Goal: Information Seeking & Learning: Learn about a topic

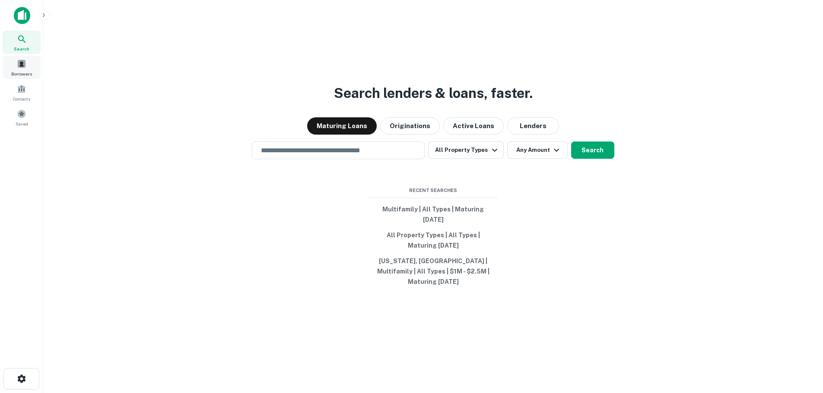
click at [20, 69] on div "Borrowers" at bounding box center [22, 67] width 38 height 23
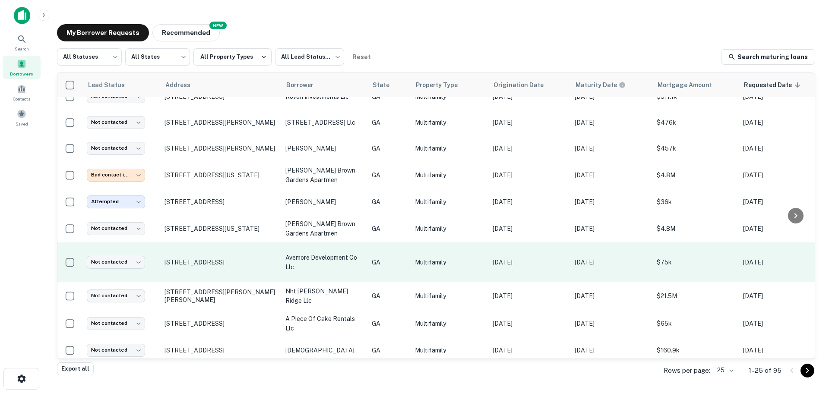
scroll to position [432, 0]
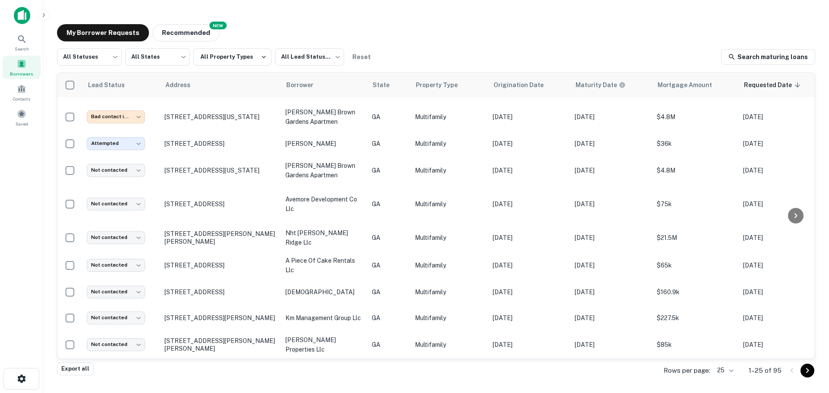
click at [790, 371] on div at bounding box center [799, 371] width 29 height 14
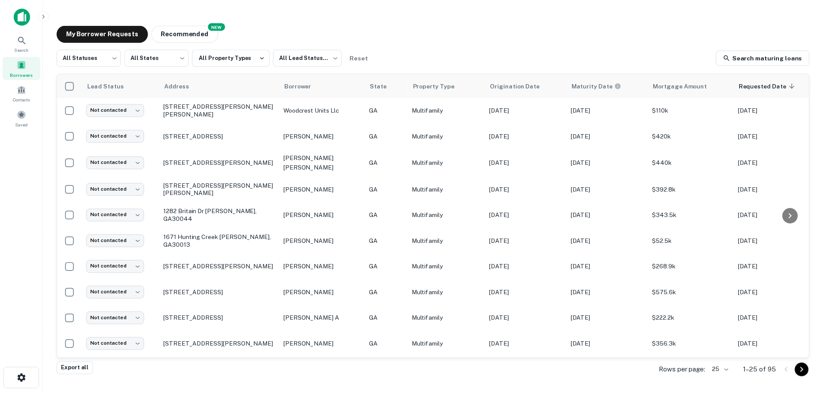
scroll to position [0, 0]
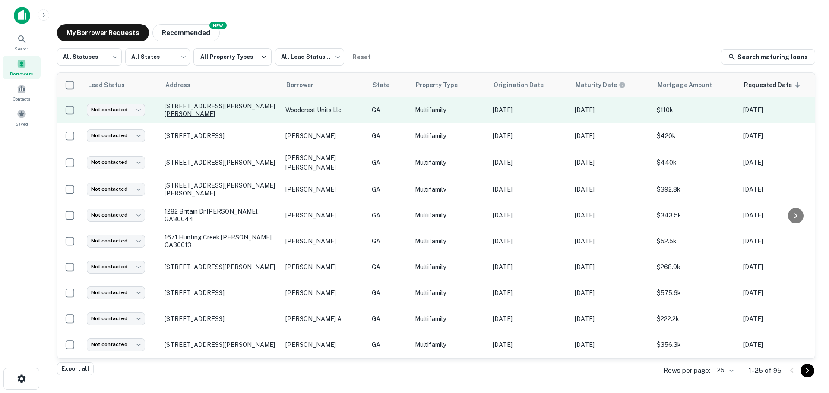
click at [214, 114] on p "211 Woodcrest Cir Warner Robins, GA31093" at bounding box center [221, 110] width 112 height 16
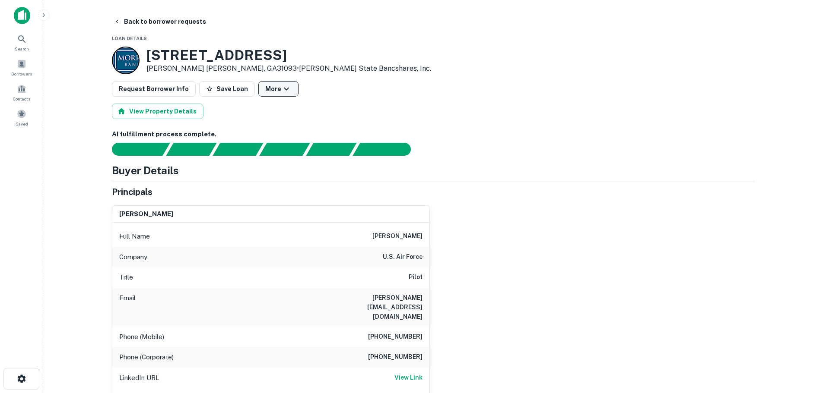
click at [281, 86] on icon "button" at bounding box center [286, 89] width 10 height 10
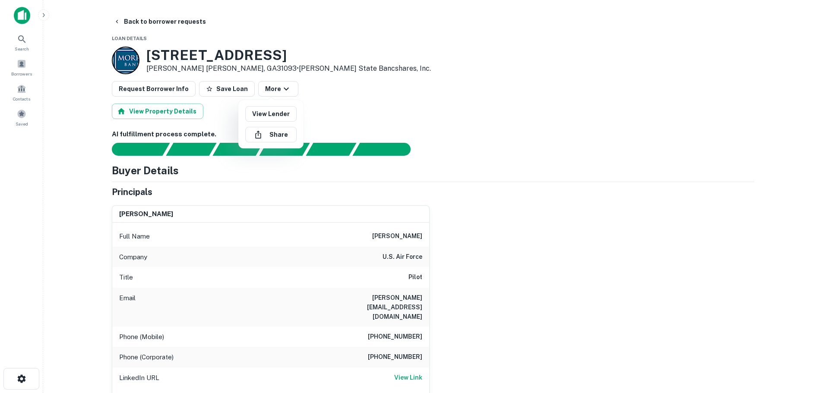
click at [346, 105] on div at bounding box center [414, 196] width 829 height 393
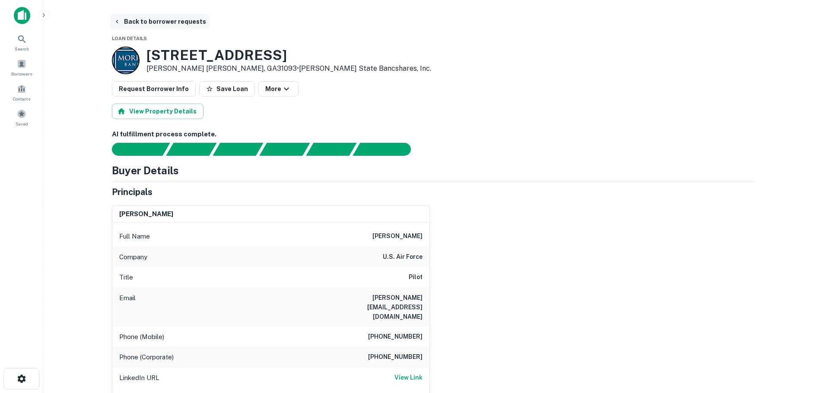
click at [116, 19] on icon "button" at bounding box center [117, 21] width 7 height 7
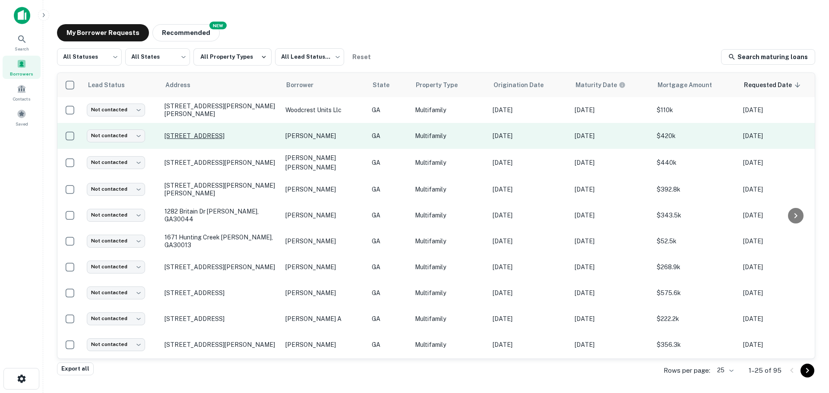
click at [239, 134] on p "138 Tye St Se Atlanta, GA30316" at bounding box center [221, 136] width 112 height 8
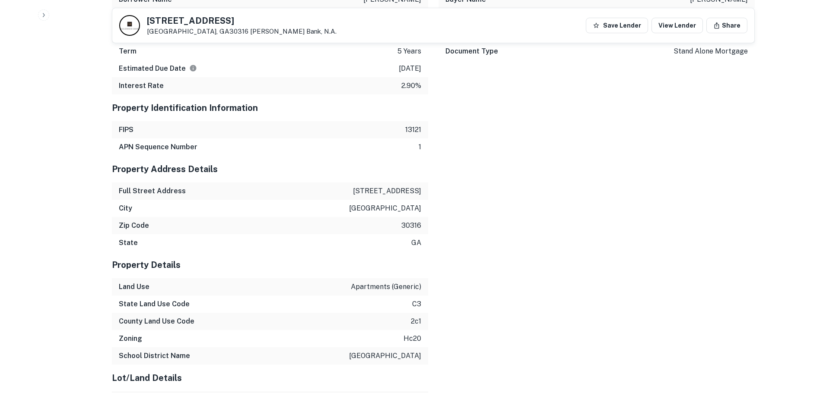
scroll to position [691, 0]
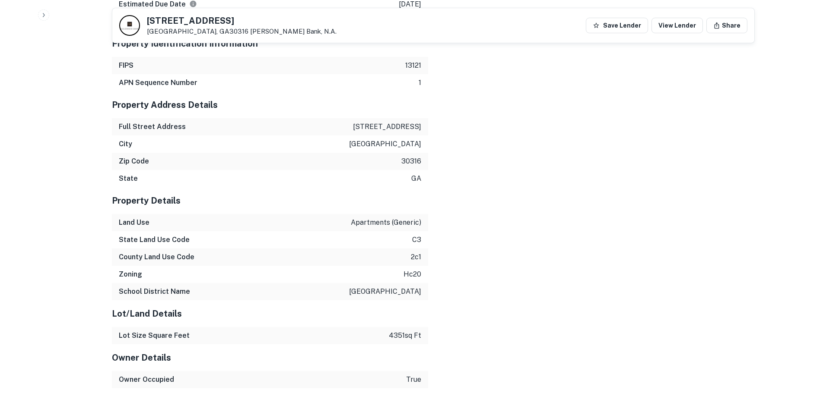
click at [411, 129] on p "138 tye st se" at bounding box center [387, 127] width 68 height 10
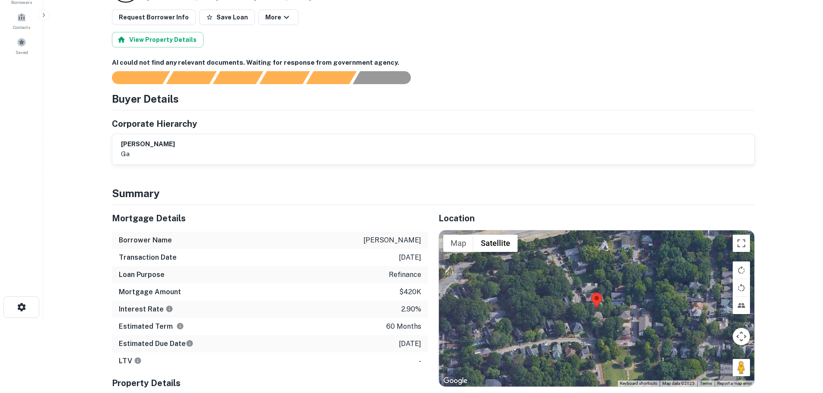
scroll to position [0, 0]
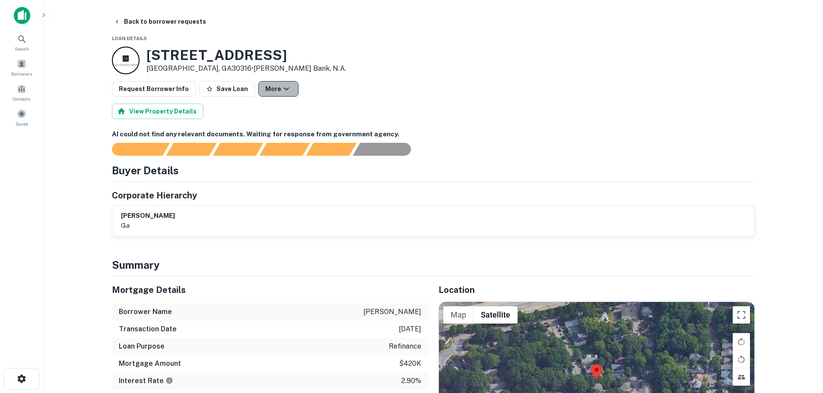
click at [281, 90] on icon "button" at bounding box center [286, 89] width 10 height 10
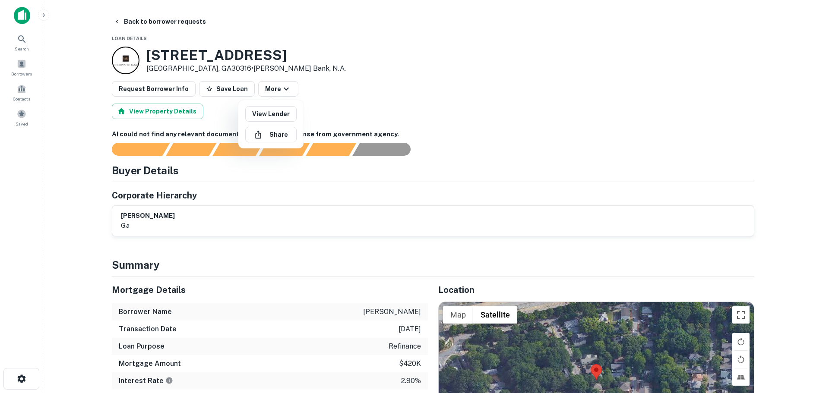
click at [127, 22] on div at bounding box center [414, 196] width 829 height 393
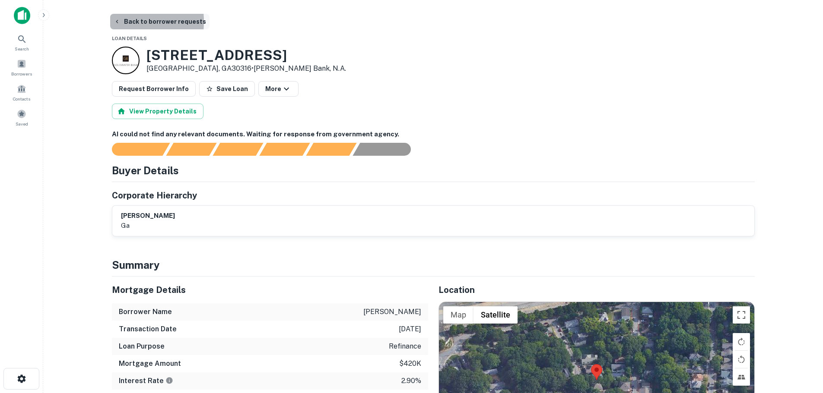
click at [118, 22] on icon "button" at bounding box center [117, 21] width 7 height 7
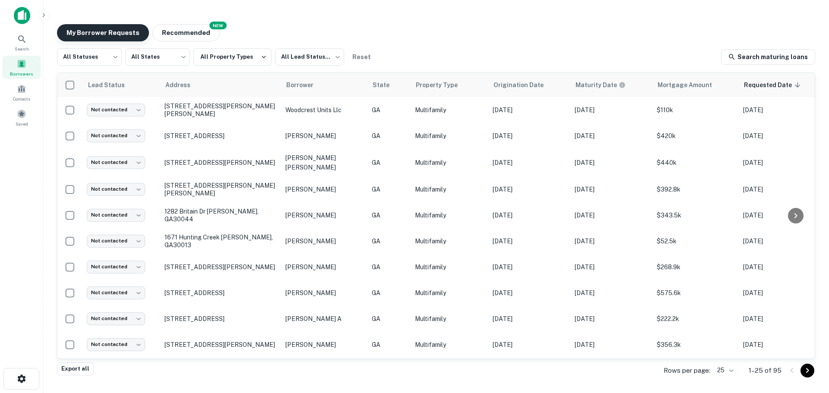
click at [84, 30] on button "My Borrower Requests" at bounding box center [103, 32] width 92 height 17
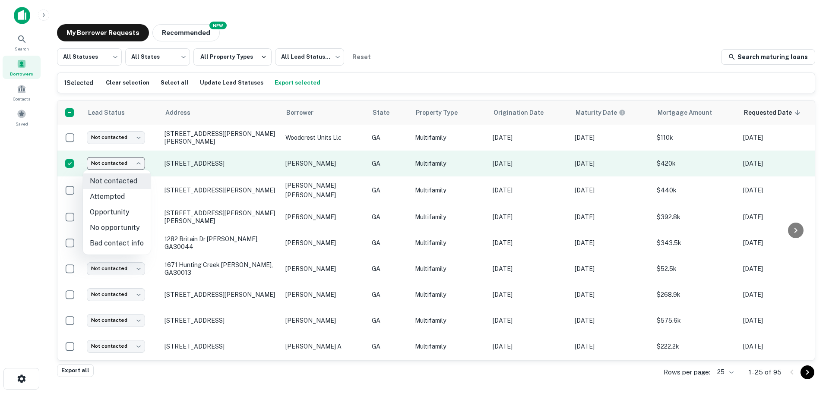
click at [120, 163] on body "Search Borrowers Contacts Saved My Borrower Requests NEW Recommended All Status…" at bounding box center [414, 196] width 829 height 393
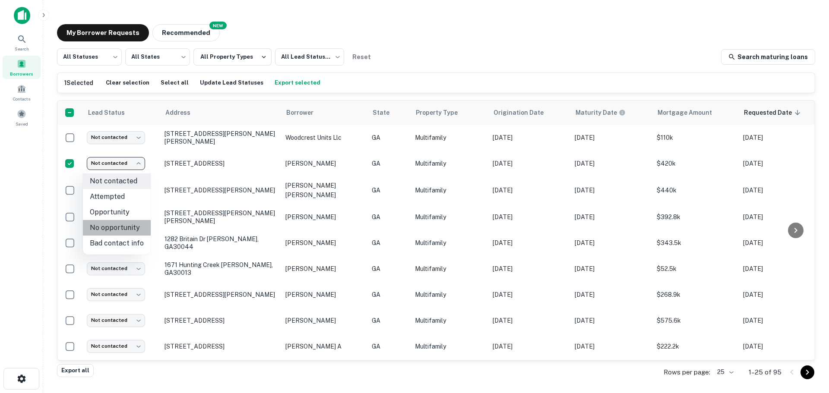
click at [129, 229] on li "No opportunity" at bounding box center [117, 228] width 68 height 16
type input "**********"
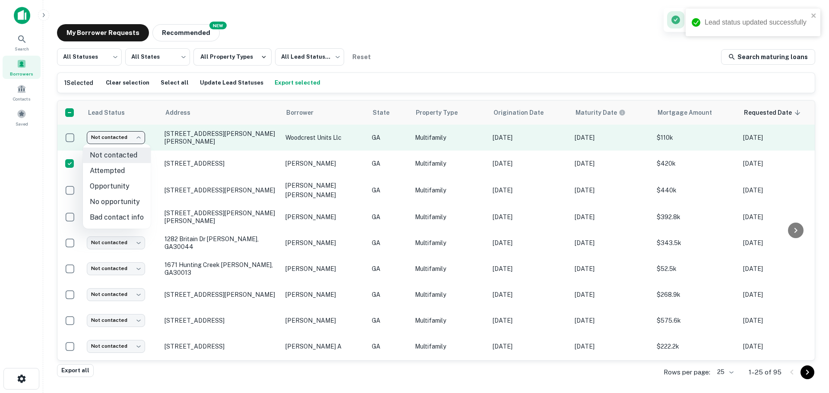
click at [114, 141] on body "**********" at bounding box center [414, 196] width 829 height 393
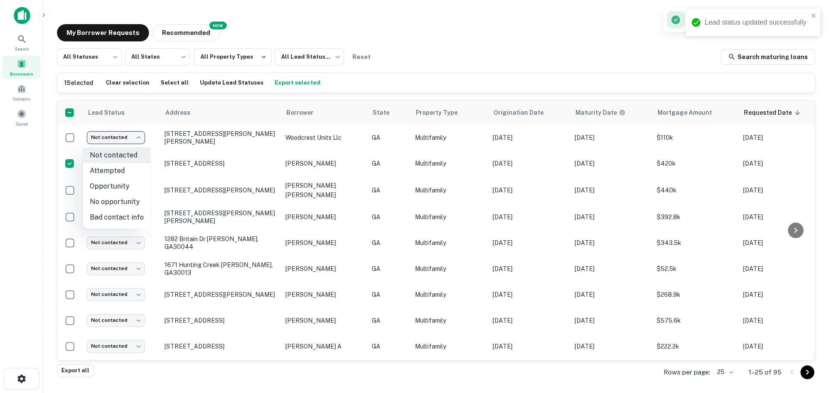
click at [128, 204] on li "No opportunity" at bounding box center [117, 202] width 68 height 16
type input "**********"
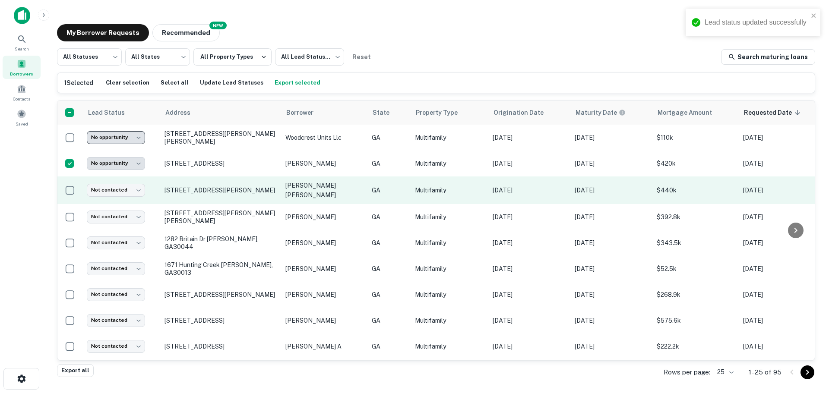
click at [170, 194] on p "207 Laurel Creek Rd Se Calhoun, GA30701" at bounding box center [221, 191] width 112 height 8
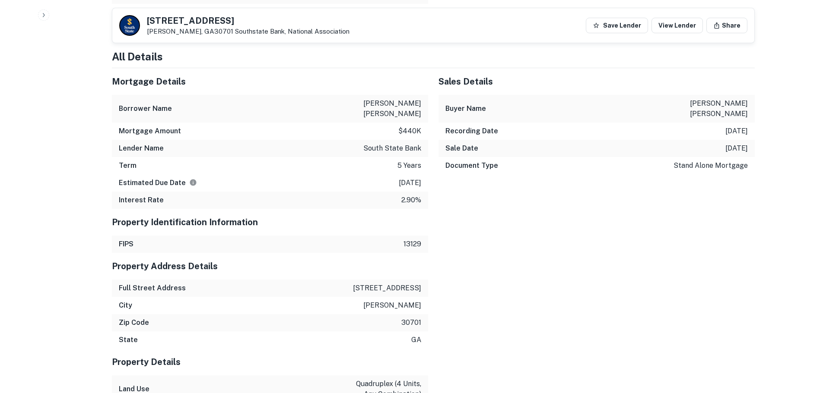
scroll to position [518, 0]
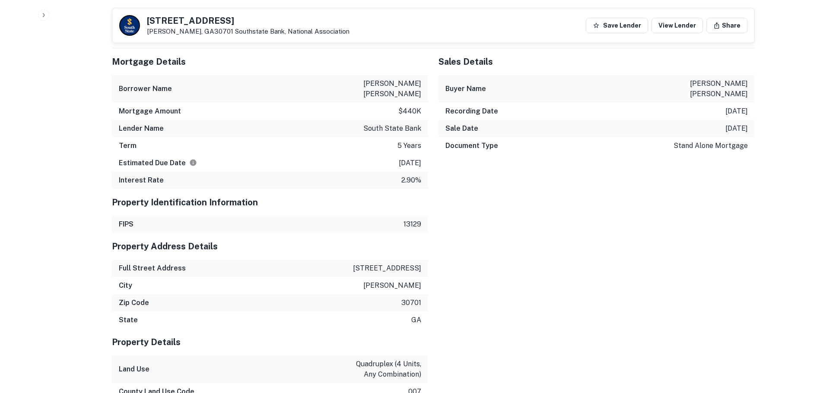
click at [381, 263] on p "207 laurel creek rd se" at bounding box center [387, 268] width 68 height 10
click at [396, 281] on p "calhoun" at bounding box center [392, 286] width 58 height 10
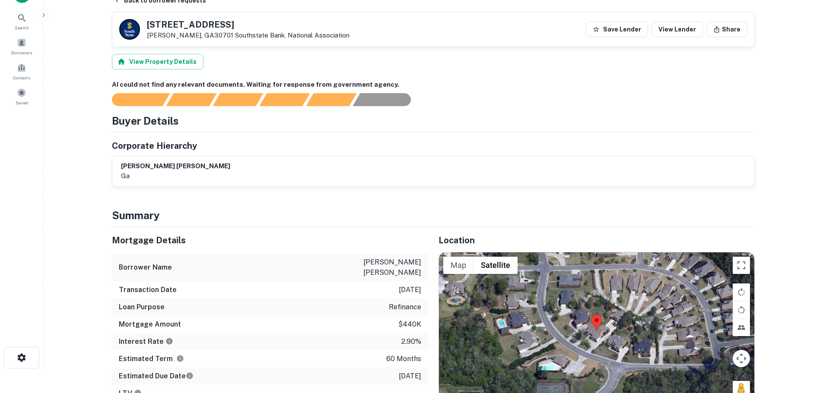
scroll to position [0, 0]
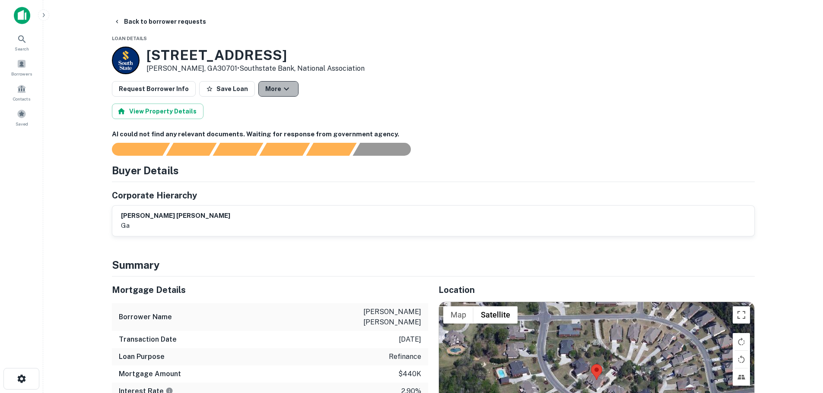
click at [265, 87] on button "More" at bounding box center [278, 89] width 40 height 16
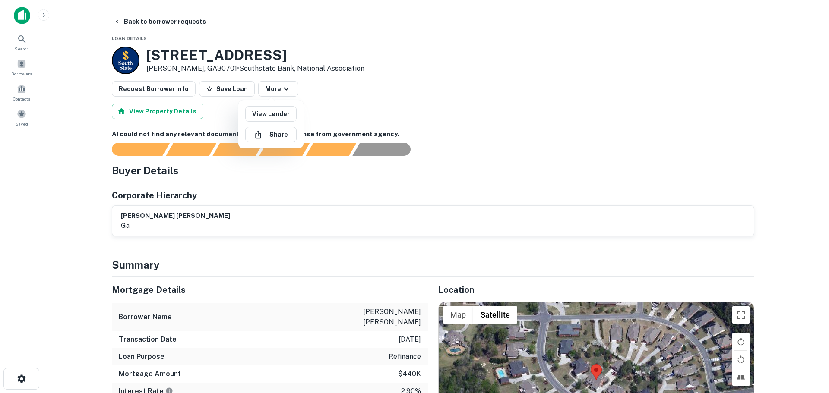
click at [114, 18] on div at bounding box center [414, 196] width 829 height 393
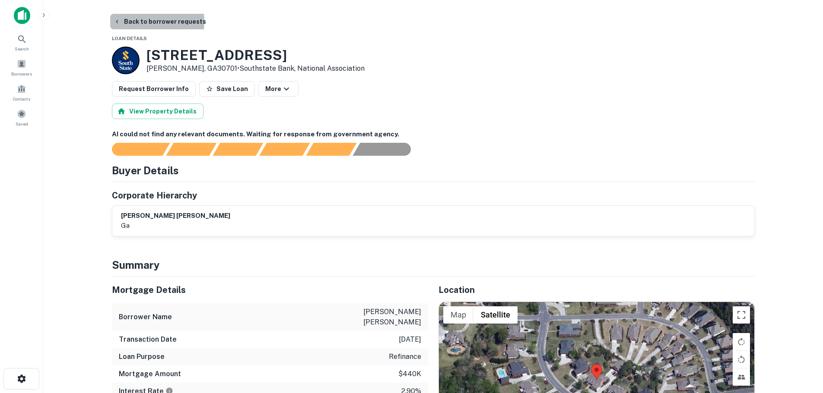
click at [119, 21] on icon "button" at bounding box center [117, 21] width 7 height 7
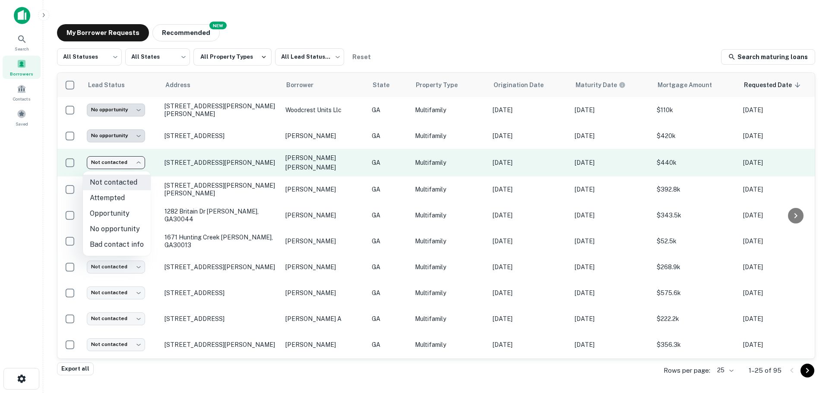
click at [122, 164] on body "**********" at bounding box center [414, 196] width 829 height 393
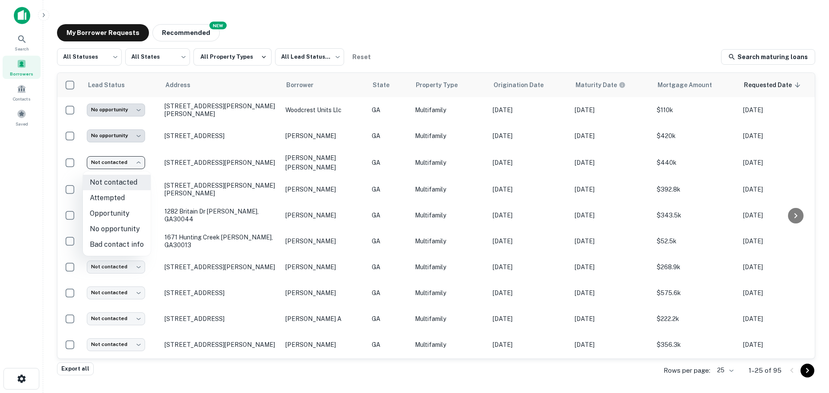
click at [124, 230] on li "No opportunity" at bounding box center [117, 230] width 68 height 16
type input "**********"
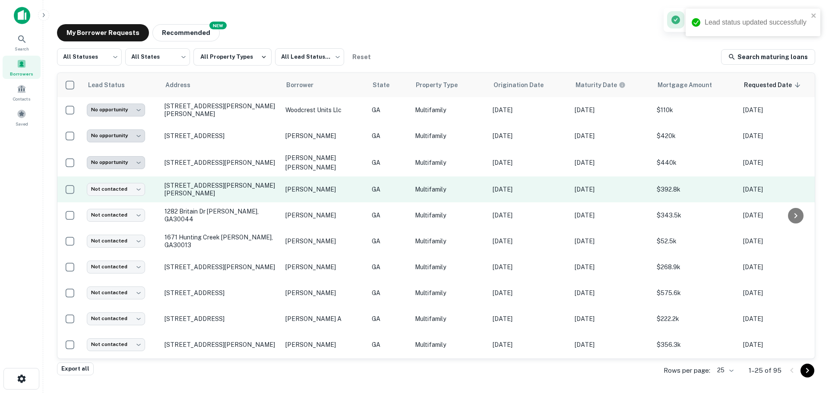
click at [159, 190] on td "Not contacted **** ​" at bounding box center [121, 190] width 78 height 26
click at [187, 192] on p "4672 Lois Dr Sugar Hill, GA30518" at bounding box center [221, 190] width 112 height 16
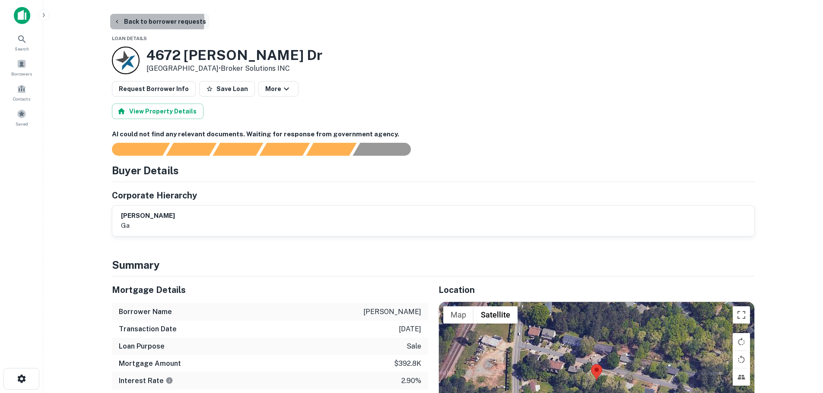
click at [118, 20] on icon "button" at bounding box center [117, 21] width 7 height 7
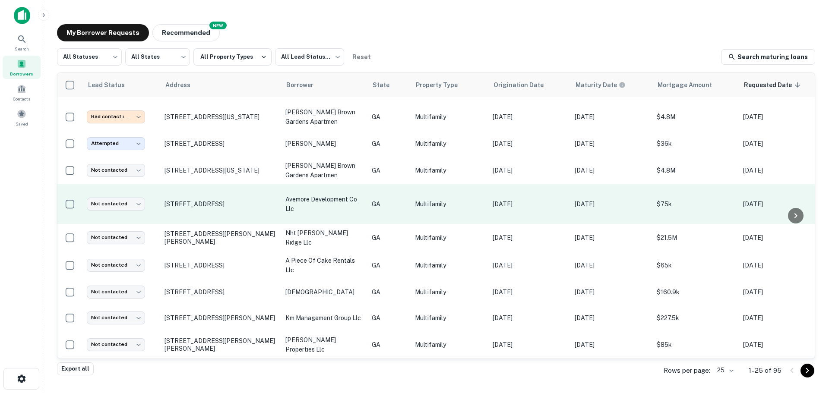
scroll to position [432, 0]
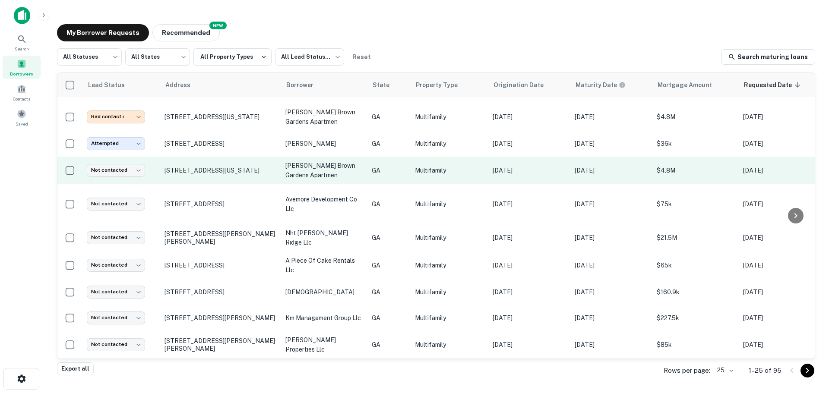
click at [251, 170] on td "4550 Washington Rd Atlanta, GA30349" at bounding box center [220, 171] width 121 height 28
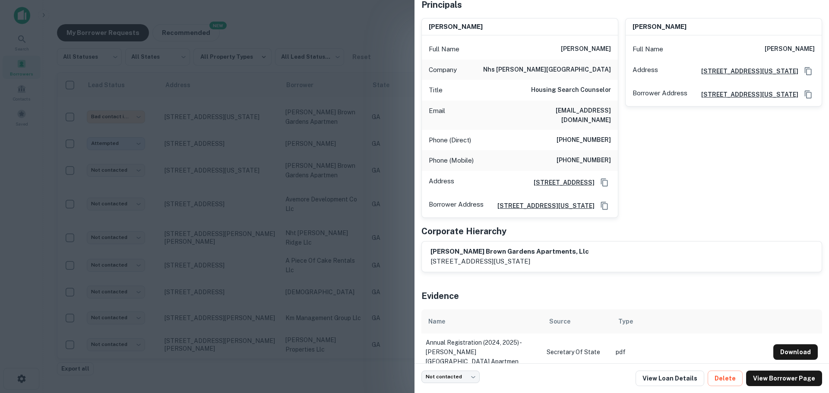
scroll to position [0, 0]
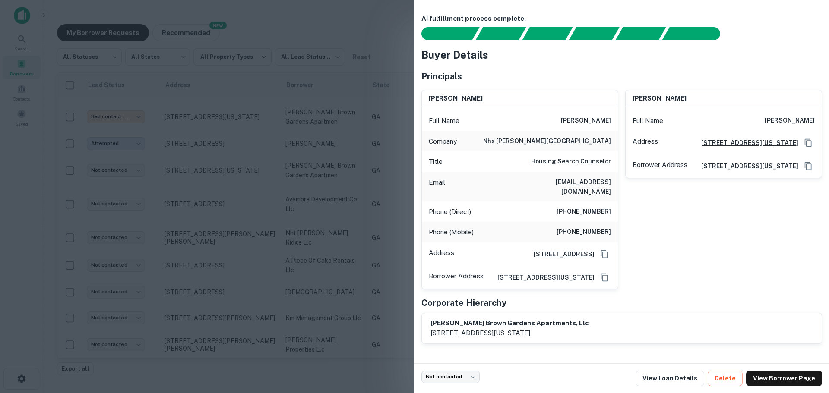
click at [527, 250] on h6 "169 Summer St, Kingston, MA30349" at bounding box center [561, 255] width 68 height 10
click at [555, 273] on h6 "4550 washington road, atlanta, GA, 30349" at bounding box center [543, 278] width 104 height 10
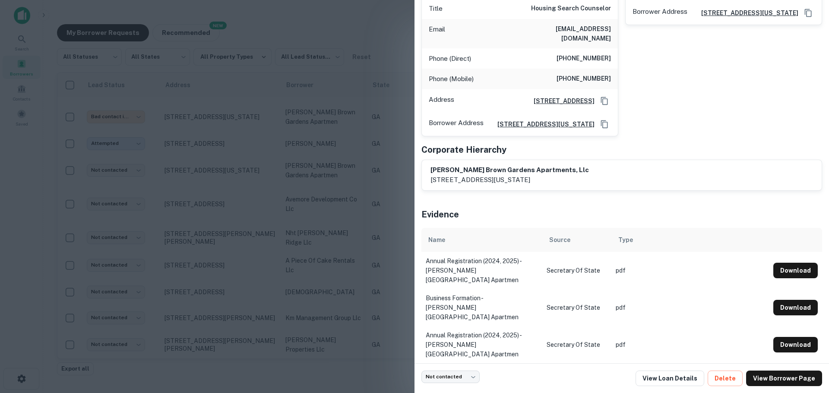
scroll to position [177, 0]
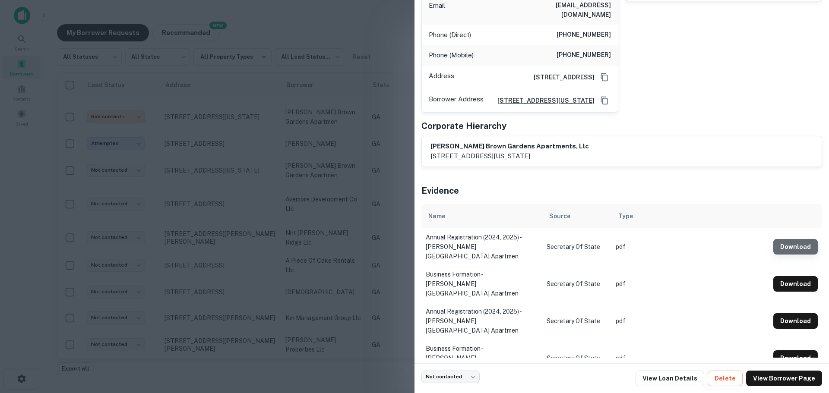
click at [801, 249] on button "Download" at bounding box center [796, 247] width 44 height 16
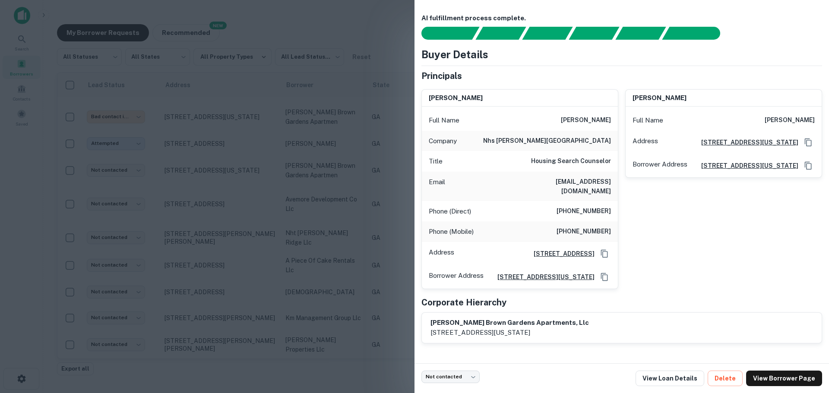
scroll to position [0, 0]
click at [304, 19] on div at bounding box center [414, 196] width 829 height 393
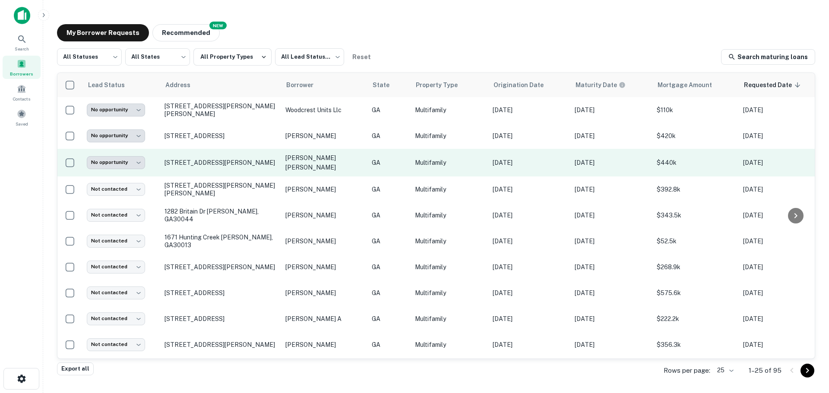
click at [227, 174] on td "207 Laurel Creek Rd Se Calhoun, GA30701" at bounding box center [220, 163] width 121 height 28
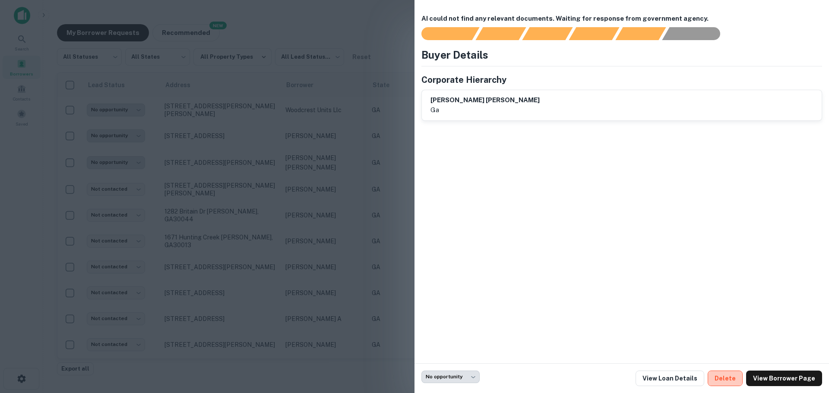
click at [733, 379] on button "Delete" at bounding box center [725, 379] width 35 height 16
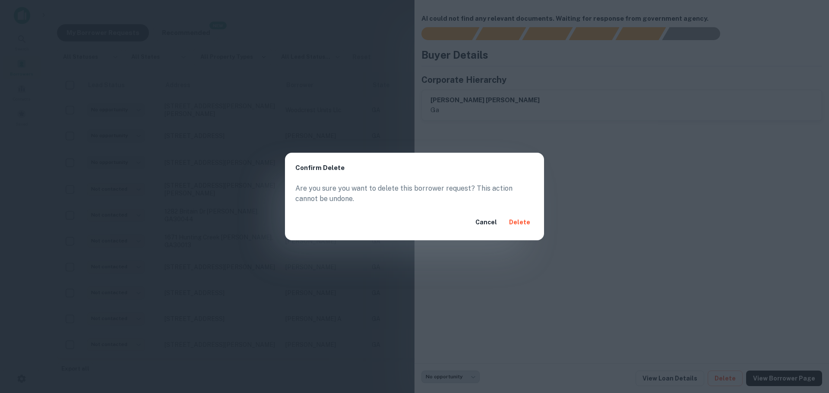
click at [520, 225] on button "Delete" at bounding box center [520, 223] width 28 height 16
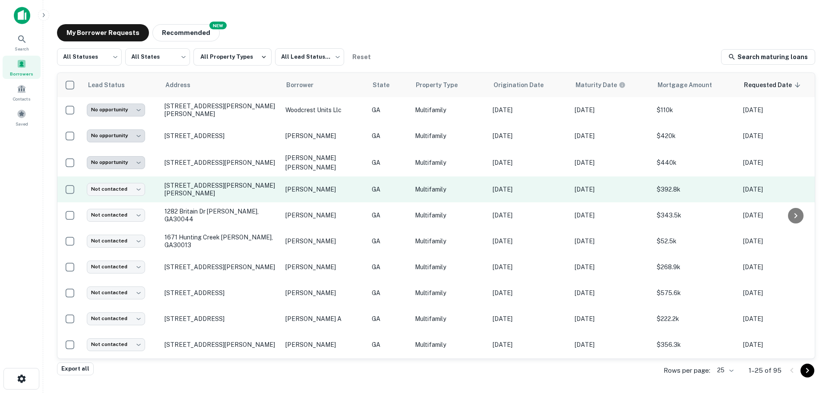
click at [157, 189] on td "Not contacted **** ​" at bounding box center [121, 190] width 78 height 26
click at [271, 194] on p "4672 Lois Dr Sugar Hill, GA30518" at bounding box center [221, 190] width 112 height 16
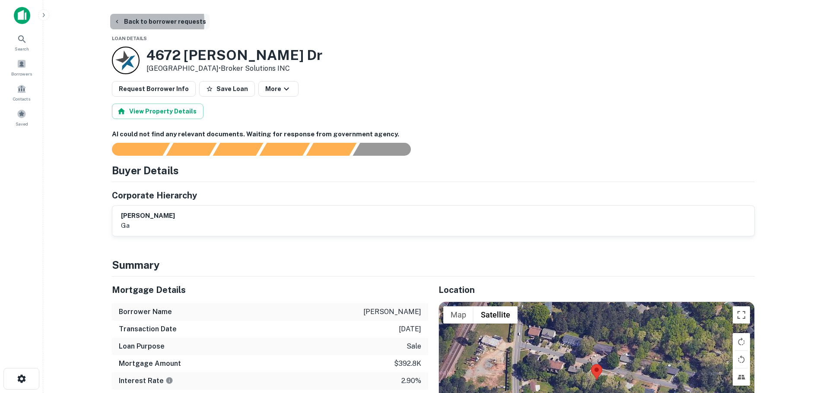
click at [119, 22] on icon "button" at bounding box center [117, 21] width 7 height 7
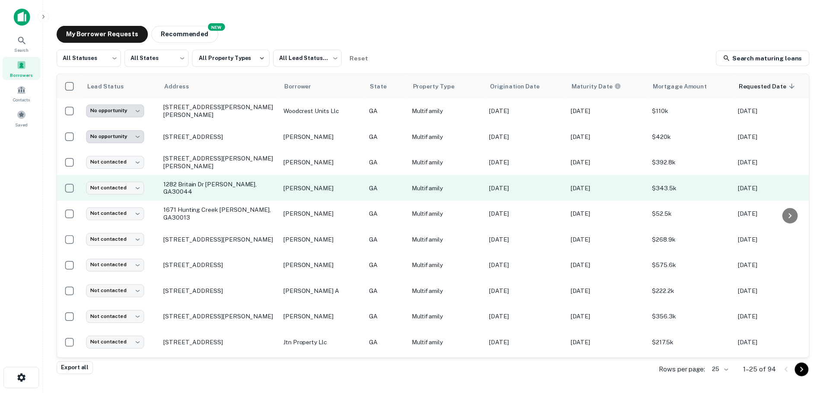
scroll to position [43, 0]
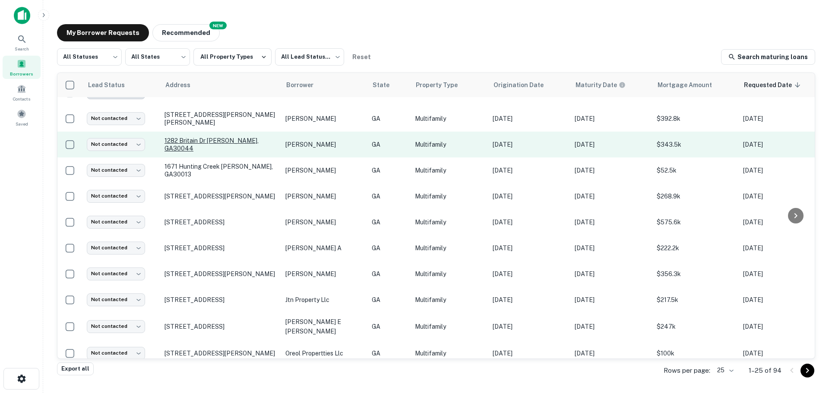
click at [171, 145] on p "1282 Britain Dr Lawrenceville, GA30044" at bounding box center [221, 145] width 112 height 16
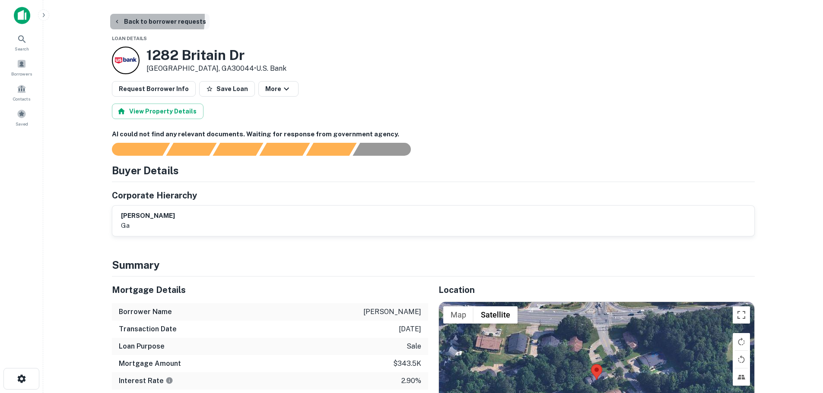
click at [114, 17] on button "Back to borrower requests" at bounding box center [159, 22] width 99 height 16
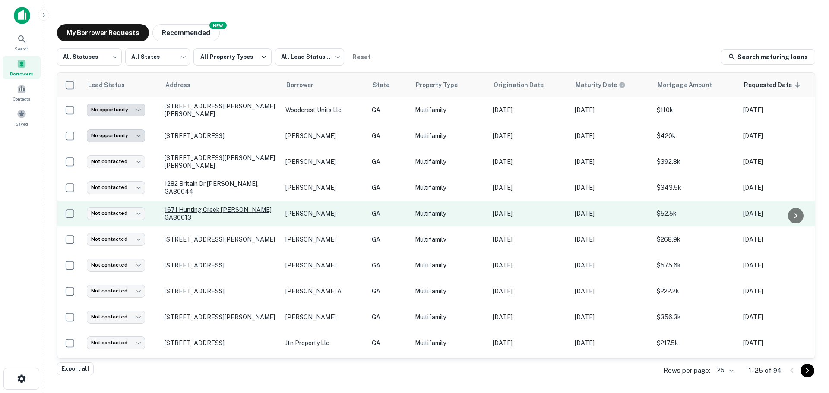
click at [265, 220] on p "1671 Hunting Creek Dr Se Conyers, GA30013" at bounding box center [221, 214] width 112 height 16
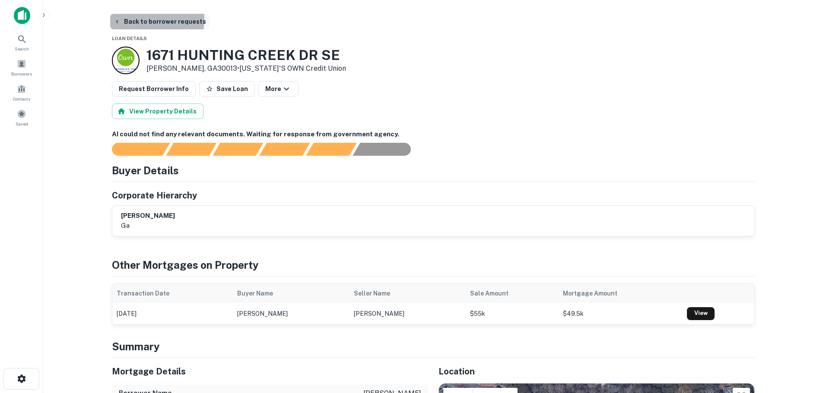
click at [116, 18] on icon "button" at bounding box center [117, 21] width 7 height 7
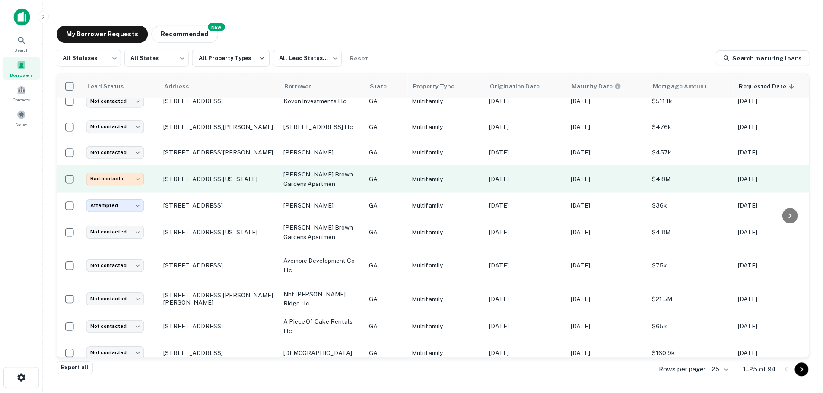
scroll to position [426, 0]
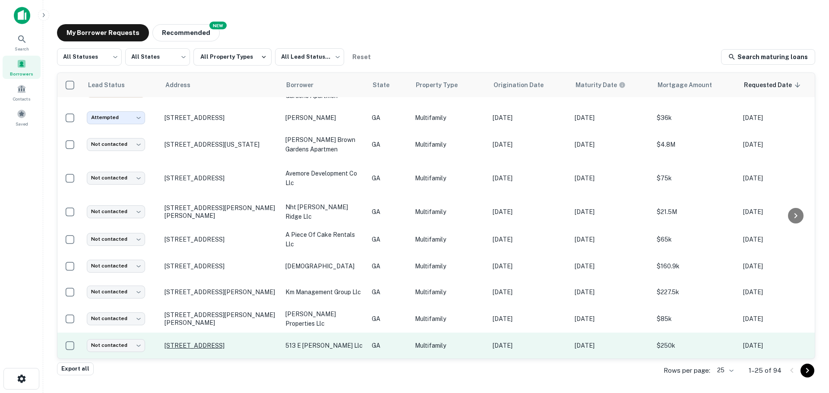
click at [262, 342] on p "[STREET_ADDRESS]" at bounding box center [221, 346] width 112 height 8
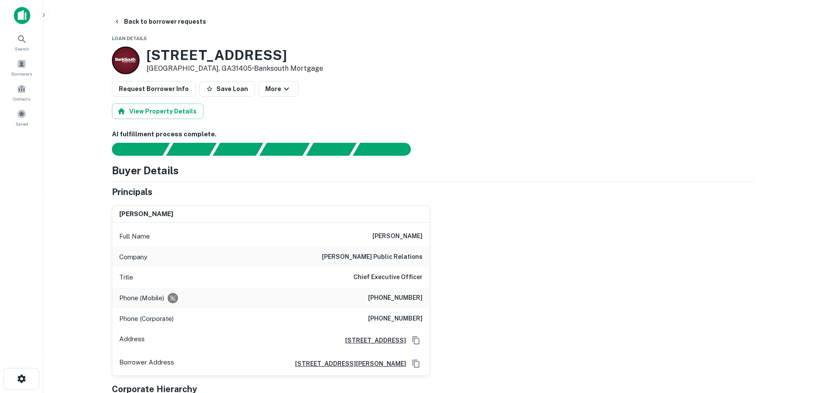
click at [390, 342] on h6 "518 E Victory Dr, Savannah, GA31406" at bounding box center [372, 341] width 68 height 10
click at [286, 91] on button "More" at bounding box center [278, 89] width 40 height 16
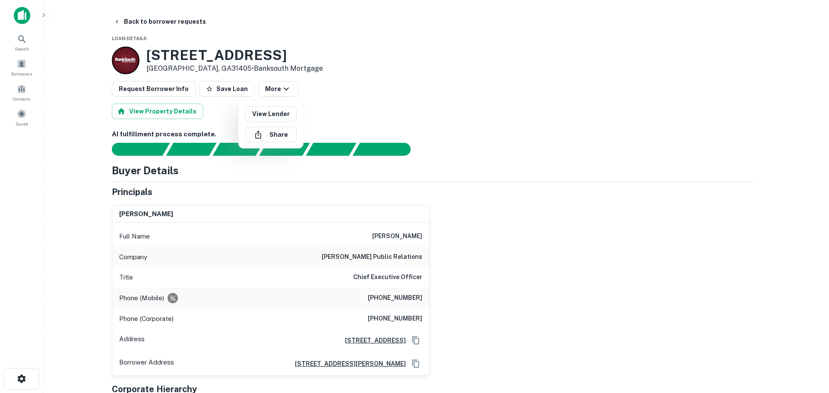
click at [318, 102] on div at bounding box center [414, 196] width 829 height 393
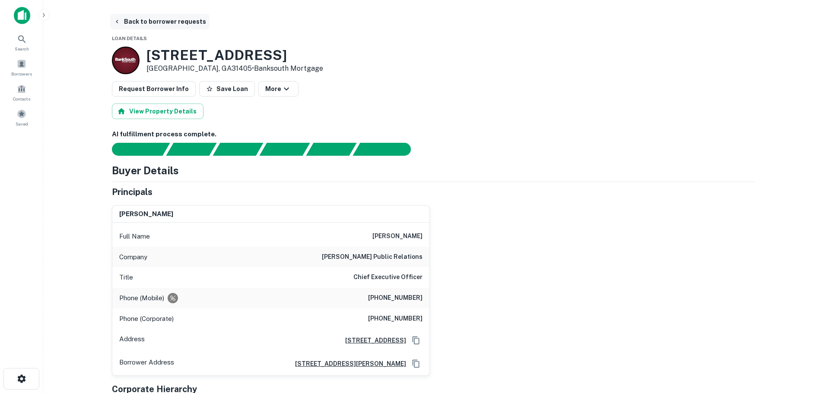
click at [117, 23] on icon "button" at bounding box center [117, 21] width 7 height 7
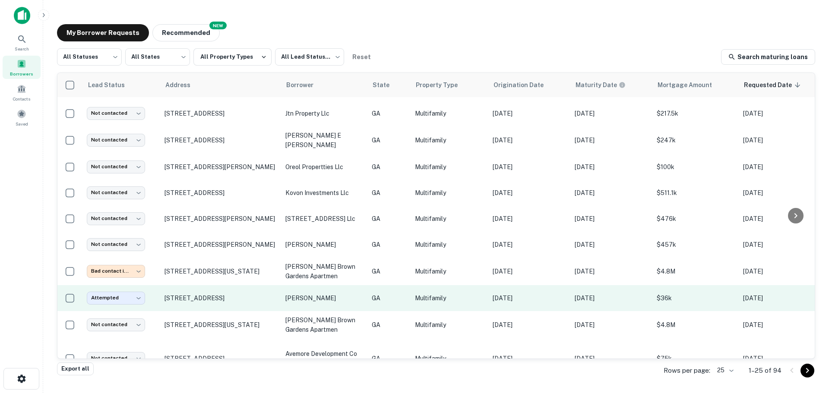
scroll to position [220, 0]
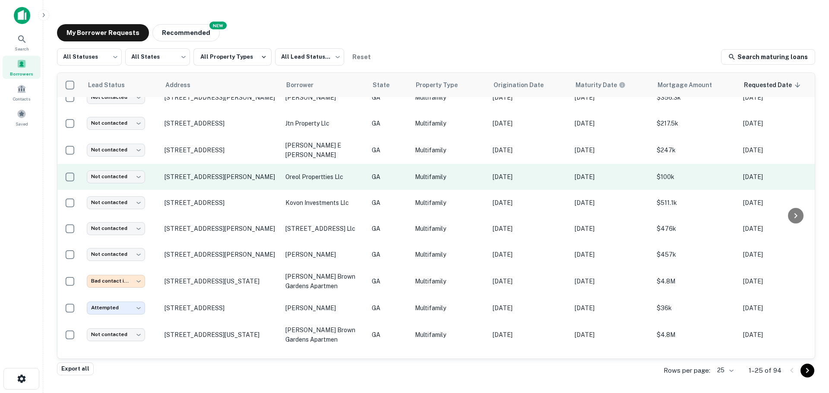
click at [155, 182] on td "Not contacted **** ​" at bounding box center [121, 177] width 78 height 26
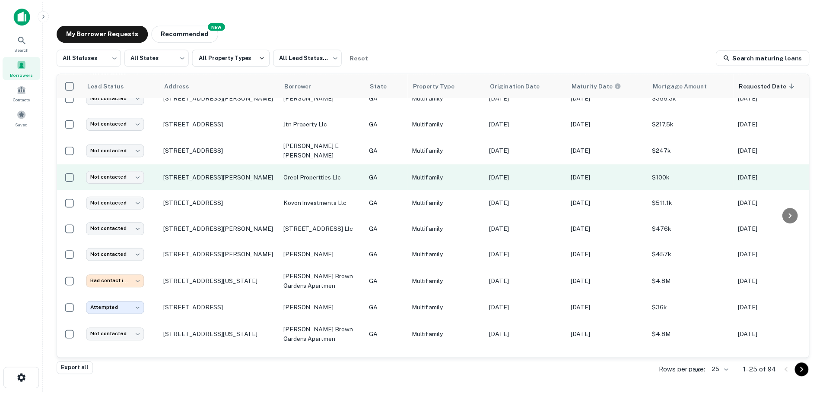
scroll to position [177, 0]
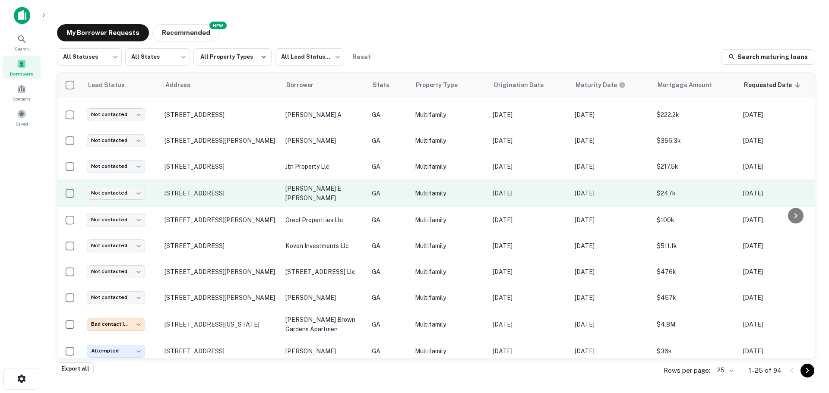
click at [156, 204] on td "Not contacted **** ​" at bounding box center [121, 194] width 78 height 28
click at [173, 197] on p "72 Kensington Trce Bethlehem, GA30620" at bounding box center [221, 194] width 112 height 8
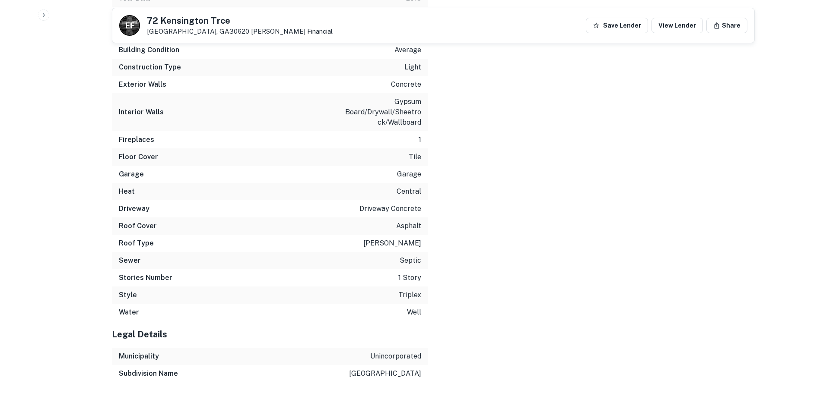
scroll to position [1219, 0]
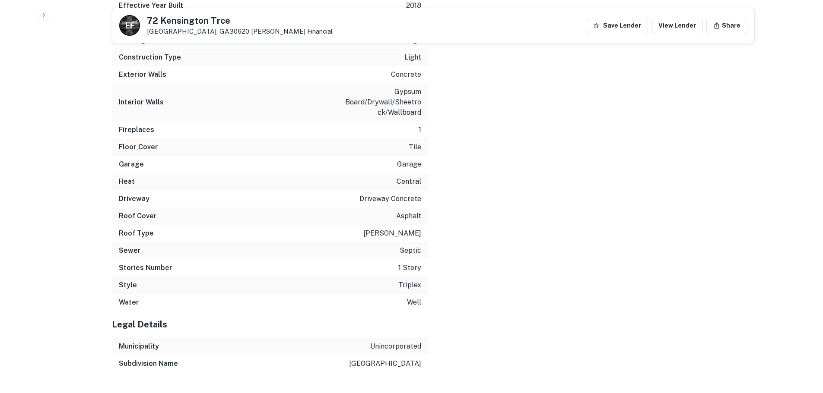
drag, startPoint x: 414, startPoint y: 327, endPoint x: 337, endPoint y: 292, distance: 84.5
click at [337, 311] on div "Legal Details" at bounding box center [270, 324] width 316 height 27
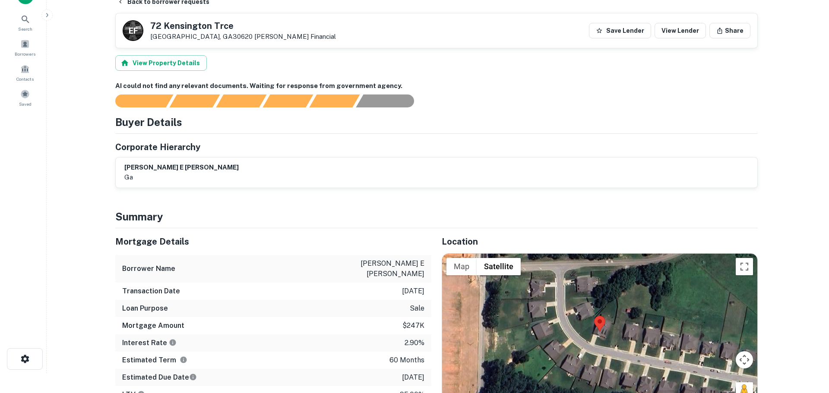
scroll to position [0, 0]
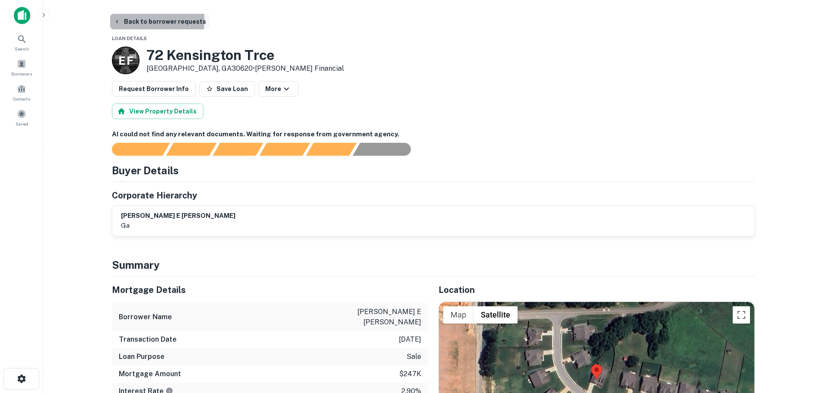
click at [122, 20] on button "Back to borrower requests" at bounding box center [159, 22] width 99 height 16
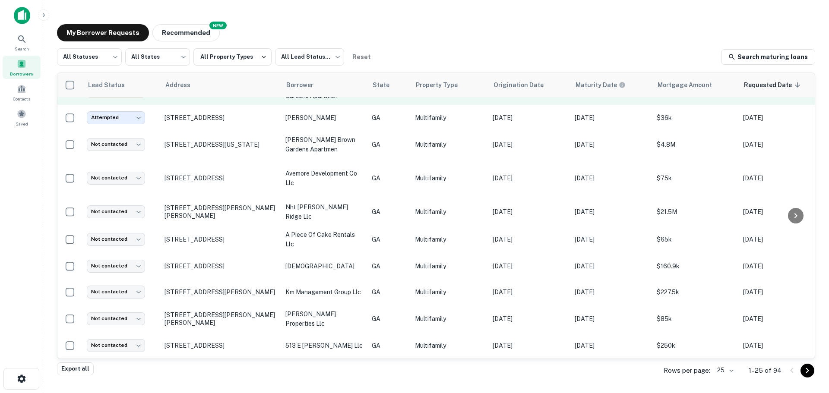
scroll to position [426, 0]
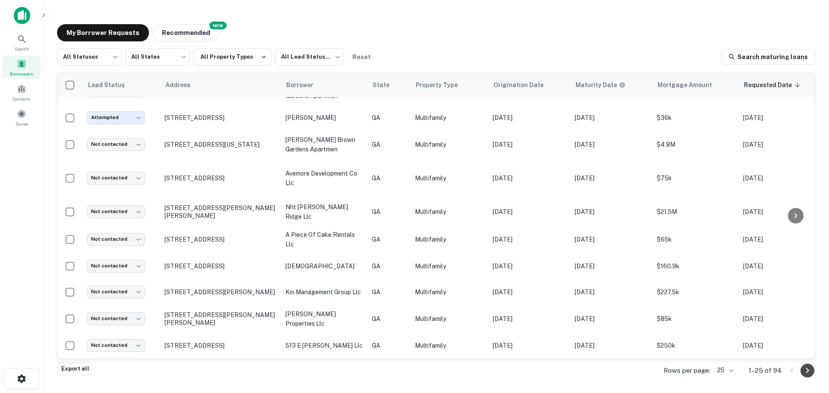
click at [812, 370] on icon "Go to next page" at bounding box center [807, 371] width 10 height 10
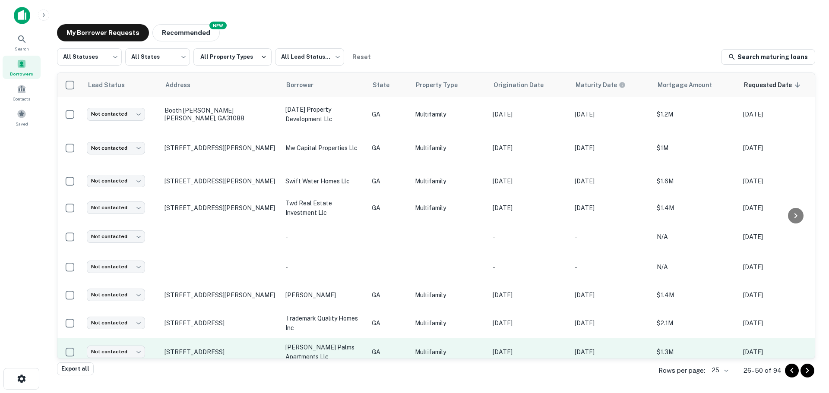
scroll to position [427, 0]
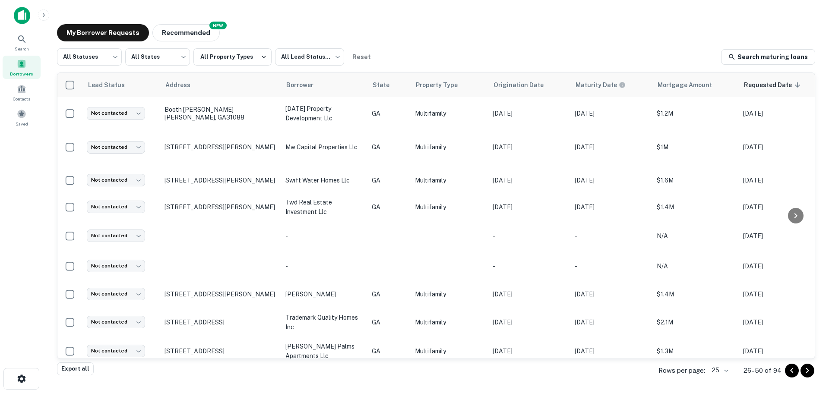
click at [789, 374] on icon "Go to previous page" at bounding box center [792, 371] width 10 height 10
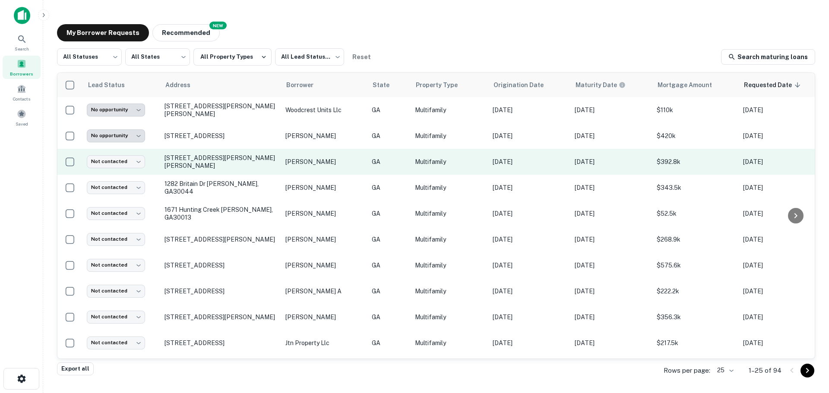
click at [198, 167] on td "4672 Lois Dr Sugar Hill, GA30518" at bounding box center [220, 162] width 121 height 26
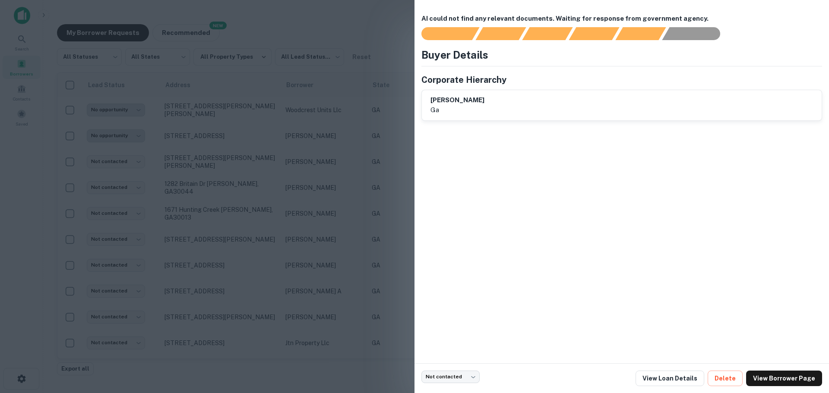
click at [351, 374] on div at bounding box center [414, 196] width 829 height 393
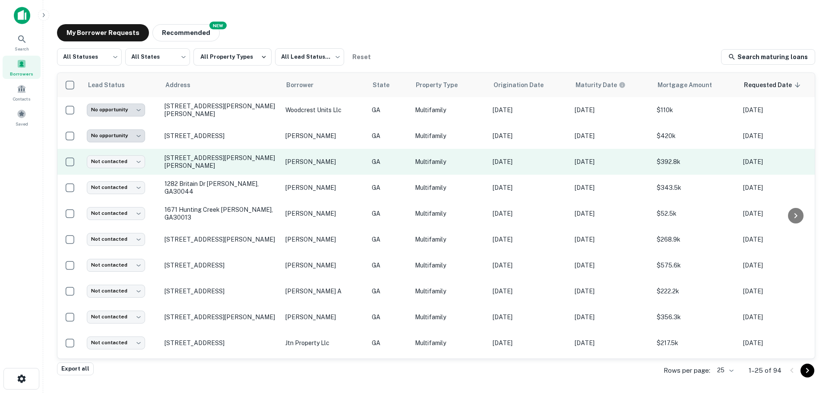
click at [369, 168] on td "GA" at bounding box center [389, 162] width 43 height 26
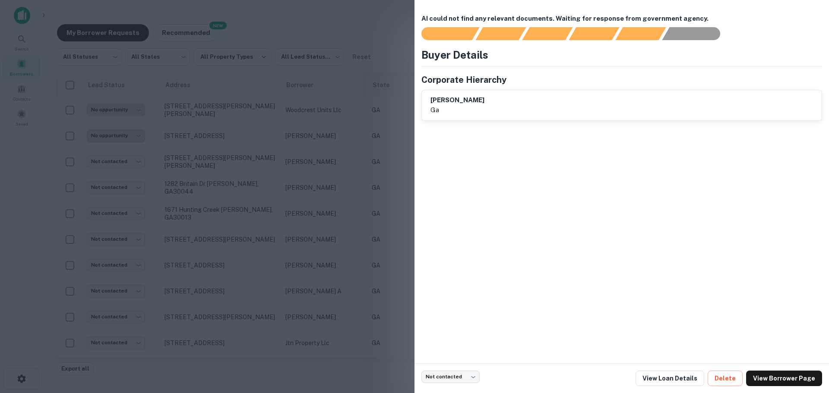
click at [395, 375] on div at bounding box center [414, 196] width 829 height 393
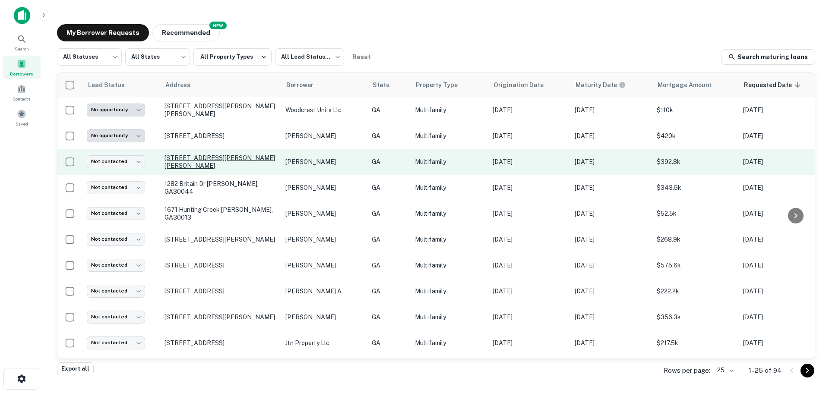
click at [188, 160] on p "4672 Lois Dr Sugar Hill, GA30518" at bounding box center [221, 162] width 112 height 16
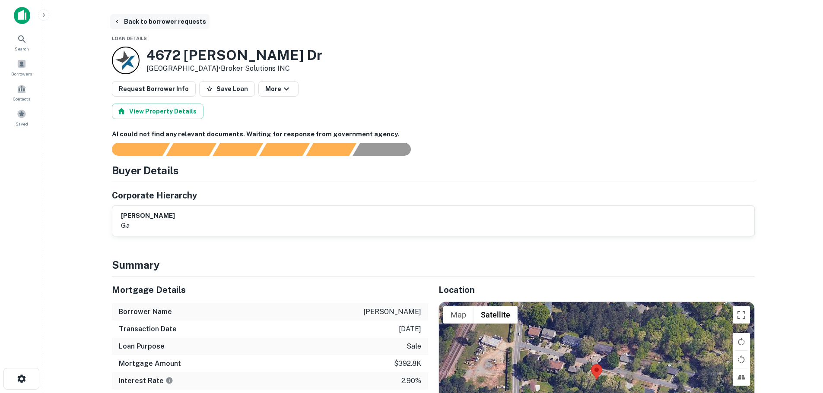
click at [114, 23] on icon "button" at bounding box center [117, 21] width 7 height 7
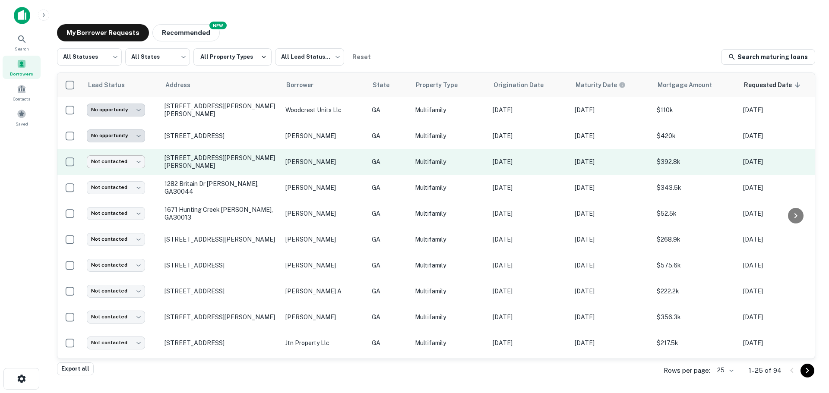
click at [139, 162] on body "**********" at bounding box center [414, 196] width 829 height 393
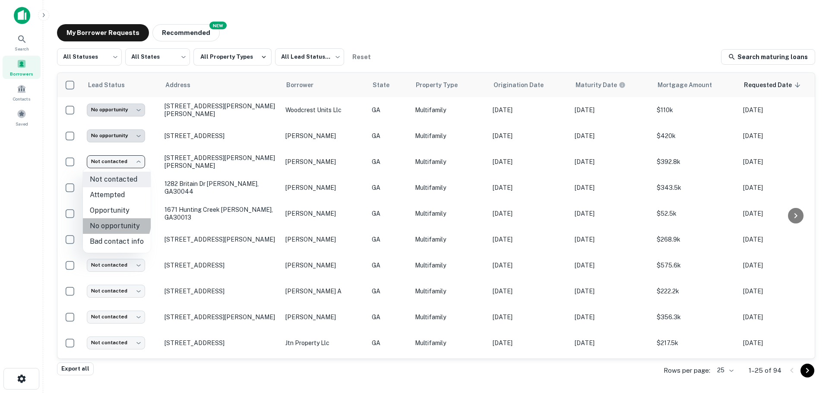
click at [115, 223] on li "No opportunity" at bounding box center [117, 227] width 68 height 16
type input "**********"
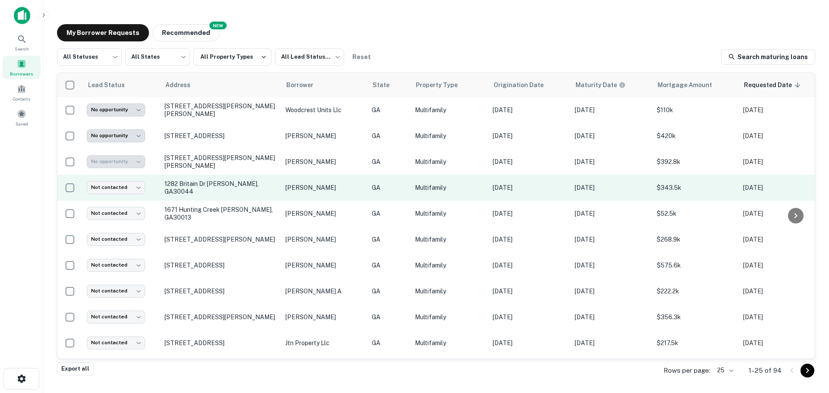
click at [337, 187] on p "rodriguez luis" at bounding box center [324, 188] width 78 height 10
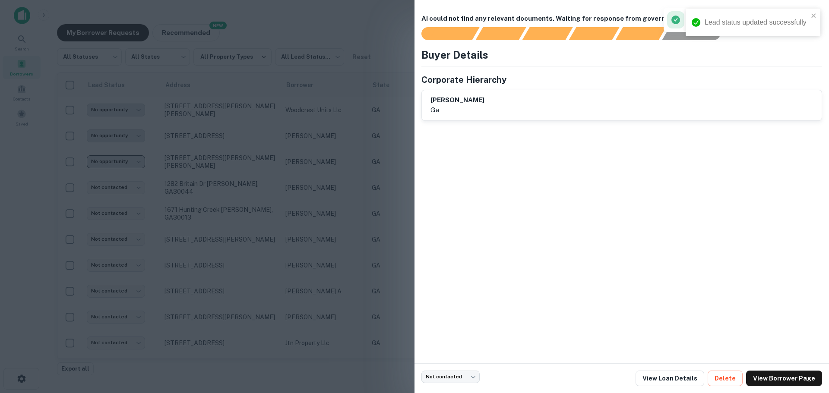
click at [381, 361] on div at bounding box center [414, 196] width 829 height 393
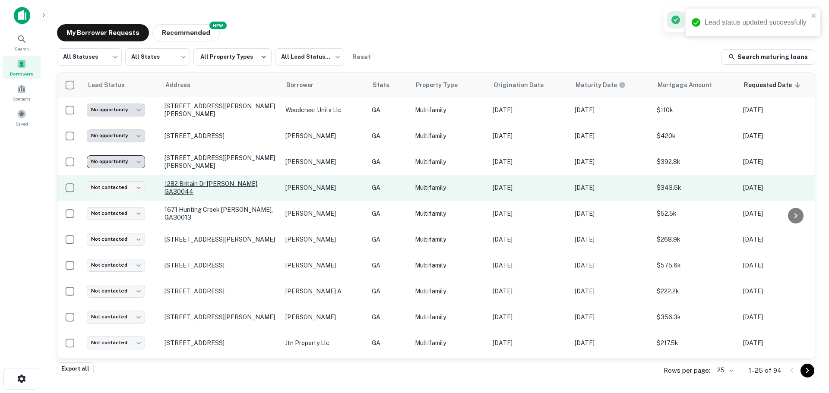
click at [216, 187] on p "1282 Britain Dr Lawrenceville, GA30044" at bounding box center [221, 188] width 112 height 16
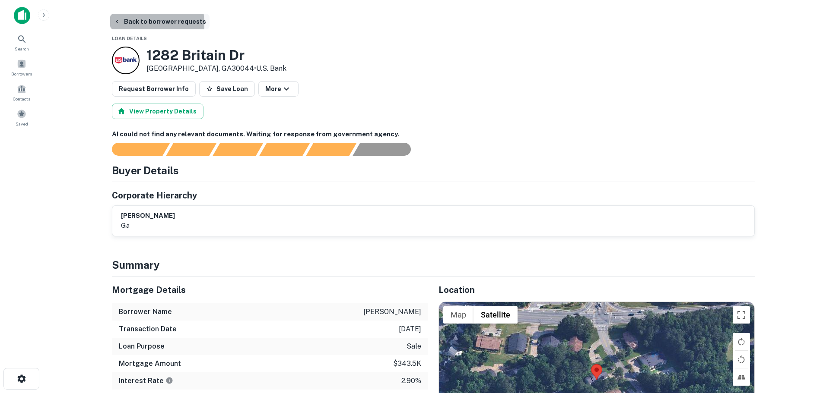
click at [116, 25] on icon "button" at bounding box center [117, 21] width 7 height 7
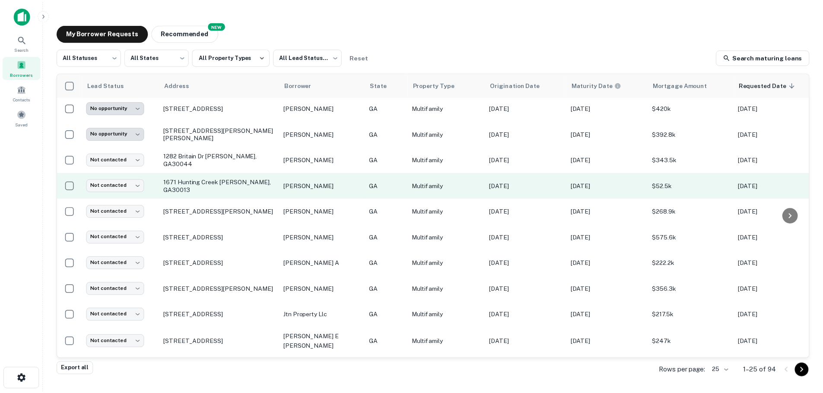
scroll to position [43, 0]
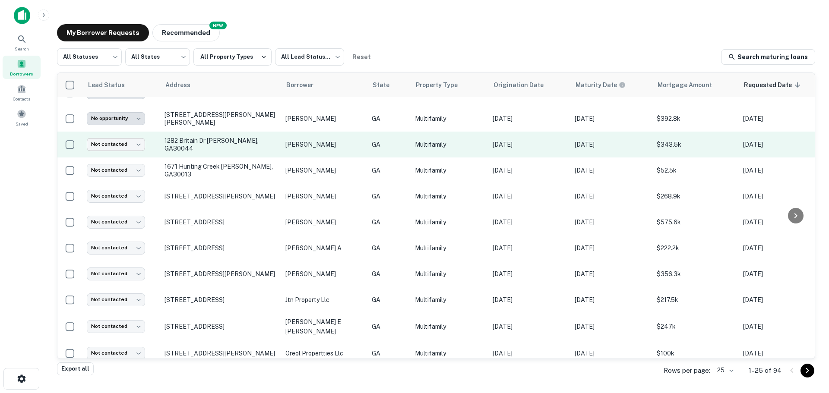
click at [137, 146] on body "**********" at bounding box center [414, 196] width 829 height 393
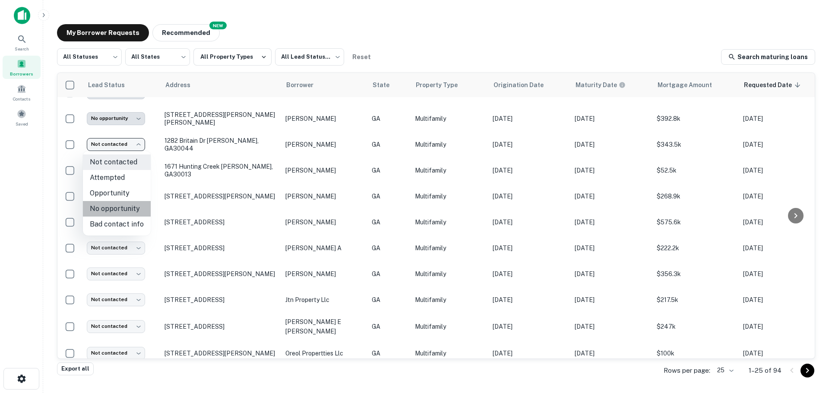
click at [127, 209] on li "No opportunity" at bounding box center [117, 209] width 68 height 16
type input "**********"
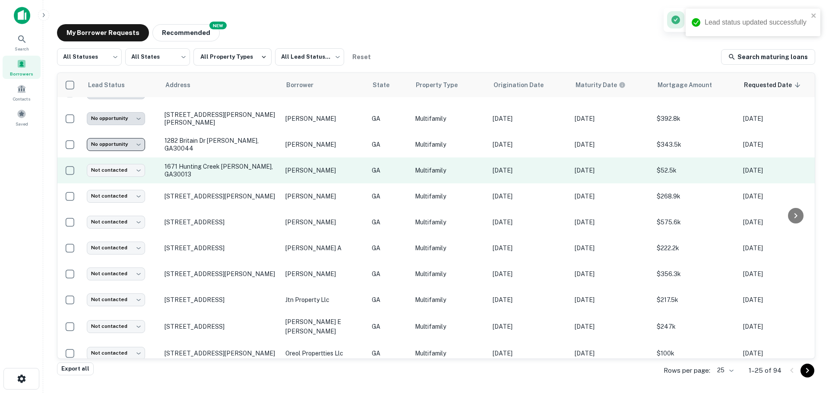
click at [159, 173] on td "Not contacted **** ​" at bounding box center [121, 171] width 78 height 26
click at [207, 179] on td "1671 Hunting Creek Dr Se Conyers, GA30013" at bounding box center [220, 171] width 121 height 26
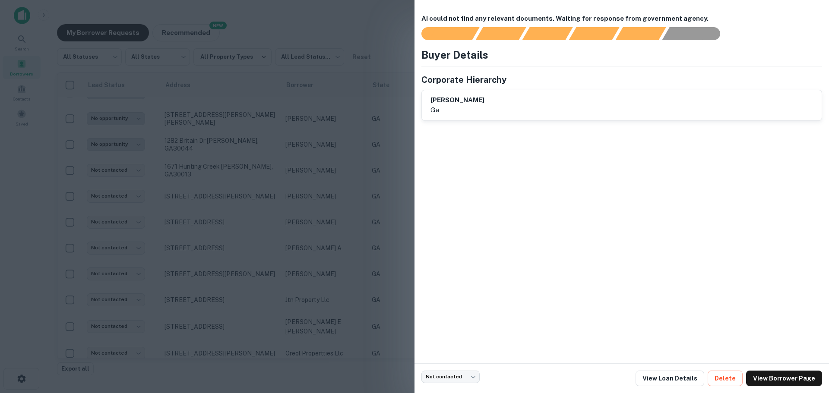
click at [229, 154] on div at bounding box center [414, 196] width 829 height 393
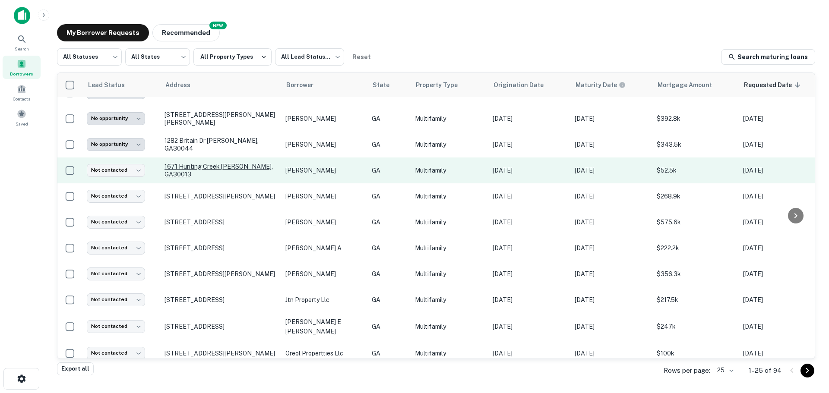
click at [176, 171] on p "1671 Hunting Creek Dr Se Conyers, GA30013" at bounding box center [221, 171] width 112 height 16
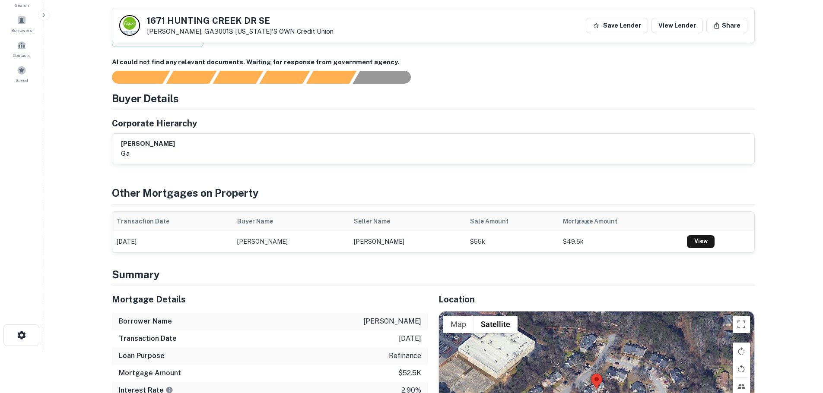
scroll to position [43, 0]
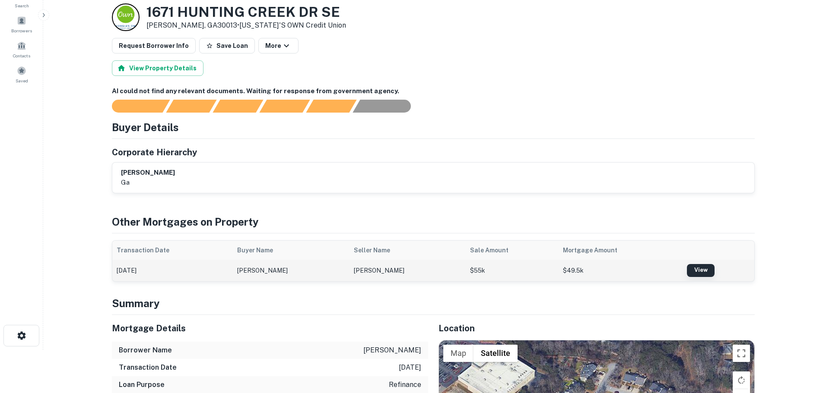
click at [695, 270] on link "View" at bounding box center [701, 270] width 28 height 13
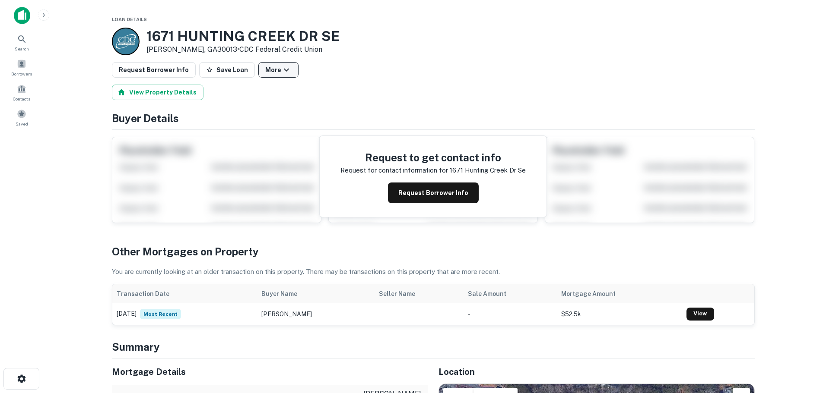
click at [281, 68] on icon "button" at bounding box center [286, 70] width 10 height 10
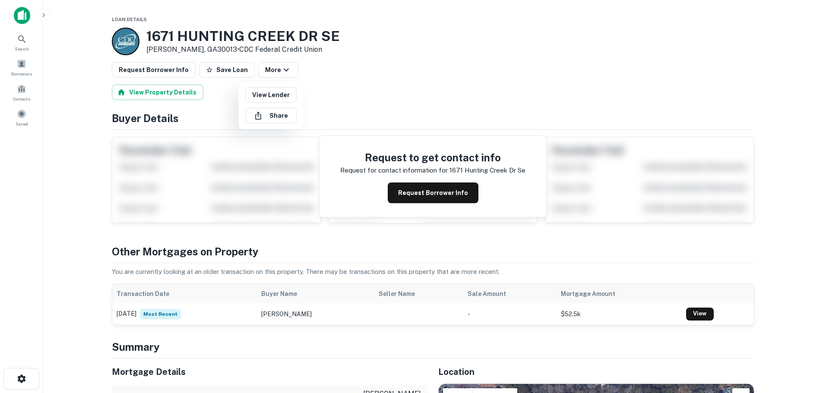
click at [390, 95] on div at bounding box center [414, 196] width 829 height 393
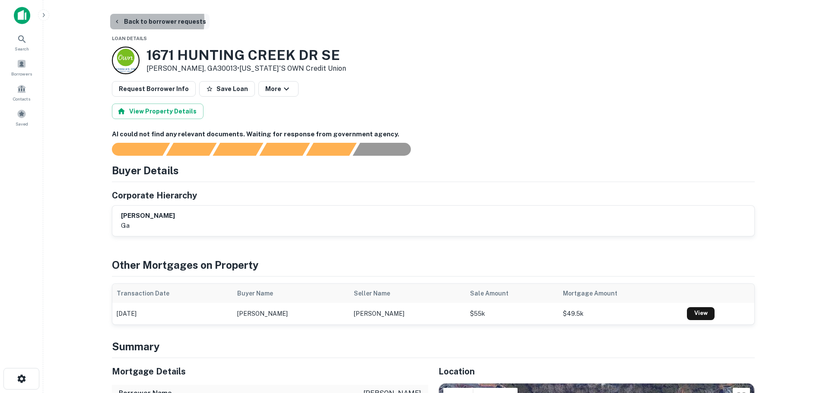
click at [116, 20] on icon "button" at bounding box center [117, 21] width 7 height 7
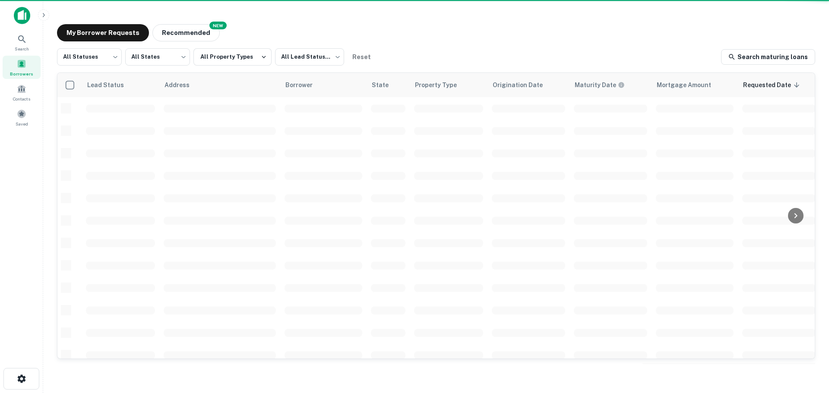
scroll to position [43, 0]
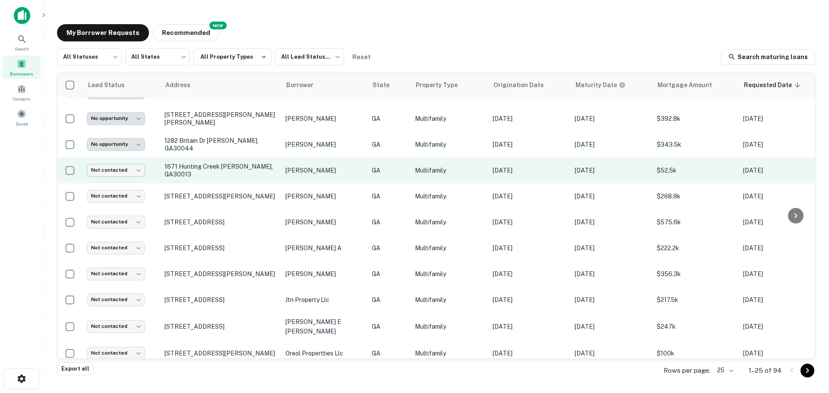
click at [140, 170] on body "**********" at bounding box center [414, 196] width 829 height 393
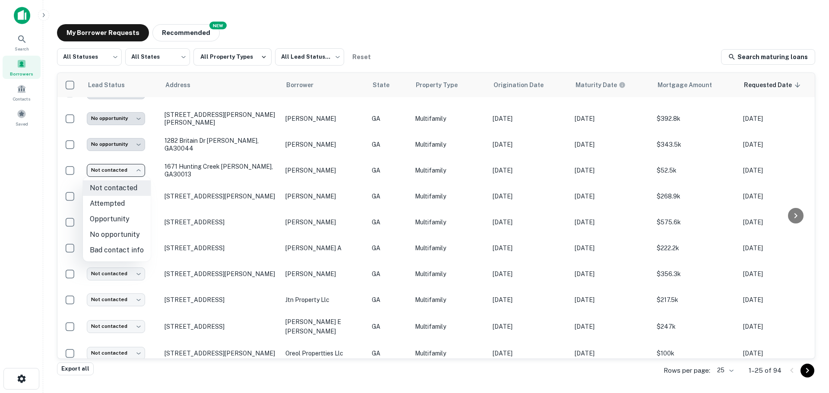
click at [130, 239] on li "No opportunity" at bounding box center [117, 235] width 68 height 16
type input "**********"
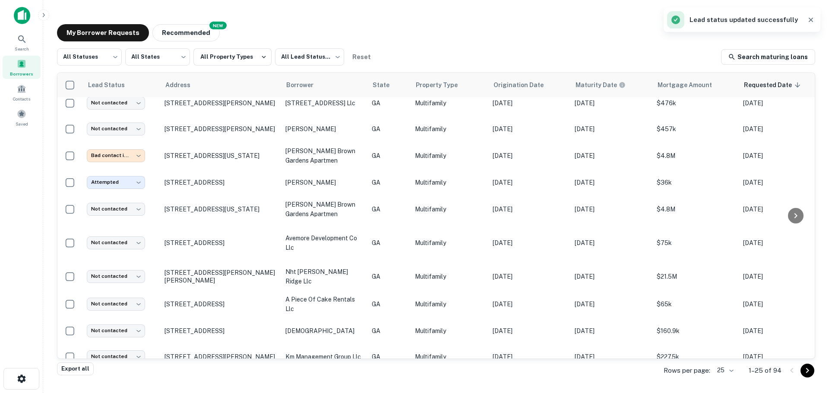
scroll to position [426, 0]
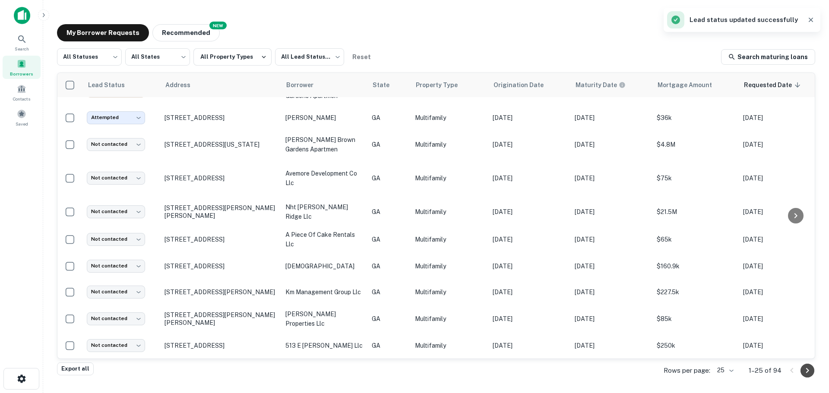
click at [807, 371] on icon "Go to next page" at bounding box center [807, 371] width 10 height 10
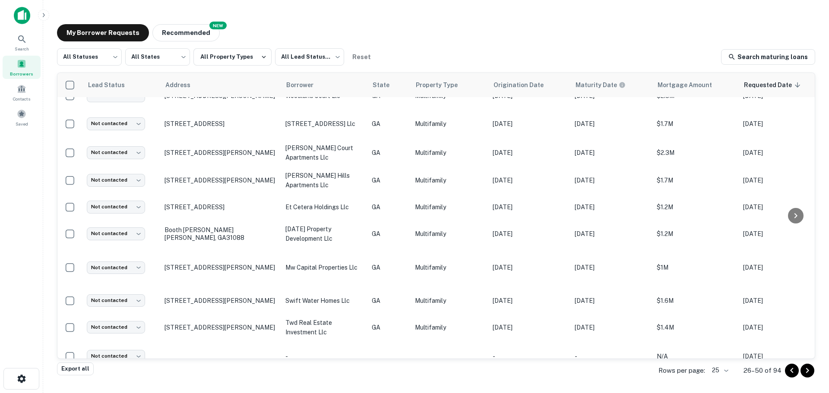
scroll to position [426, 0]
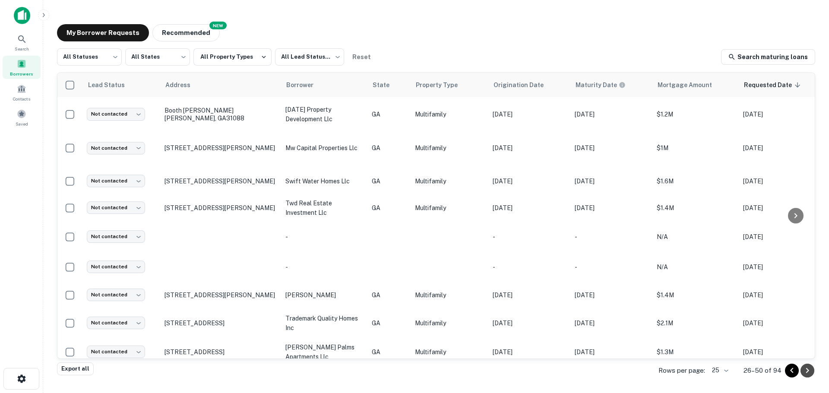
click at [807, 371] on icon "Go to next page" at bounding box center [807, 371] width 10 height 10
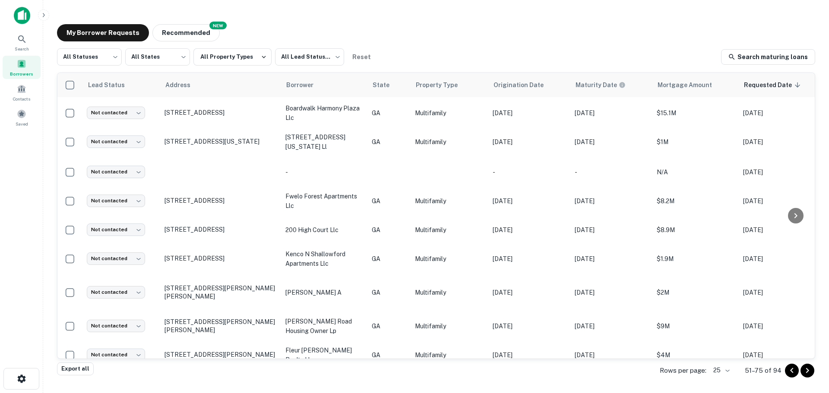
scroll to position [426, 0]
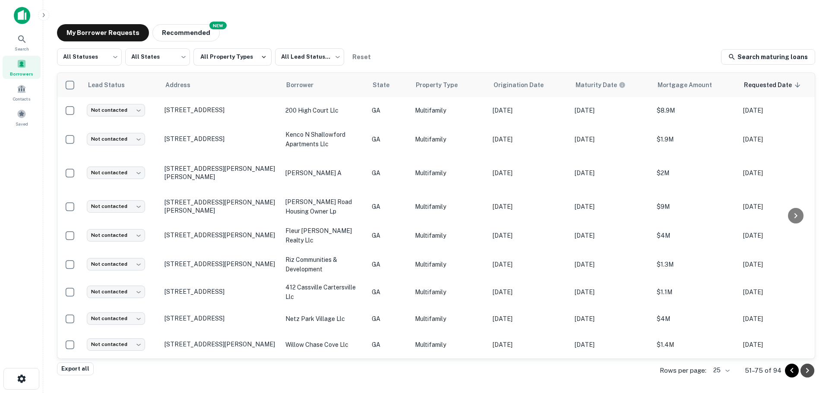
click at [807, 371] on icon "Go to next page" at bounding box center [807, 371] width 10 height 10
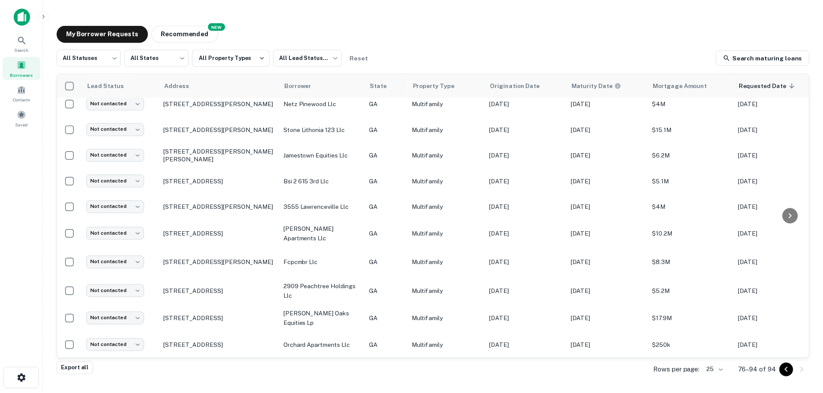
scroll to position [250, 0]
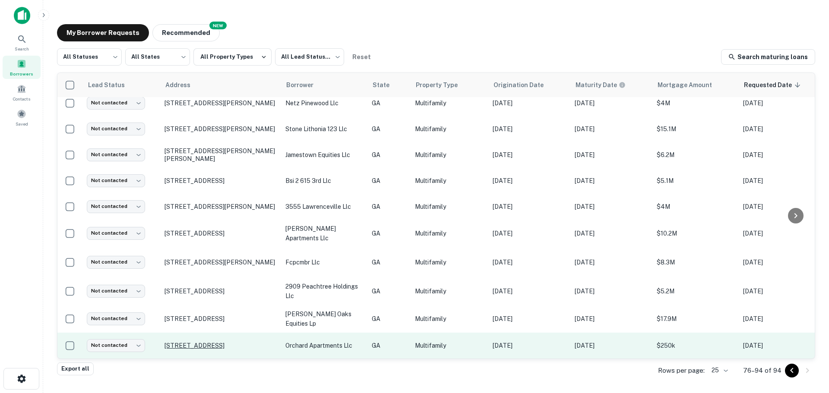
click at [195, 342] on p "105 Orchard Cir Cumming, GA30040" at bounding box center [221, 346] width 112 height 8
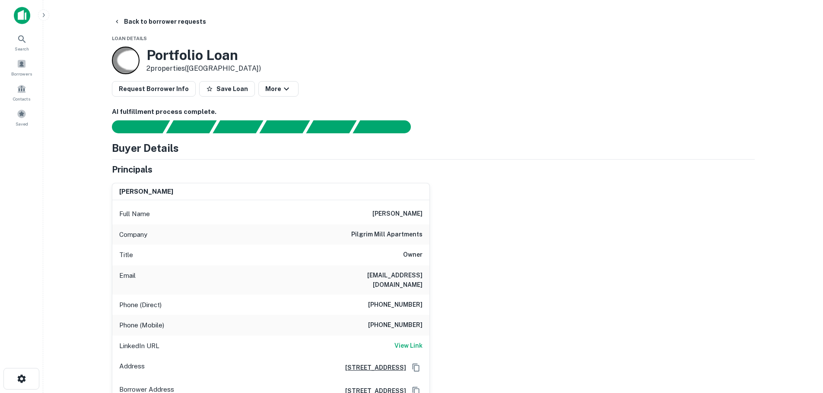
scroll to position [130, 0]
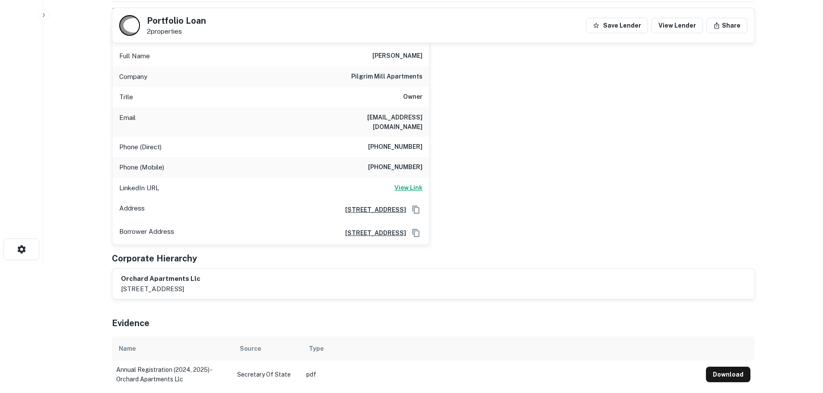
click at [414, 183] on h6 "View Link" at bounding box center [408, 188] width 28 height 10
click at [378, 205] on h6 "8417 Majors Road, Cumming, GA30041" at bounding box center [372, 210] width 68 height 10
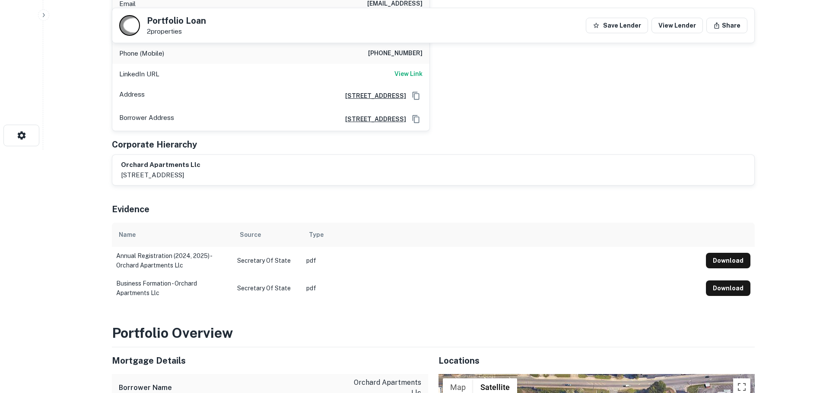
scroll to position [259, 0]
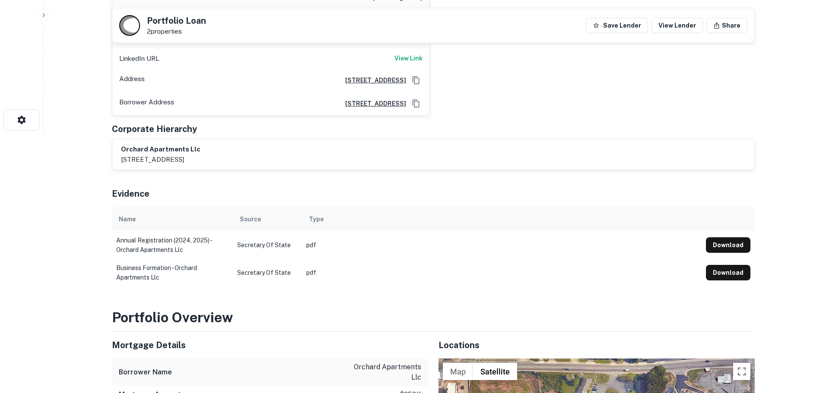
click at [176, 145] on h6 "orchard apartments llc" at bounding box center [160, 150] width 79 height 10
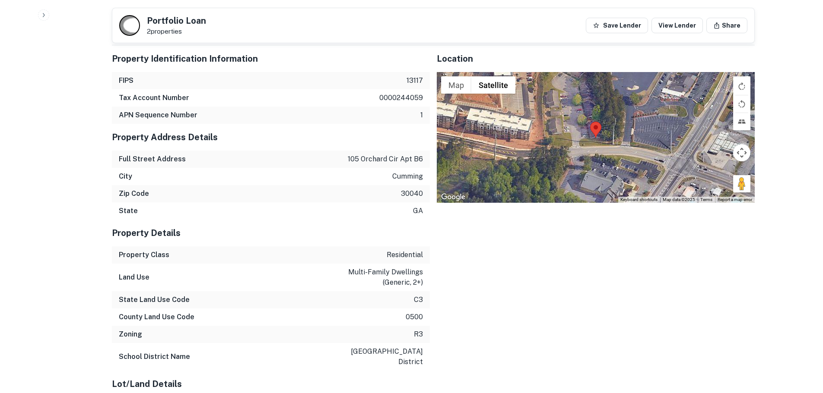
scroll to position [907, 0]
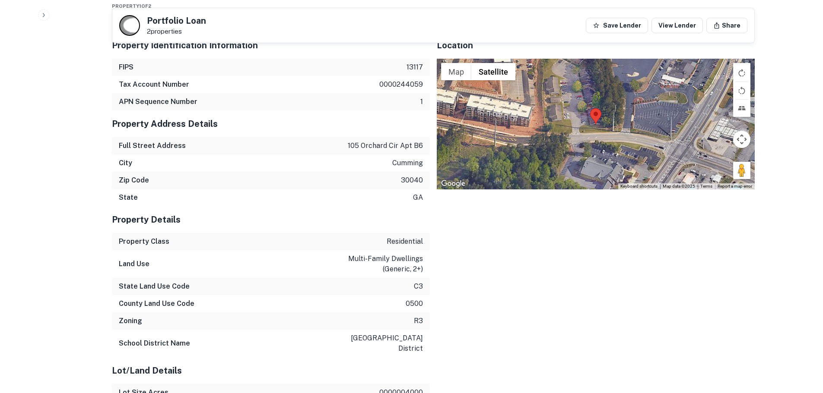
click at [382, 254] on p "multi-family dwellings (generic, 2+)" at bounding box center [384, 264] width 78 height 21
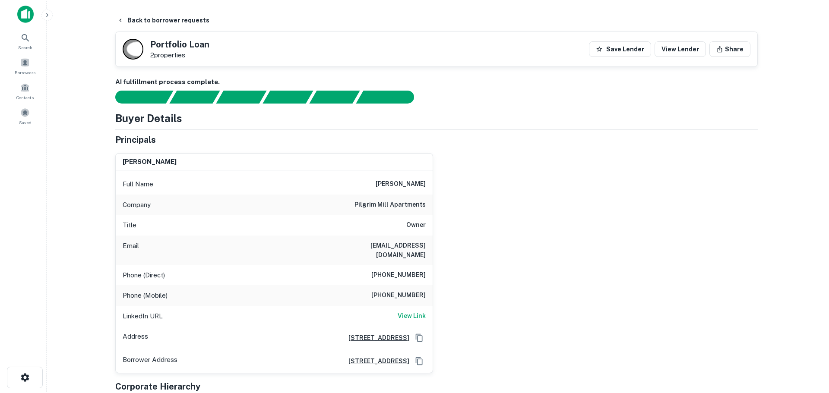
scroll to position [0, 0]
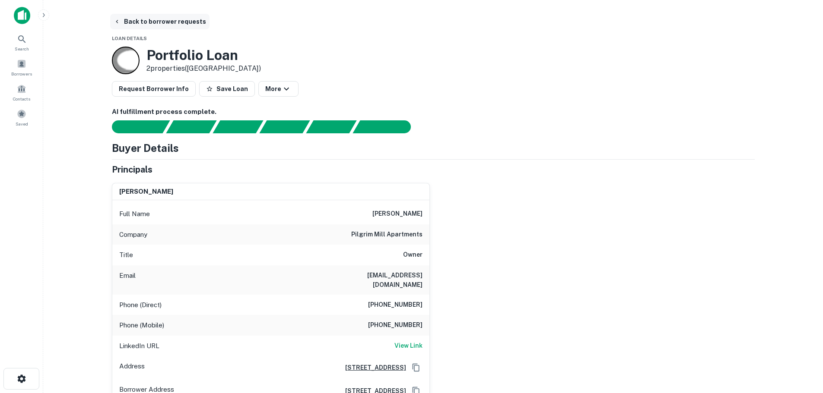
click at [121, 18] on button "Back to borrower requests" at bounding box center [159, 22] width 99 height 16
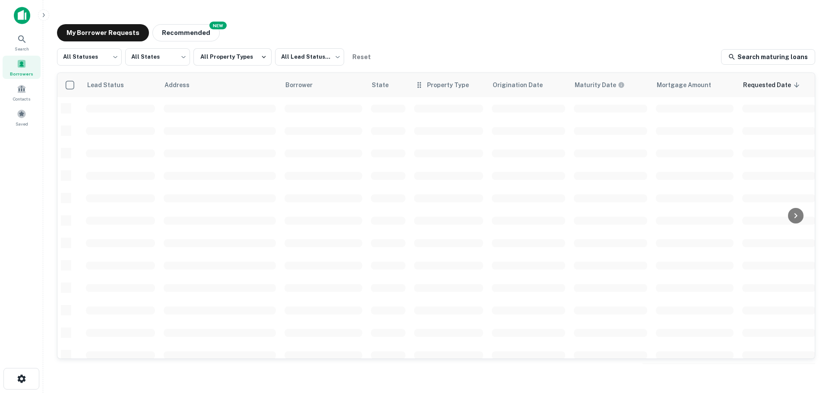
scroll to position [250, 0]
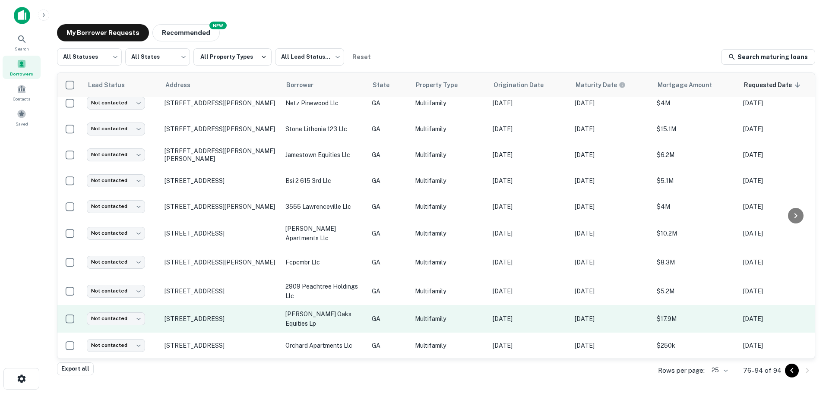
click at [305, 315] on p "glenwood austin oaks equities lp" at bounding box center [324, 319] width 78 height 19
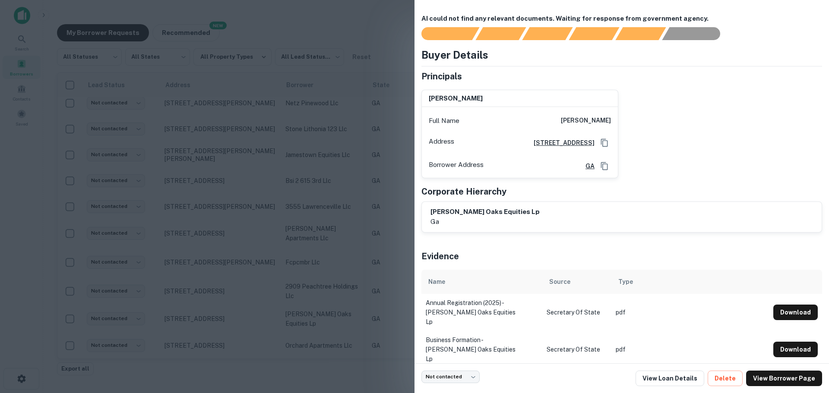
click at [533, 139] on h6 "4371 Glenwood Road, Decatur, Decatur, GA30032" at bounding box center [561, 143] width 68 height 10
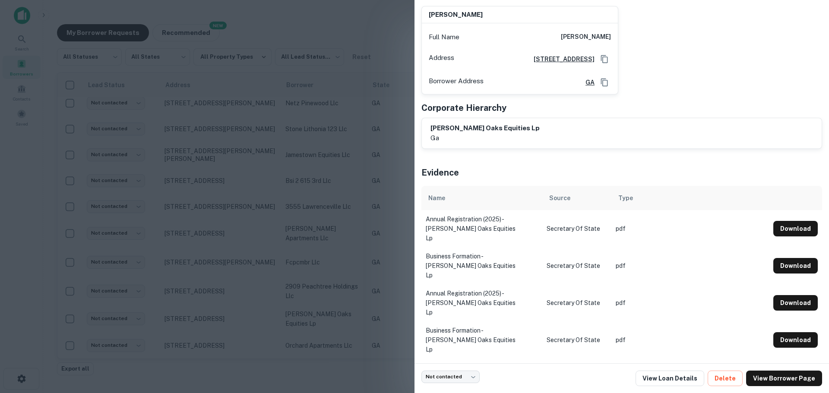
scroll to position [165, 0]
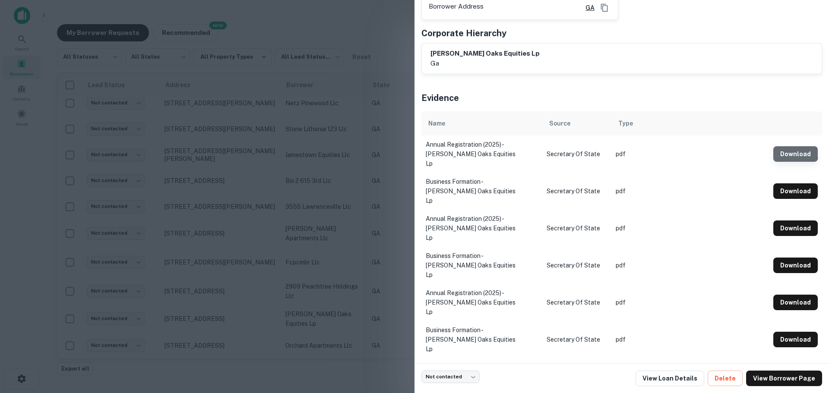
click at [790, 148] on button "Download" at bounding box center [796, 154] width 44 height 16
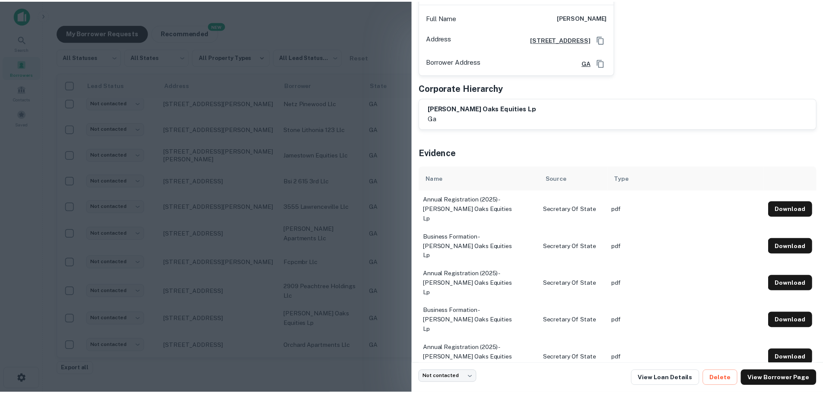
scroll to position [0, 0]
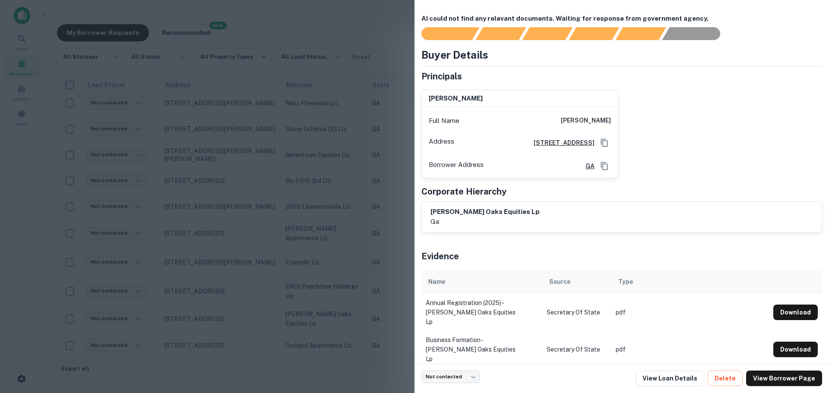
click at [245, 124] on div at bounding box center [414, 196] width 829 height 393
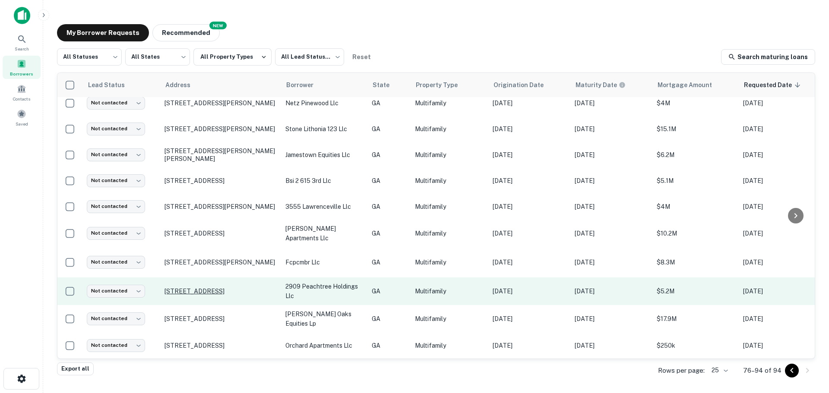
click at [260, 288] on p "2909 Peachtree Rd Ne Atlanta, GA30305" at bounding box center [221, 292] width 112 height 8
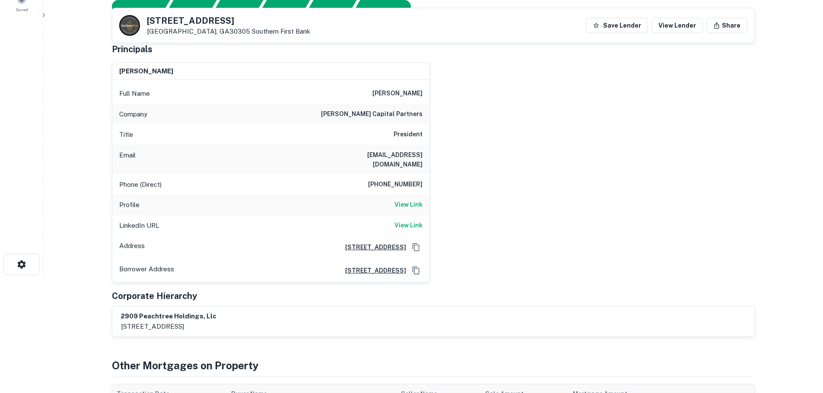
scroll to position [114, 0]
click at [403, 200] on h6 "View Link" at bounding box center [408, 205] width 28 height 10
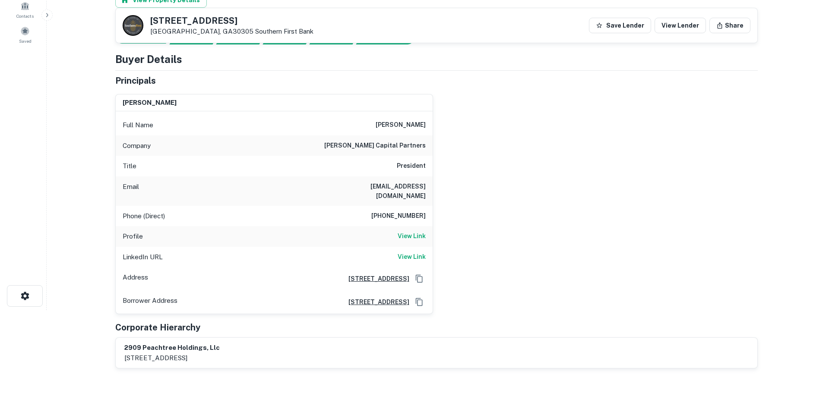
scroll to position [0, 0]
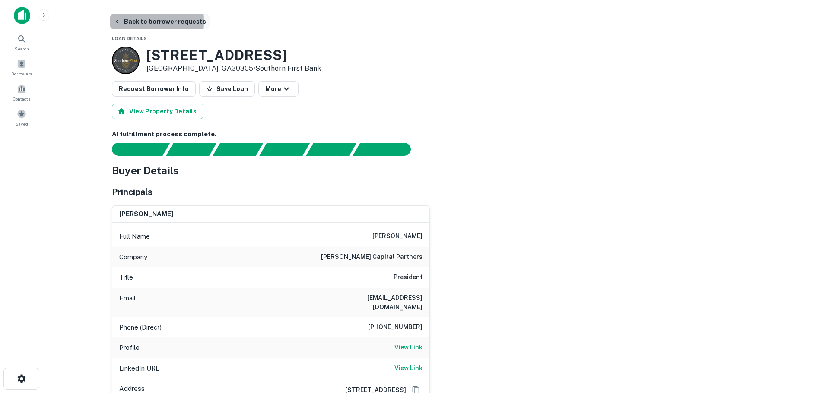
click at [114, 22] on icon "button" at bounding box center [117, 21] width 7 height 7
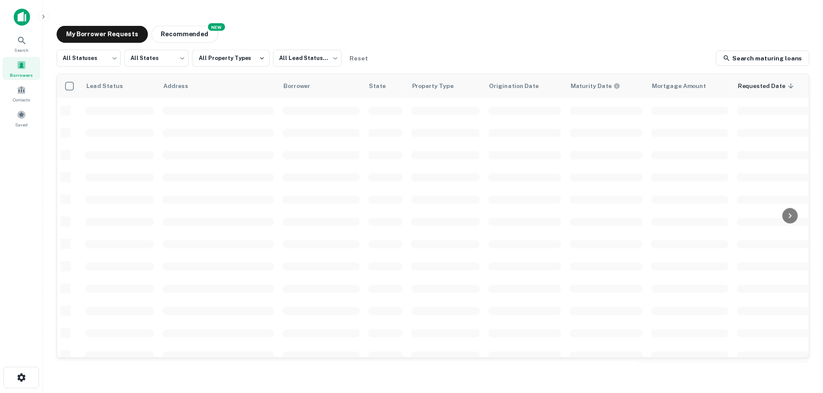
scroll to position [250, 0]
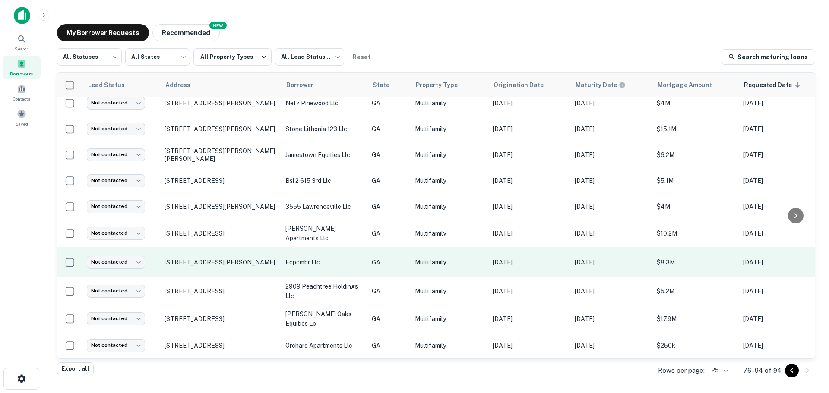
click at [262, 259] on p "3180 Clairmont Rd Ne Brookhaven, GA30329" at bounding box center [221, 263] width 112 height 8
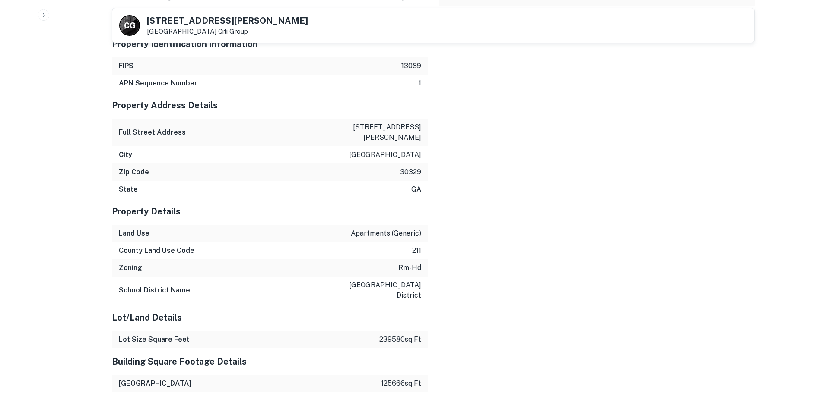
scroll to position [864, 0]
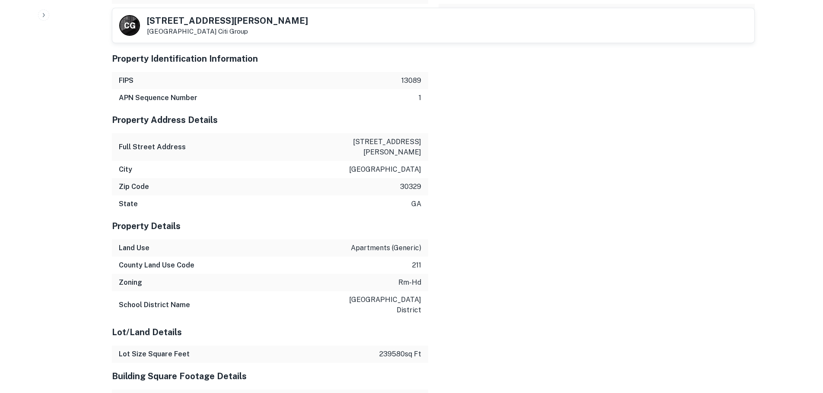
click at [398, 143] on p "3180 clairmont rd ne" at bounding box center [382, 147] width 78 height 21
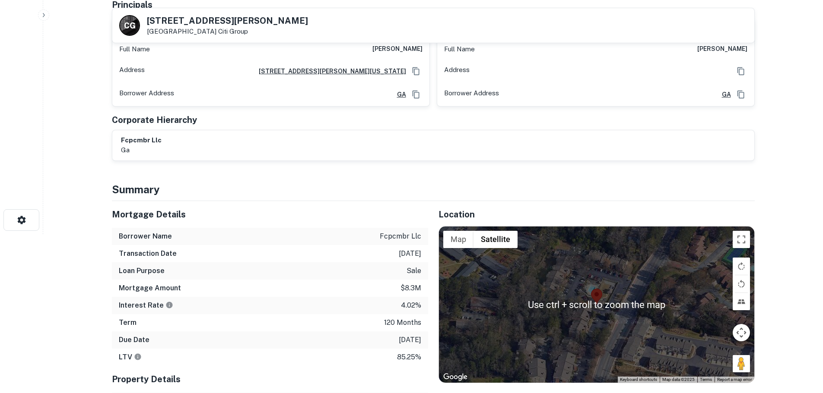
scroll to position [0, 0]
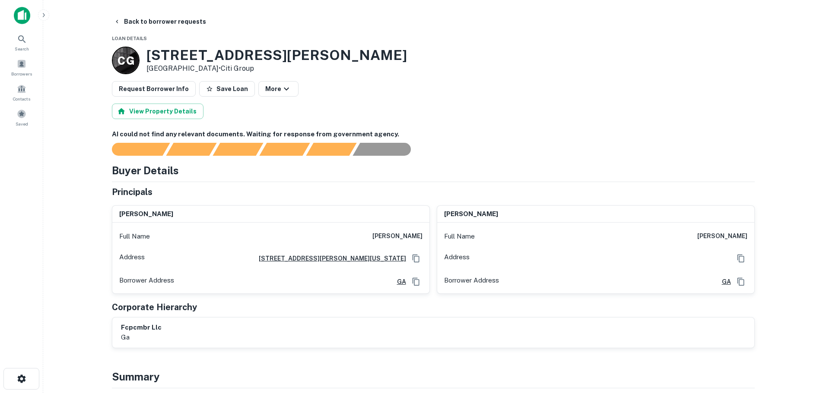
click at [409, 234] on h6 "karen gibson" at bounding box center [397, 236] width 50 height 10
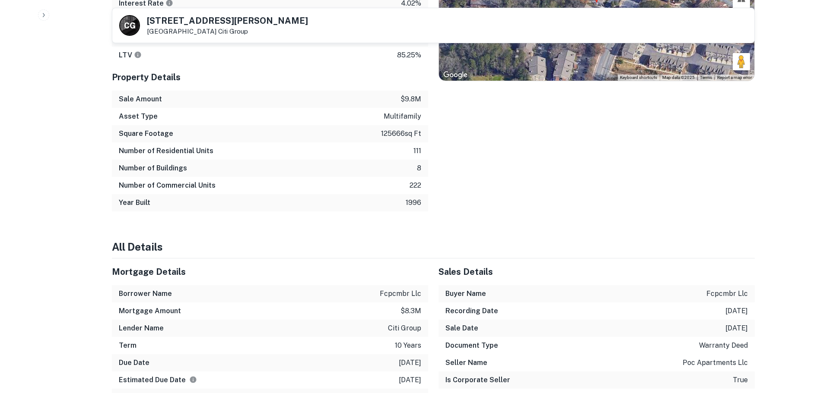
scroll to position [634, 0]
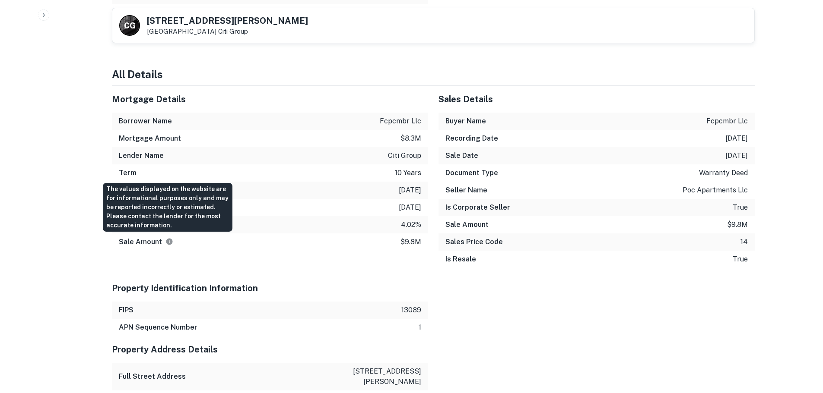
click at [168, 244] on icon "The values displayed on the website are for informational purposes only and may…" at bounding box center [169, 241] width 6 height 6
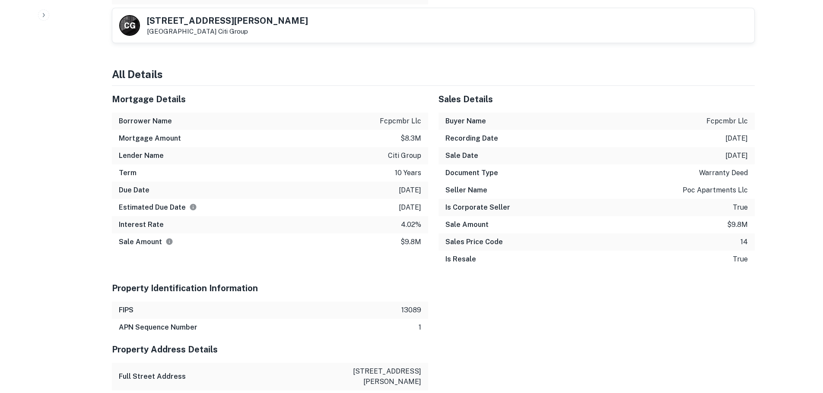
click at [196, 256] on div "Mortgage Details Borrower Name fcpcmbr llc Mortgage Amount $8.3m Lender Name ci…" at bounding box center [264, 180] width 327 height 189
click at [192, 205] on icon "Estimate is based on a standard schedule for this type of loan." at bounding box center [193, 207] width 6 height 6
click at [206, 240] on div "Sale Amount $9.8m" at bounding box center [270, 242] width 316 height 17
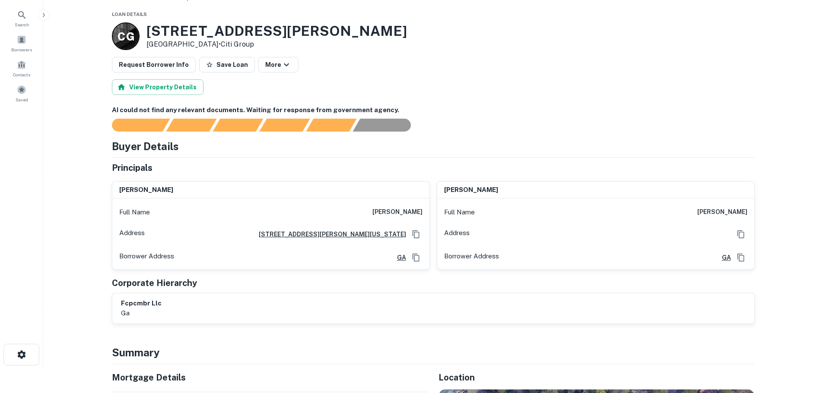
scroll to position [43, 0]
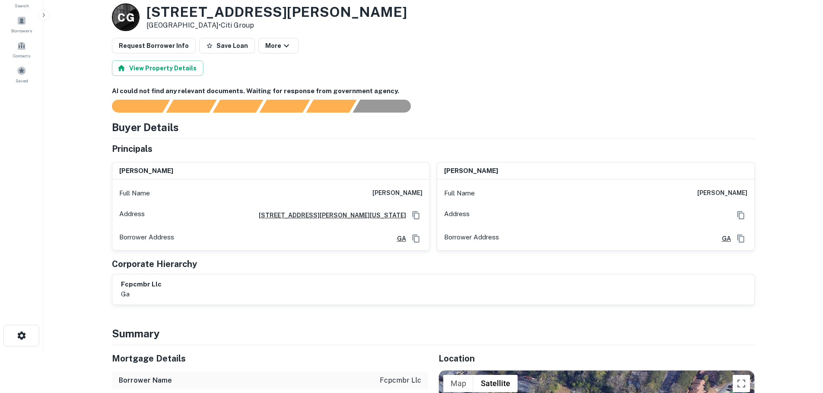
click at [712, 288] on div "fcpcmbr llc ga" at bounding box center [433, 290] width 625 height 20
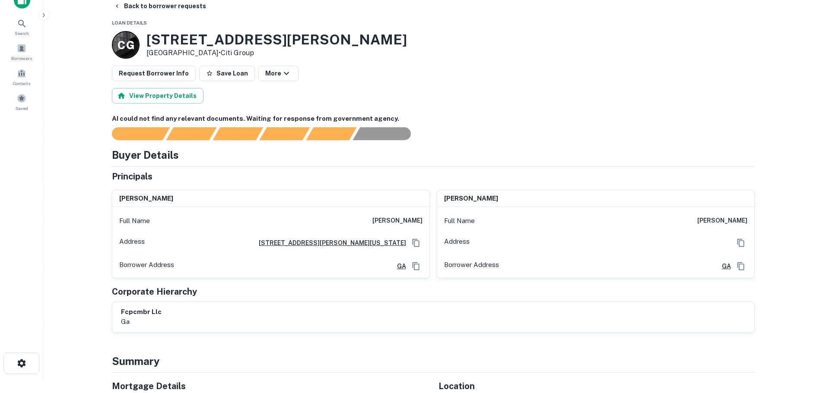
scroll to position [0, 0]
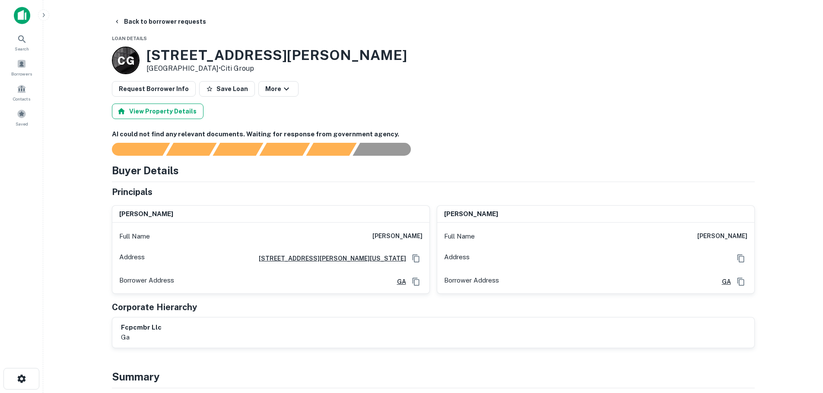
click at [143, 113] on button "View Property Details" at bounding box center [158, 112] width 92 height 16
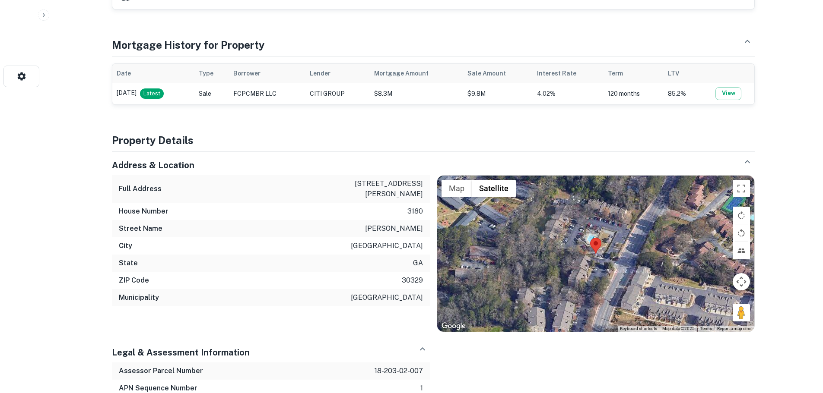
scroll to position [302, 0]
click at [719, 93] on button "View" at bounding box center [728, 94] width 26 height 13
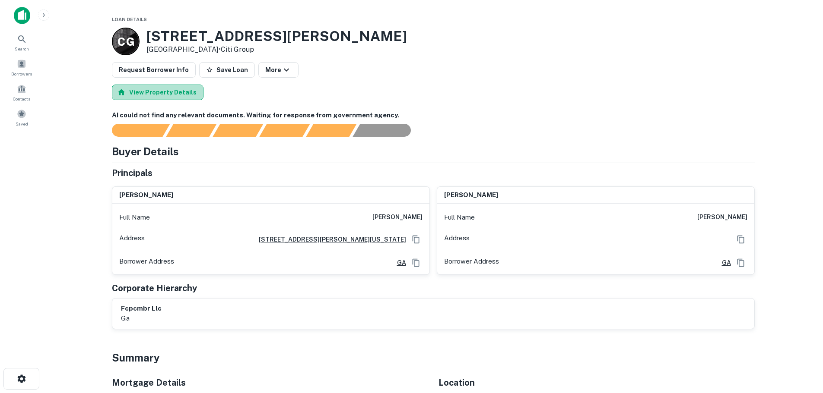
click at [174, 92] on button "View Property Details" at bounding box center [158, 93] width 92 height 16
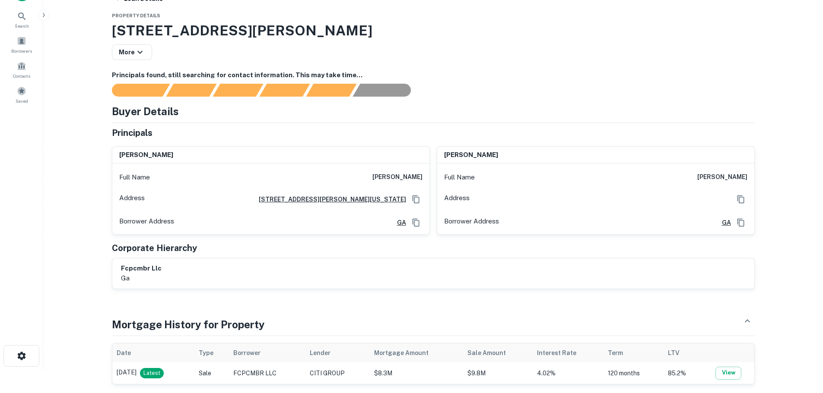
scroll to position [21, 0]
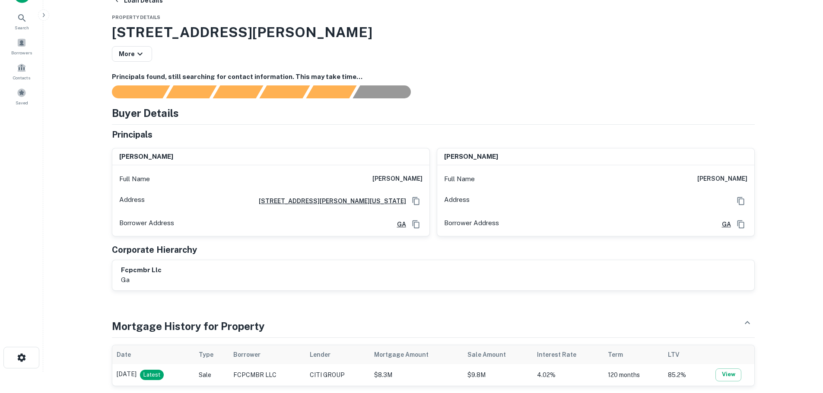
click at [737, 177] on h6 "paul van" at bounding box center [722, 179] width 50 height 10
click at [733, 176] on h6 "paul van" at bounding box center [722, 179] width 50 height 10
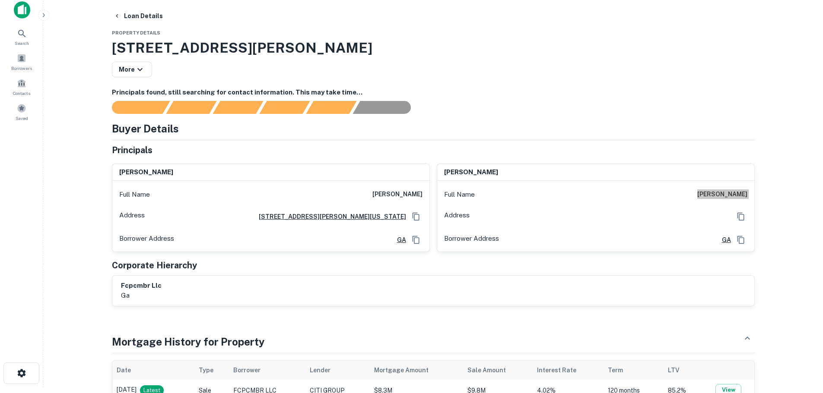
scroll to position [0, 0]
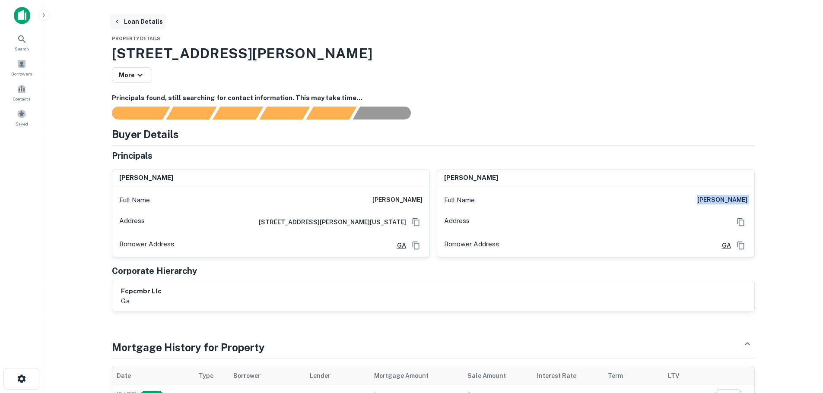
click at [124, 17] on button "Loan Details" at bounding box center [138, 22] width 56 height 16
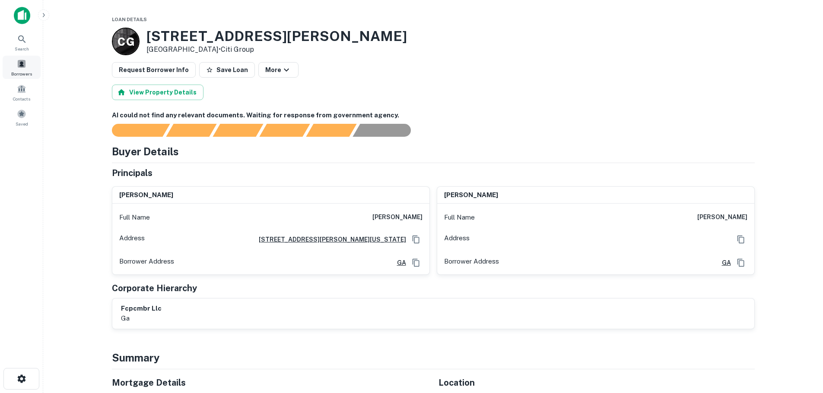
click at [19, 66] on span at bounding box center [22, 64] width 10 height 10
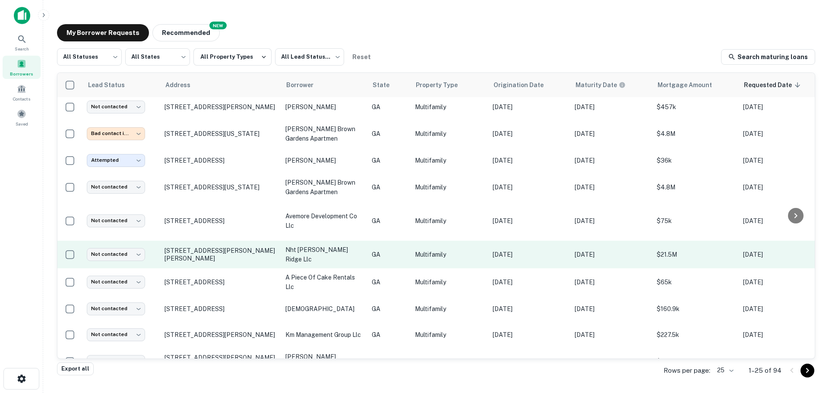
scroll to position [426, 0]
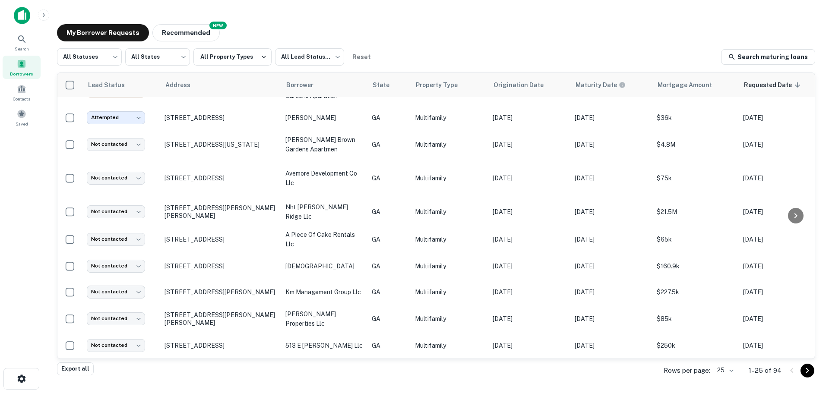
click at [800, 373] on div at bounding box center [799, 371] width 29 height 14
click at [806, 372] on icon "Go to next page" at bounding box center [807, 371] width 10 height 10
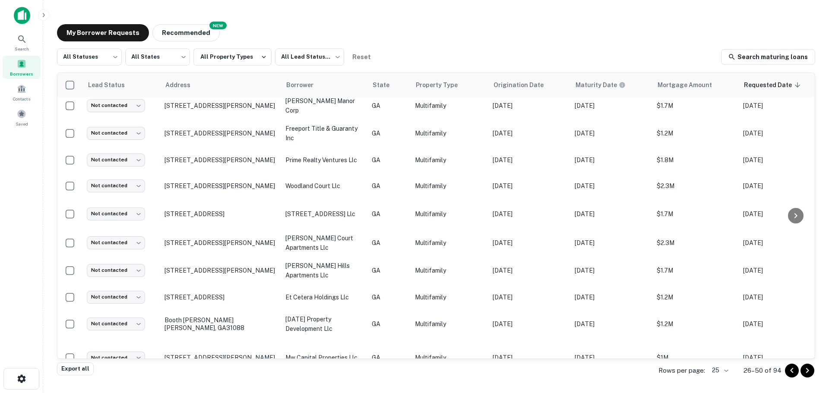
scroll to position [427, 0]
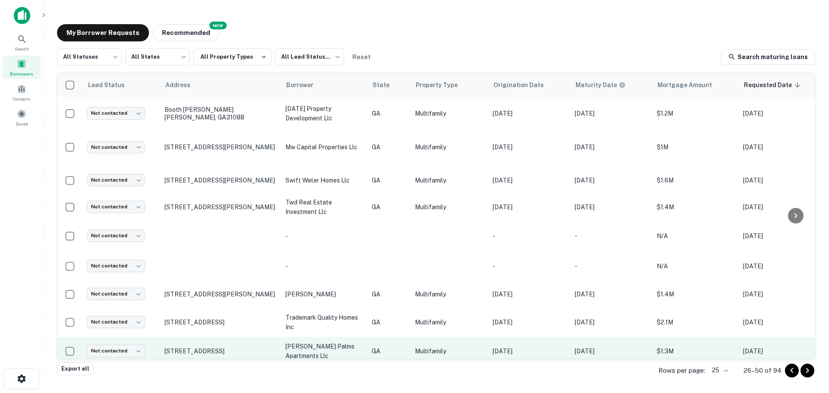
click at [315, 342] on p "[PERSON_NAME] palms apartments llc" at bounding box center [324, 351] width 78 height 19
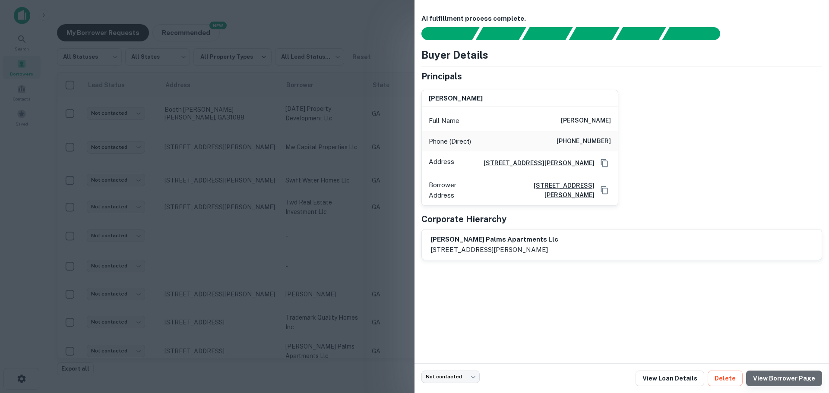
click at [791, 383] on link "View Borrower Page" at bounding box center [784, 379] width 76 height 16
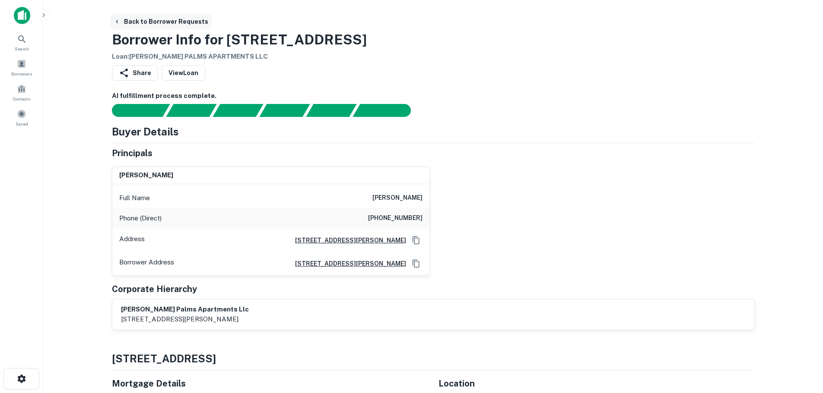
click at [120, 19] on icon "button" at bounding box center [117, 21] width 7 height 7
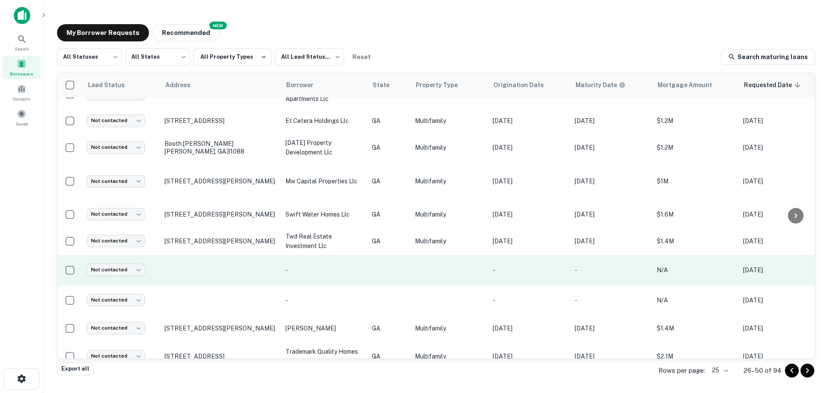
scroll to position [427, 0]
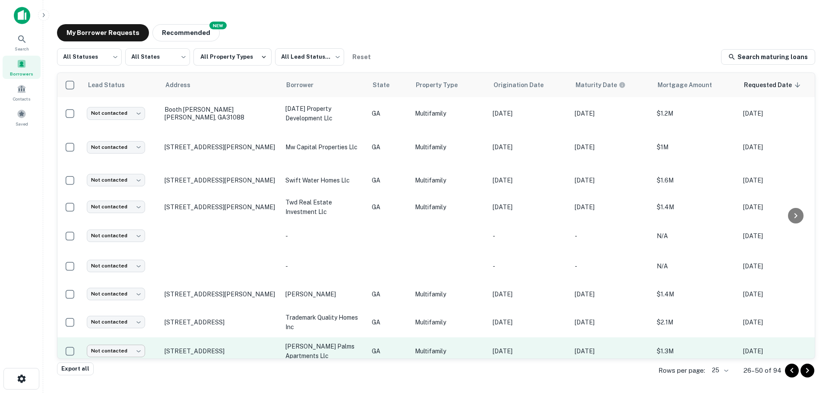
click at [130, 341] on body "Search Borrowers Contacts Saved My Borrower Requests NEW Recommended All Status…" at bounding box center [414, 196] width 829 height 393
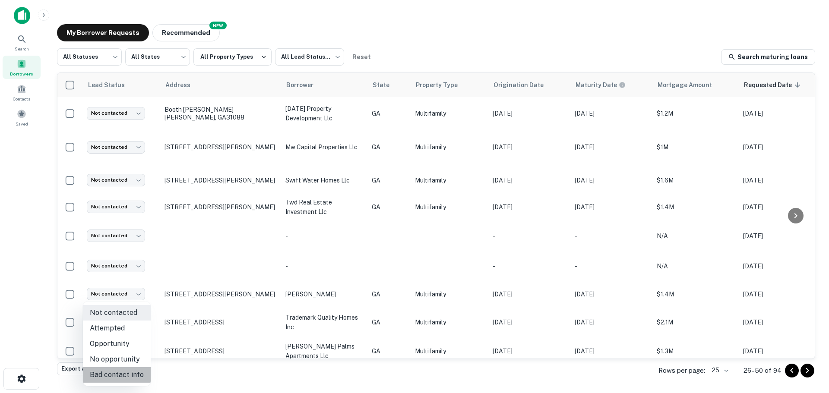
click at [124, 377] on li "Bad contact info" at bounding box center [117, 376] width 68 height 16
type input "**********"
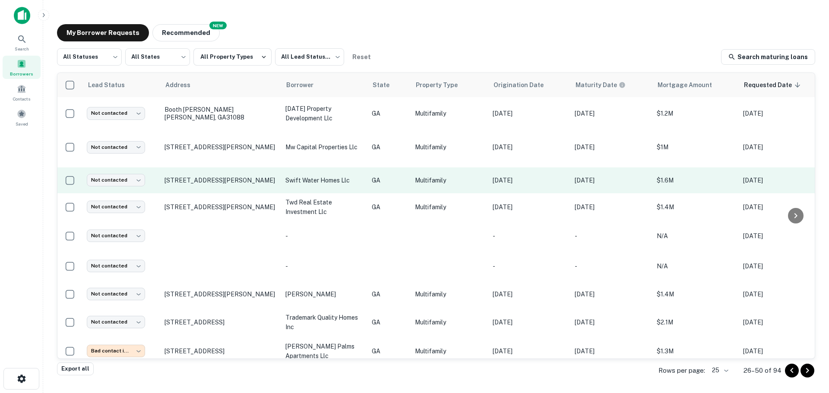
click at [330, 176] on p "swift water homes llc" at bounding box center [324, 181] width 78 height 10
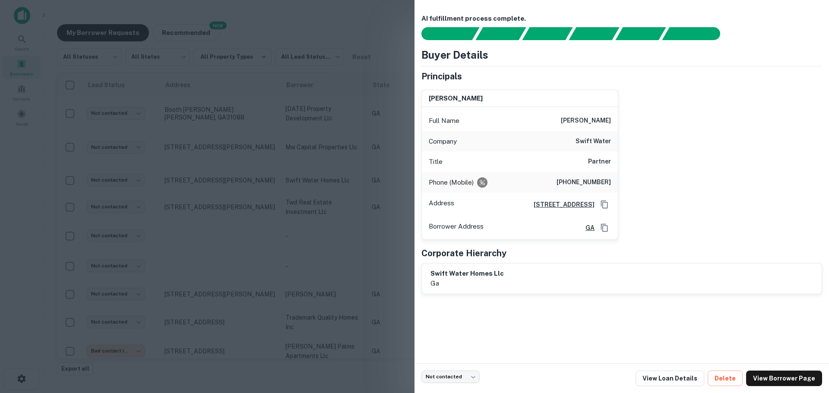
click at [566, 143] on div "Company swift water" at bounding box center [520, 141] width 196 height 21
click at [687, 381] on link "View Loan Details" at bounding box center [670, 379] width 69 height 16
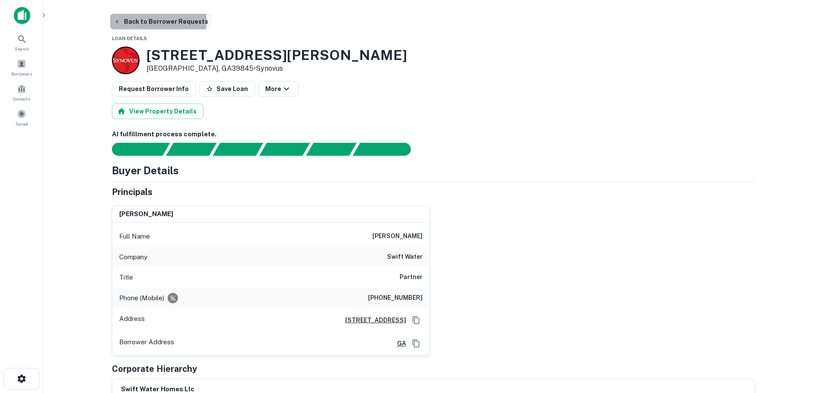
click at [117, 20] on icon "button" at bounding box center [117, 21] width 7 height 7
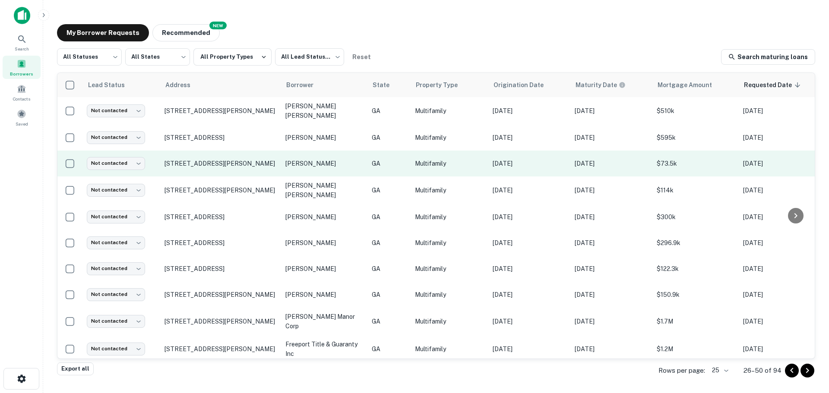
click at [332, 168] on p "johnson devin lecorry" at bounding box center [324, 164] width 78 height 10
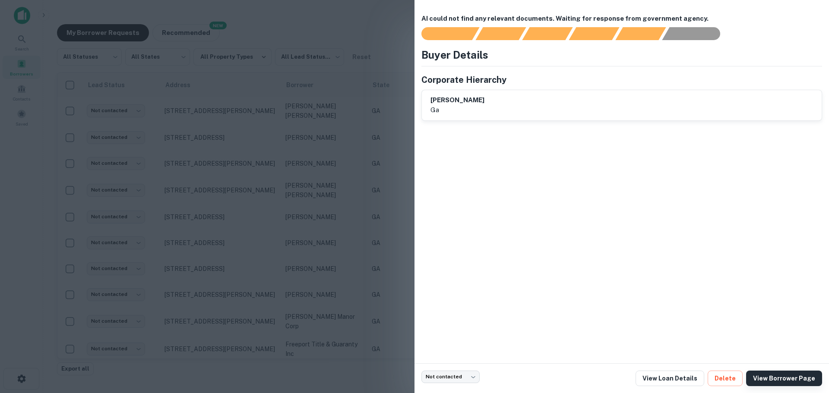
click at [804, 383] on link "View Borrower Page" at bounding box center [784, 379] width 76 height 16
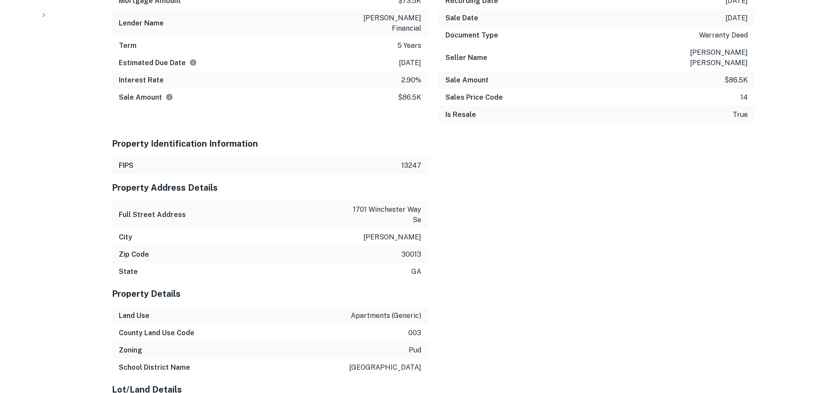
scroll to position [584, 0]
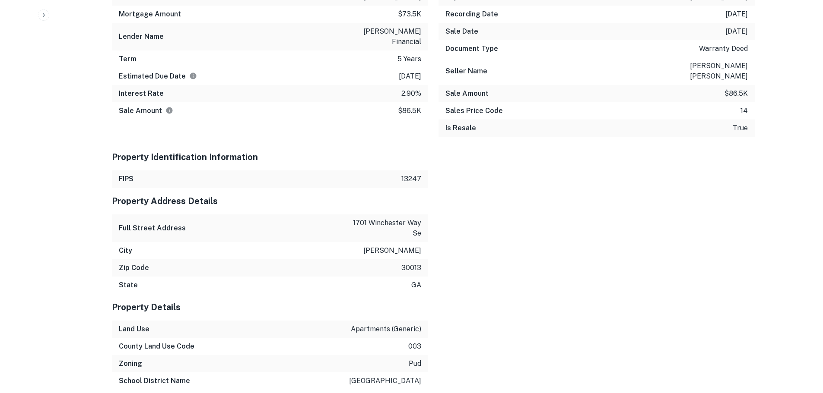
click at [394, 218] on p "1701 winchester way se" at bounding box center [382, 228] width 78 height 21
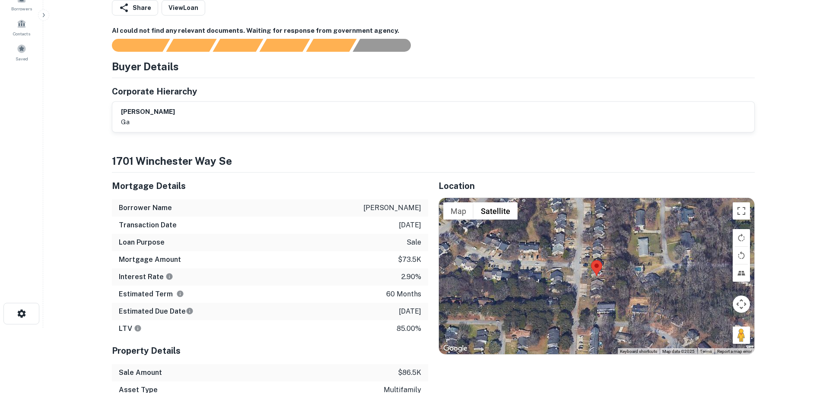
scroll to position [0, 0]
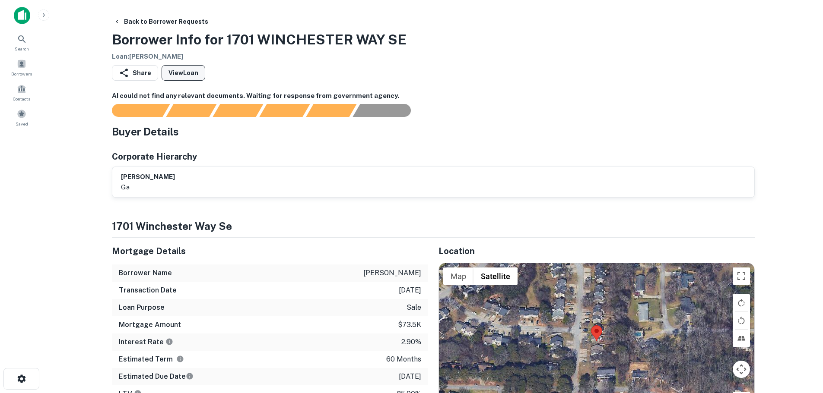
click at [190, 68] on link "View Loan" at bounding box center [184, 73] width 44 height 16
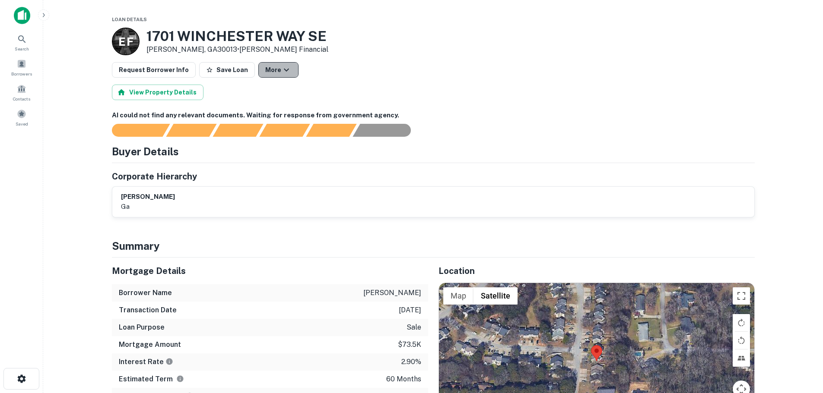
click at [281, 67] on icon "button" at bounding box center [286, 70] width 10 height 10
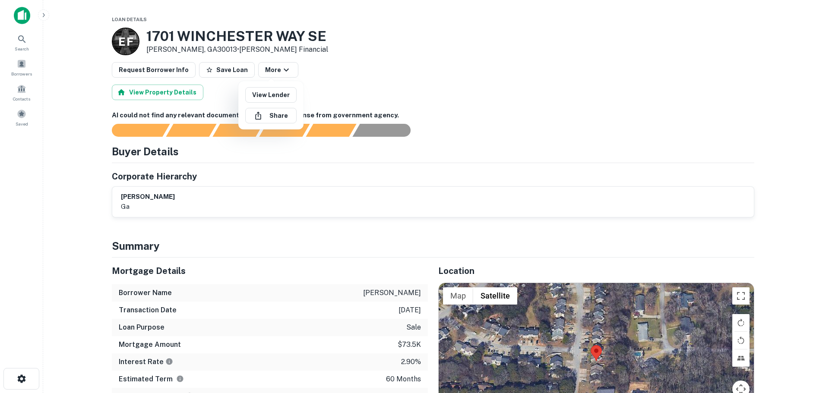
click at [84, 46] on div at bounding box center [414, 196] width 829 height 393
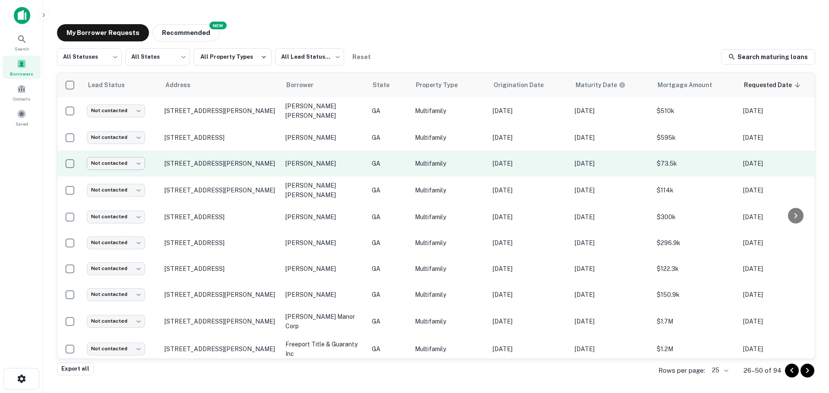
click at [120, 170] on body "Search Borrowers Contacts Saved My Borrower Requests NEW Recommended All Status…" at bounding box center [414, 196] width 829 height 393
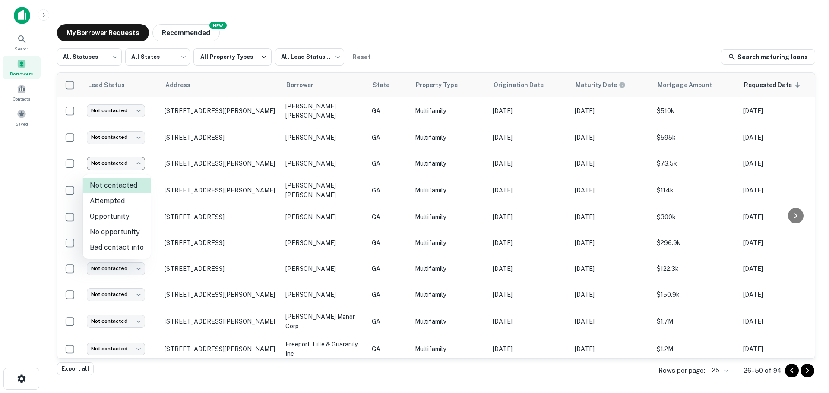
click at [114, 233] on li "No opportunity" at bounding box center [117, 233] width 68 height 16
type input "**********"
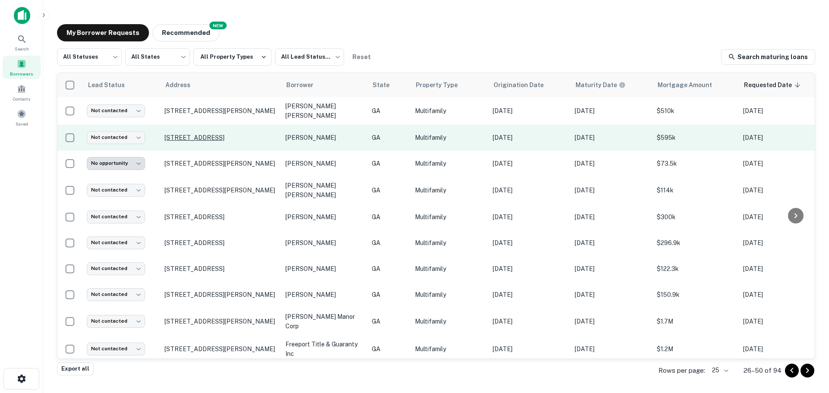
click at [231, 142] on p "620 E 48th St Savannah, GA31405" at bounding box center [221, 138] width 112 height 8
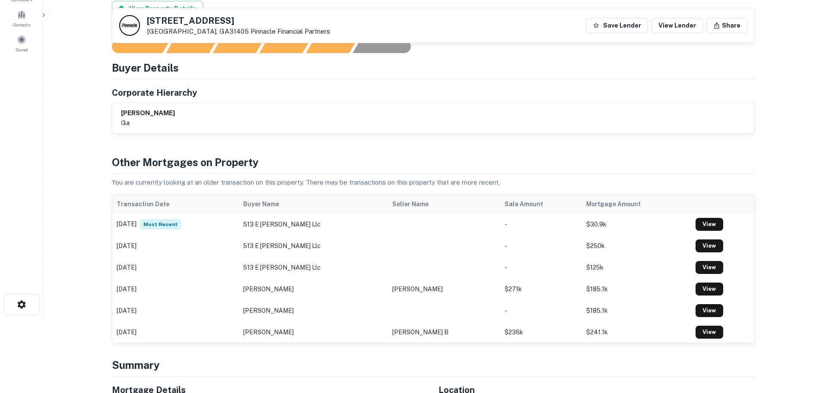
scroll to position [43, 0]
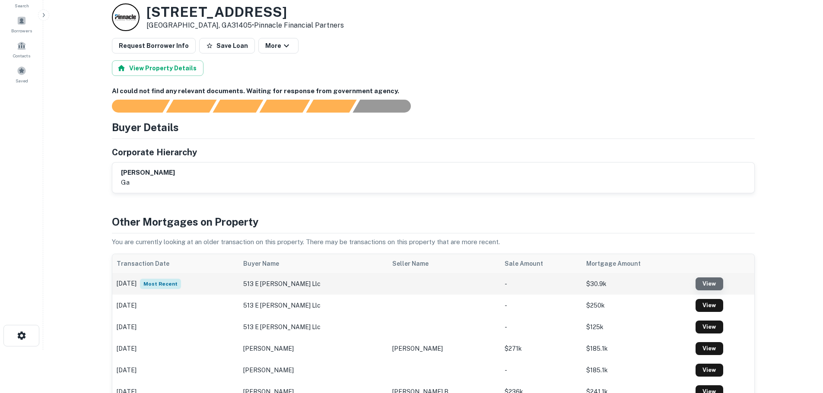
click at [705, 284] on link "View" at bounding box center [709, 284] width 28 height 13
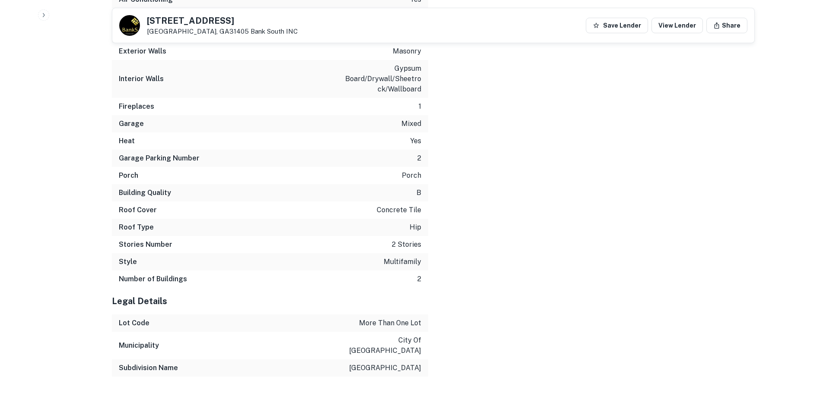
scroll to position [1401, 0]
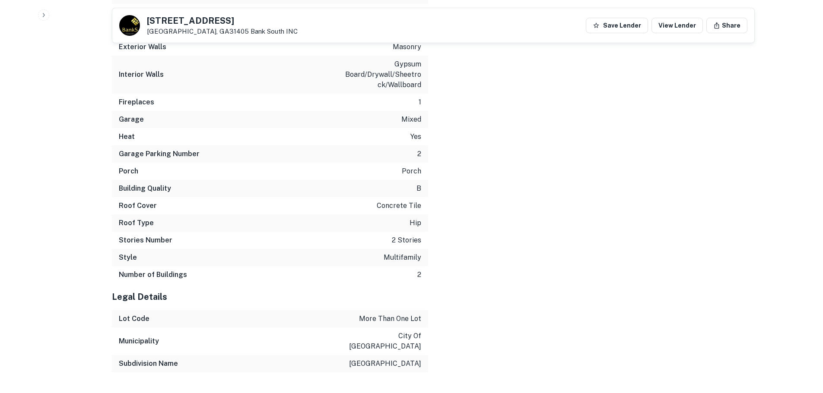
drag, startPoint x: 383, startPoint y: 350, endPoint x: 356, endPoint y: 316, distance: 43.3
click at [356, 316] on div "Lot Code more than one lot" at bounding box center [270, 319] width 316 height 17
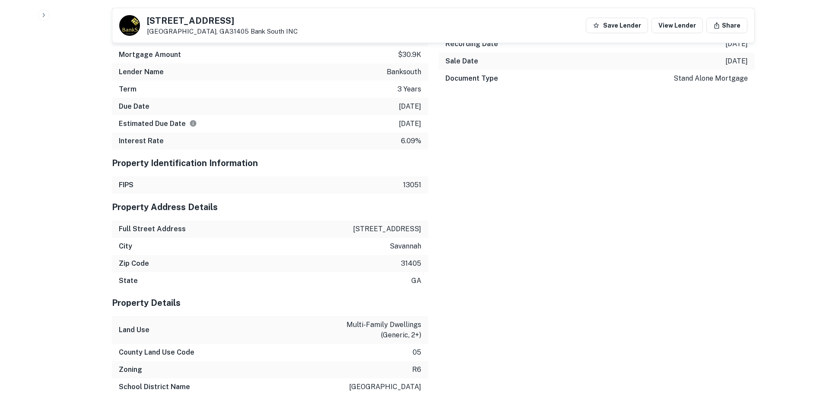
scroll to position [753, 0]
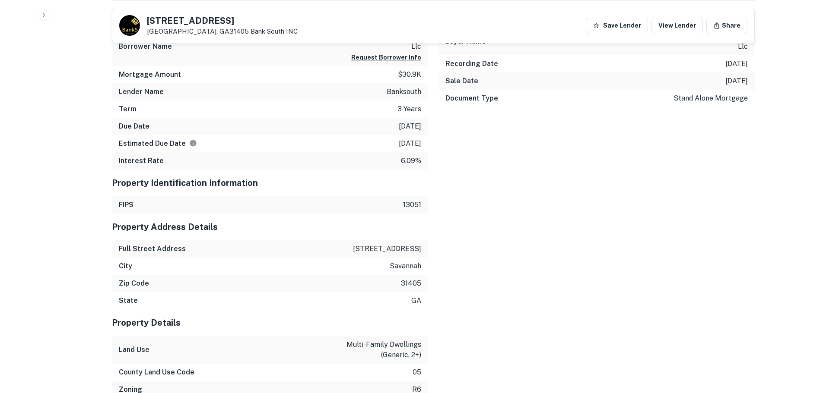
click at [392, 244] on p "620 e 48th st" at bounding box center [387, 249] width 68 height 10
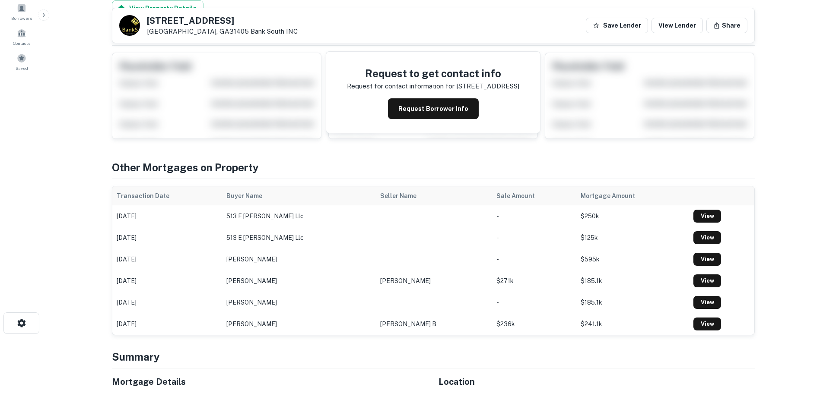
scroll to position [0, 0]
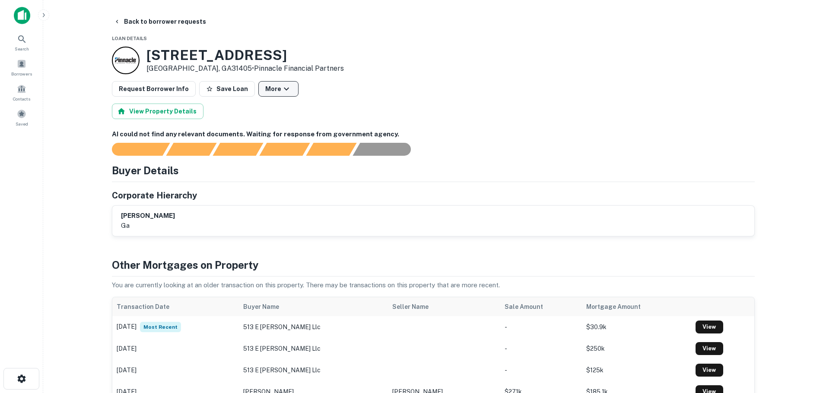
click at [281, 92] on icon "button" at bounding box center [286, 89] width 10 height 10
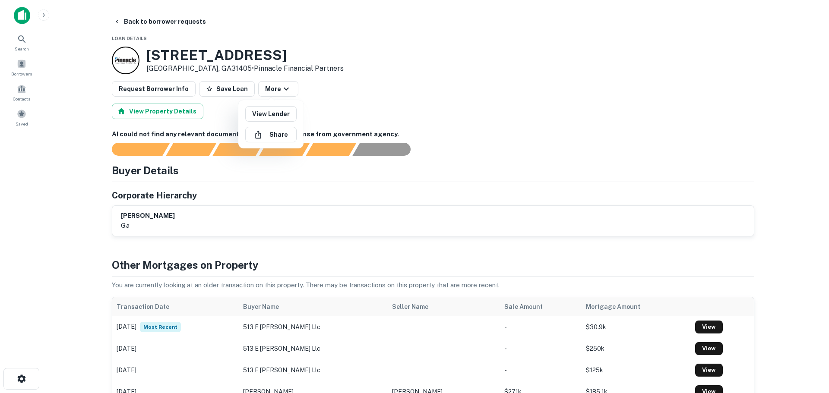
click at [376, 96] on div at bounding box center [414, 196] width 829 height 393
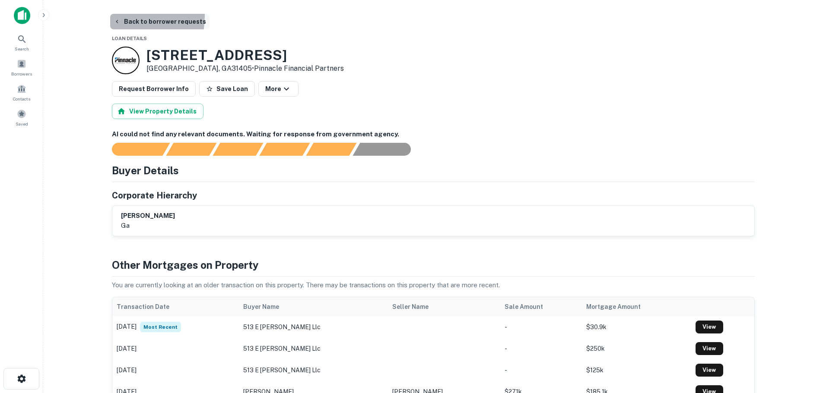
click at [119, 16] on button "Back to borrower requests" at bounding box center [159, 22] width 99 height 16
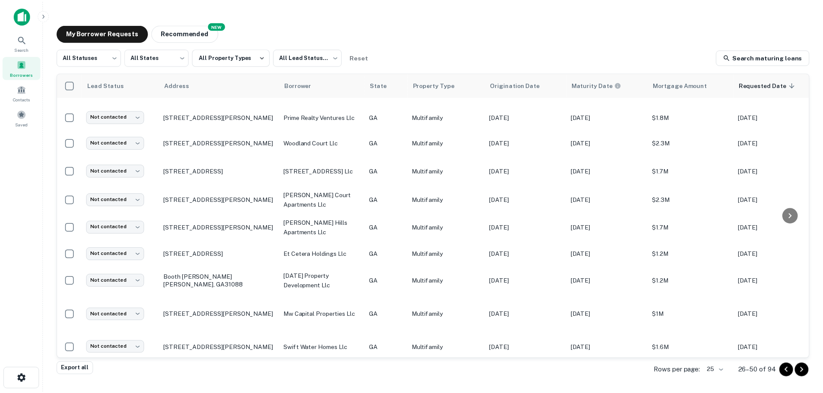
scroll to position [427, 0]
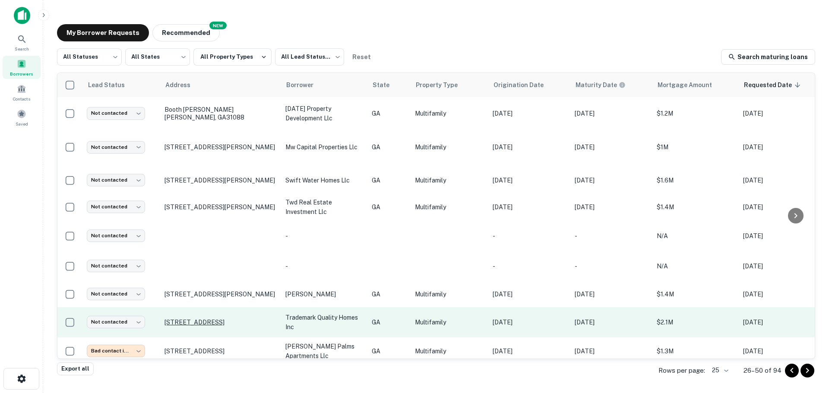
click at [241, 319] on p "[STREET_ADDRESS]" at bounding box center [221, 323] width 112 height 8
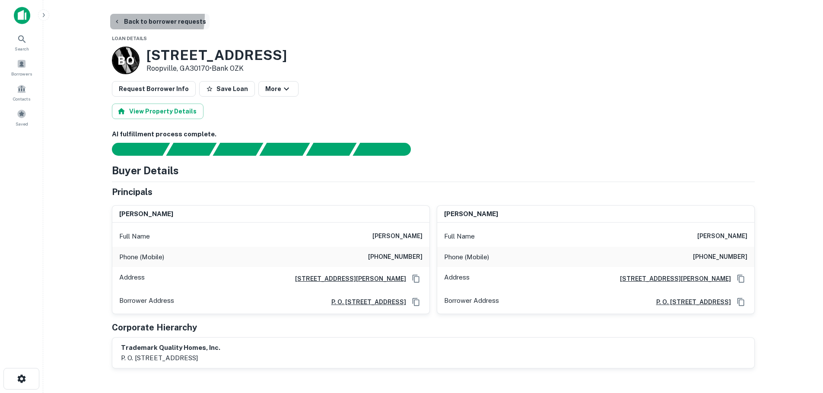
click at [128, 16] on button "Back to borrower requests" at bounding box center [159, 22] width 99 height 16
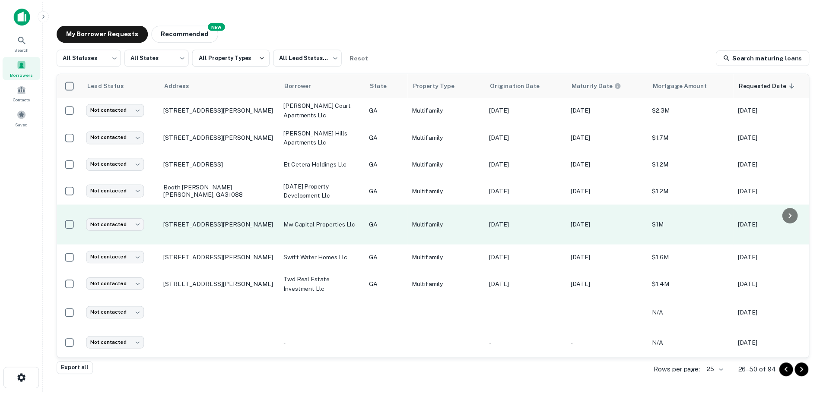
scroll to position [427, 0]
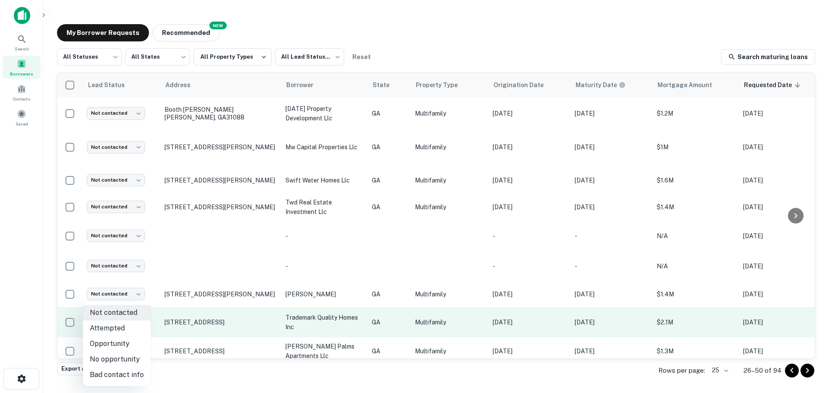
click at [135, 313] on body "**********" at bounding box center [414, 196] width 829 height 393
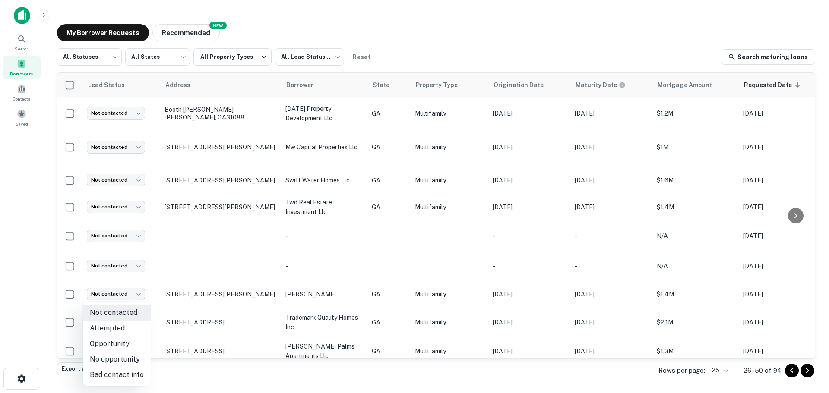
click at [127, 358] on li "No opportunity" at bounding box center [117, 360] width 68 height 16
type input "**********"
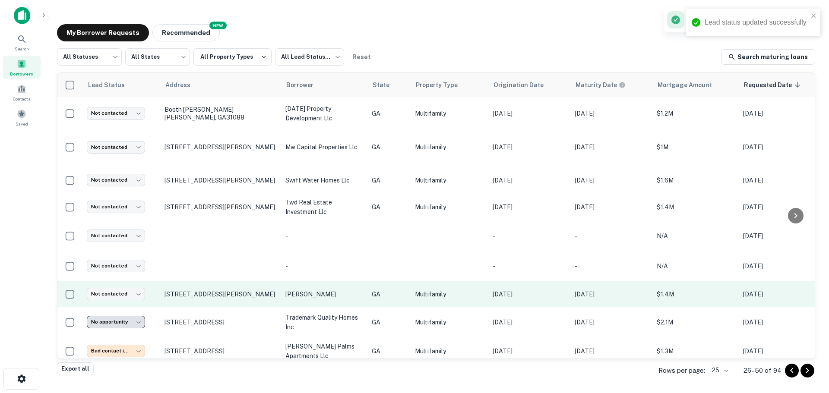
click at [170, 291] on p "[STREET_ADDRESS][PERSON_NAME]" at bounding box center [221, 295] width 112 height 8
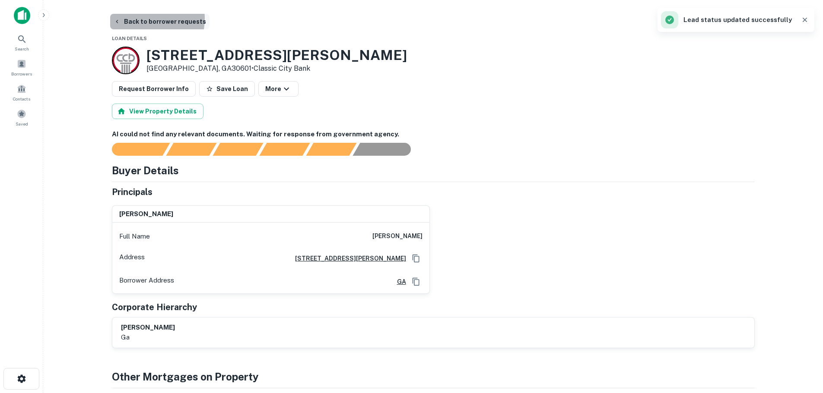
click at [141, 19] on button "Back to borrower requests" at bounding box center [159, 22] width 99 height 16
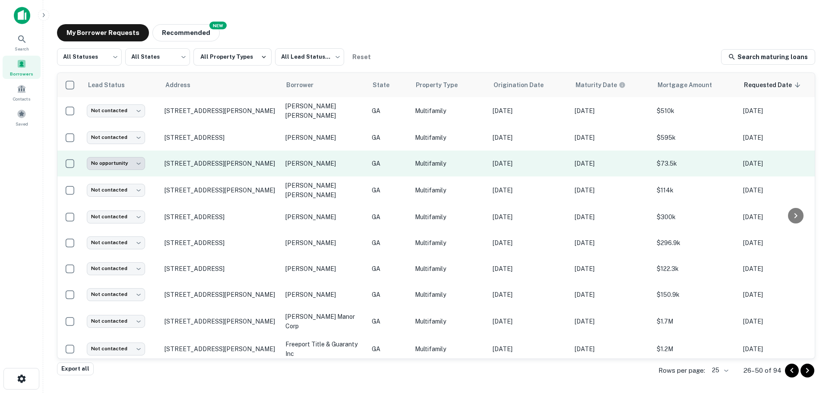
click at [531, 174] on td "Sep 17, 2020" at bounding box center [529, 164] width 82 height 26
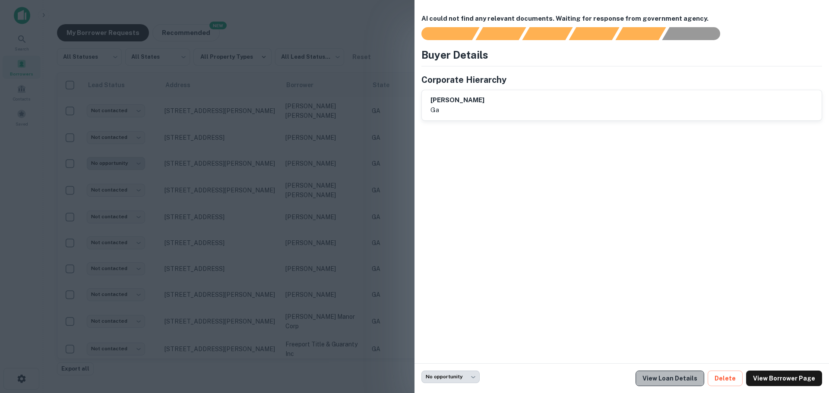
click at [694, 383] on link "View Loan Details" at bounding box center [670, 379] width 69 height 16
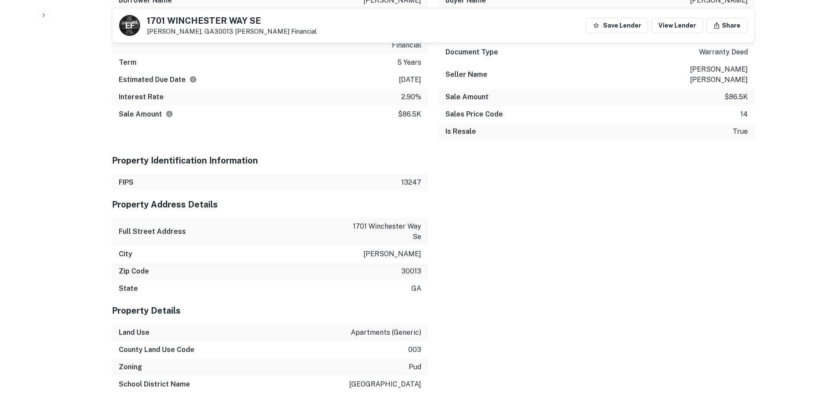
scroll to position [640, 0]
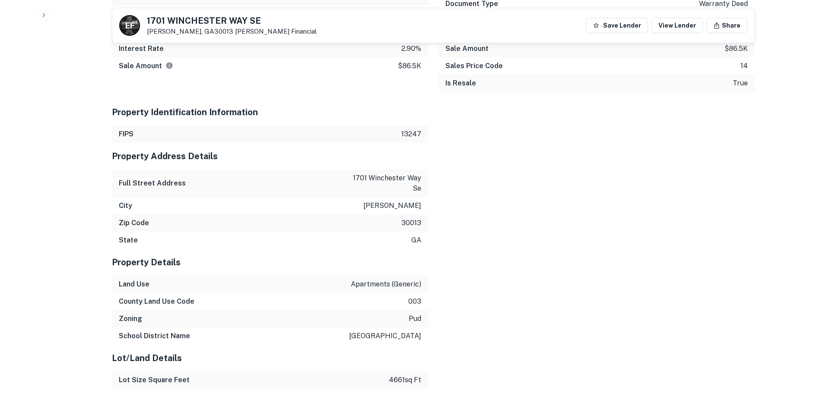
click at [365, 173] on p "1701 winchester way se" at bounding box center [382, 183] width 78 height 21
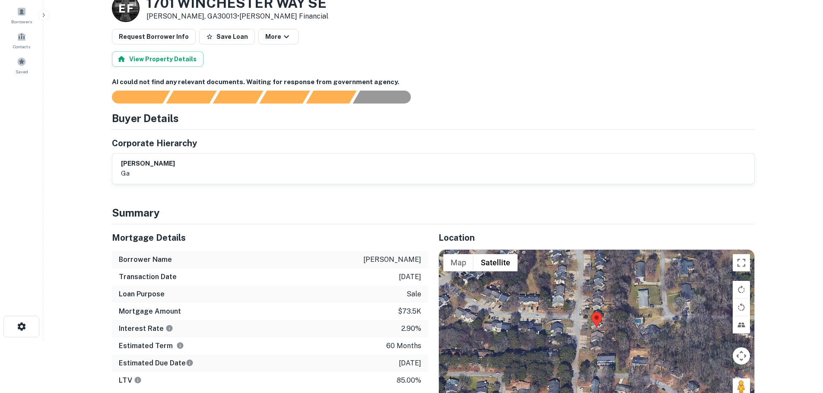
scroll to position [0, 0]
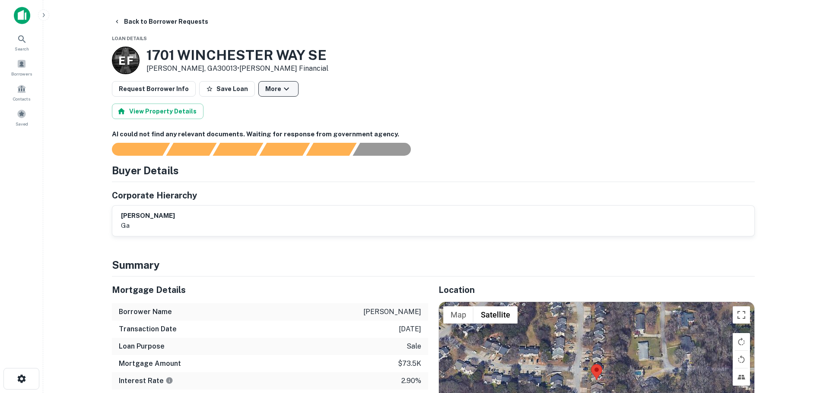
click at [281, 87] on icon "button" at bounding box center [286, 89] width 10 height 10
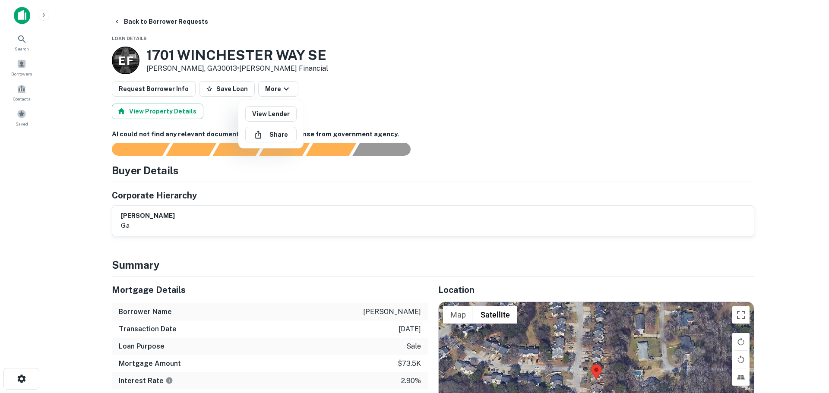
click at [120, 22] on div at bounding box center [414, 196] width 829 height 393
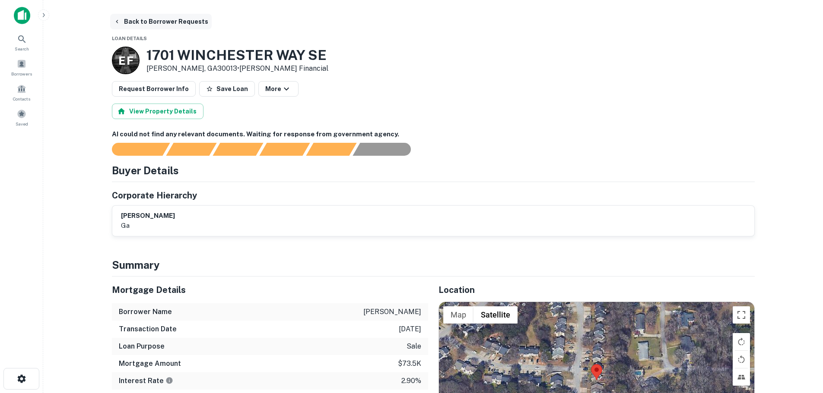
click at [120, 22] on icon "button" at bounding box center [117, 21] width 7 height 7
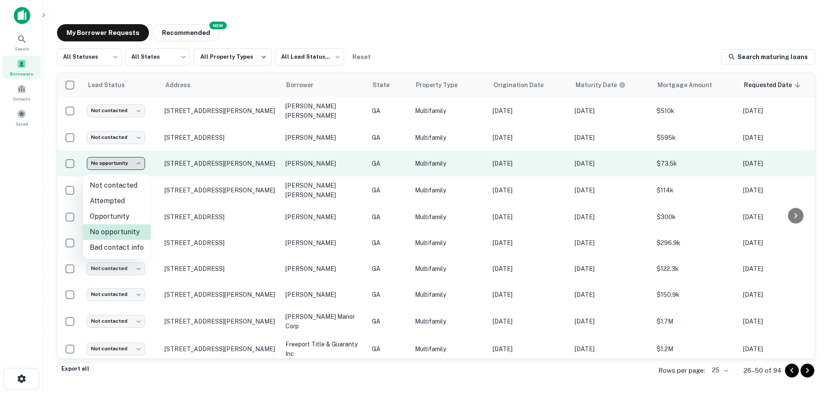
click at [136, 169] on body "**********" at bounding box center [414, 196] width 829 height 393
click at [136, 169] on div at bounding box center [414, 196] width 829 height 393
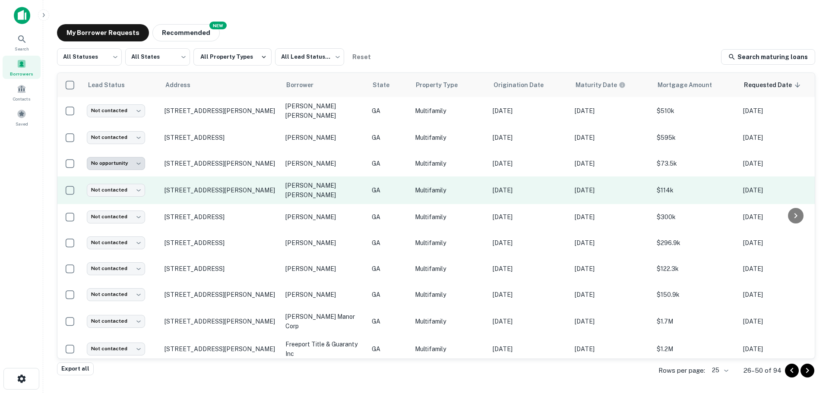
click at [309, 190] on p "[PERSON_NAME] [PERSON_NAME]" at bounding box center [324, 190] width 78 height 19
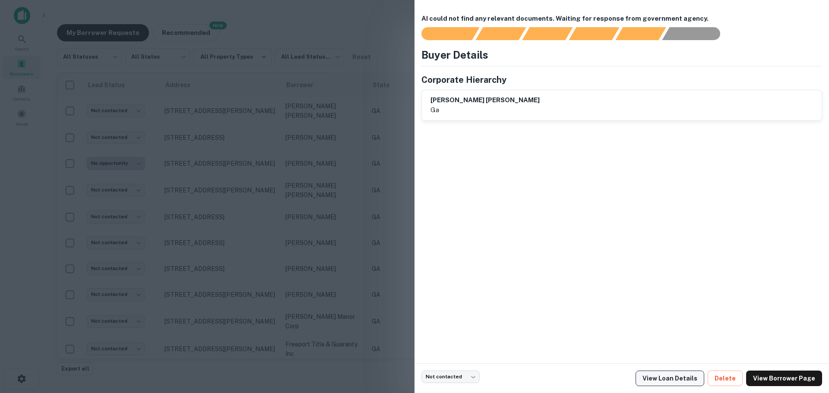
click at [700, 376] on link "View Loan Details" at bounding box center [670, 379] width 69 height 16
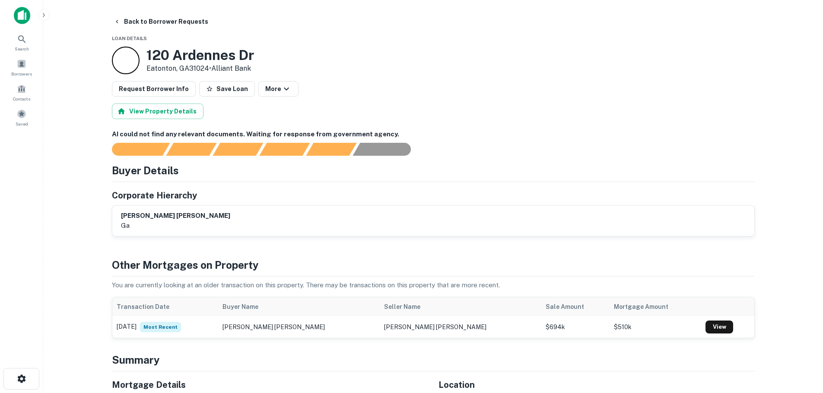
click at [115, 13] on main "Back to Borrower Requests Loan Details [STREET_ADDRESS][PERSON_NAME] • Alliant …" at bounding box center [433, 196] width 780 height 393
click at [116, 16] on button "Back to Borrower Requests" at bounding box center [160, 22] width 101 height 16
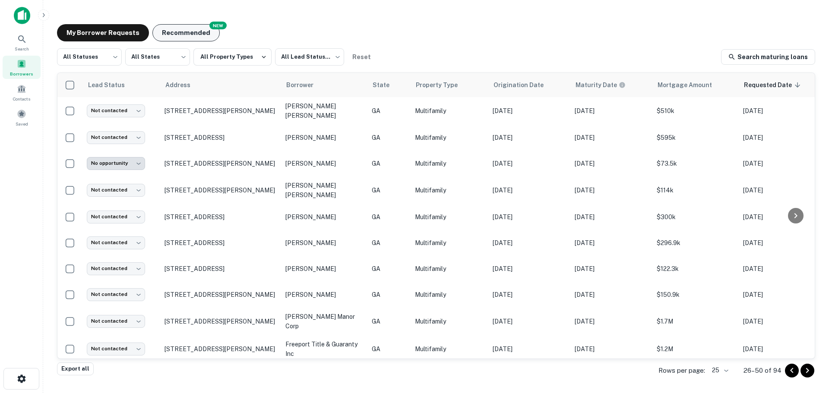
click at [200, 27] on button "Recommended" at bounding box center [185, 32] width 67 height 17
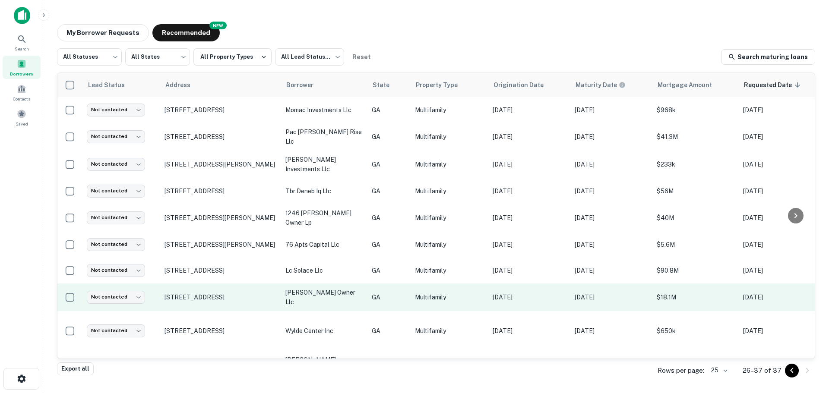
click at [272, 295] on p "1225 Fairburn Rd Sw Atlanta, GA30331" at bounding box center [221, 298] width 112 height 8
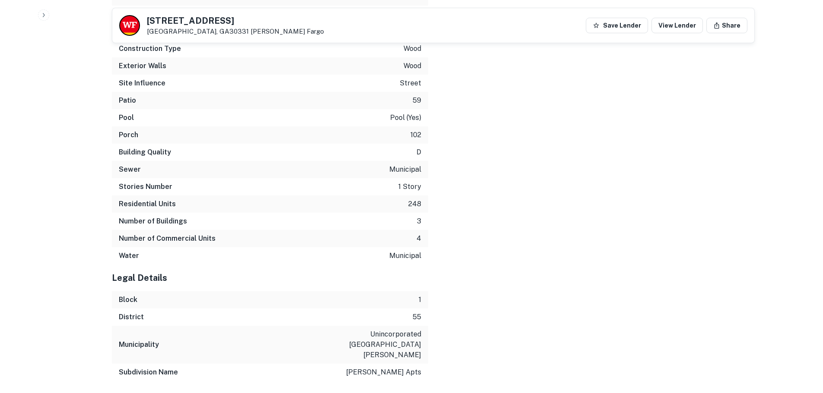
scroll to position [1652, 0]
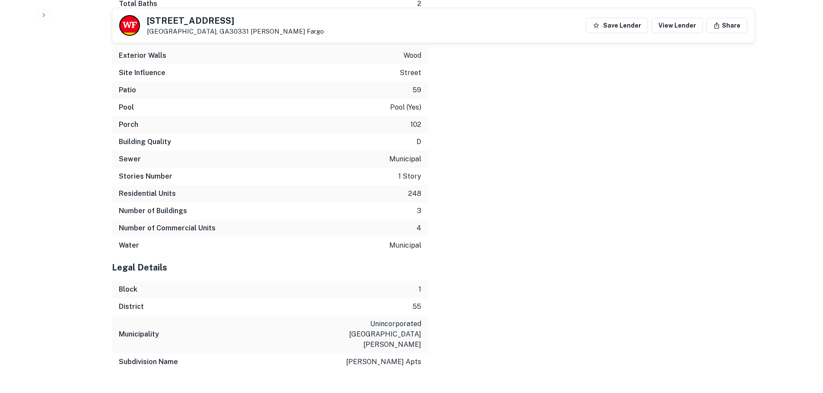
click at [400, 357] on p "westwood glen apts" at bounding box center [383, 362] width 75 height 10
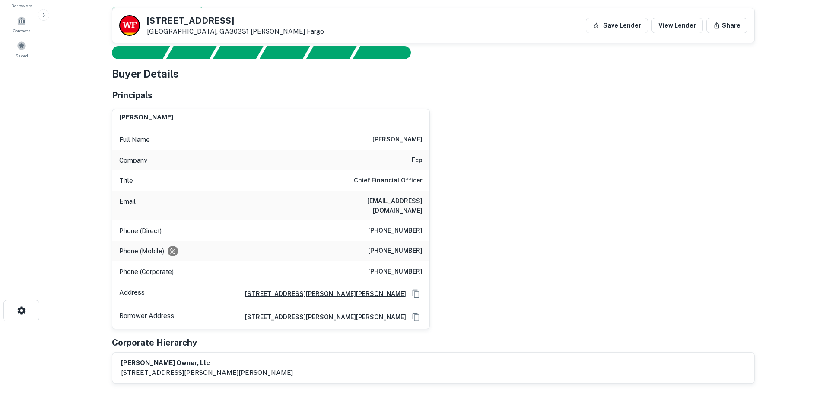
scroll to position [54, 0]
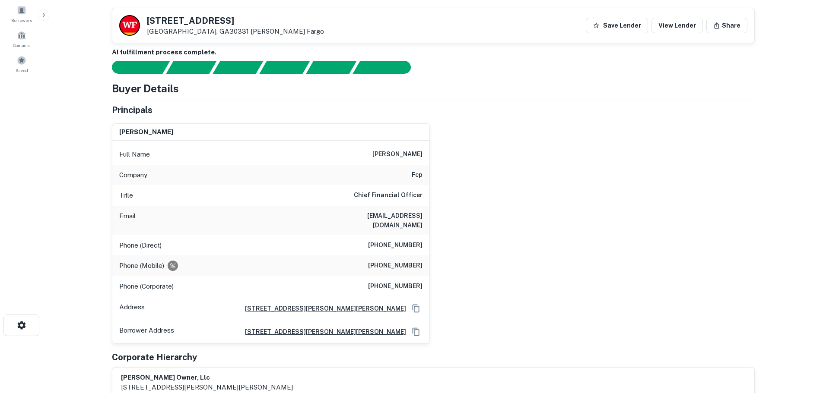
click at [409, 152] on h6 "garland e. faist" at bounding box center [397, 154] width 50 height 10
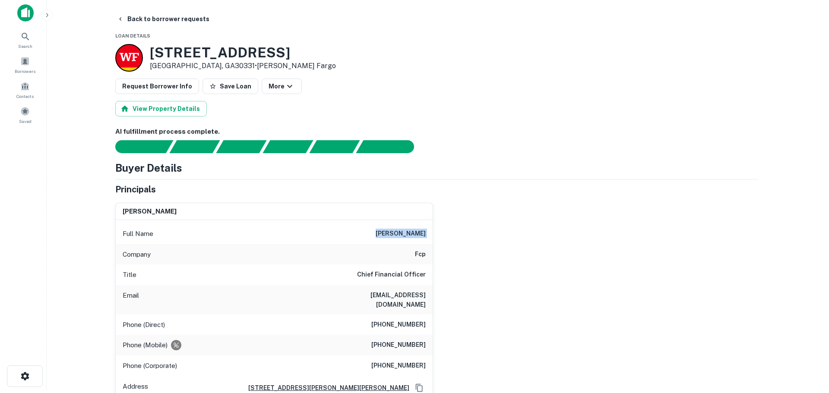
scroll to position [0, 0]
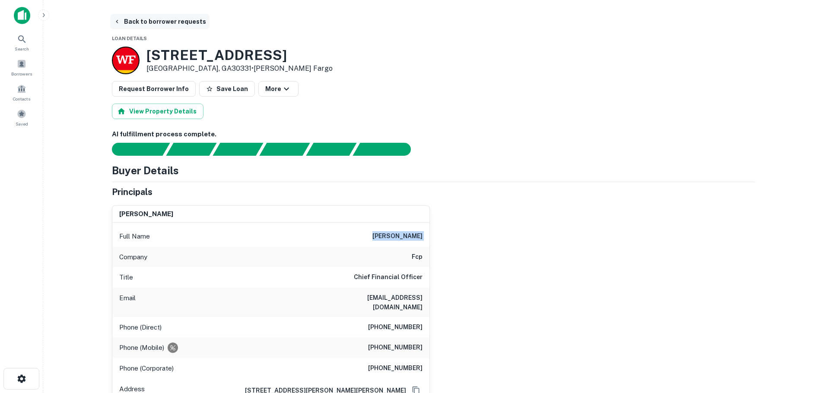
click at [139, 23] on button "Back to borrower requests" at bounding box center [159, 22] width 99 height 16
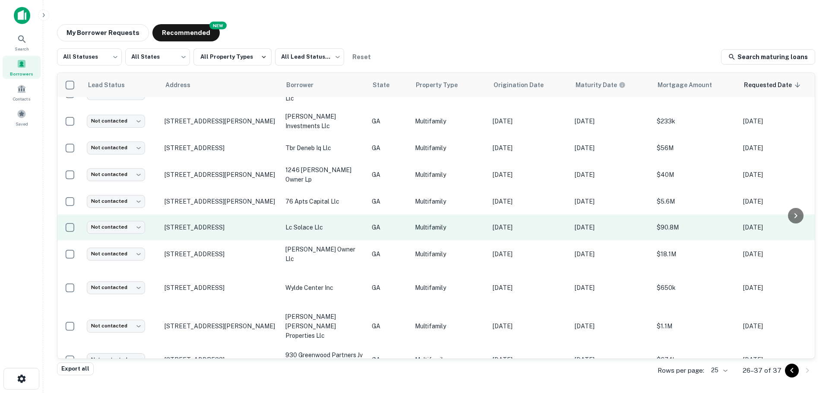
scroll to position [70, 0]
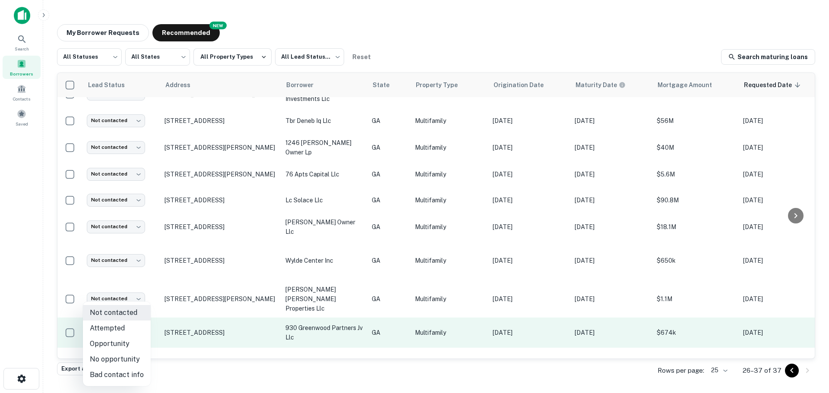
click at [142, 308] on body "Search Borrowers Contacts Saved My Borrower Requests NEW Recommended All Status…" at bounding box center [414, 196] width 829 height 393
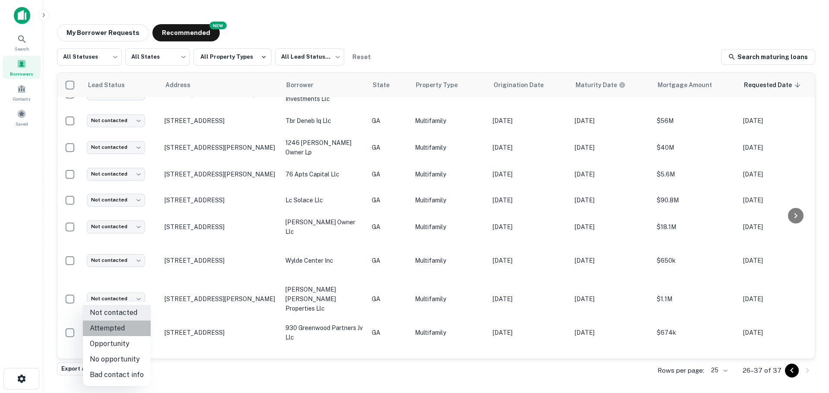
click at [134, 331] on li "Attempted" at bounding box center [117, 329] width 68 height 16
type input "*********"
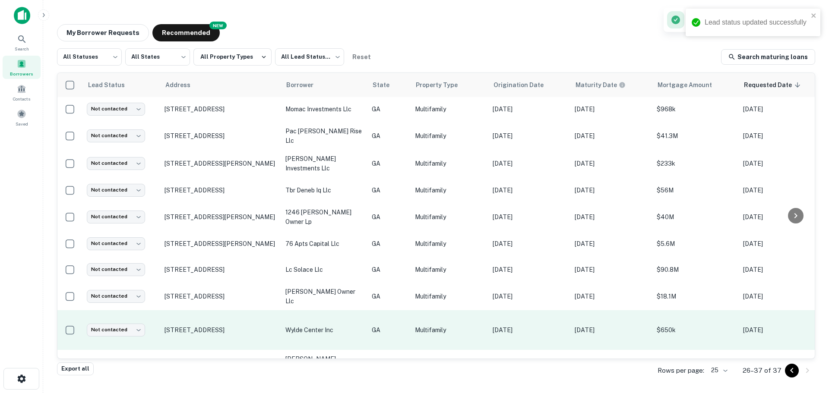
scroll to position [0, 0]
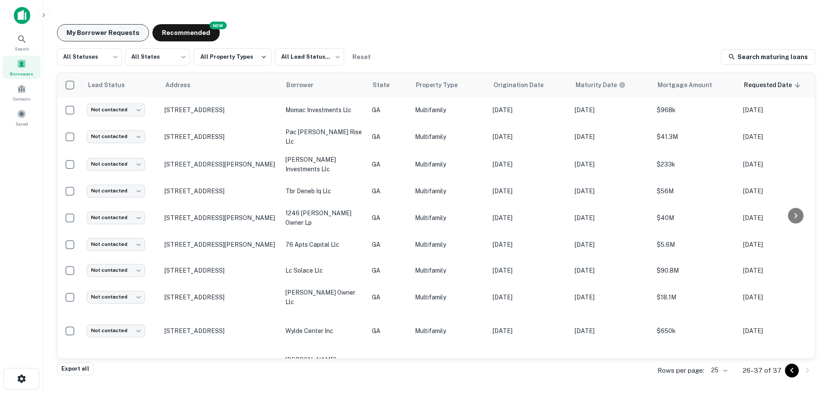
click at [89, 35] on button "My Borrower Requests" at bounding box center [103, 32] width 92 height 17
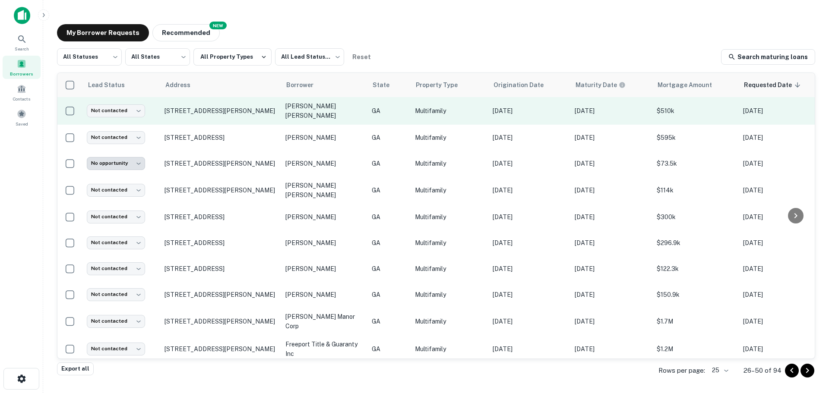
click at [286, 113] on p "[PERSON_NAME] [PERSON_NAME]" at bounding box center [324, 110] width 78 height 19
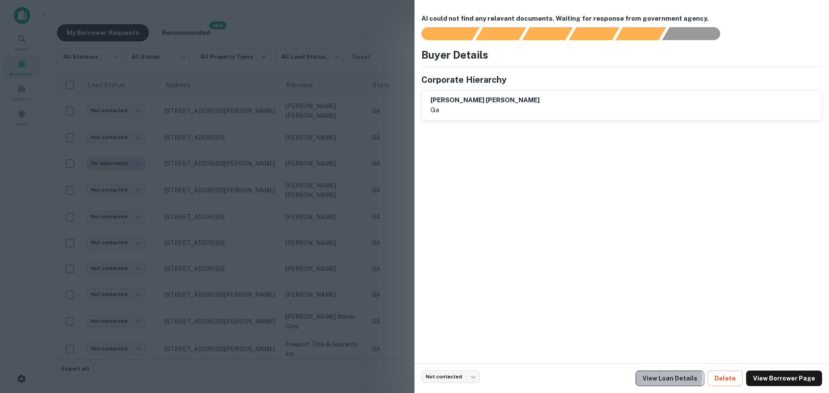
click at [679, 378] on link "View Loan Details" at bounding box center [670, 379] width 69 height 16
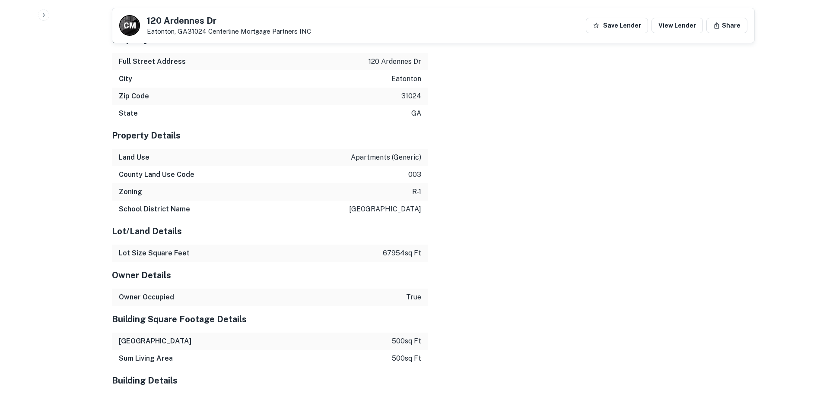
scroll to position [673, 0]
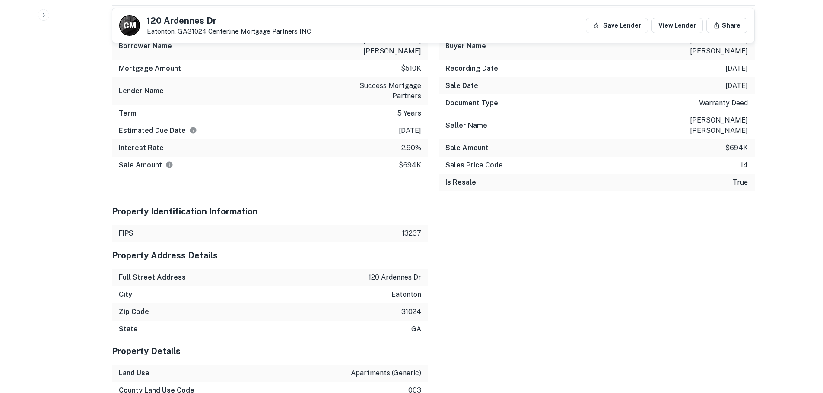
click at [395, 273] on p "120 ardennes dr" at bounding box center [394, 278] width 53 height 10
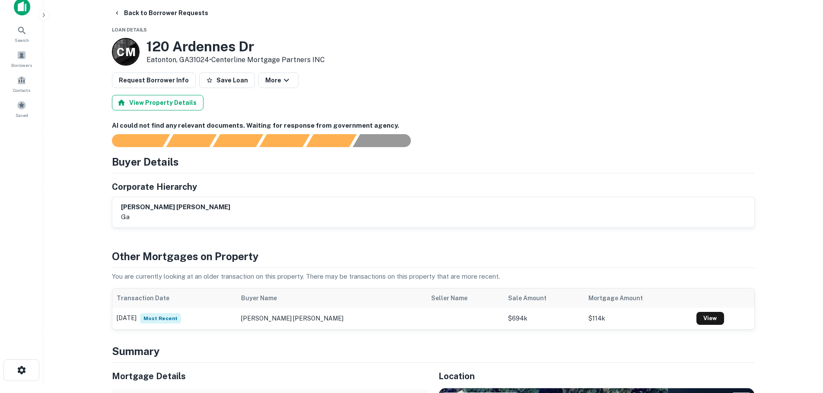
scroll to position [0, 0]
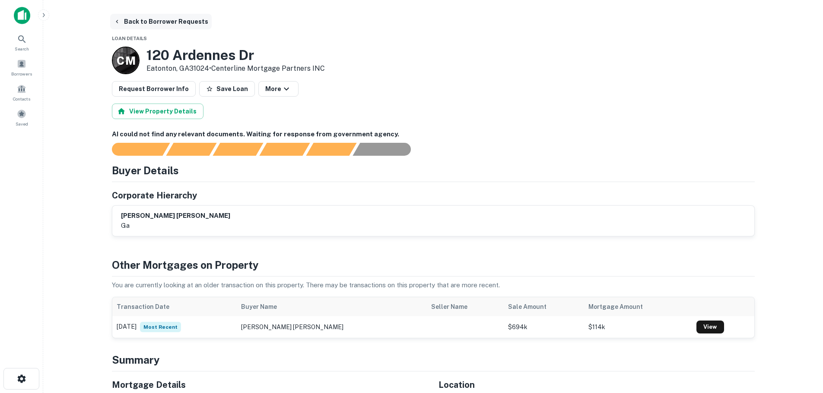
click at [112, 22] on button "Back to Borrower Requests" at bounding box center [160, 22] width 101 height 16
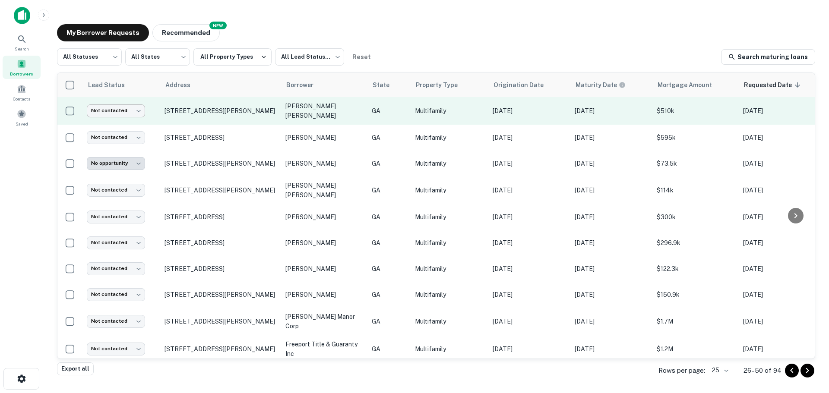
click at [133, 113] on body "**********" at bounding box center [414, 196] width 829 height 393
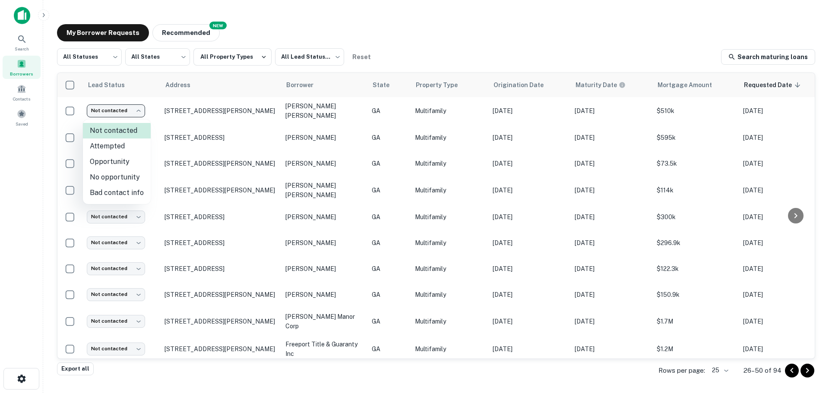
click at [129, 180] on li "No opportunity" at bounding box center [117, 178] width 68 height 16
type input "**********"
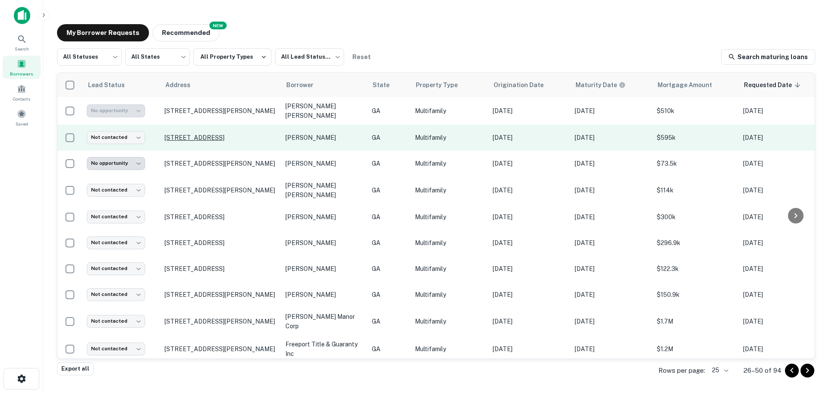
click at [241, 142] on p "[STREET_ADDRESS]" at bounding box center [221, 138] width 112 height 8
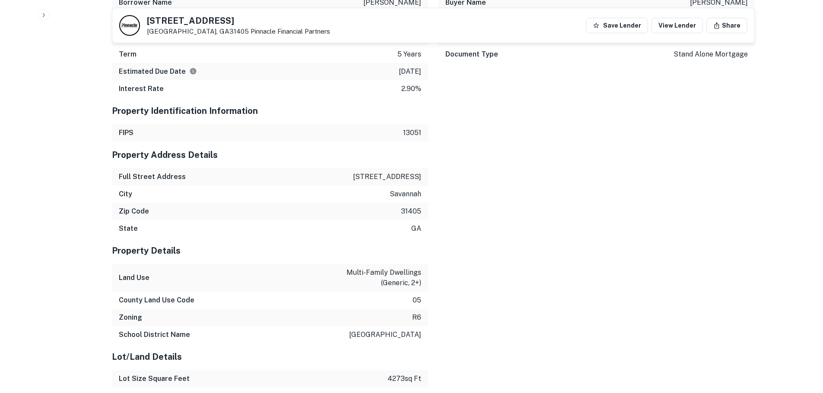
scroll to position [777, 0]
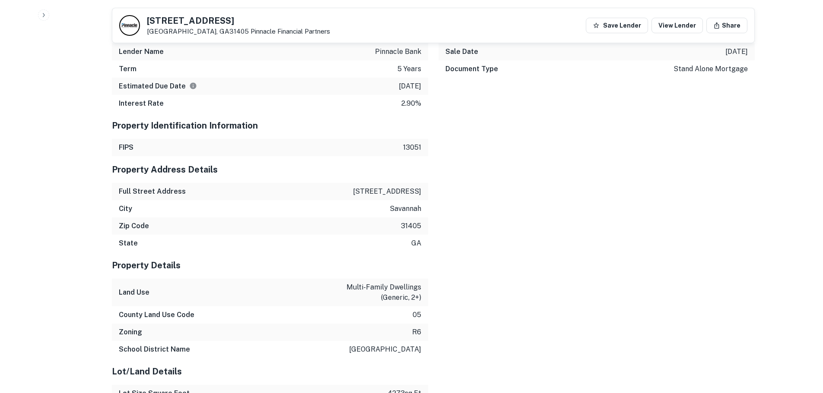
click at [402, 189] on p "[STREET_ADDRESS]" at bounding box center [387, 192] width 68 height 10
click at [402, 189] on p "620 e 48th st" at bounding box center [387, 192] width 68 height 10
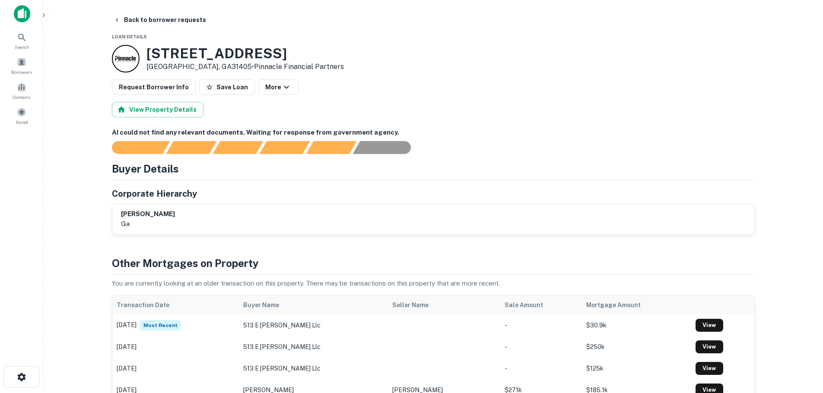
scroll to position [0, 0]
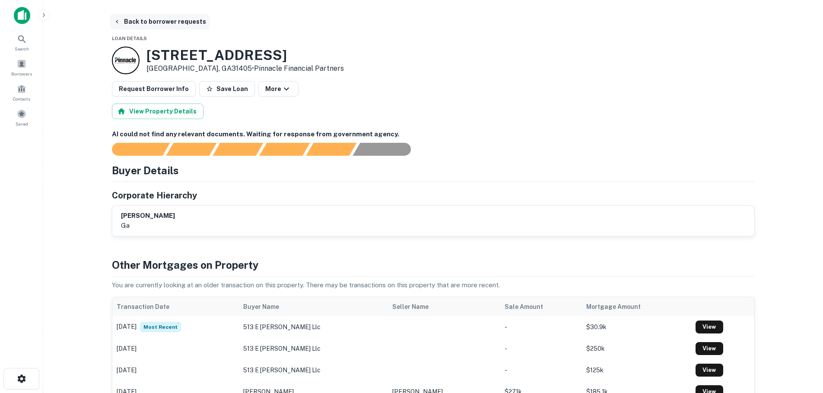
click at [119, 19] on icon "button" at bounding box center [117, 21] width 7 height 7
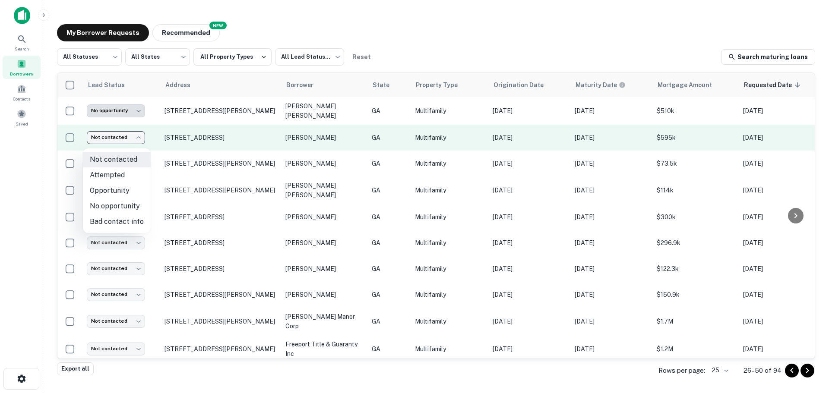
click at [127, 144] on body "**********" at bounding box center [414, 196] width 829 height 393
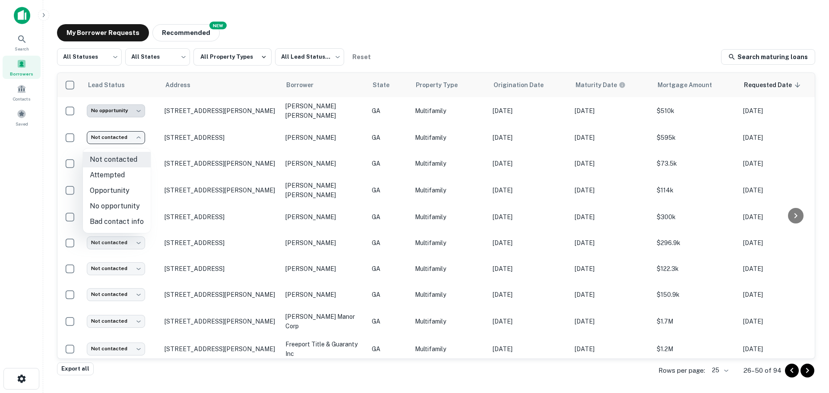
click at [133, 175] on li "Attempted" at bounding box center [117, 176] width 68 height 16
type input "*********"
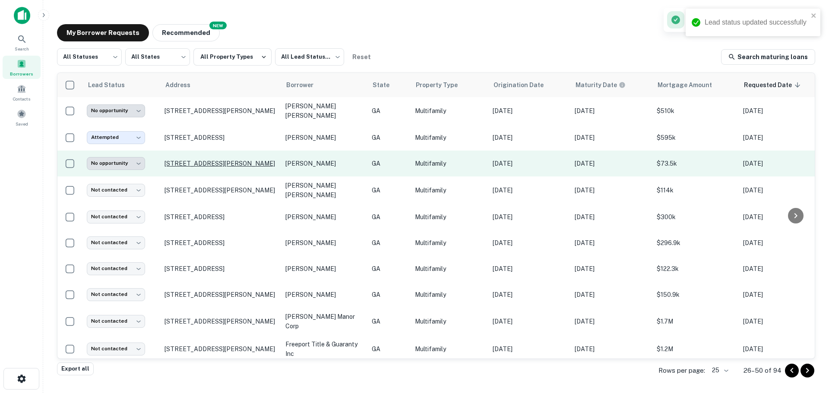
click at [180, 168] on p "[STREET_ADDRESS][PERSON_NAME]" at bounding box center [221, 164] width 112 height 8
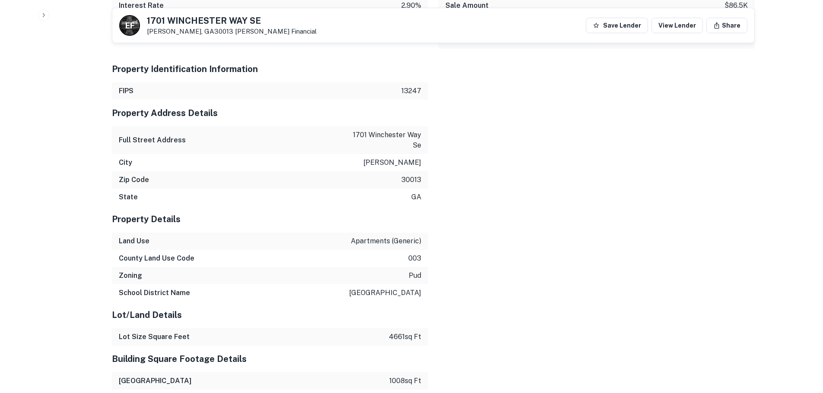
scroll to position [640, 0]
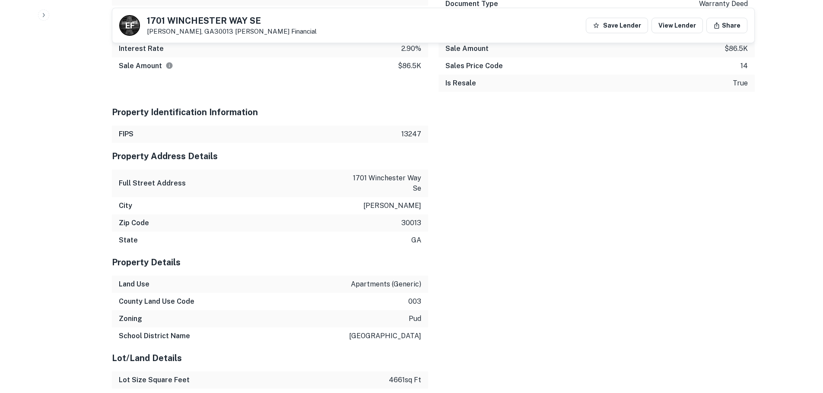
click at [389, 173] on p "1701 winchester way se" at bounding box center [382, 183] width 78 height 21
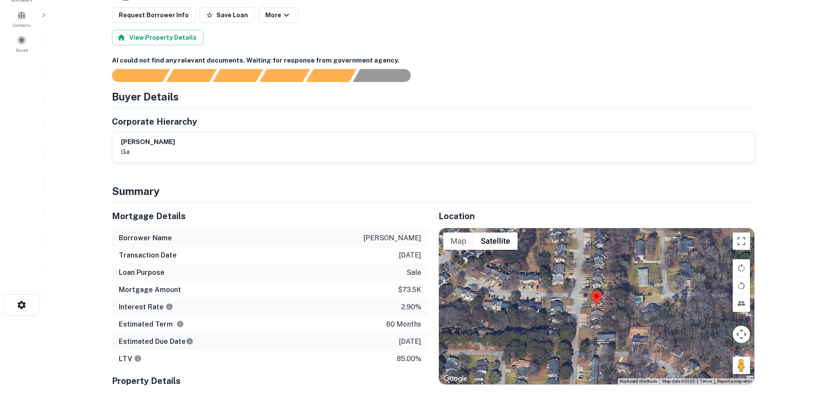
scroll to position [0, 0]
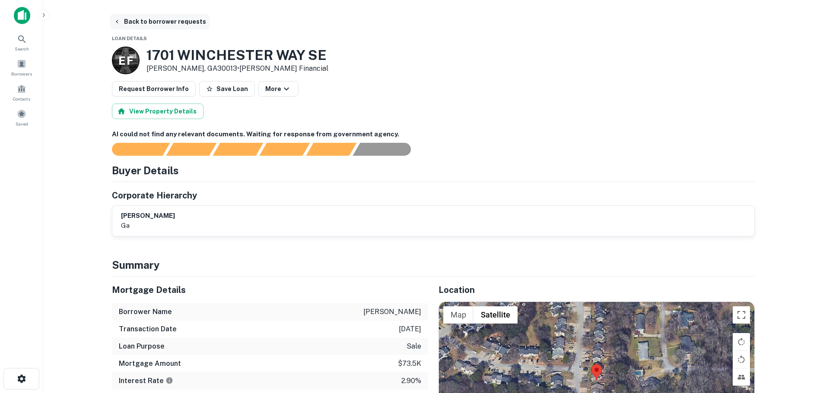
click at [125, 28] on button "Back to borrower requests" at bounding box center [159, 22] width 99 height 16
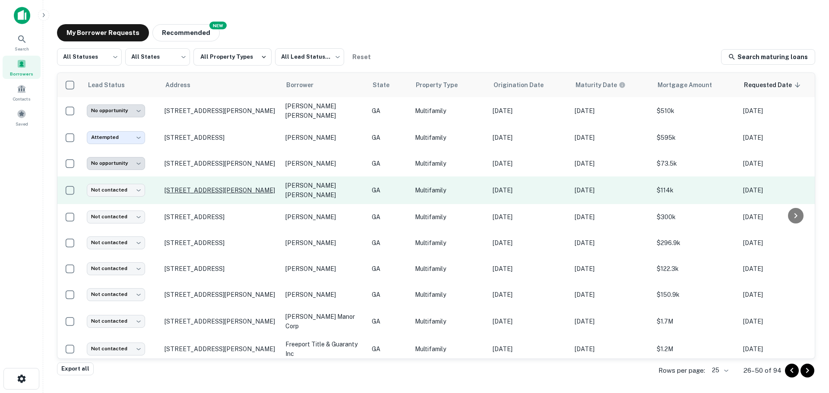
click at [174, 193] on p "[STREET_ADDRESS][PERSON_NAME]" at bounding box center [221, 191] width 112 height 8
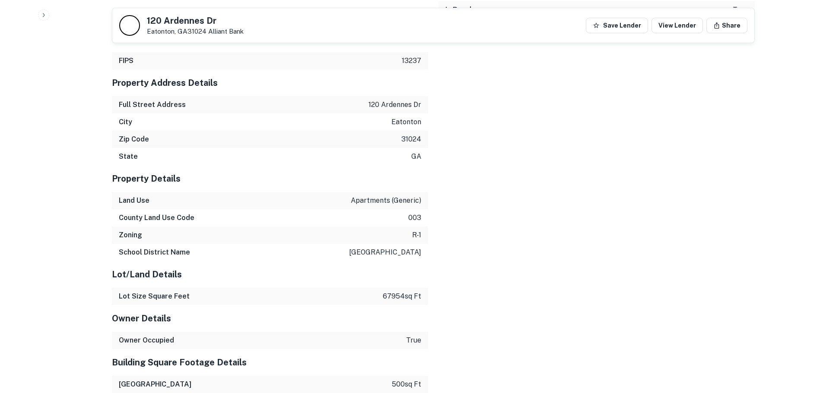
scroll to position [717, 0]
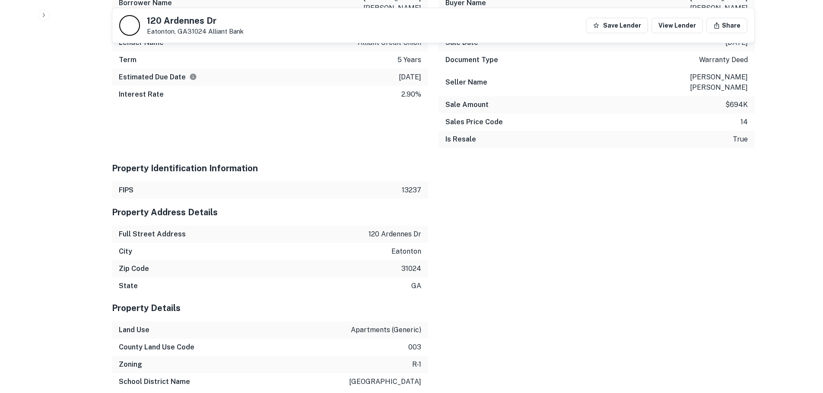
click at [396, 226] on div "Full Street Address 120 ardennes dr" at bounding box center [270, 234] width 316 height 17
click at [397, 229] on p "120 ardennes dr" at bounding box center [394, 234] width 53 height 10
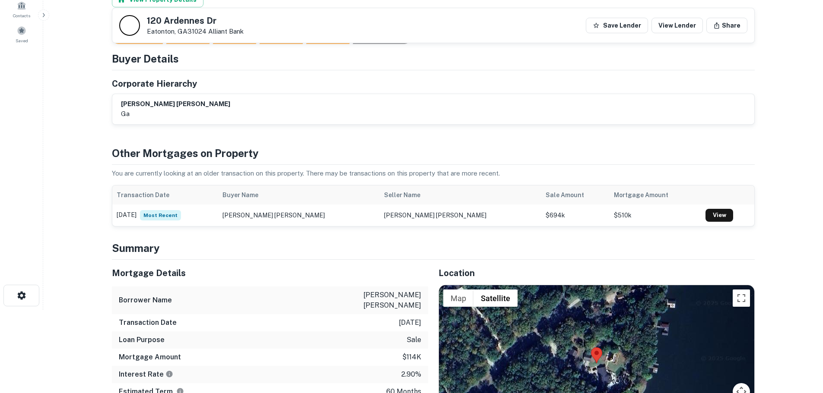
scroll to position [0, 0]
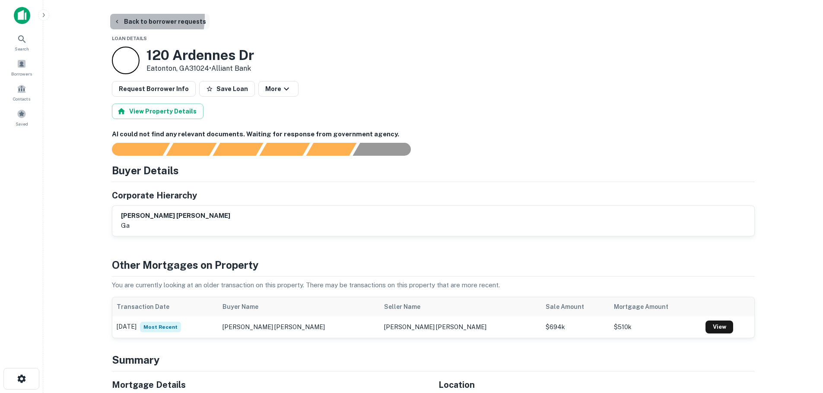
click at [127, 16] on button "Back to borrower requests" at bounding box center [159, 22] width 99 height 16
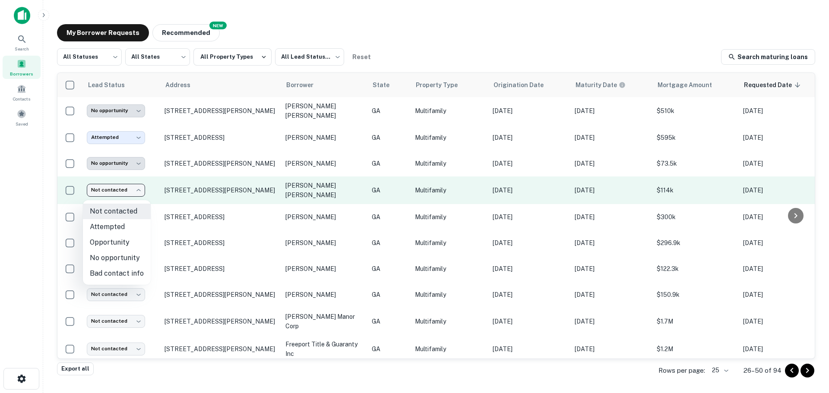
click at [134, 197] on body "**********" at bounding box center [414, 196] width 829 height 393
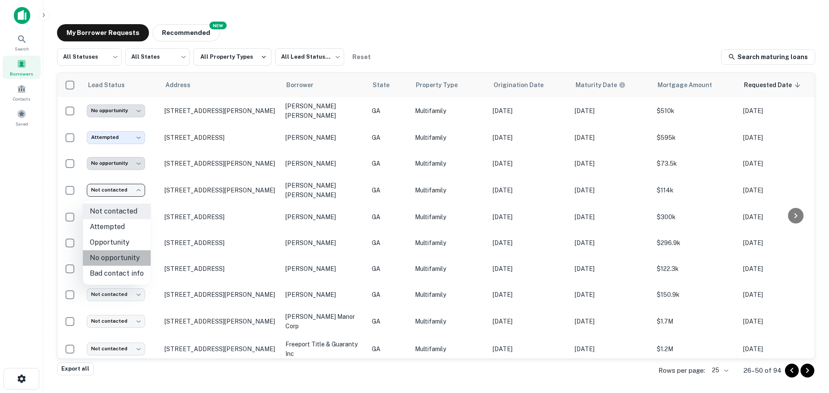
click at [126, 255] on li "No opportunity" at bounding box center [117, 259] width 68 height 16
type input "**********"
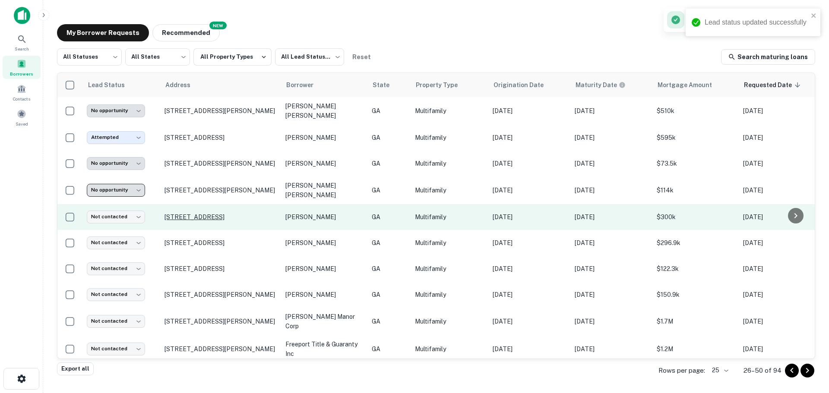
click at [192, 219] on p "[STREET_ADDRESS]" at bounding box center [221, 217] width 112 height 8
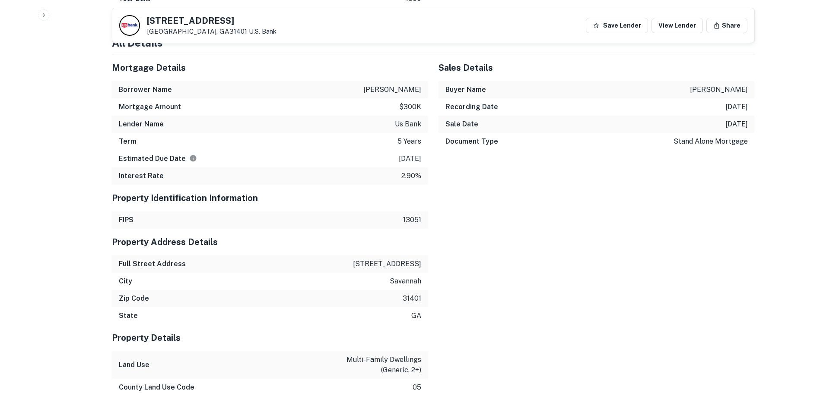
scroll to position [691, 0]
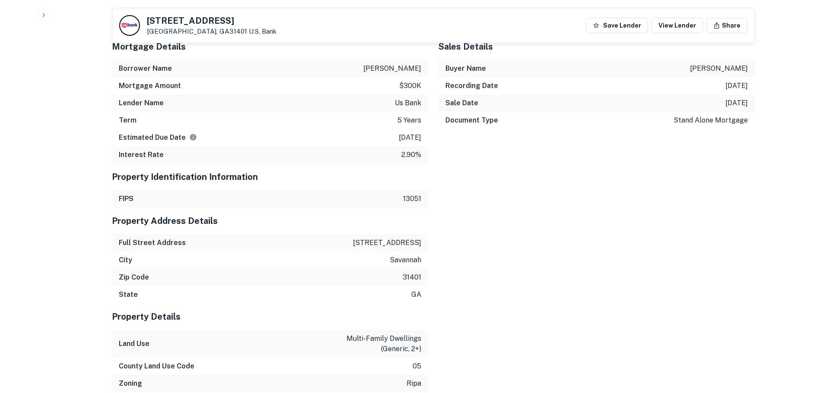
click at [379, 239] on p "545 e congress st" at bounding box center [387, 243] width 68 height 10
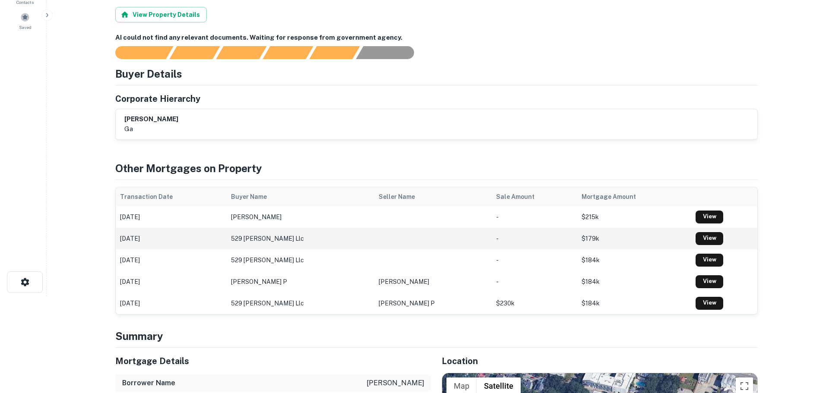
scroll to position [0, 0]
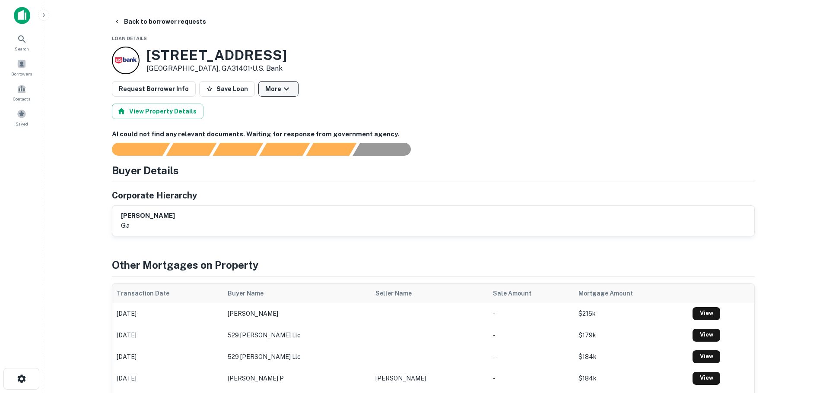
click at [286, 84] on button "More" at bounding box center [278, 89] width 40 height 16
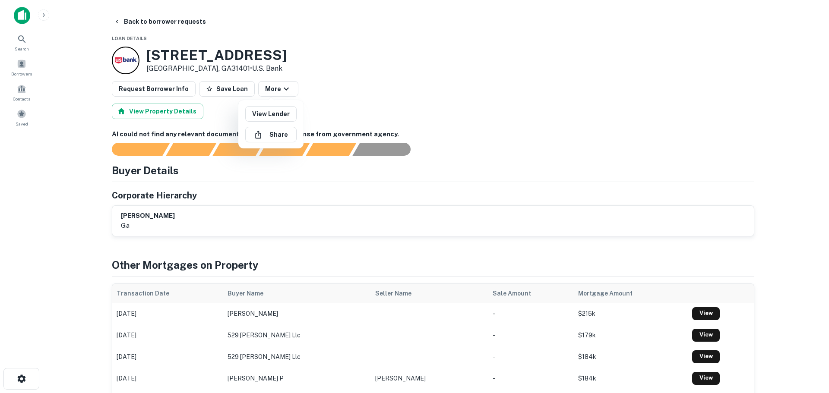
click at [314, 64] on div at bounding box center [414, 196] width 829 height 393
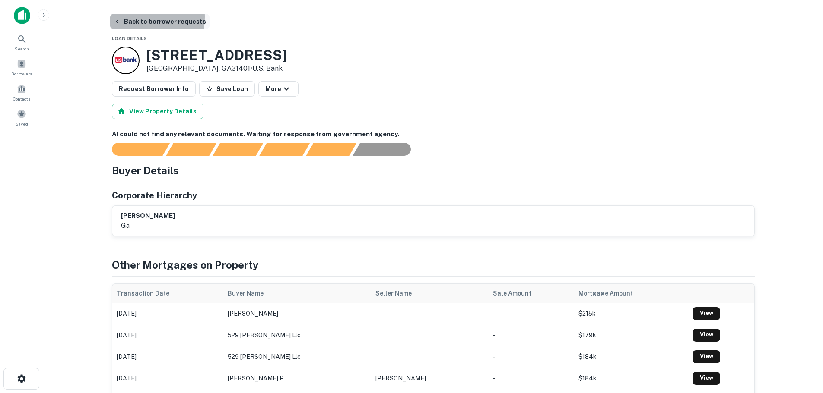
click at [117, 17] on button "Back to borrower requests" at bounding box center [159, 22] width 99 height 16
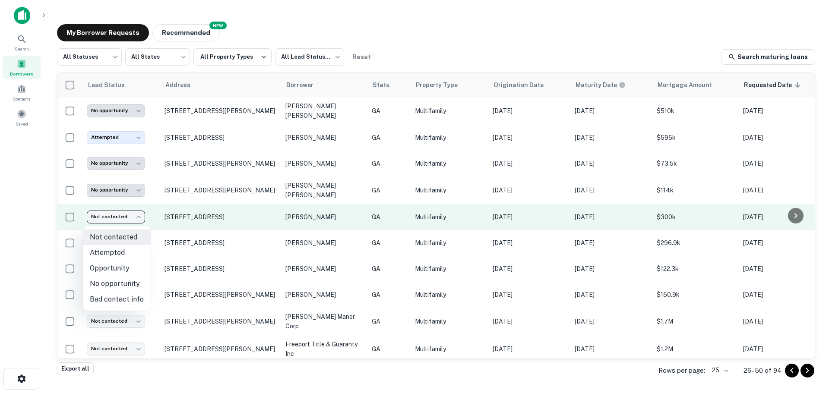
click at [134, 219] on body "**********" at bounding box center [414, 196] width 829 height 393
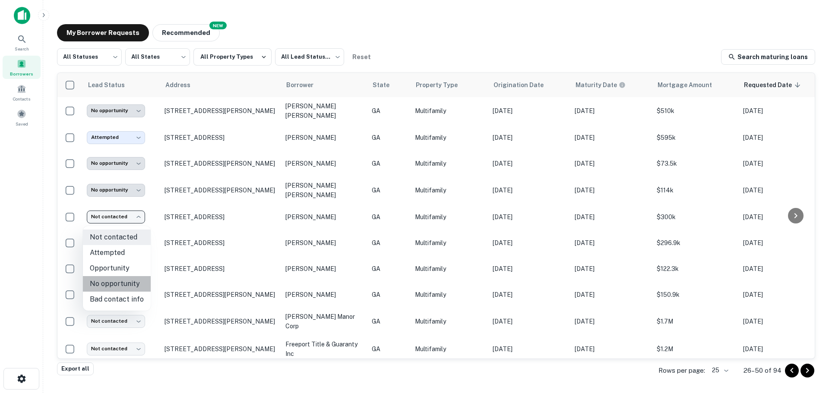
click at [127, 290] on li "No opportunity" at bounding box center [117, 284] width 68 height 16
type input "**********"
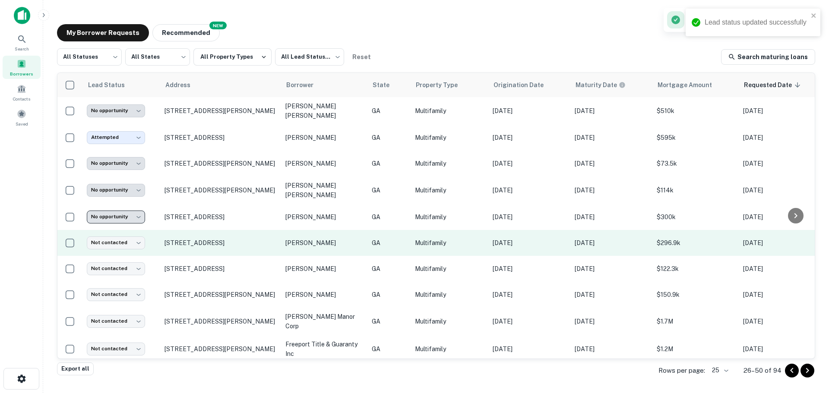
click at [164, 246] on td "[STREET_ADDRESS]" at bounding box center [220, 243] width 121 height 26
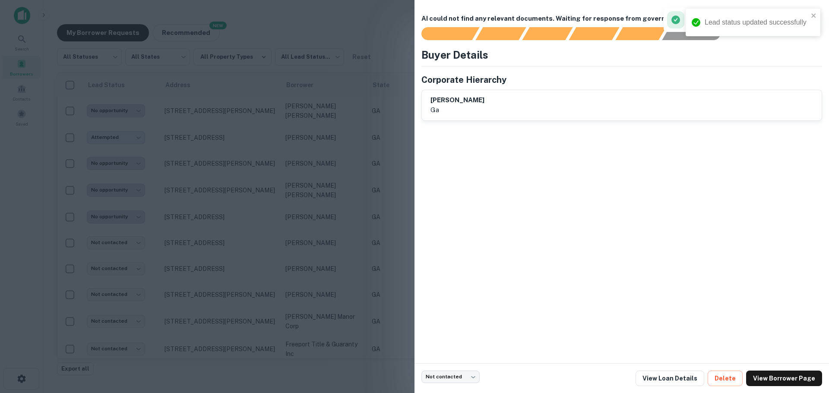
click at [817, 17] on div "Lead status updated successfully" at bounding box center [753, 23] width 135 height 28
click at [810, 25] on button "button" at bounding box center [811, 20] width 12 height 12
click at [682, 382] on link "View Loan Details" at bounding box center [670, 379] width 69 height 16
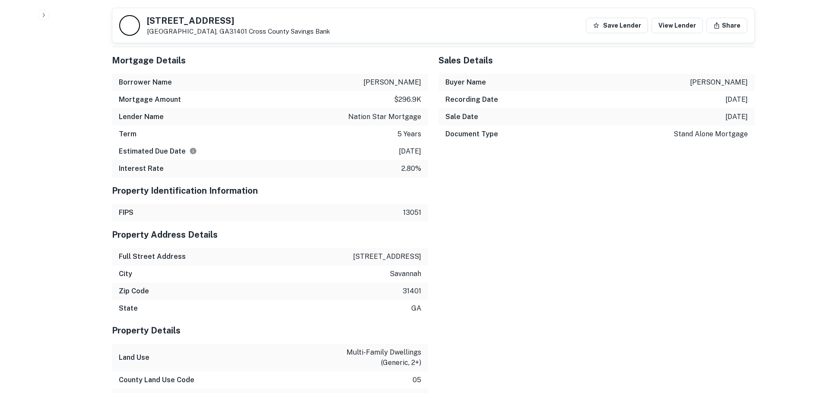
scroll to position [691, 0]
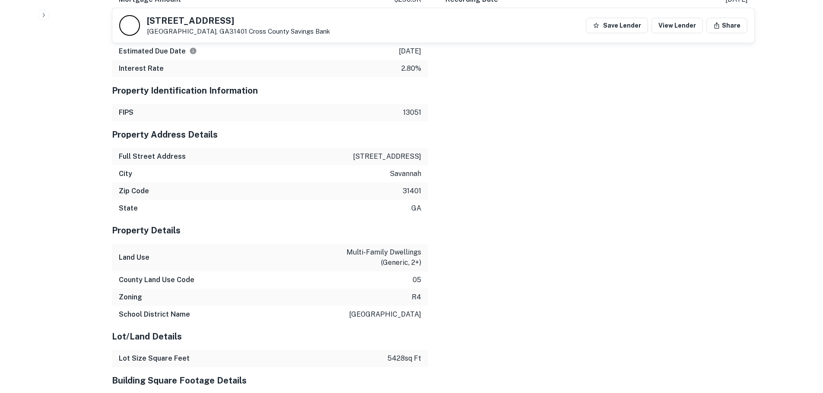
click at [399, 162] on div "Full Street Address [STREET_ADDRESS]" at bounding box center [270, 156] width 316 height 17
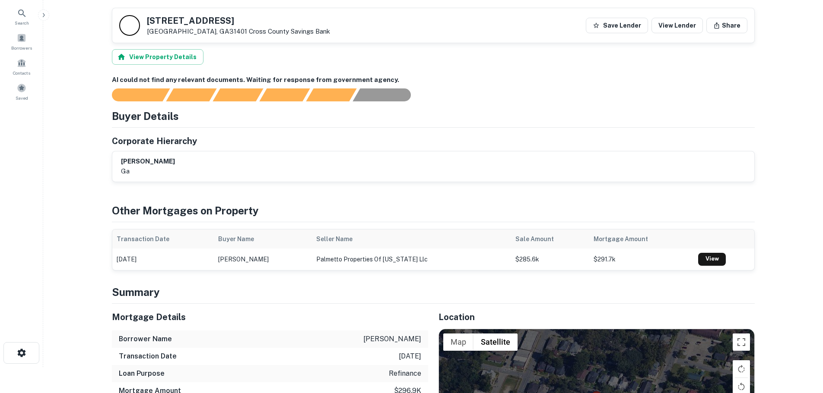
scroll to position [0, 0]
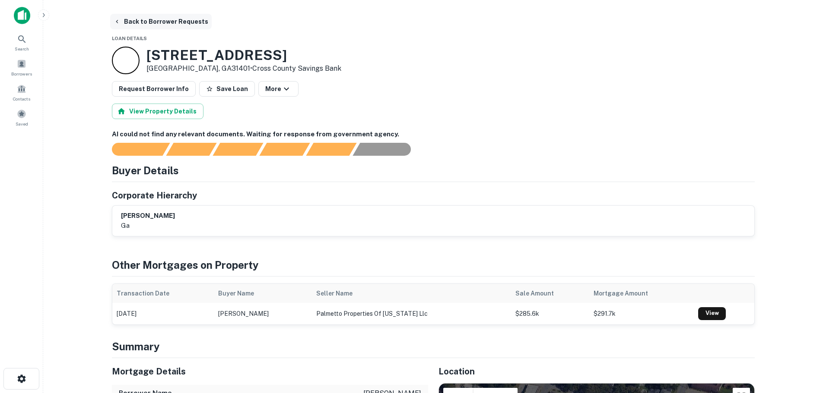
click at [130, 21] on button "Back to Borrower Requests" at bounding box center [160, 22] width 101 height 16
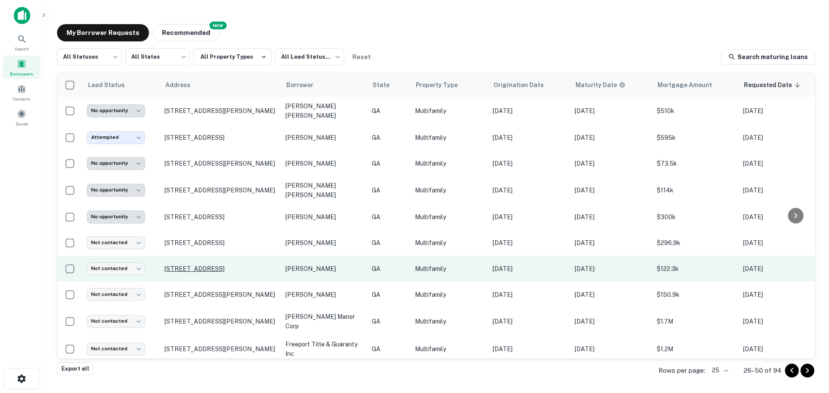
click at [190, 272] on p "[STREET_ADDRESS]" at bounding box center [221, 269] width 112 height 8
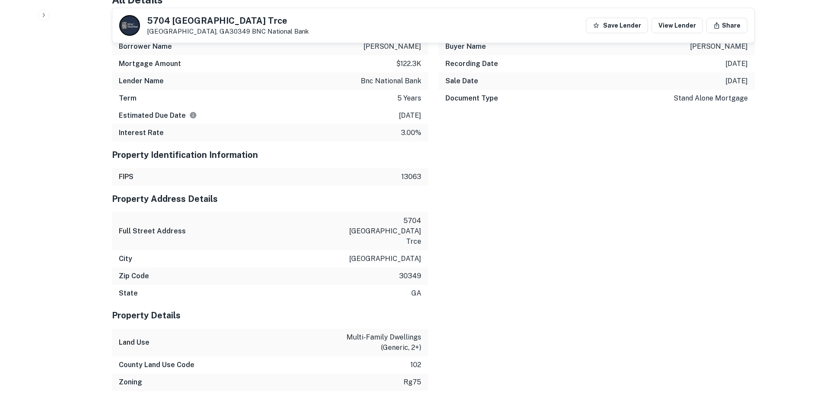
scroll to position [583, 0]
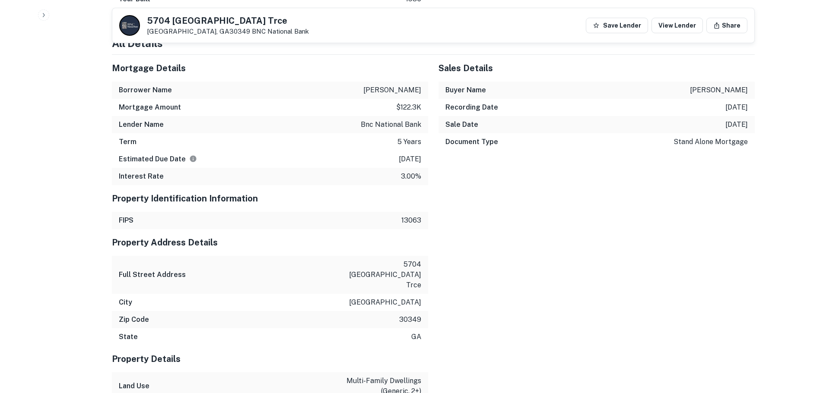
click at [380, 265] on p "5704 williamsburg trce" at bounding box center [382, 275] width 78 height 31
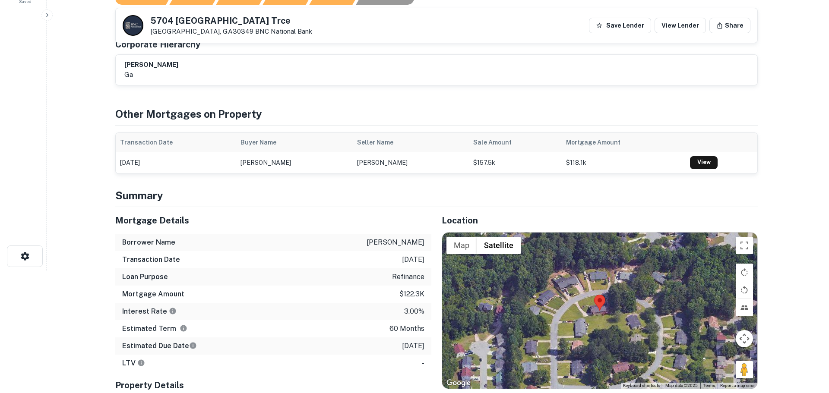
scroll to position [0, 0]
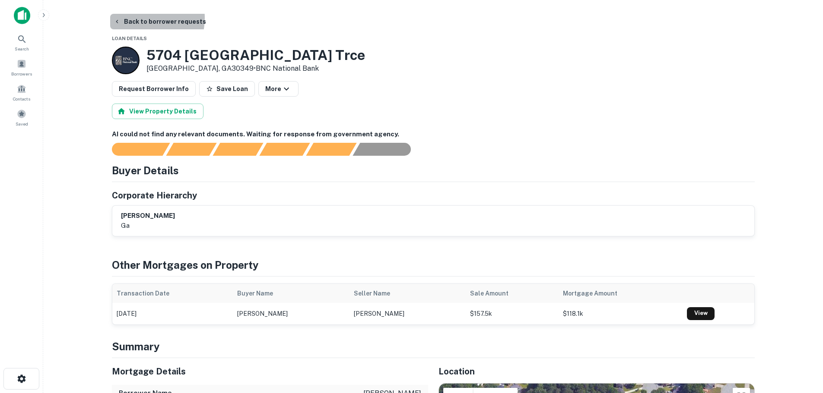
drag, startPoint x: 138, startPoint y: 18, endPoint x: 142, endPoint y: 13, distance: 6.2
click at [138, 18] on button "Back to borrower requests" at bounding box center [159, 22] width 99 height 16
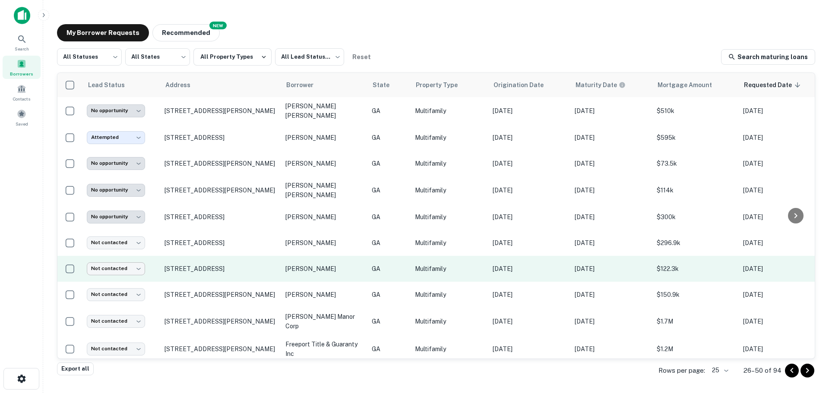
click at [131, 268] on body "**********" at bounding box center [414, 196] width 829 height 393
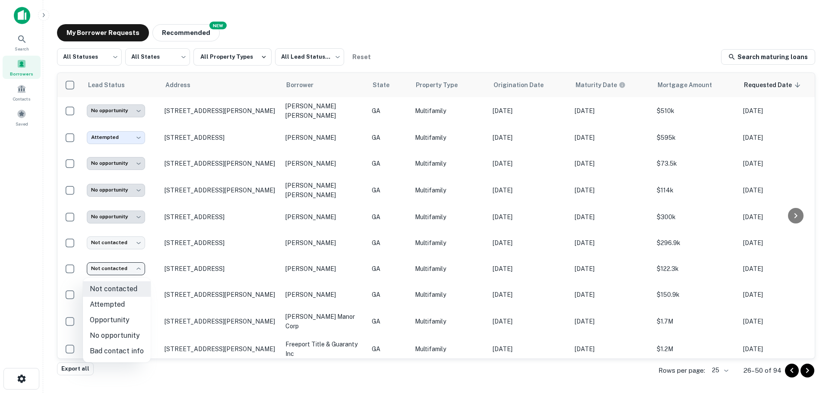
click at [127, 337] on li "No opportunity" at bounding box center [117, 336] width 68 height 16
type input "**********"
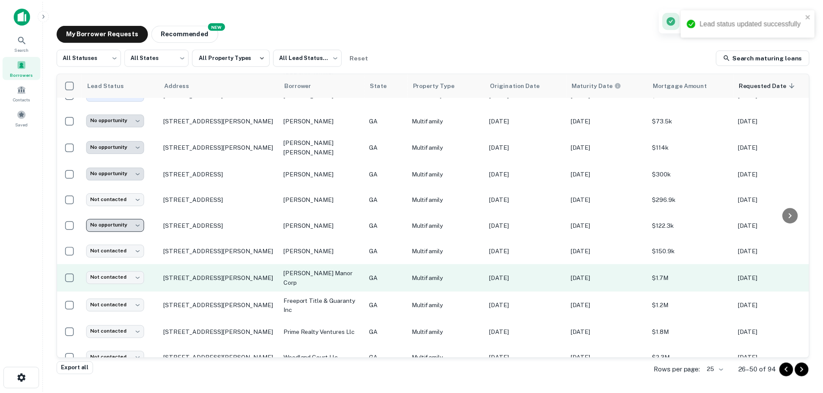
scroll to position [86, 0]
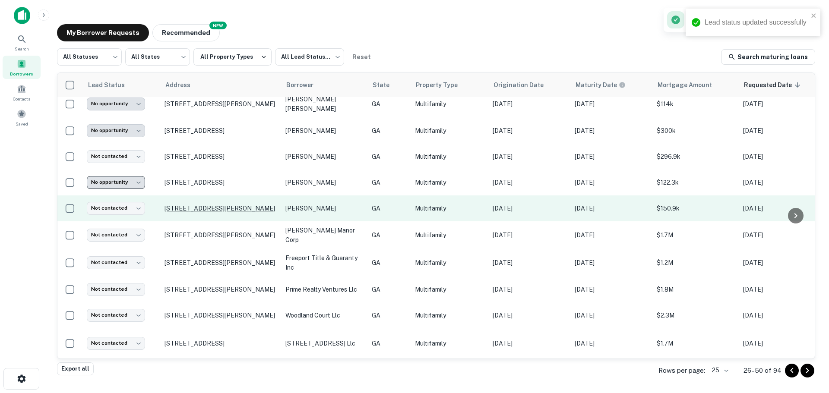
click at [238, 208] on p "44 Stony Oak Dr Newnan, GA30263" at bounding box center [221, 209] width 112 height 8
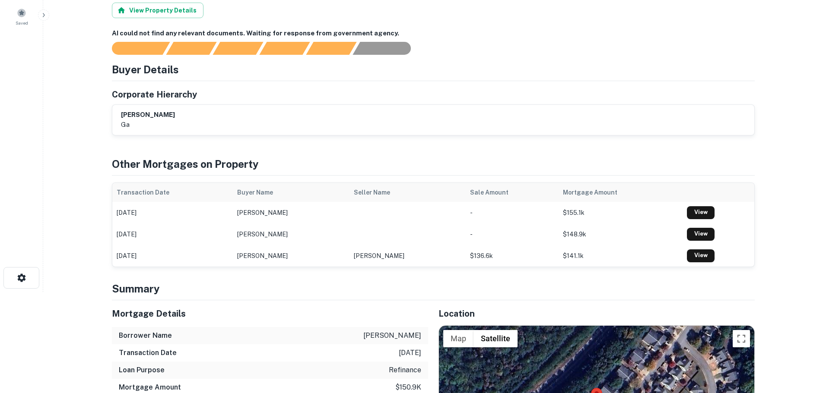
scroll to position [12, 0]
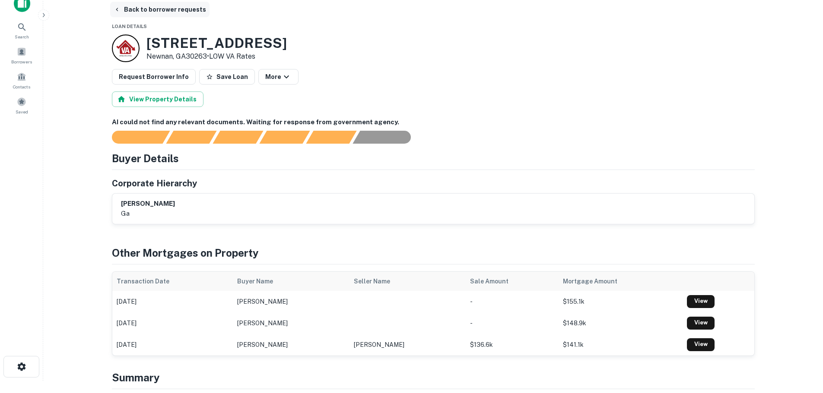
click at [125, 10] on button "Back to borrower requests" at bounding box center [159, 10] width 99 height 16
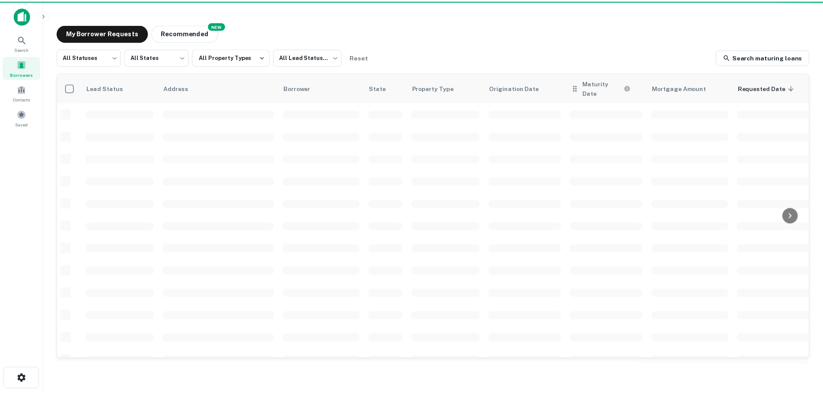
scroll to position [86, 0]
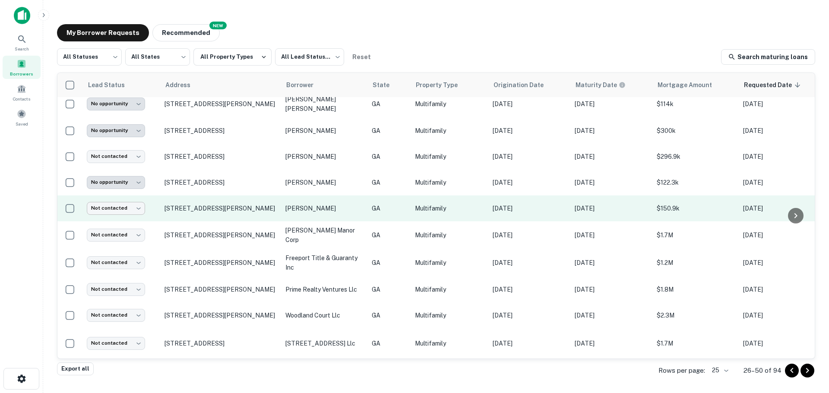
click at [136, 212] on body "**********" at bounding box center [414, 196] width 829 height 393
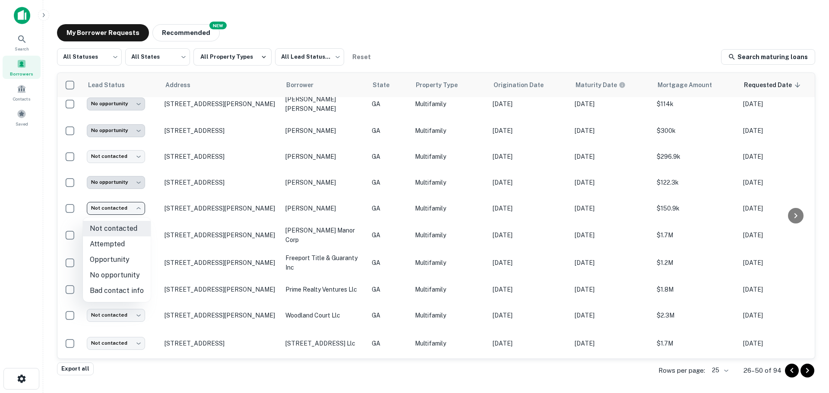
click at [126, 275] on li "No opportunity" at bounding box center [117, 276] width 68 height 16
type input "**********"
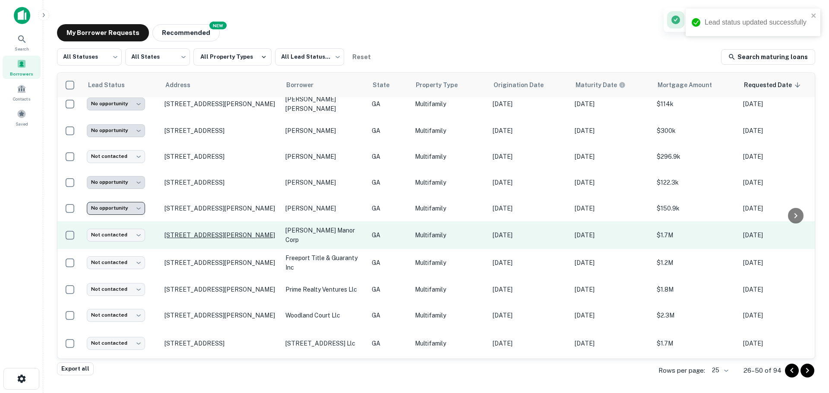
click at [177, 236] on p "303 E Gaston St Savannah, GA31401" at bounding box center [221, 235] width 112 height 8
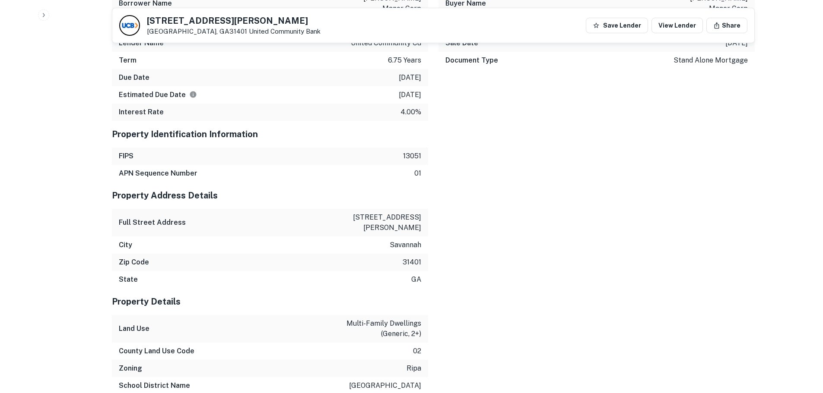
scroll to position [1253, 0]
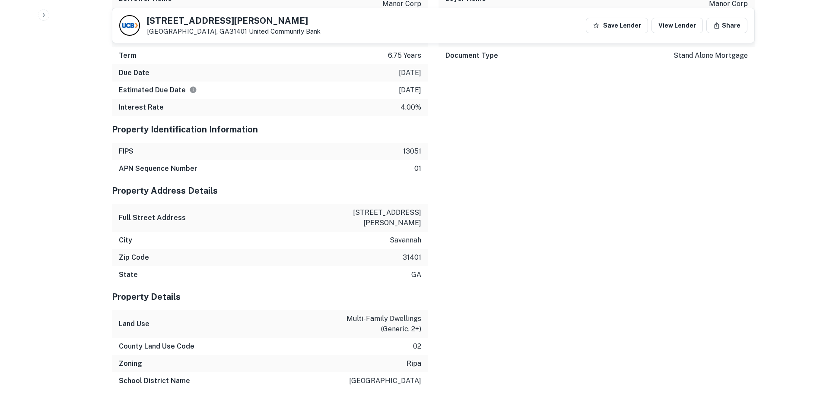
click at [389, 208] on p "303 e gaston st" at bounding box center [382, 218] width 78 height 21
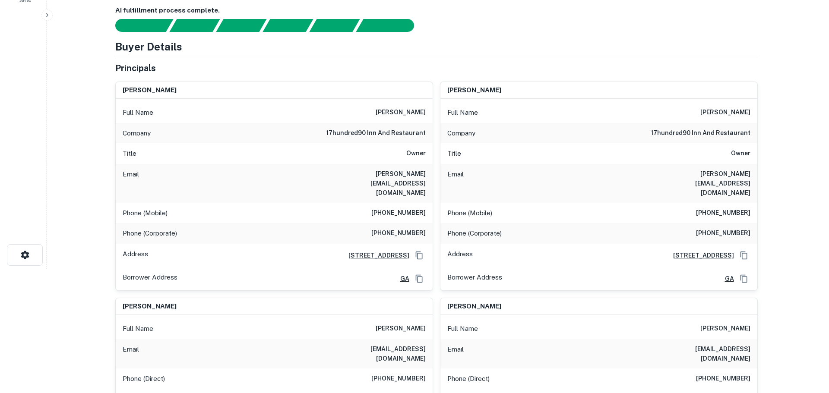
scroll to position [0, 0]
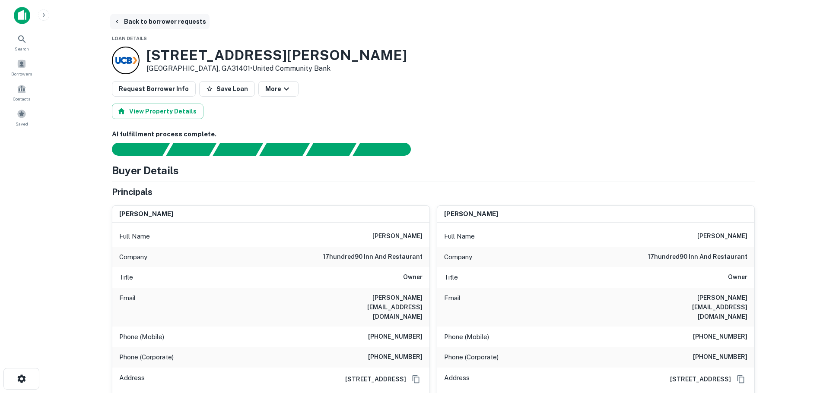
click at [116, 16] on button "Back to borrower requests" at bounding box center [159, 22] width 99 height 16
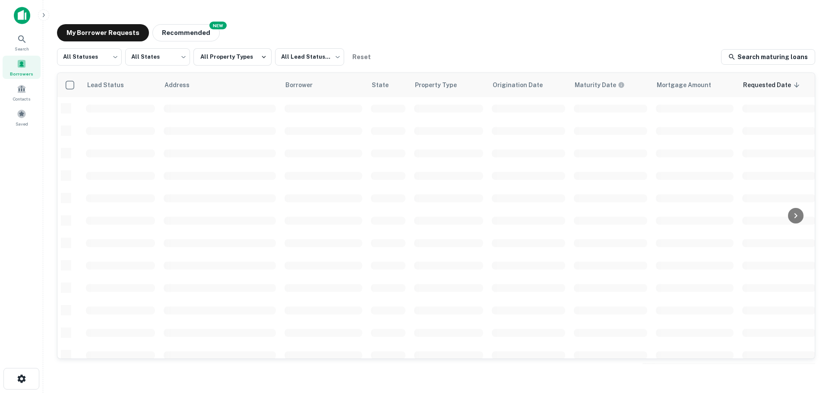
scroll to position [86, 0]
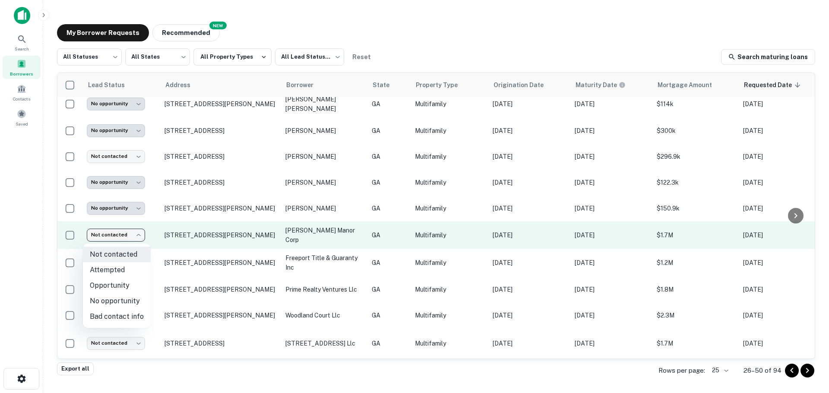
click at [128, 234] on body "**********" at bounding box center [414, 196] width 829 height 393
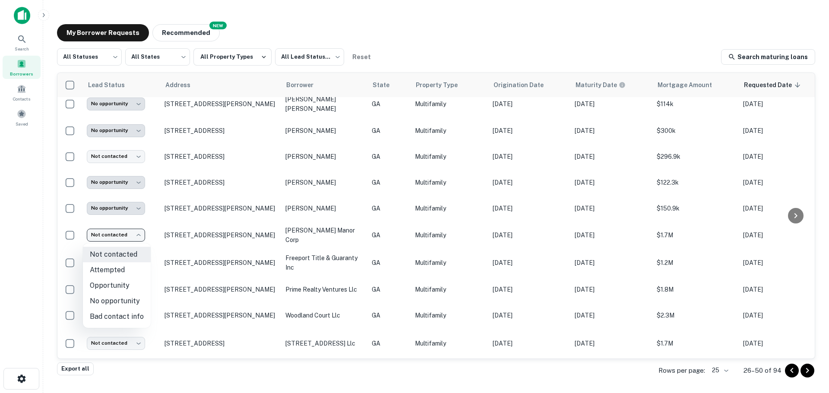
click at [127, 272] on li "Attempted" at bounding box center [117, 271] width 68 height 16
type input "*********"
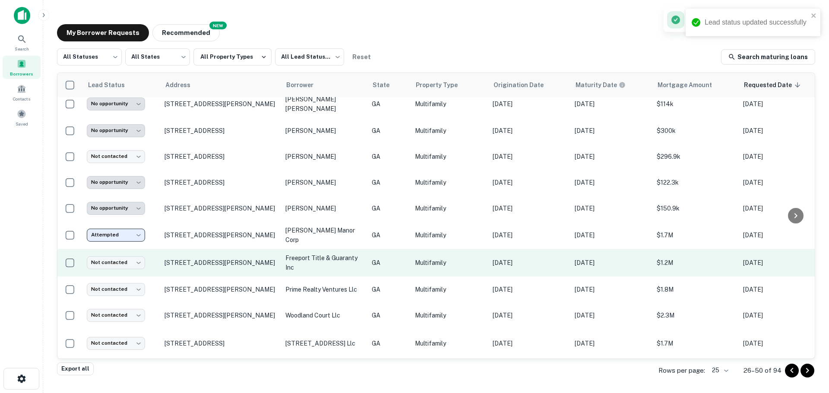
click at [170, 257] on td "72 Delmont Dr Ne Atlanta, GA30305" at bounding box center [220, 263] width 121 height 28
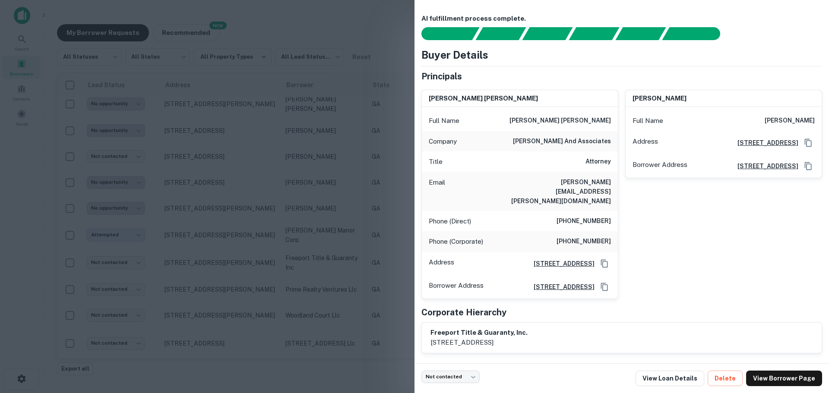
drag, startPoint x: 682, startPoint y: 376, endPoint x: 690, endPoint y: 367, distance: 12.6
click at [682, 376] on link "View Loan Details" at bounding box center [670, 379] width 69 height 16
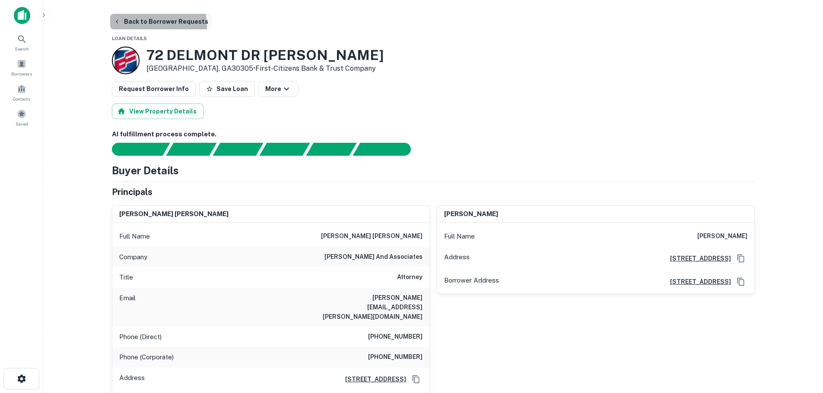
click at [128, 26] on button "Back to Borrower Requests" at bounding box center [160, 22] width 101 height 16
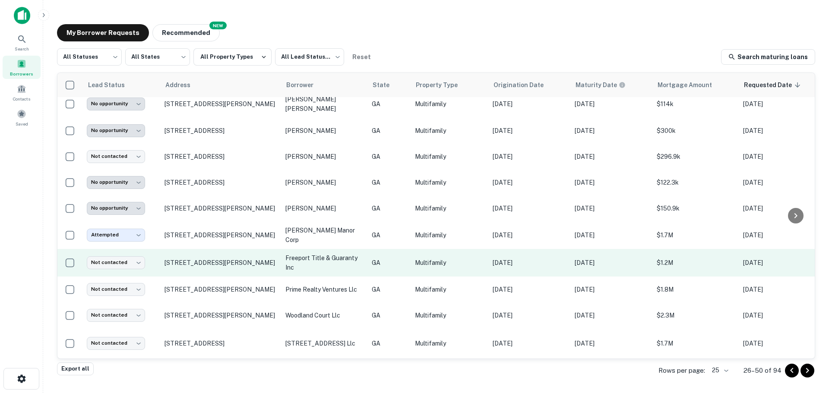
scroll to position [130, 0]
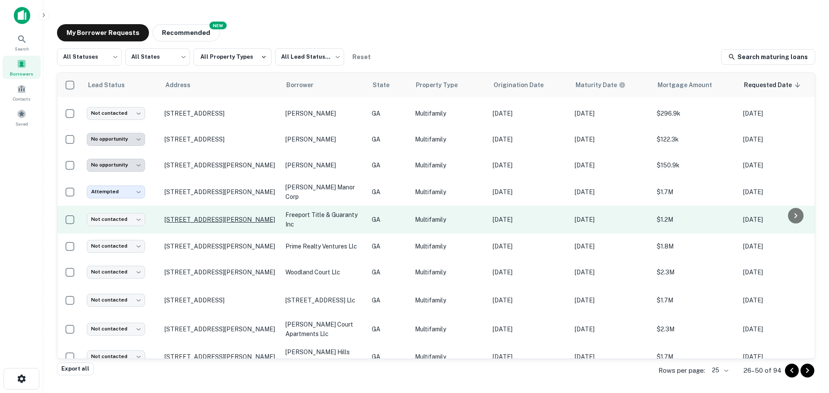
click at [213, 219] on p "[STREET_ADDRESS][PERSON_NAME]" at bounding box center [221, 220] width 112 height 8
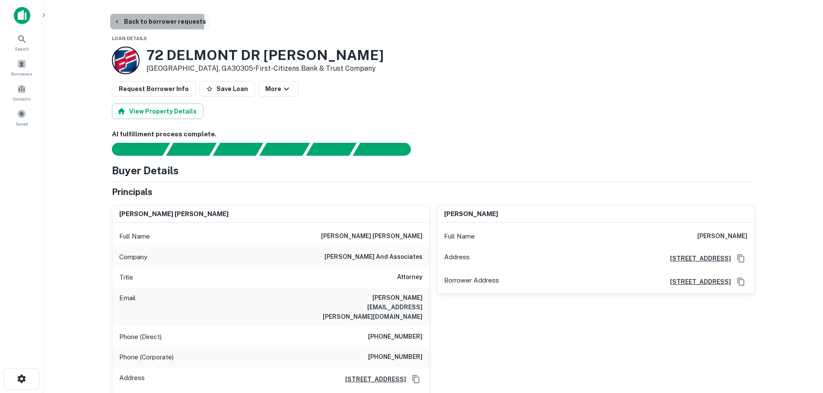
click at [112, 21] on button "Back to borrower requests" at bounding box center [159, 22] width 99 height 16
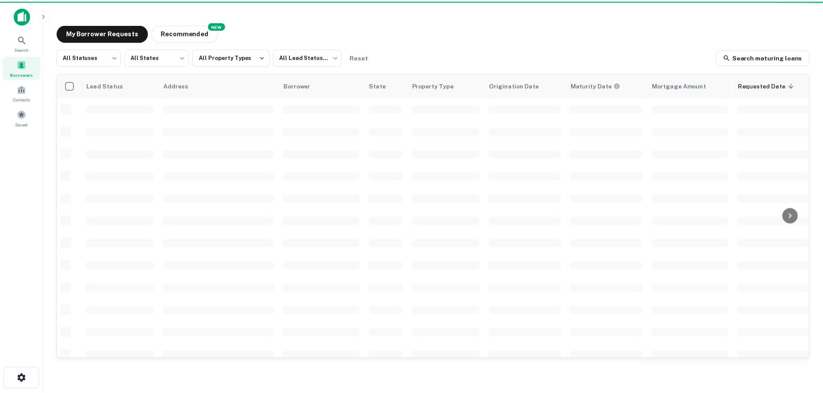
scroll to position [130, 0]
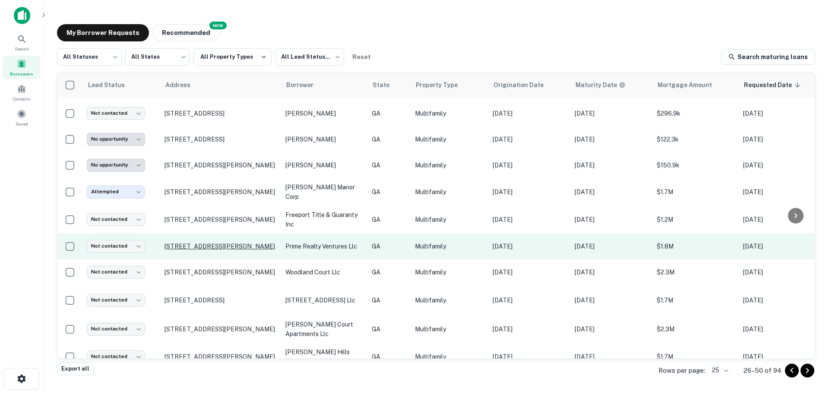
click at [203, 248] on p "[STREET_ADDRESS][PERSON_NAME]" at bounding box center [221, 247] width 112 height 8
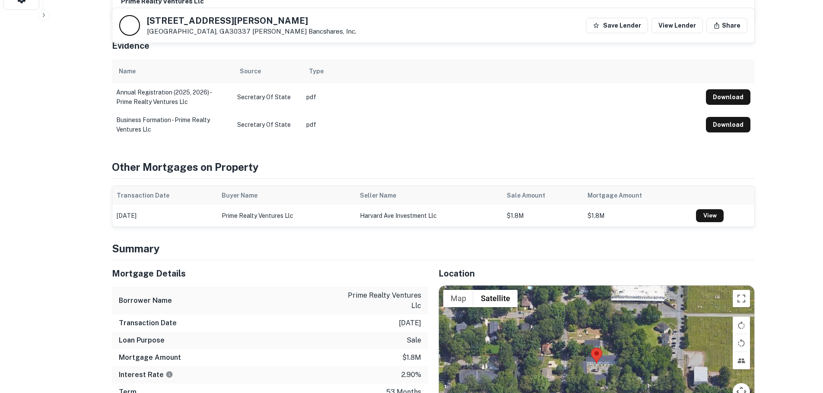
scroll to position [264, 0]
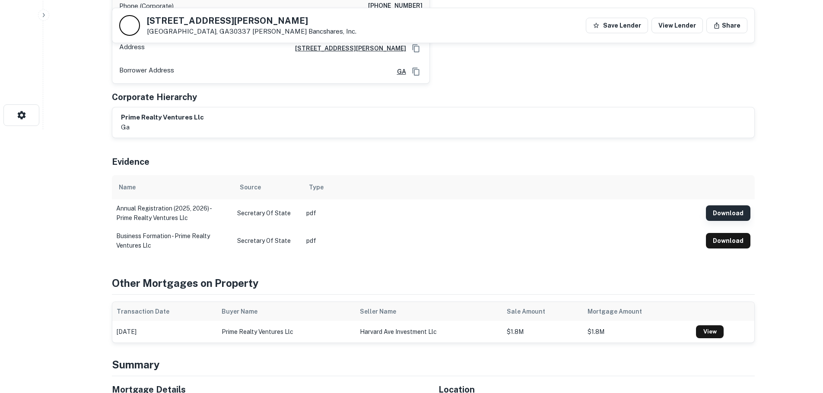
click at [711, 209] on button "Download" at bounding box center [728, 214] width 44 height 16
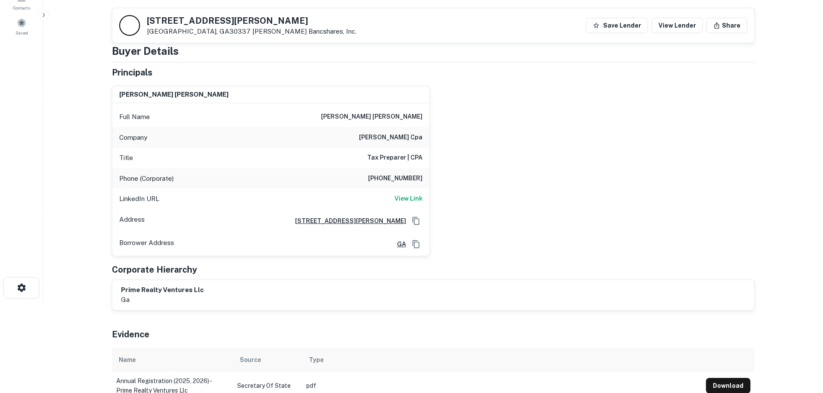
scroll to position [0, 0]
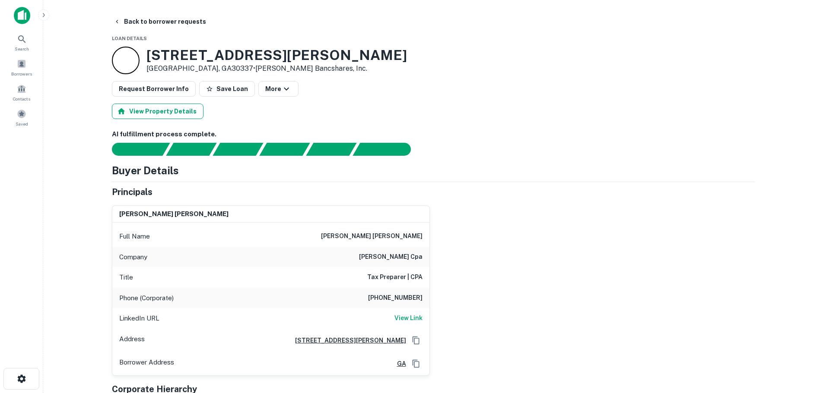
click at [176, 107] on button "View Property Details" at bounding box center [158, 112] width 92 height 16
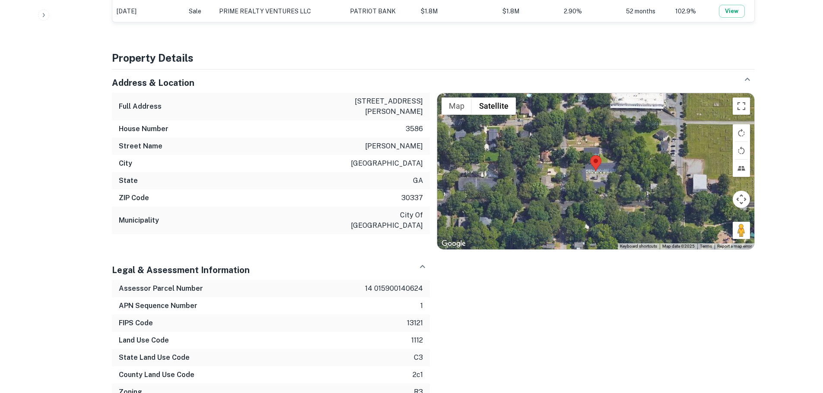
scroll to position [605, 0]
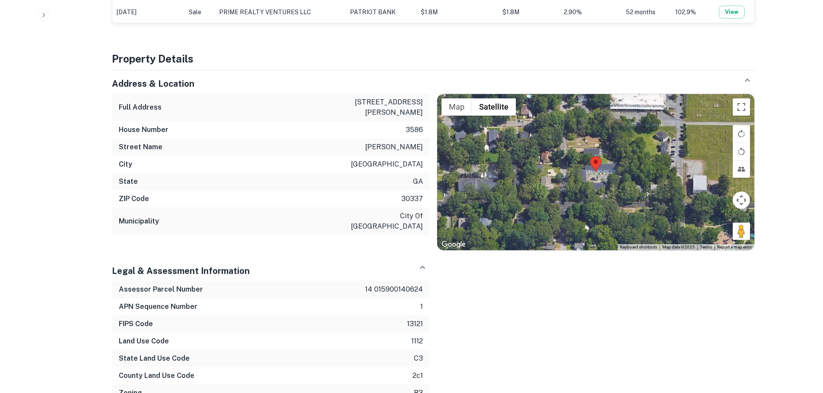
click at [391, 102] on p "[STREET_ADDRESS][PERSON_NAME]" at bounding box center [384, 107] width 78 height 21
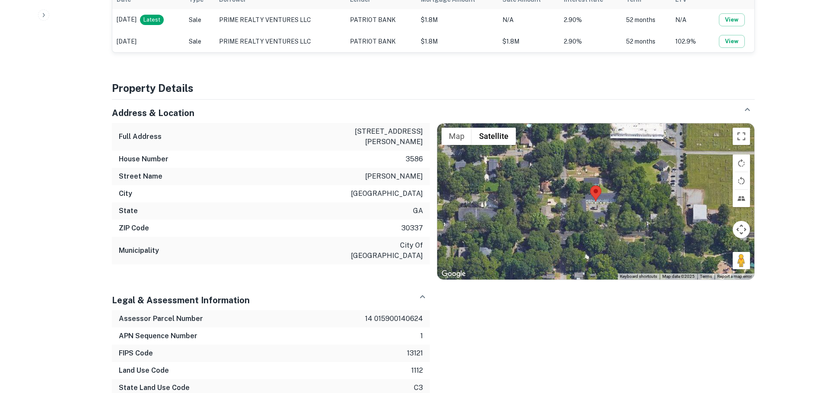
click at [400, 237] on div "Full Address [STREET_ADDRESS][PERSON_NAME] Municipality city of [GEOGRAPHIC_DAT…" at bounding box center [271, 194] width 318 height 142
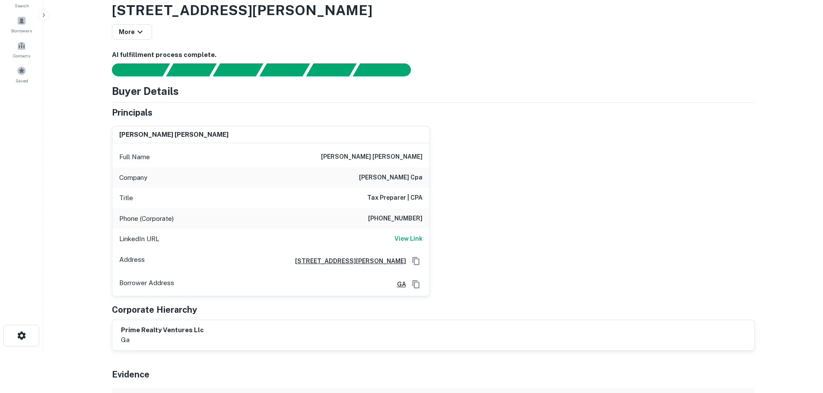
scroll to position [0, 0]
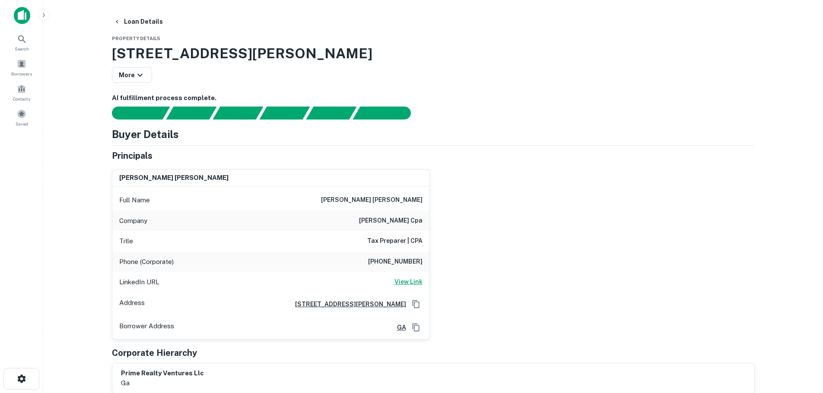
click at [409, 279] on h6 "View Link" at bounding box center [408, 282] width 28 height 10
click at [129, 22] on button "Loan Details" at bounding box center [138, 22] width 56 height 16
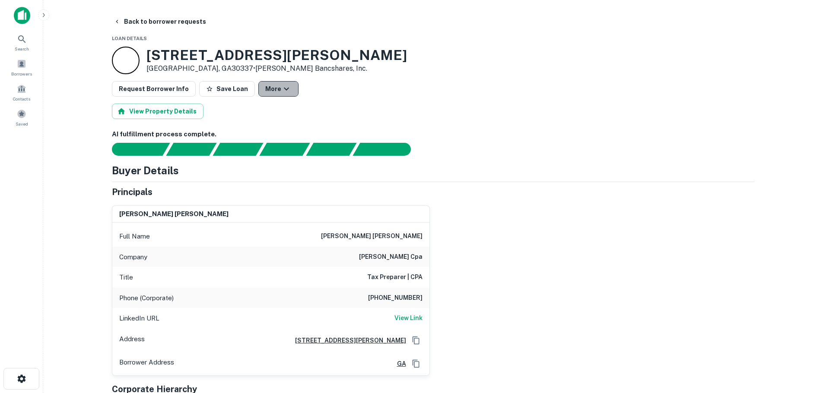
click at [281, 93] on icon "button" at bounding box center [286, 89] width 10 height 10
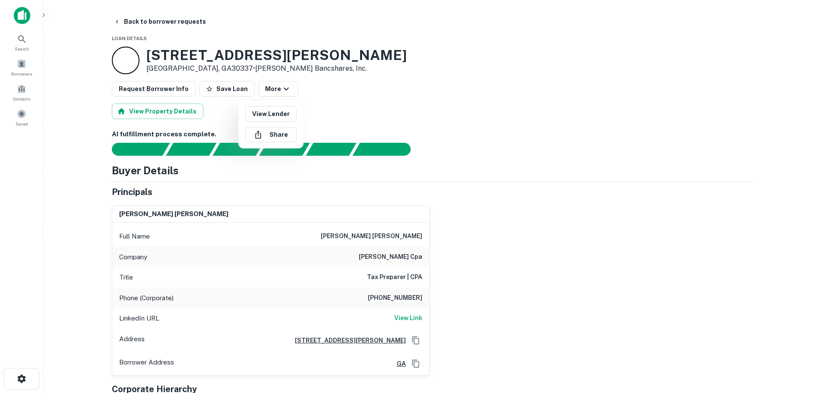
click at [126, 26] on div at bounding box center [414, 196] width 829 height 393
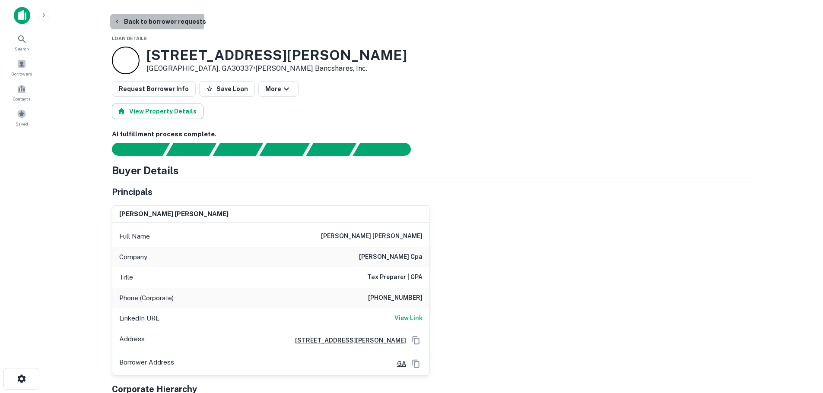
click at [127, 19] on button "Back to borrower requests" at bounding box center [159, 22] width 99 height 16
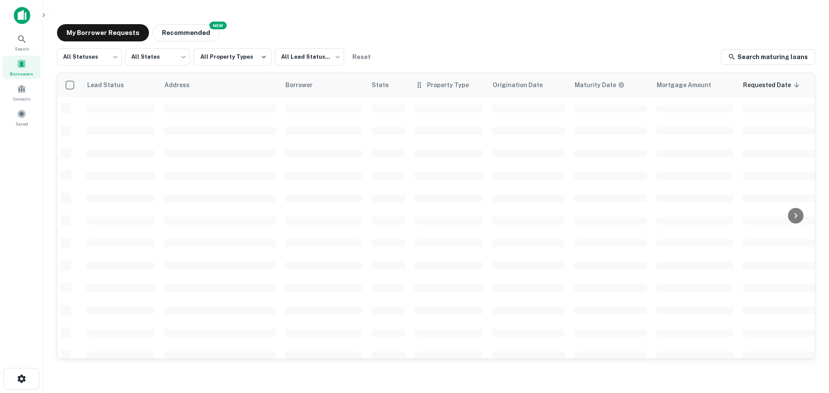
scroll to position [130, 0]
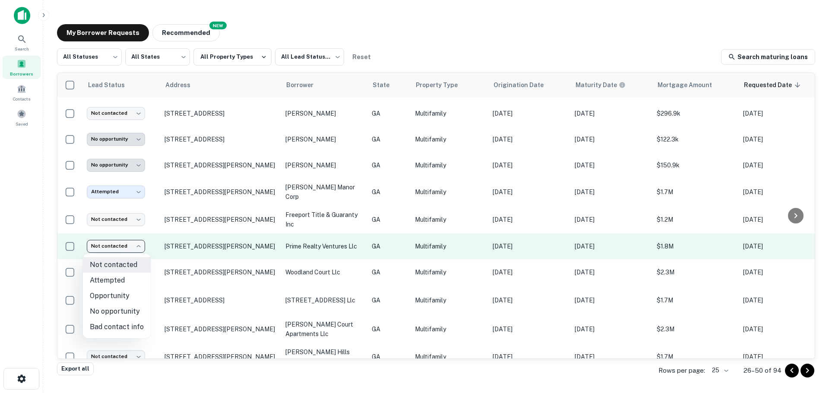
click at [137, 250] on body "**********" at bounding box center [414, 196] width 829 height 393
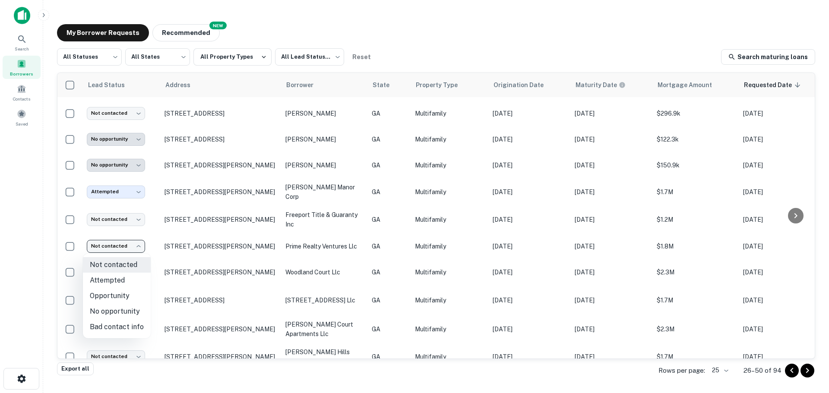
click at [117, 281] on li "Attempted" at bounding box center [117, 281] width 68 height 16
type input "*********"
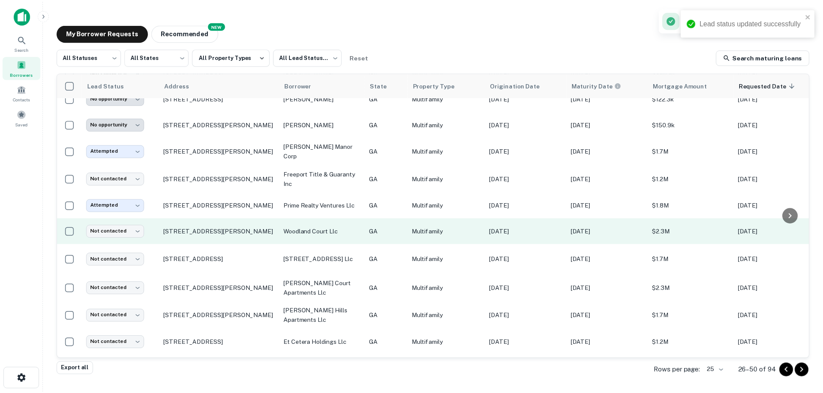
scroll to position [173, 0]
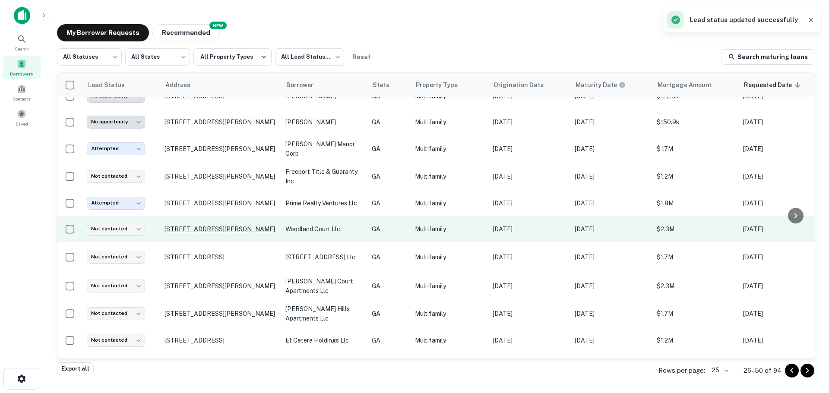
click at [231, 231] on p "[STREET_ADDRESS][PERSON_NAME]" at bounding box center [221, 229] width 112 height 8
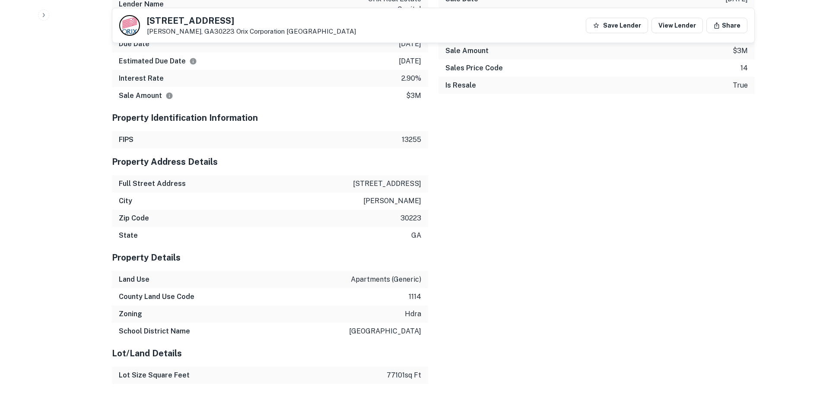
scroll to position [1037, 0]
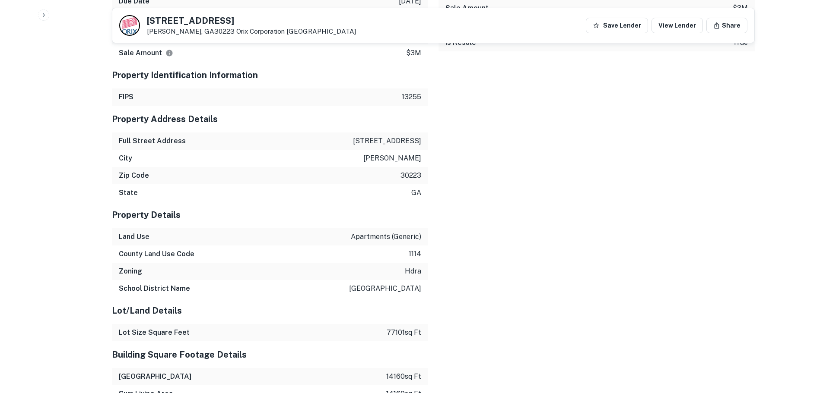
click at [418, 136] on p "[STREET_ADDRESS]" at bounding box center [387, 141] width 68 height 10
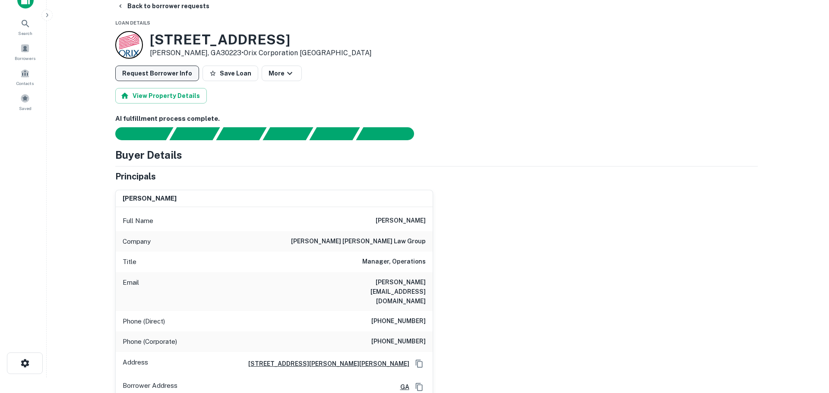
scroll to position [0, 0]
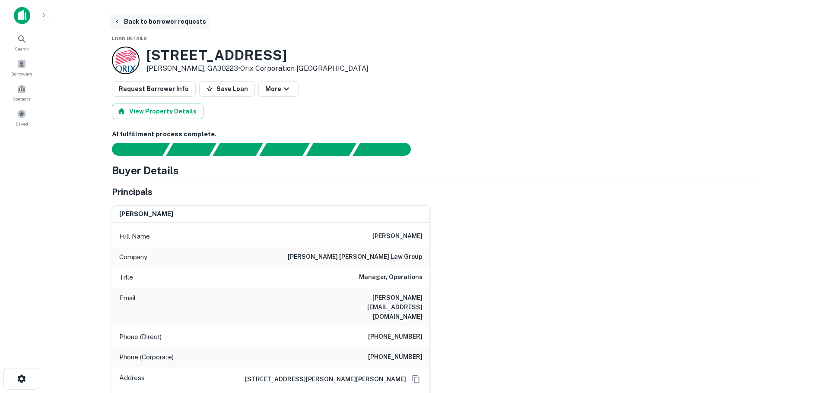
click at [129, 19] on button "Back to borrower requests" at bounding box center [159, 22] width 99 height 16
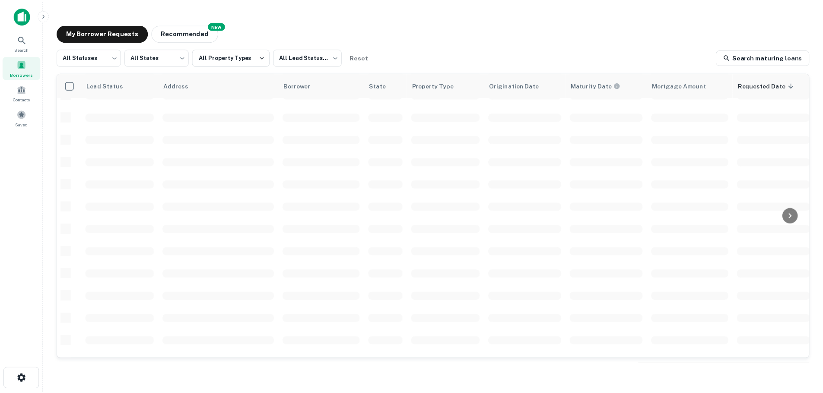
scroll to position [173, 0]
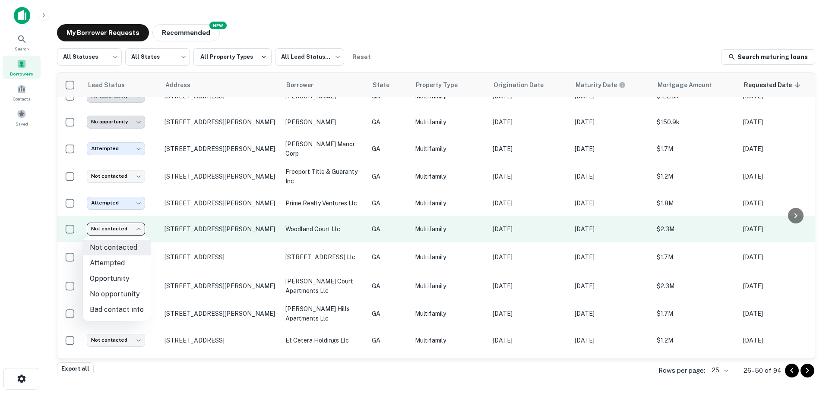
click at [136, 232] on body "**********" at bounding box center [414, 196] width 829 height 393
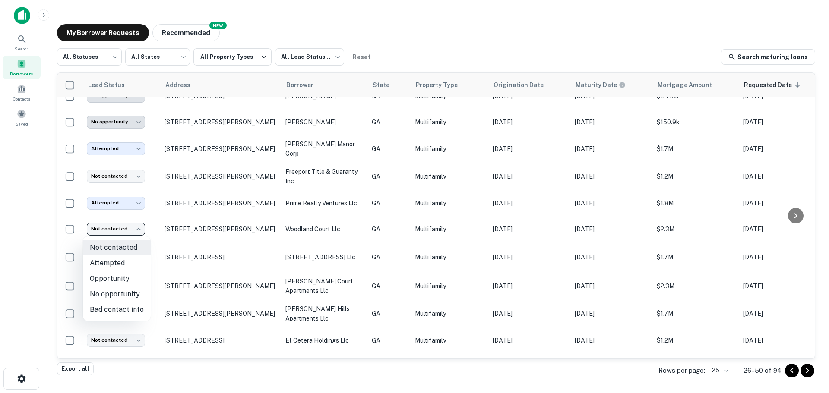
click at [122, 295] on li "No opportunity" at bounding box center [117, 295] width 68 height 16
type input "**********"
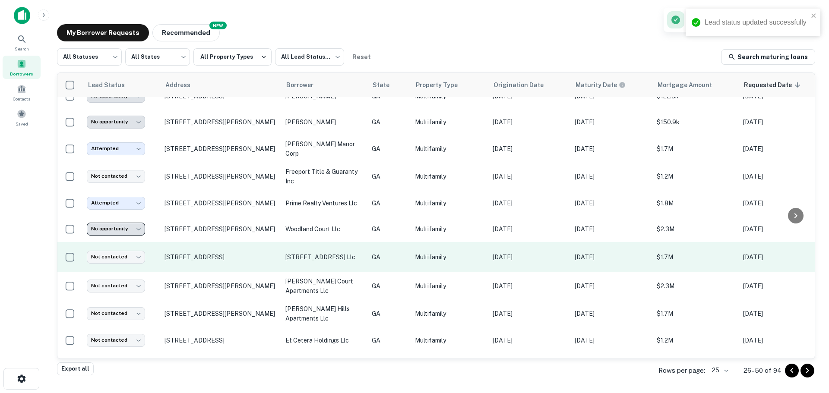
click at [146, 264] on td "Not contacted **** ​" at bounding box center [121, 257] width 78 height 30
click at [190, 259] on p "925 Euclid Ave Ne Atlanta, GA30307" at bounding box center [221, 258] width 112 height 8
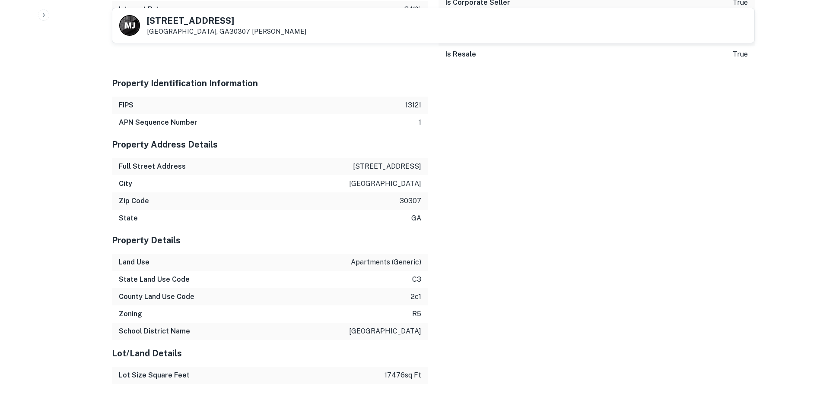
scroll to position [1080, 0]
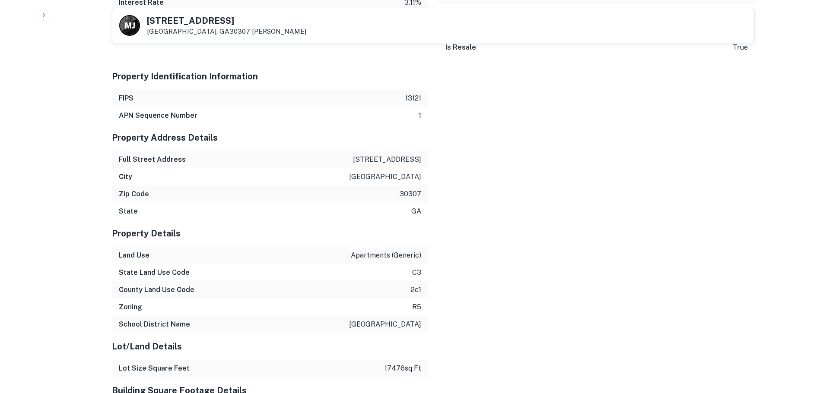
click at [404, 155] on p "925 euclid ave ne" at bounding box center [387, 160] width 68 height 10
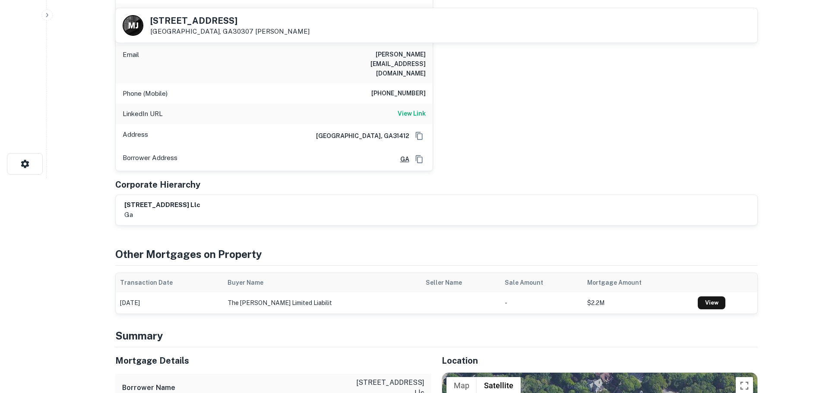
scroll to position [0, 0]
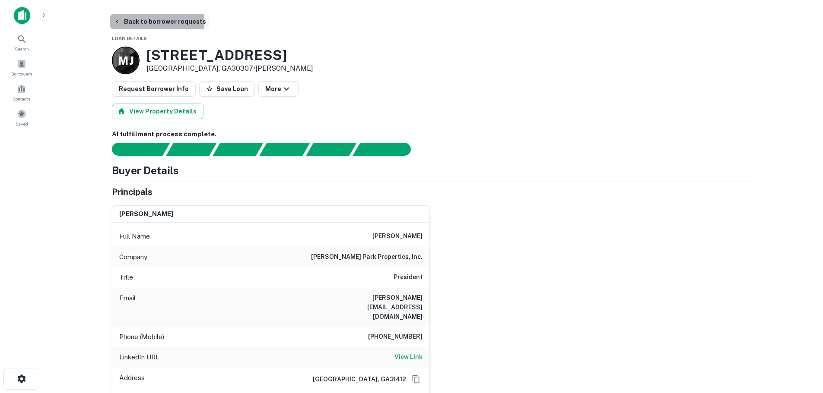
click at [133, 24] on button "Back to borrower requests" at bounding box center [159, 22] width 99 height 16
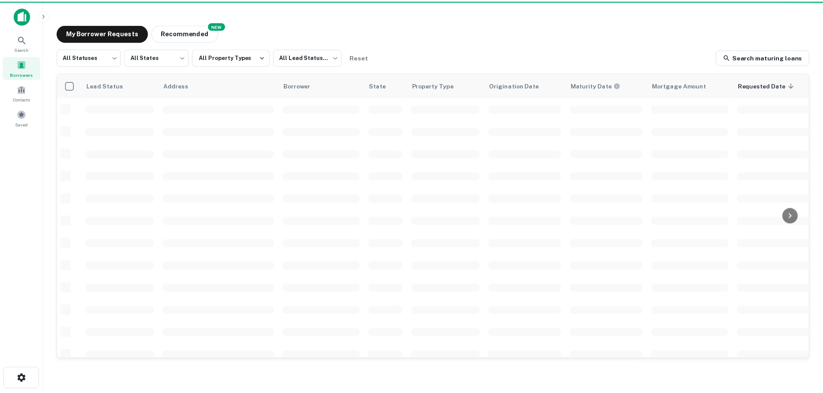
scroll to position [173, 0]
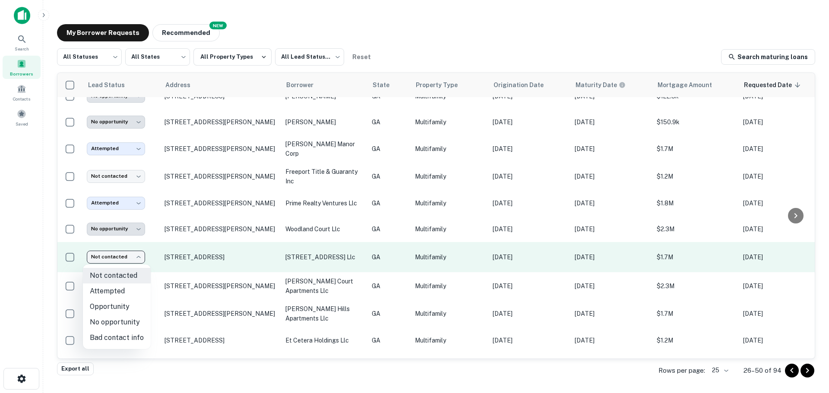
click at [135, 259] on body "**********" at bounding box center [414, 196] width 829 height 393
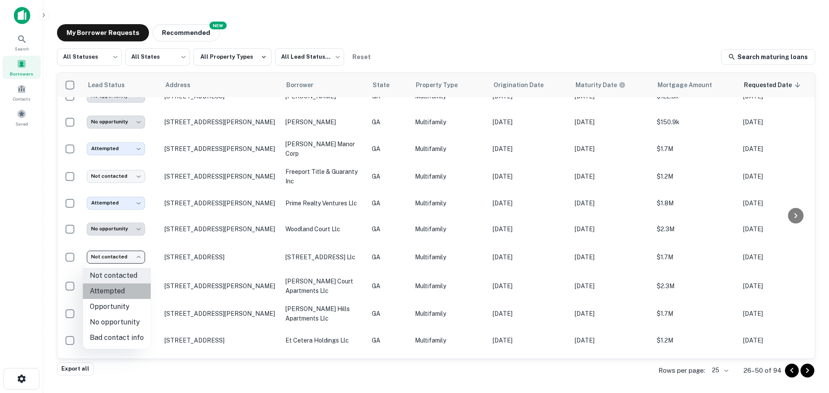
click at [131, 292] on li "Attempted" at bounding box center [117, 292] width 68 height 16
type input "*********"
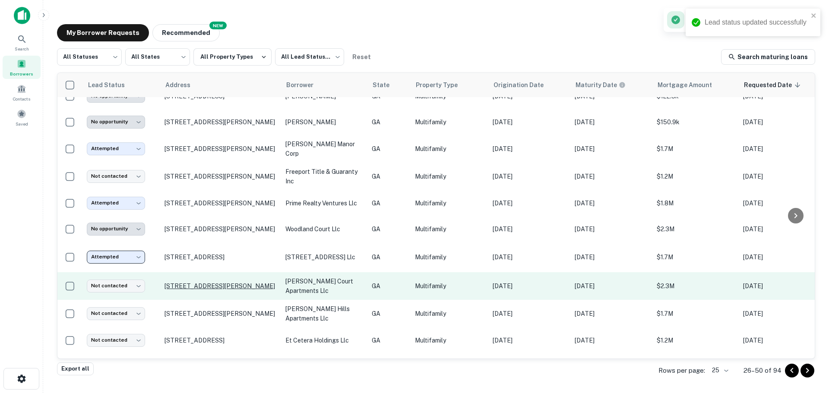
click at [187, 285] on p "411 Airport Rd W Cornelia, GA30531" at bounding box center [221, 286] width 112 height 8
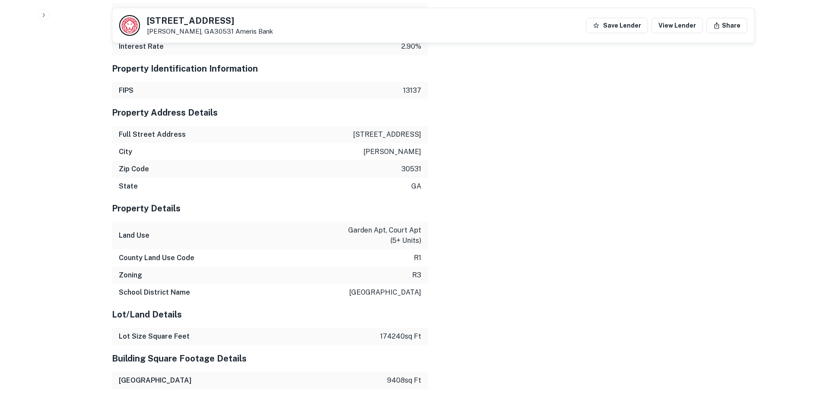
scroll to position [950, 0]
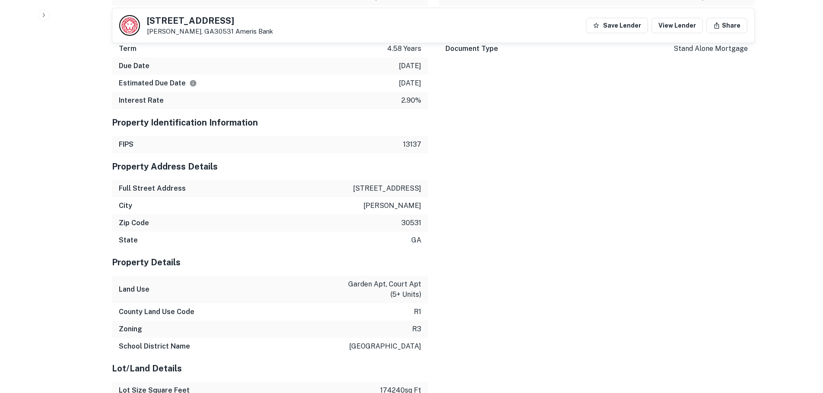
click at [395, 187] on p "411 airport rd w" at bounding box center [387, 189] width 68 height 10
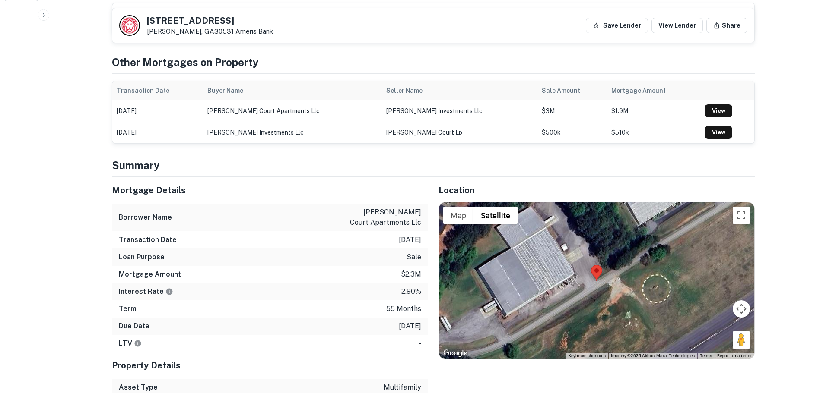
scroll to position [130, 0]
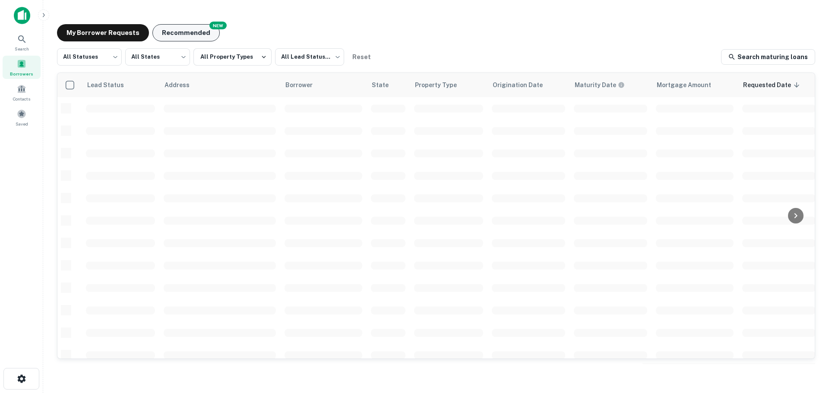
scroll to position [173, 0]
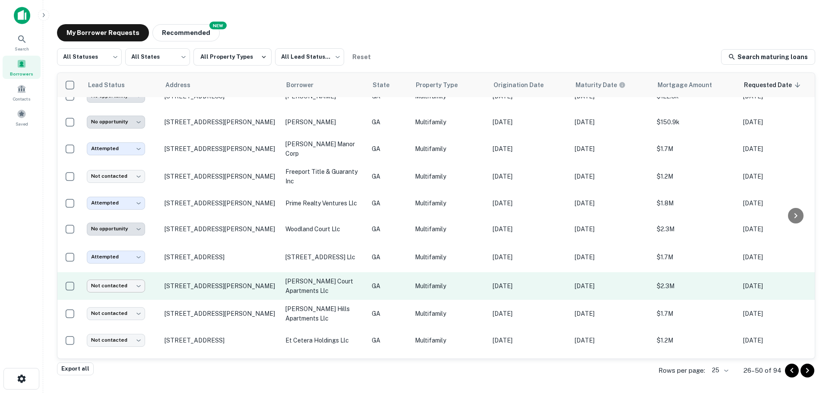
click at [140, 288] on body "**********" at bounding box center [414, 196] width 829 height 393
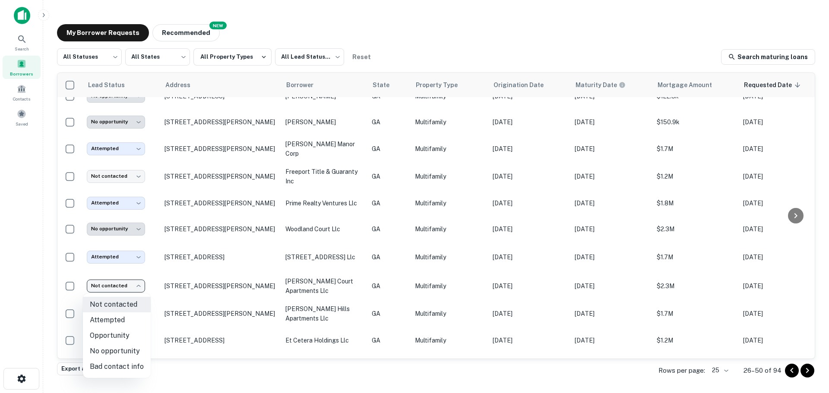
click at [125, 368] on li "Bad contact info" at bounding box center [117, 367] width 68 height 16
type input "**********"
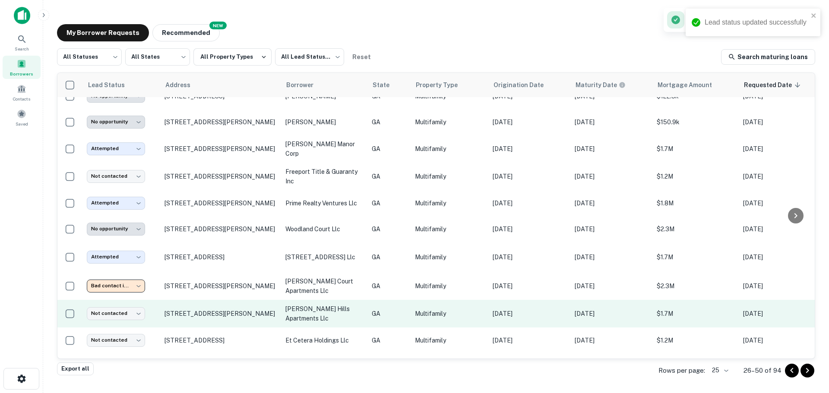
click at [174, 309] on td "[STREET_ADDRESS][PERSON_NAME]" at bounding box center [220, 314] width 121 height 28
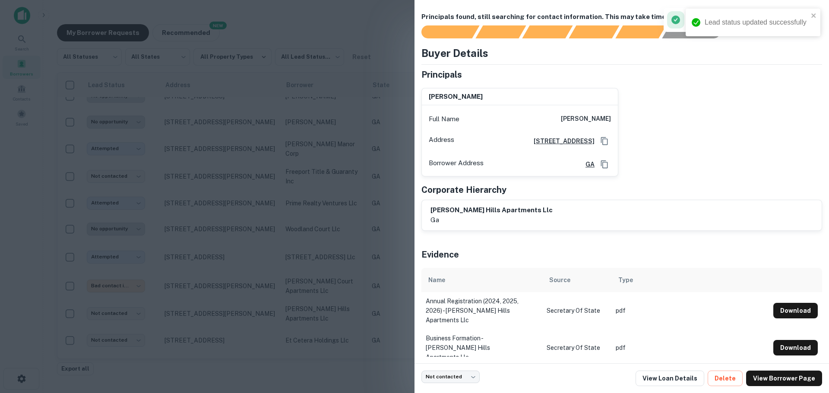
scroll to position [2, 0]
click at [692, 376] on link "View Loan Details" at bounding box center [670, 379] width 69 height 16
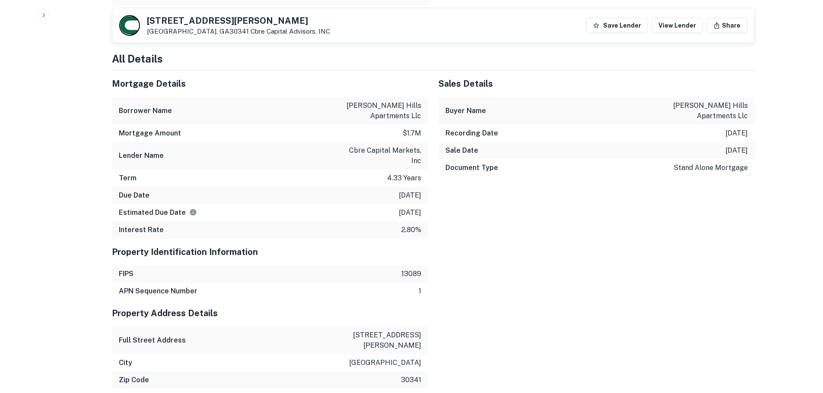
scroll to position [1080, 0]
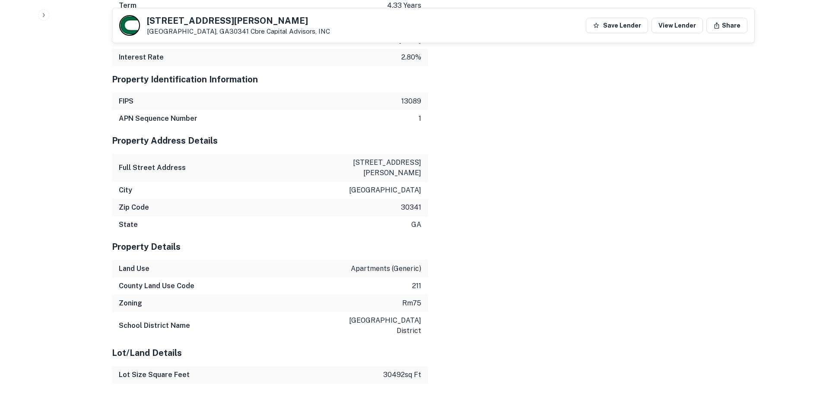
click at [395, 163] on p "[STREET_ADDRESS][PERSON_NAME]" at bounding box center [382, 168] width 78 height 21
click at [505, 277] on div "Mortgage Details Borrower Name [PERSON_NAME] hills apartments llc Mortgage Amou…" at bounding box center [427, 311] width 653 height 826
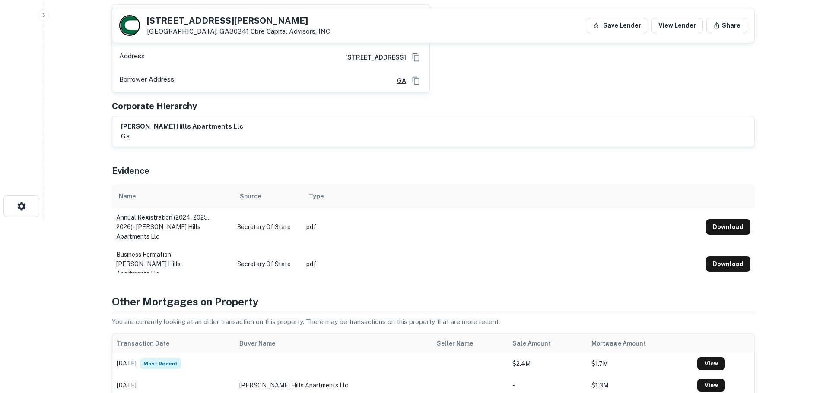
scroll to position [0, 0]
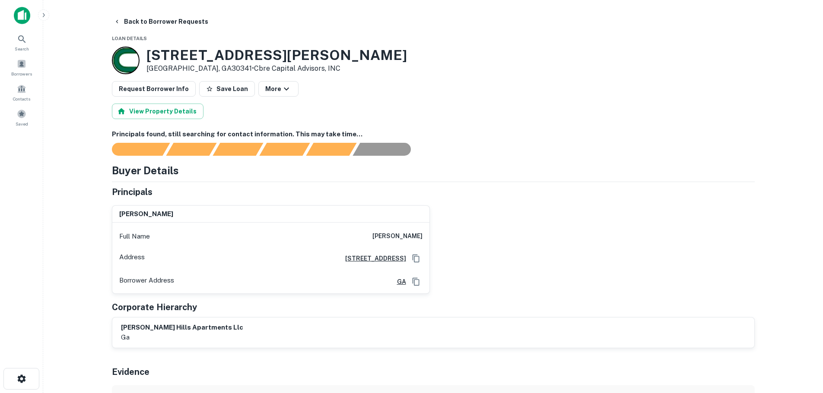
click at [390, 236] on h6 "[PERSON_NAME]" at bounding box center [397, 236] width 50 height 10
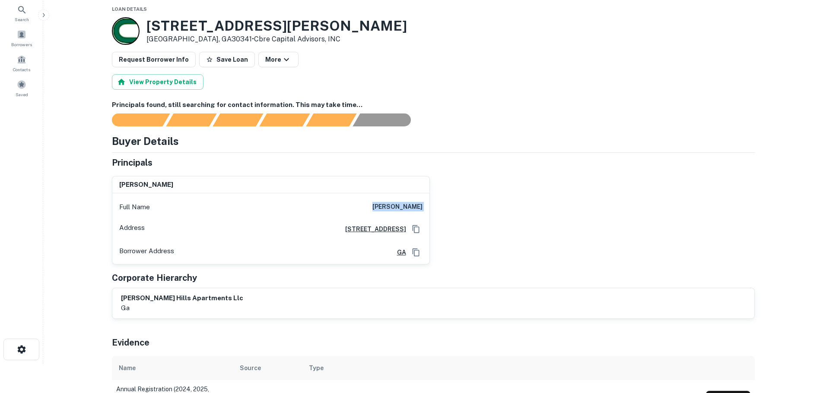
scroll to position [43, 0]
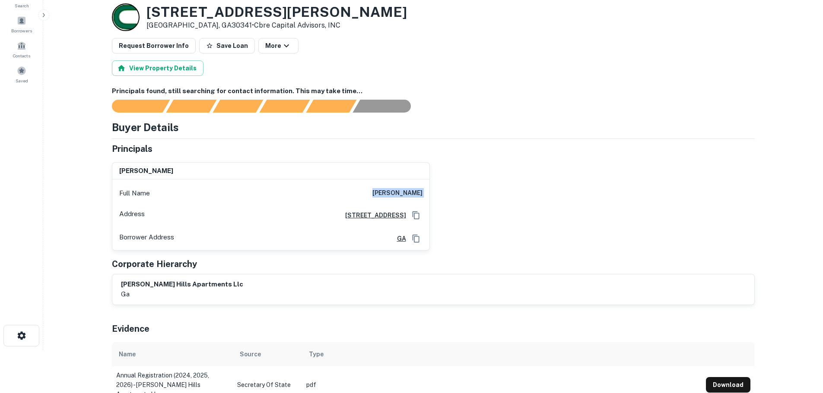
click at [523, 194] on div "[PERSON_NAME] Full Name [PERSON_NAME] Address [STREET_ADDRESS] Borrower Address…" at bounding box center [430, 202] width 650 height 95
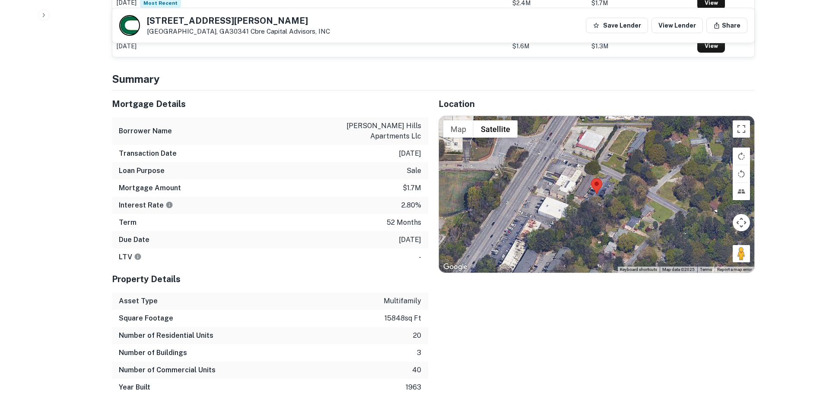
scroll to position [793, 0]
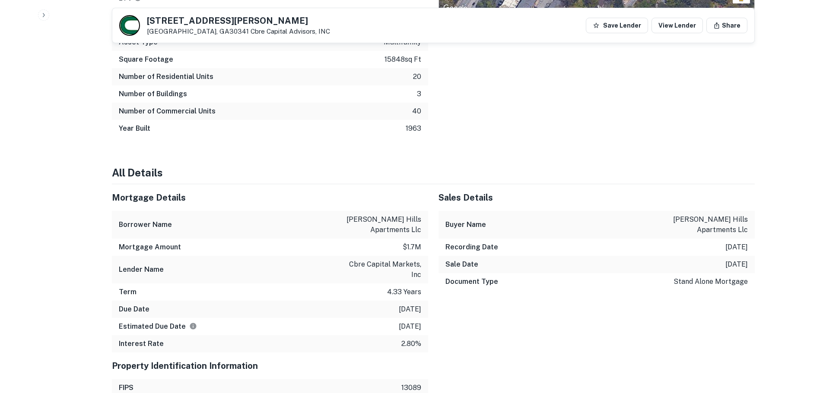
click at [390, 228] on p "[PERSON_NAME] hills apartments llc" at bounding box center [382, 225] width 78 height 21
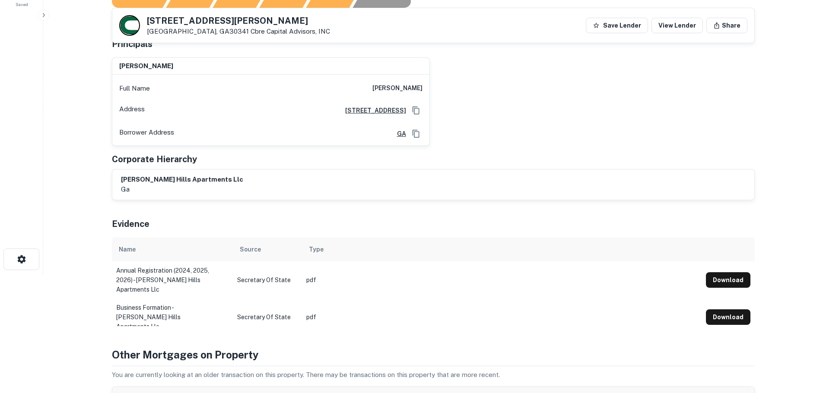
scroll to position [59, 0]
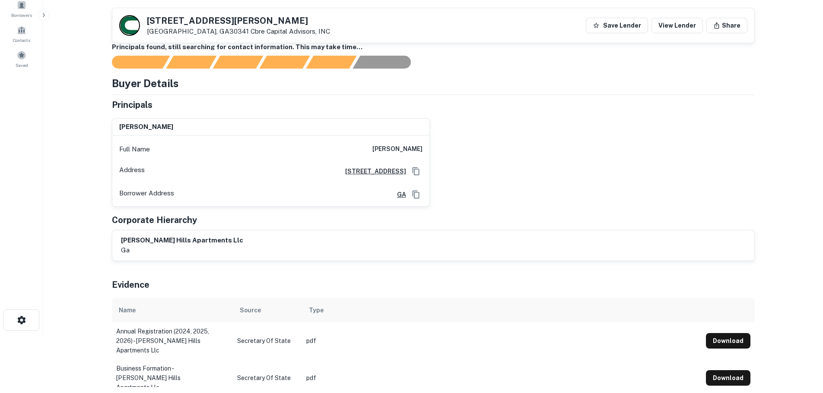
drag, startPoint x: 367, startPoint y: 173, endPoint x: 310, endPoint y: 171, distance: 56.6
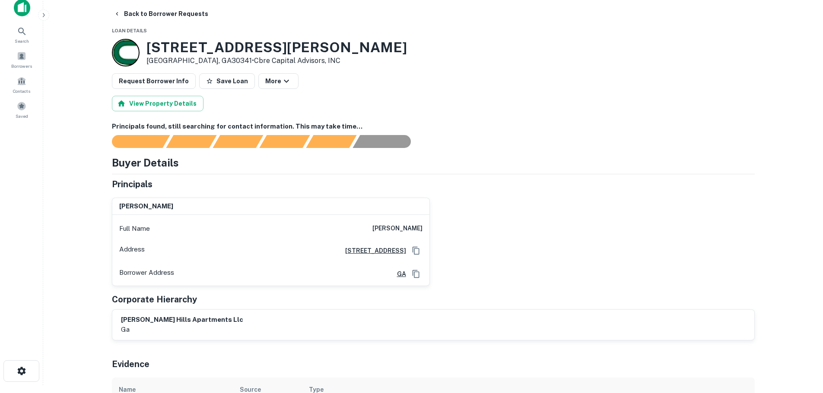
scroll to position [0, 0]
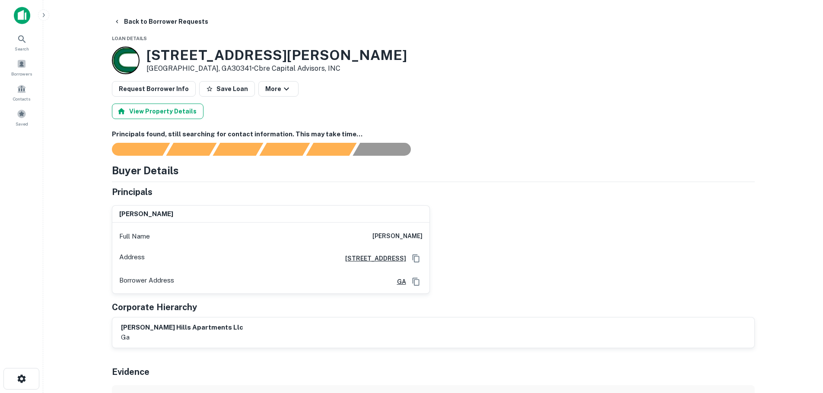
click at [143, 117] on button "View Property Details" at bounding box center [158, 112] width 92 height 16
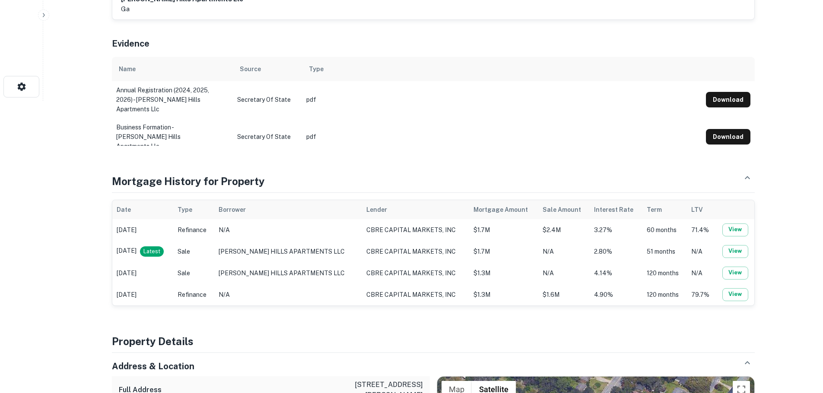
scroll to position [302, 0]
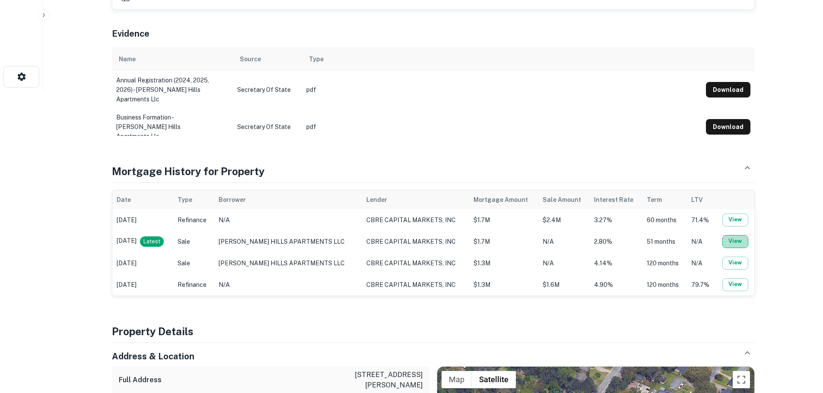
click at [733, 245] on button "View" at bounding box center [735, 241] width 26 height 13
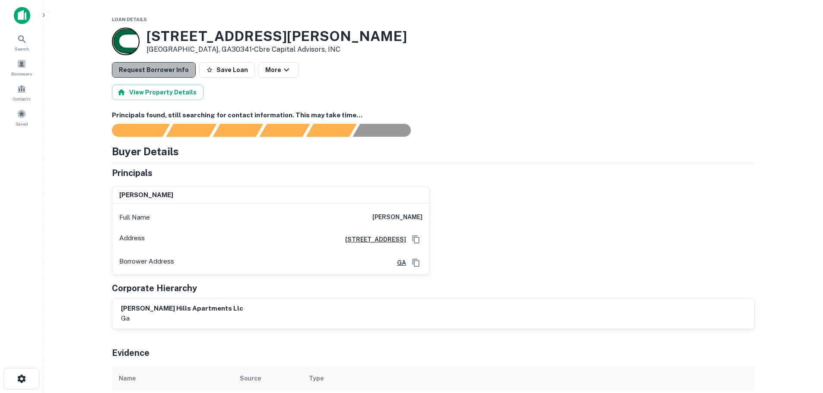
click at [167, 70] on button "Request Borrower Info" at bounding box center [154, 70] width 84 height 16
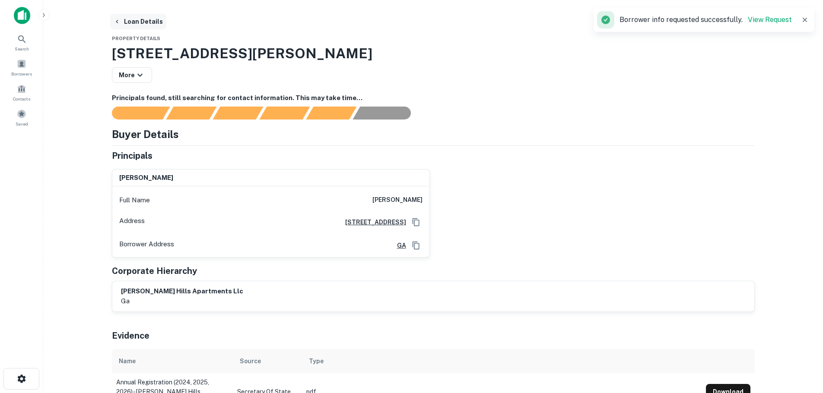
click at [121, 21] on button "Loan Details" at bounding box center [138, 22] width 56 height 16
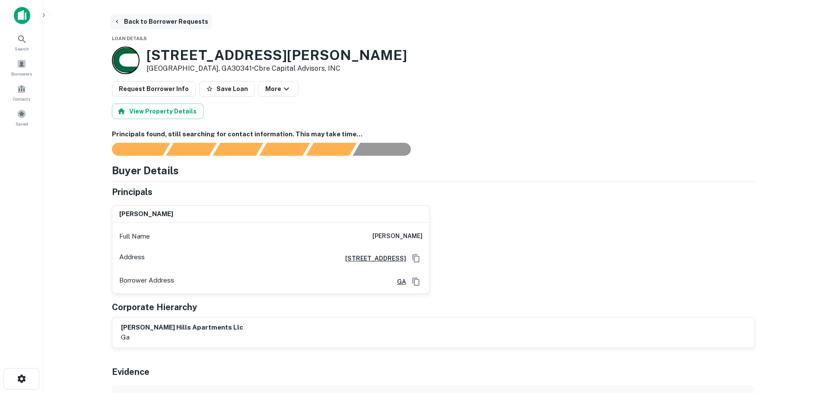
click at [149, 16] on button "Back to Borrower Requests" at bounding box center [160, 22] width 101 height 16
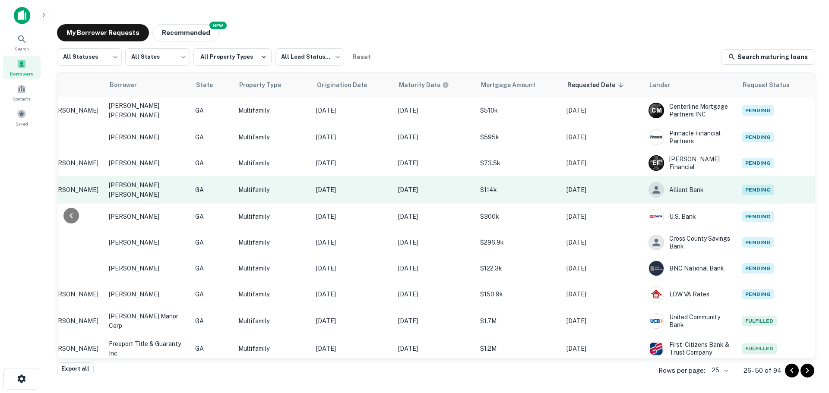
scroll to position [0, 177]
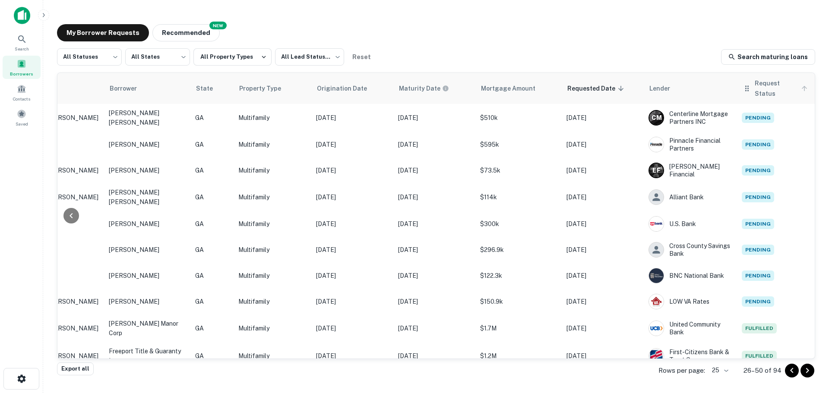
click at [765, 92] on span "Request Status" at bounding box center [782, 88] width 55 height 21
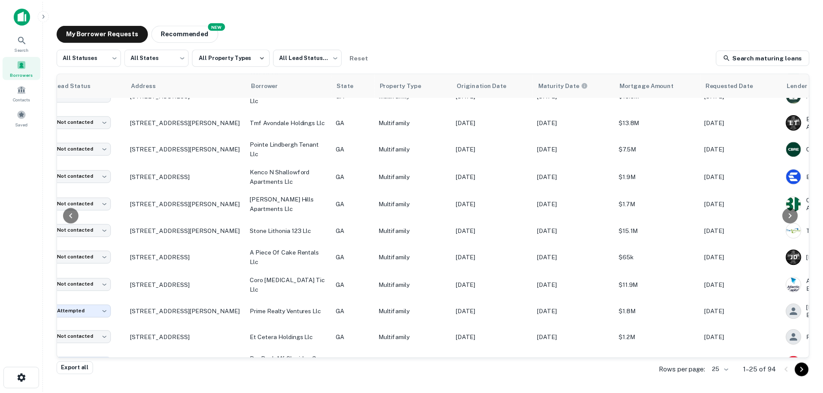
scroll to position [43, 0]
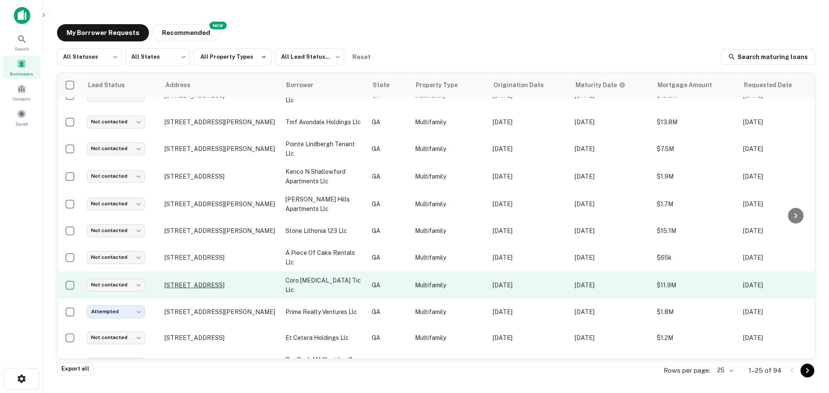
click at [238, 282] on p "[STREET_ADDRESS]" at bounding box center [221, 286] width 112 height 8
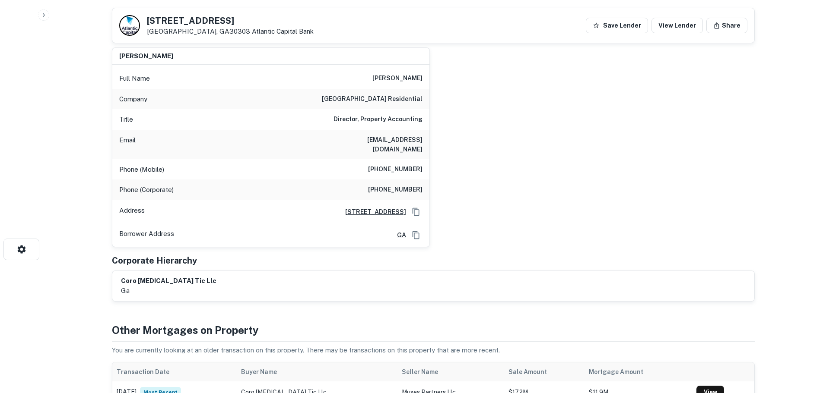
scroll to position [86, 0]
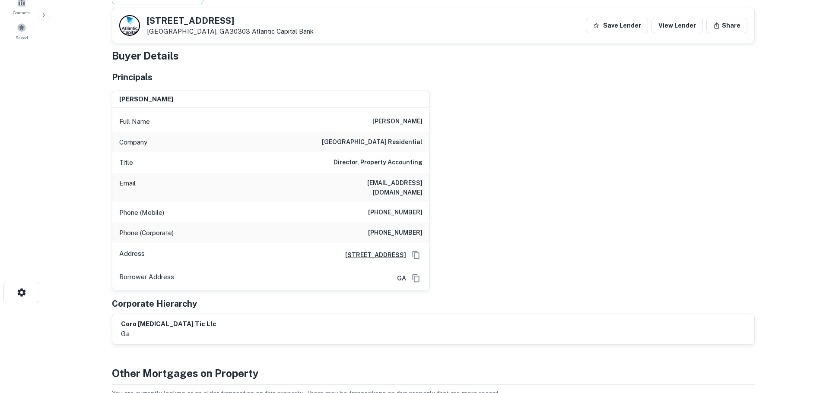
click at [388, 121] on h6 "[PERSON_NAME]" at bounding box center [397, 122] width 50 height 10
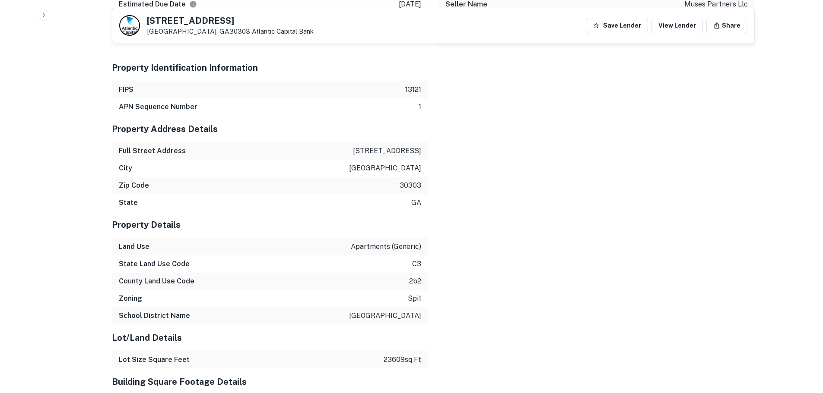
scroll to position [1037, 0]
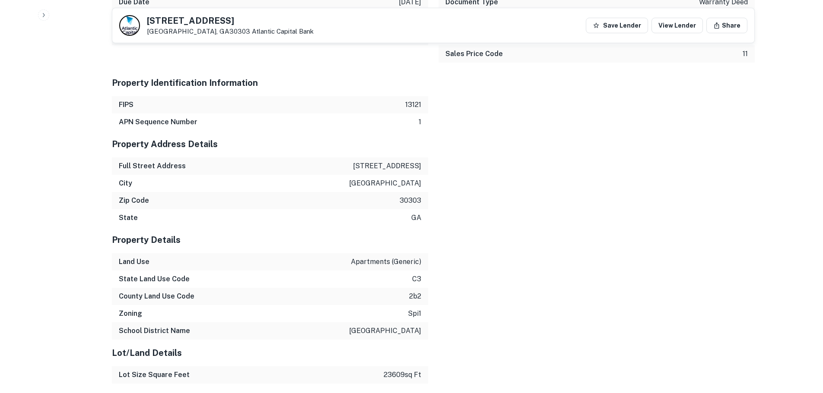
click at [398, 158] on div "Full Street Address [STREET_ADDRESS]" at bounding box center [270, 166] width 316 height 17
click at [396, 161] on p "[STREET_ADDRESS]" at bounding box center [387, 166] width 68 height 10
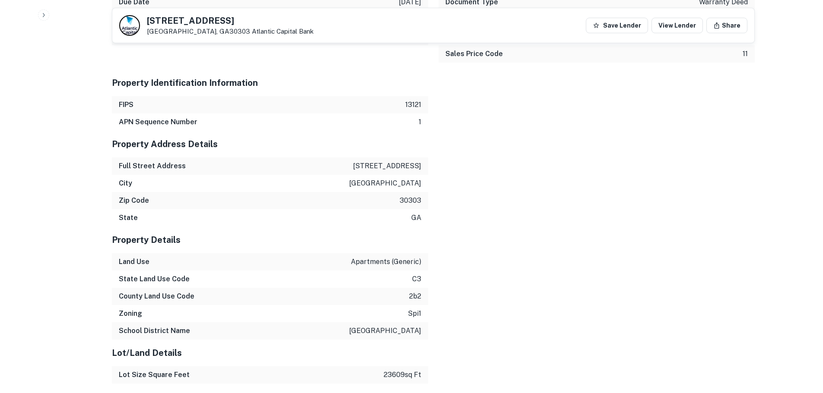
click at [444, 216] on div "Mortgage Details Borrower Name coro [MEDICAL_DATA] tic llc Mortgage Amount $11.…" at bounding box center [427, 319] width 653 height 864
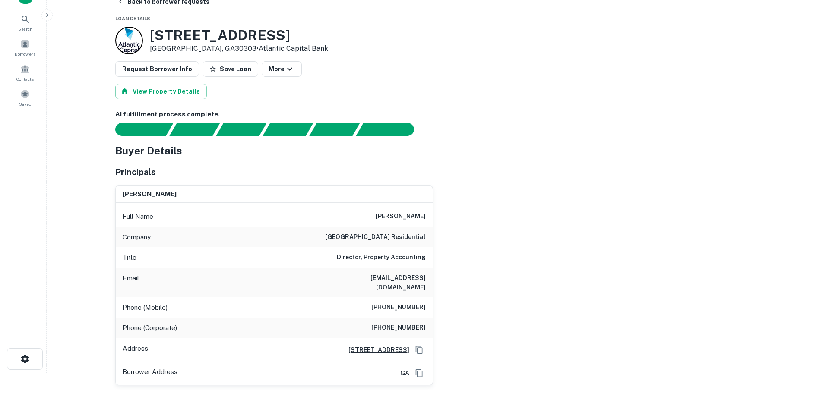
scroll to position [0, 0]
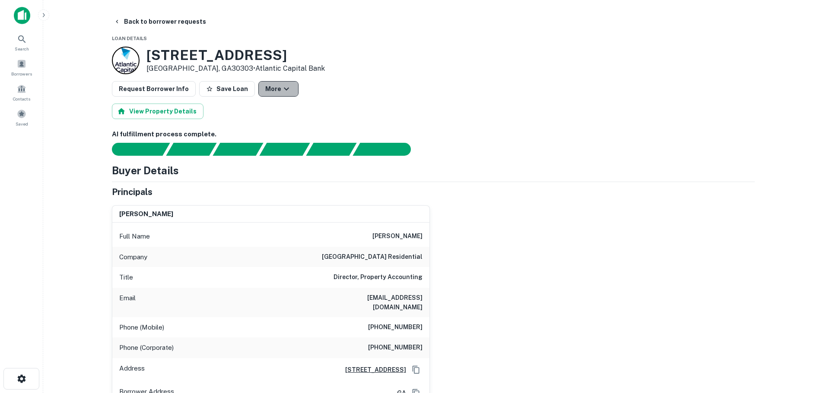
click at [281, 89] on icon "button" at bounding box center [286, 89] width 10 height 10
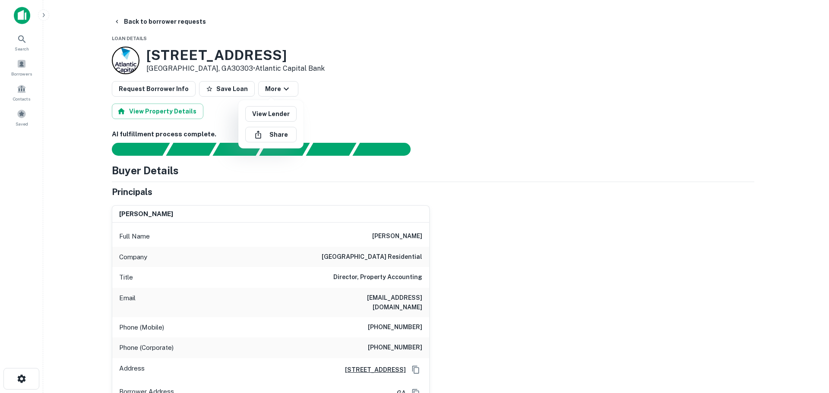
click at [148, 19] on div at bounding box center [414, 196] width 829 height 393
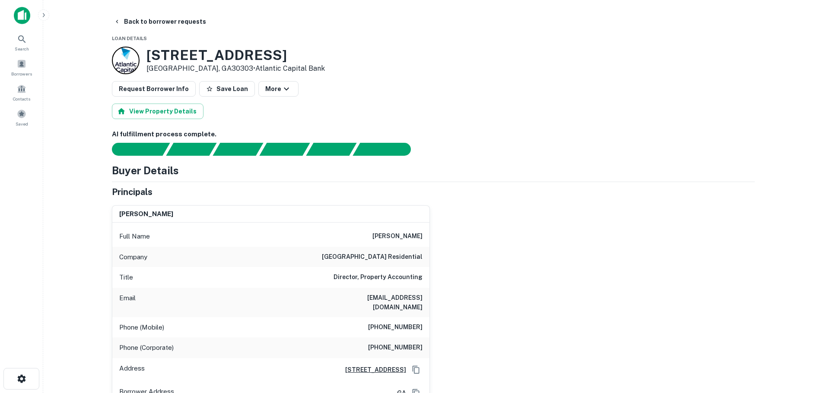
click at [148, 19] on button "Back to borrower requests" at bounding box center [159, 22] width 99 height 16
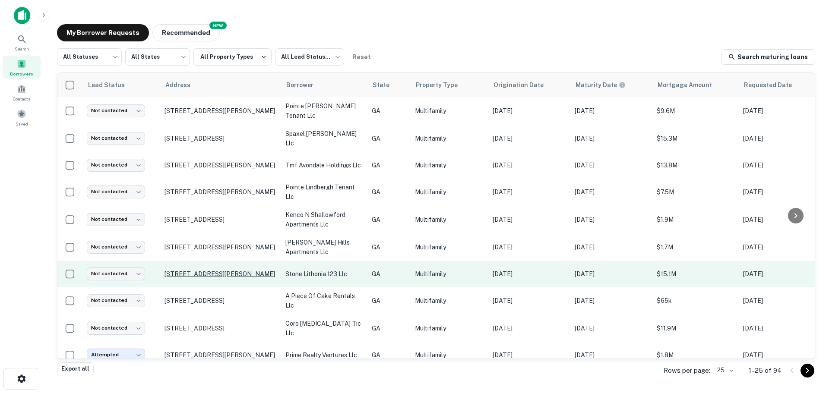
scroll to position [43, 0]
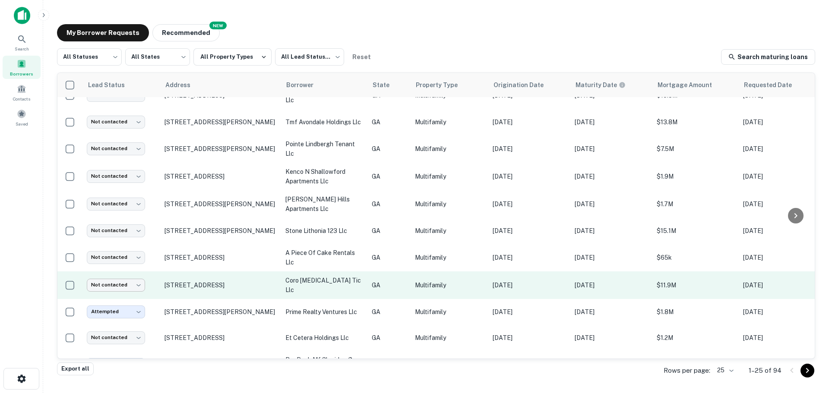
click at [120, 276] on body "Search Borrowers Contacts Saved My Borrower Requests NEW Recommended All Status…" at bounding box center [414, 196] width 829 height 393
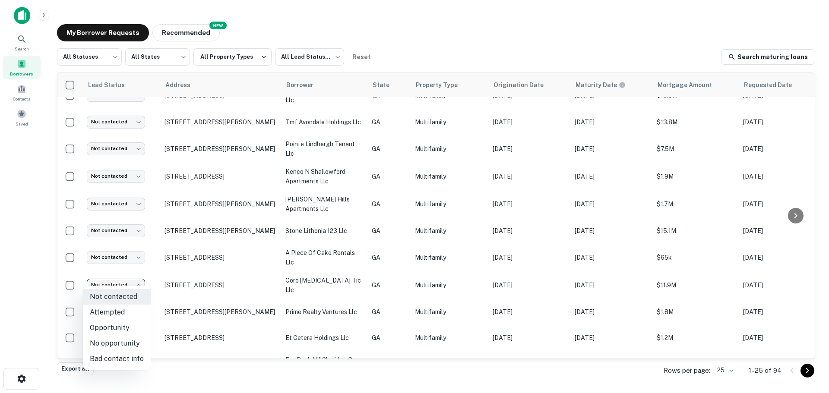
click at [135, 313] on li "Attempted" at bounding box center [117, 313] width 68 height 16
type input "*********"
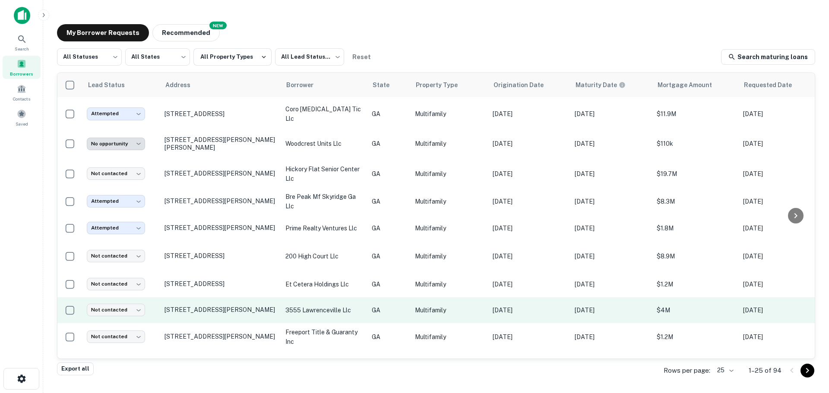
scroll to position [259, 0]
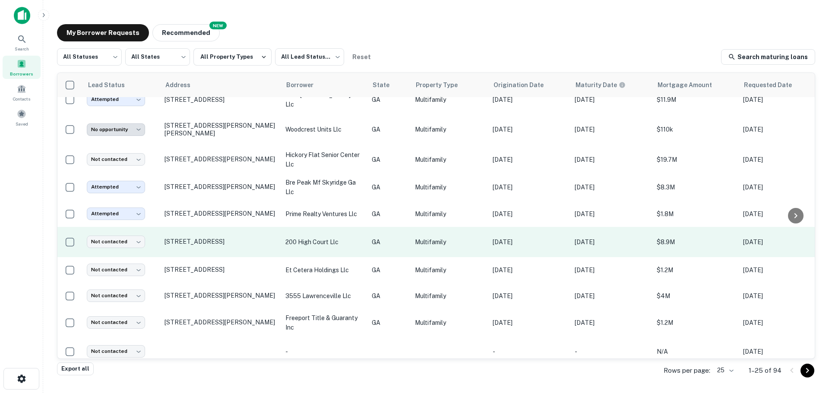
click at [336, 238] on p "200 high court llc" at bounding box center [324, 243] width 78 height 10
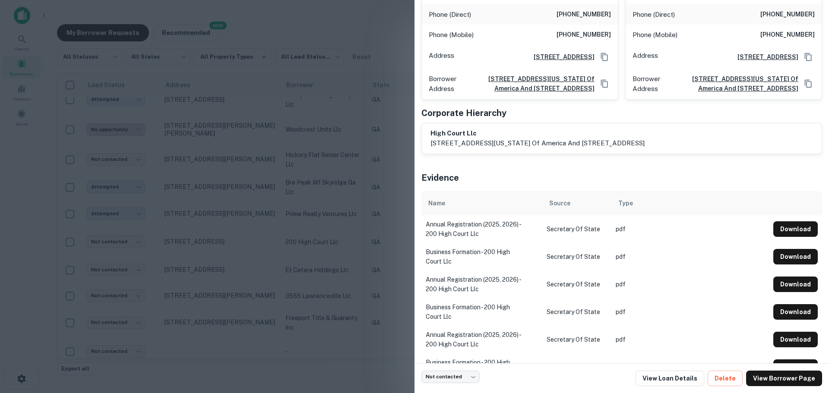
scroll to position [130, 0]
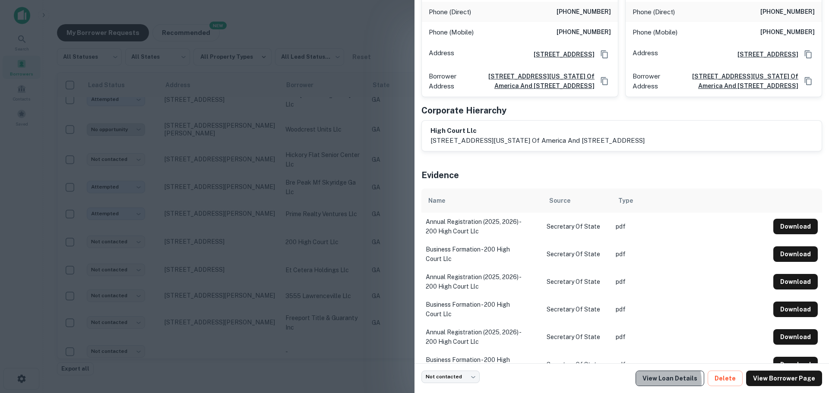
click at [662, 382] on link "View Loan Details" at bounding box center [670, 379] width 69 height 16
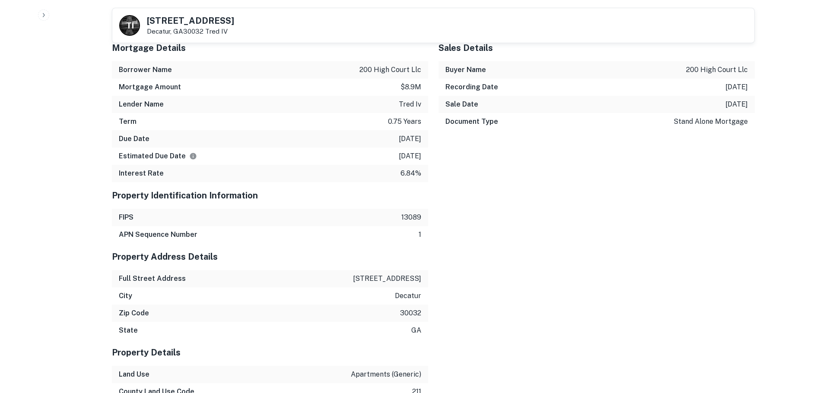
scroll to position [1425, 0]
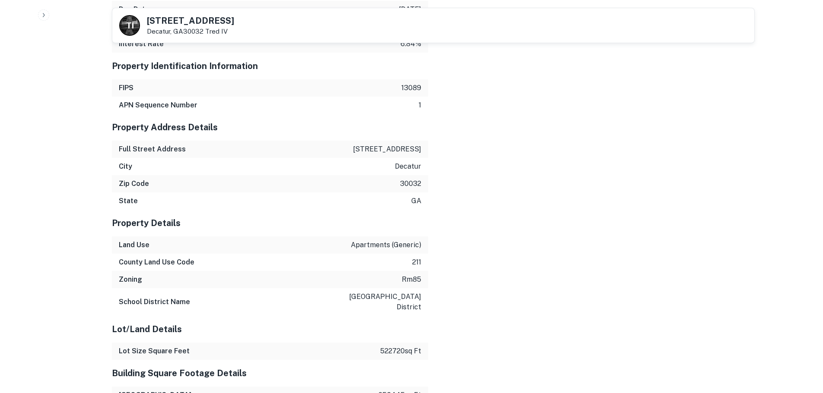
click at [396, 152] on p "4373 glenwood rd" at bounding box center [387, 149] width 68 height 10
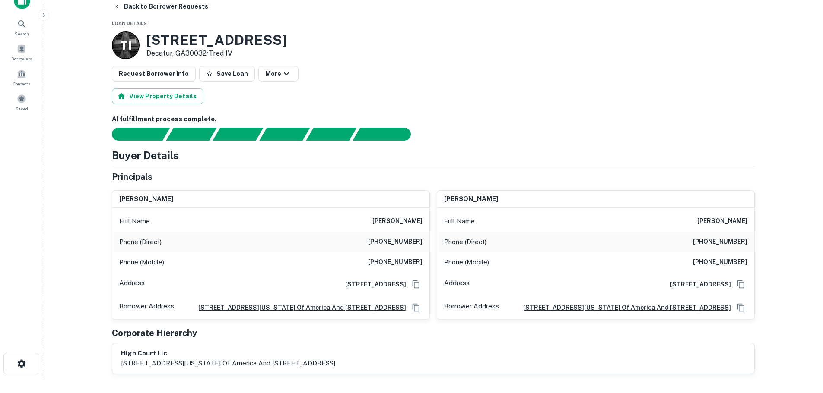
scroll to position [0, 0]
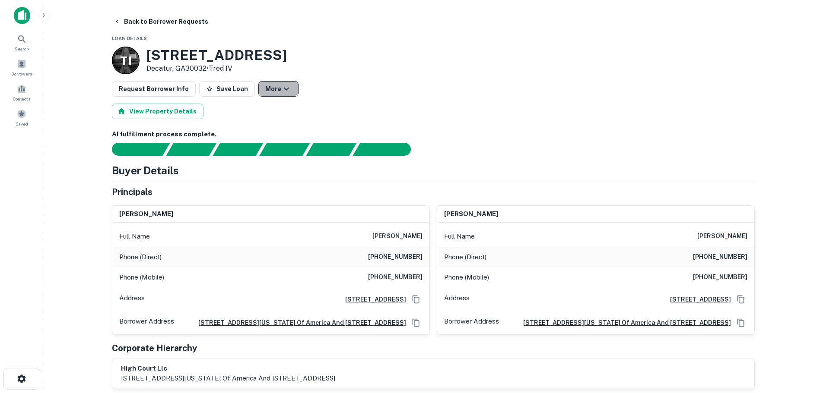
click at [267, 87] on button "More" at bounding box center [278, 89] width 40 height 16
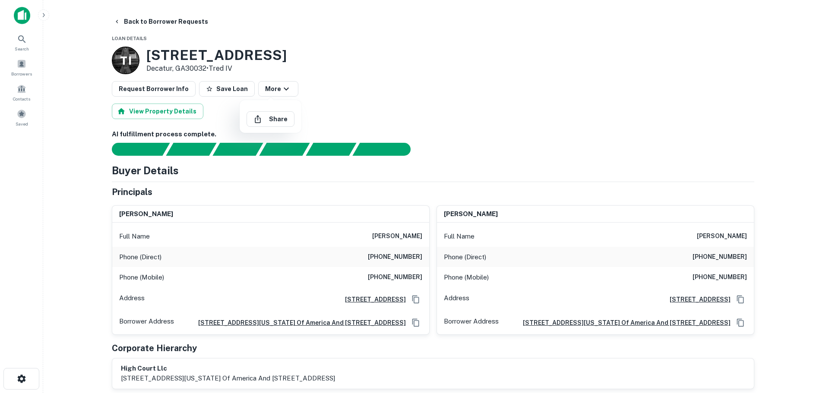
click at [122, 19] on div at bounding box center [414, 196] width 829 height 393
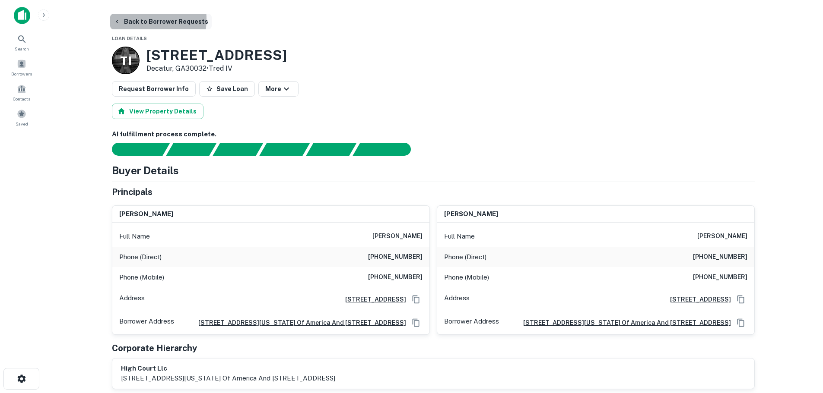
click at [124, 19] on button "Back to Borrower Requests" at bounding box center [160, 22] width 101 height 16
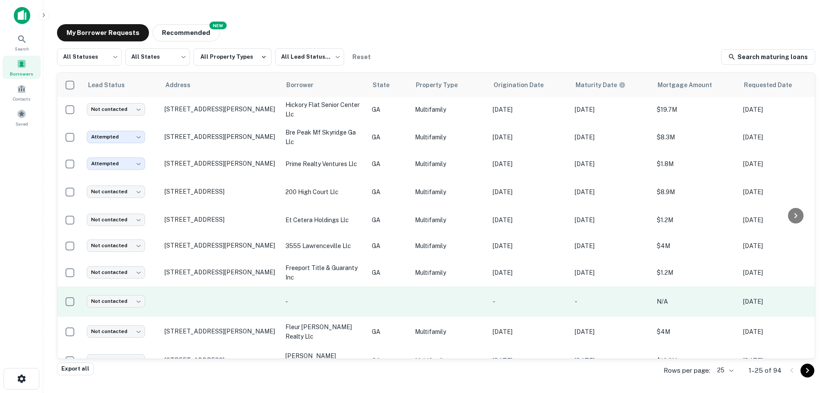
scroll to position [288, 0]
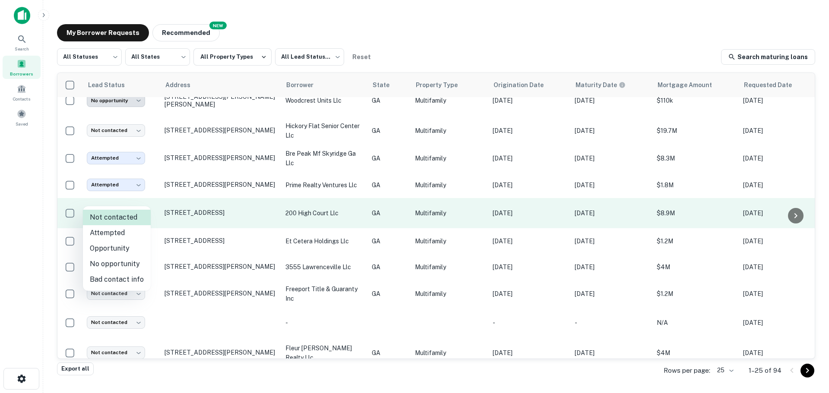
click at [122, 202] on body "Search Borrowers Contacts Saved My Borrower Requests NEW Recommended All Status…" at bounding box center [414, 196] width 829 height 393
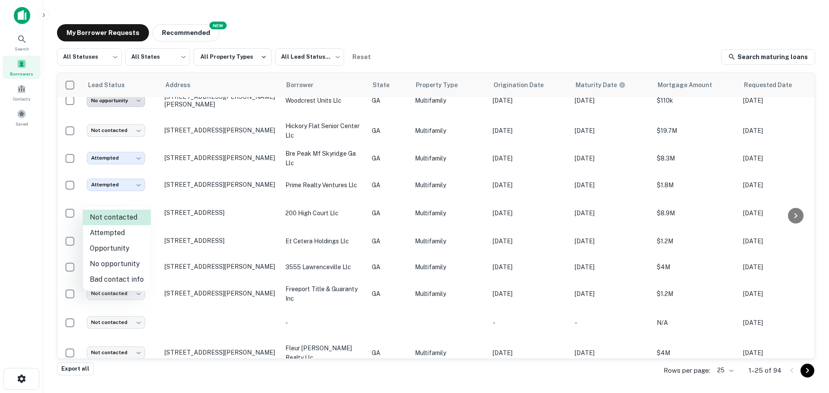
click at [121, 266] on li "No opportunity" at bounding box center [117, 265] width 68 height 16
type input "**********"
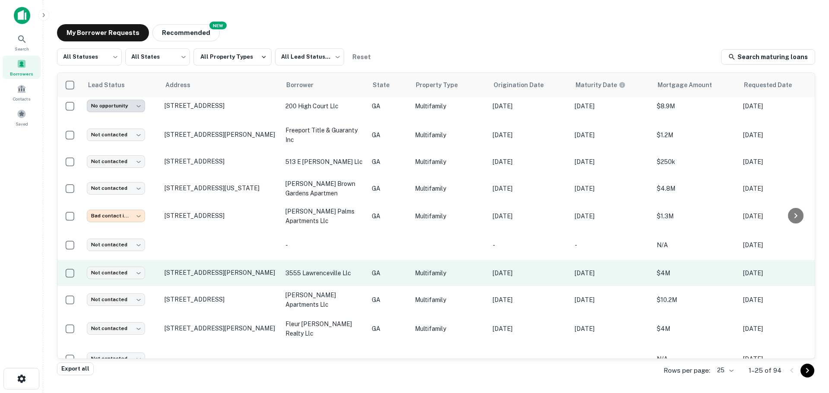
scroll to position [430, 0]
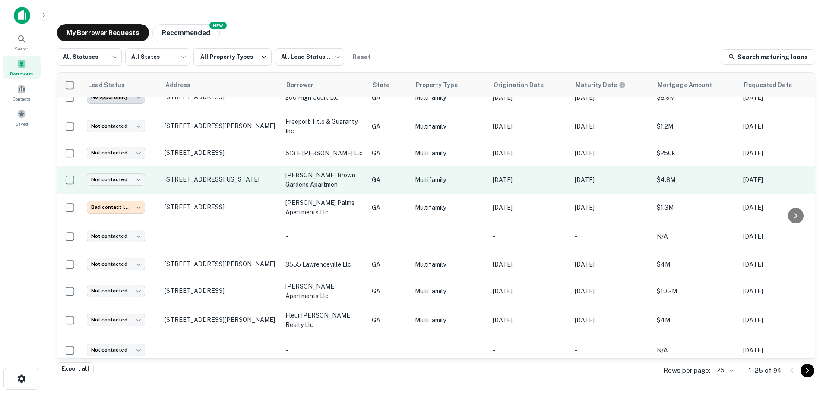
click at [304, 171] on p "[PERSON_NAME] brown gardens apartmen" at bounding box center [324, 180] width 78 height 19
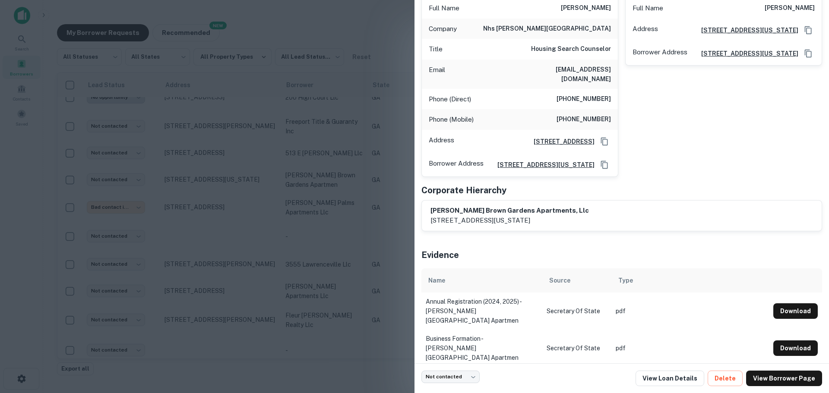
scroll to position [177, 0]
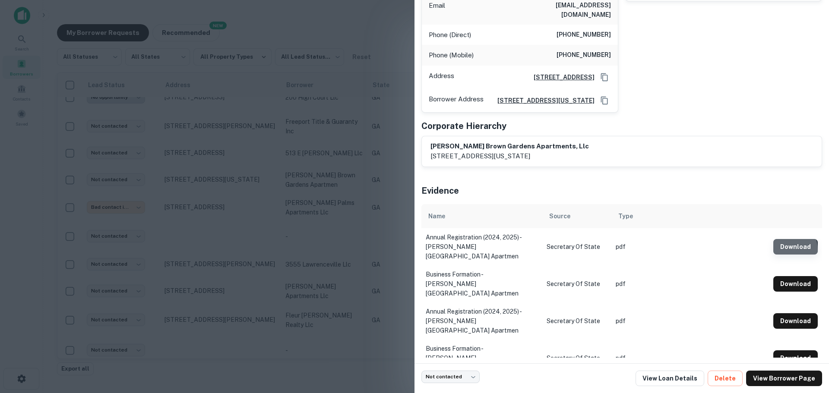
click at [774, 249] on button "Download" at bounding box center [796, 247] width 44 height 16
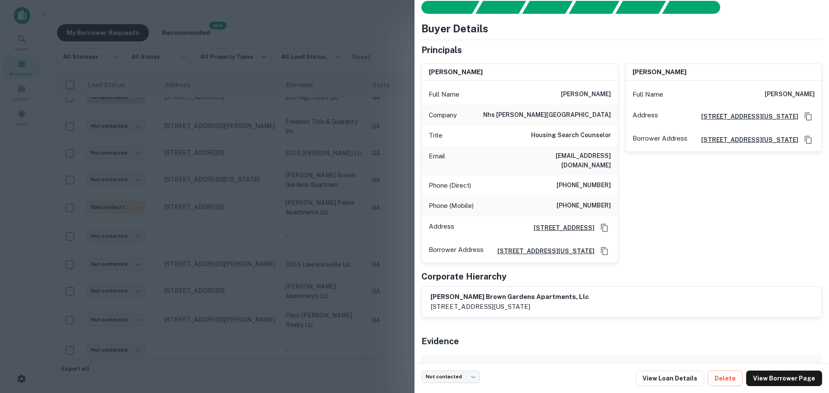
scroll to position [134, 0]
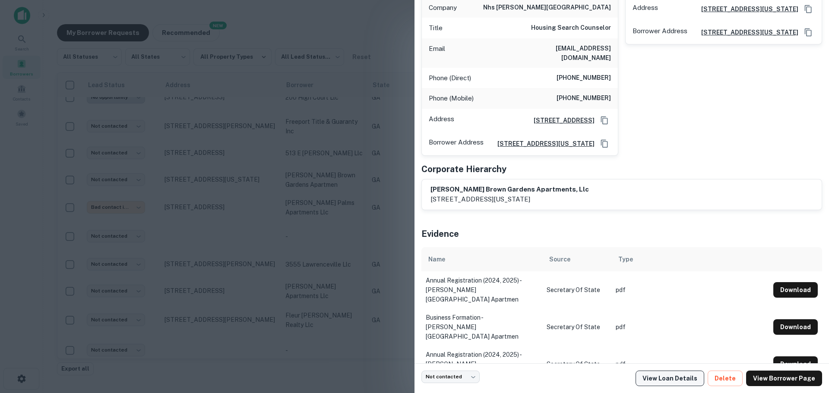
click at [672, 380] on link "View Loan Details" at bounding box center [670, 379] width 69 height 16
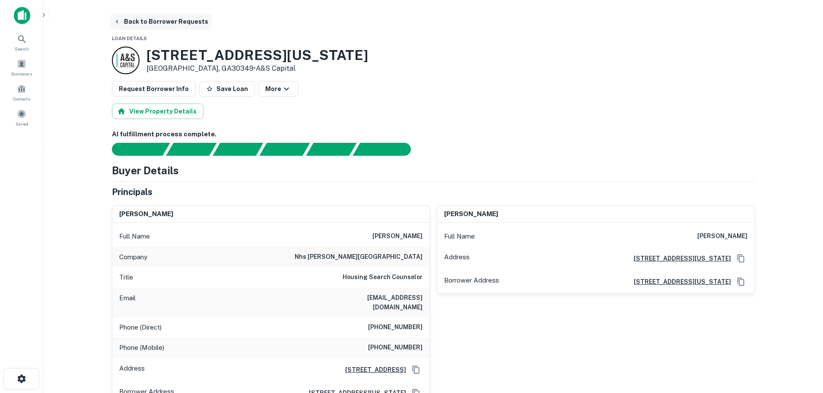
click at [134, 20] on button "Back to Borrower Requests" at bounding box center [160, 22] width 101 height 16
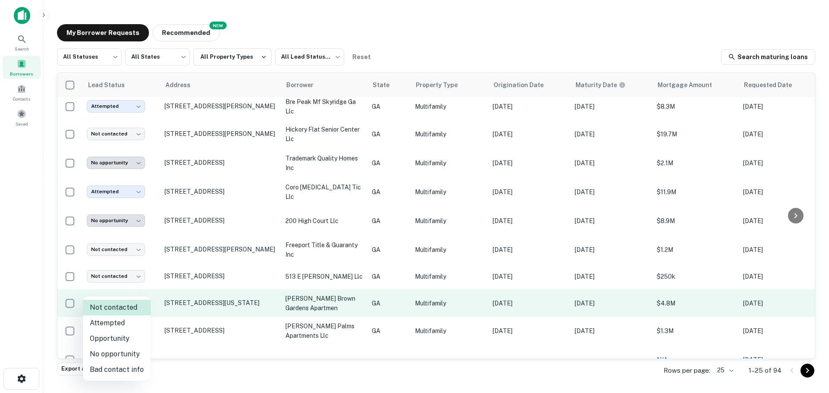
click at [134, 289] on body "Search Borrowers Contacts Saved My Borrower Requests NEW Recommended All Status…" at bounding box center [414, 196] width 829 height 393
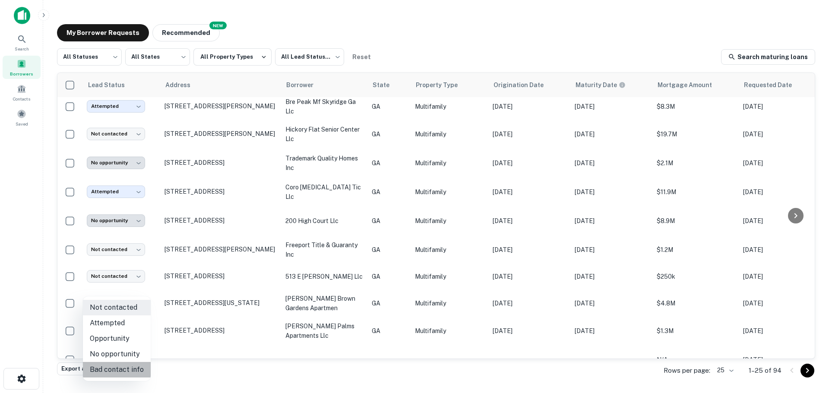
click at [120, 368] on li "Bad contact info" at bounding box center [117, 370] width 68 height 16
type input "**********"
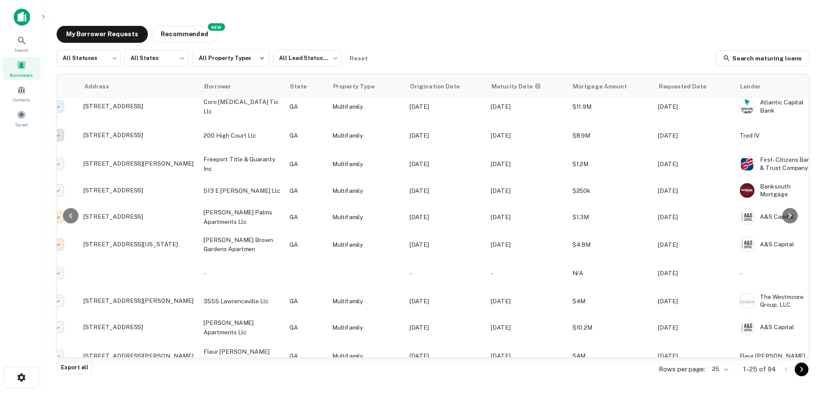
scroll to position [393, 0]
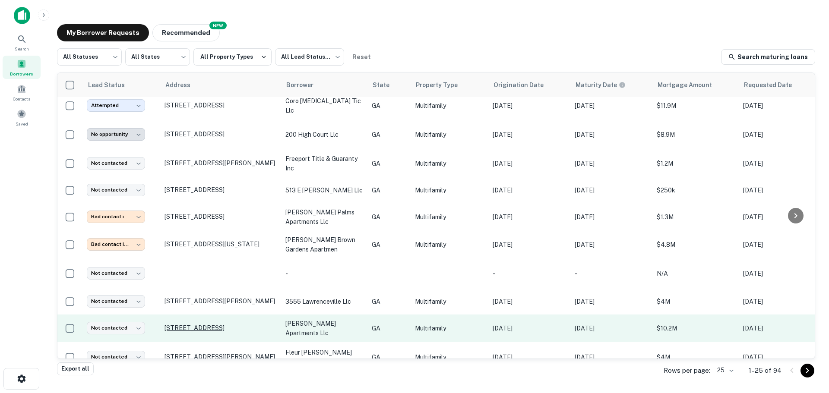
click at [228, 324] on p "[STREET_ADDRESS]" at bounding box center [221, 328] width 112 height 8
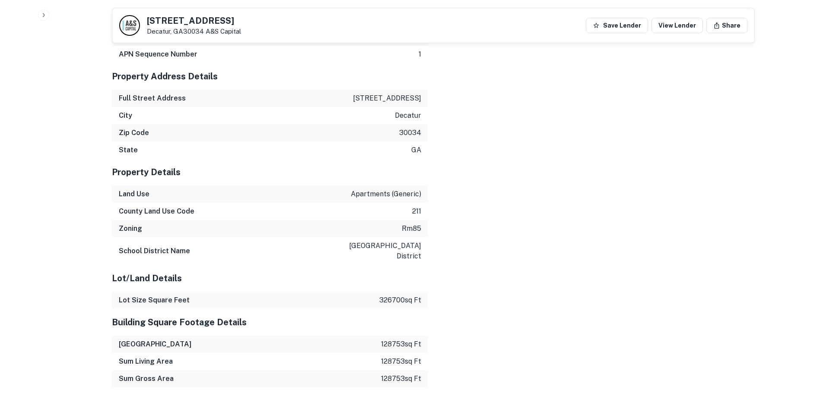
scroll to position [1123, 0]
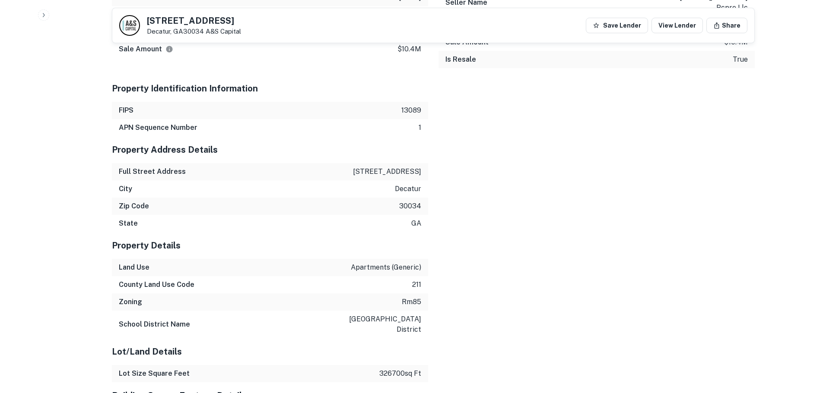
click at [386, 176] on p "[STREET_ADDRESS]" at bounding box center [387, 172] width 68 height 10
click at [386, 175] on p "[STREET_ADDRESS]" at bounding box center [387, 172] width 68 height 10
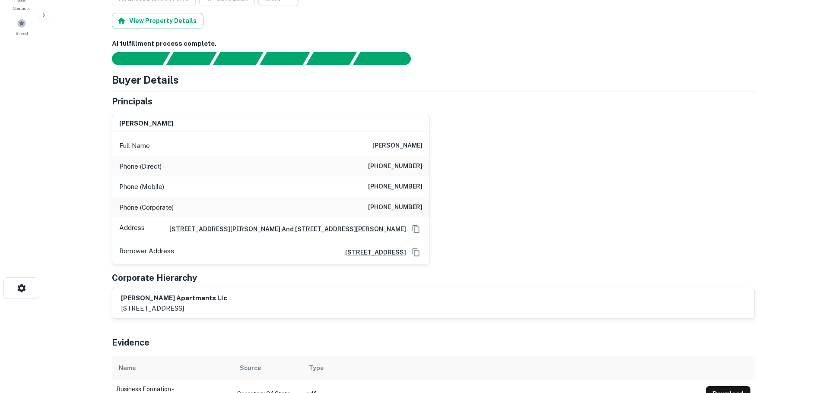
scroll to position [91, 0]
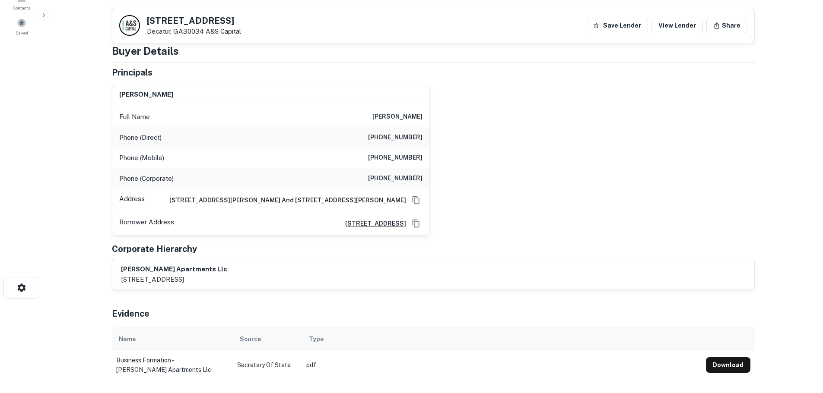
click at [636, 225] on div "[PERSON_NAME] Full Name [PERSON_NAME] Phone (Direct) [PHONE_NUMBER] Phone (Mobi…" at bounding box center [430, 157] width 650 height 157
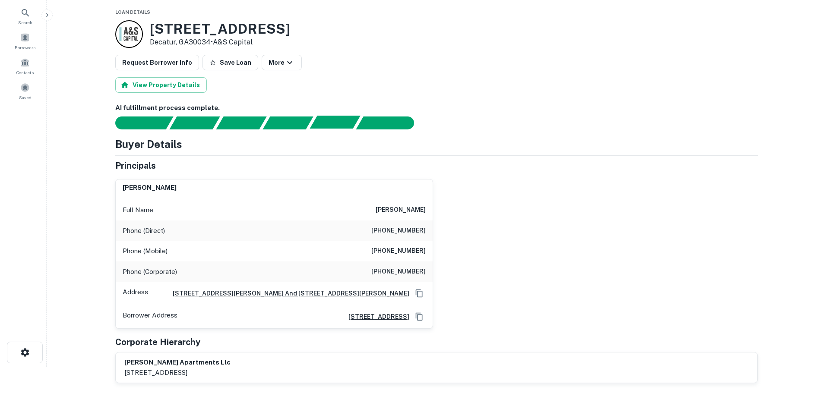
scroll to position [0, 0]
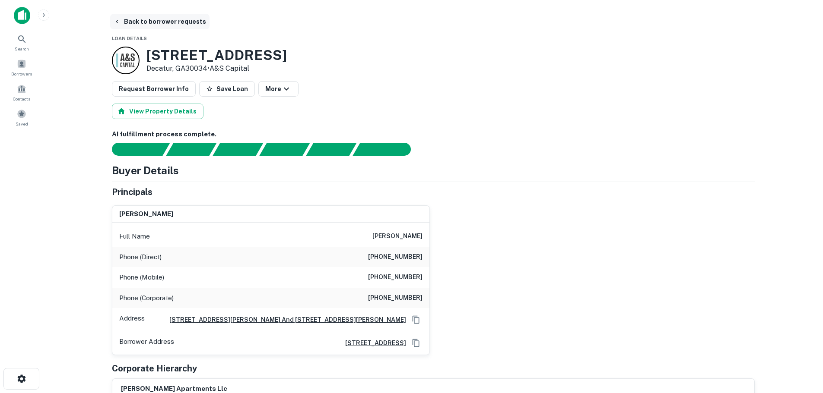
click at [156, 19] on button "Back to borrower requests" at bounding box center [159, 22] width 99 height 16
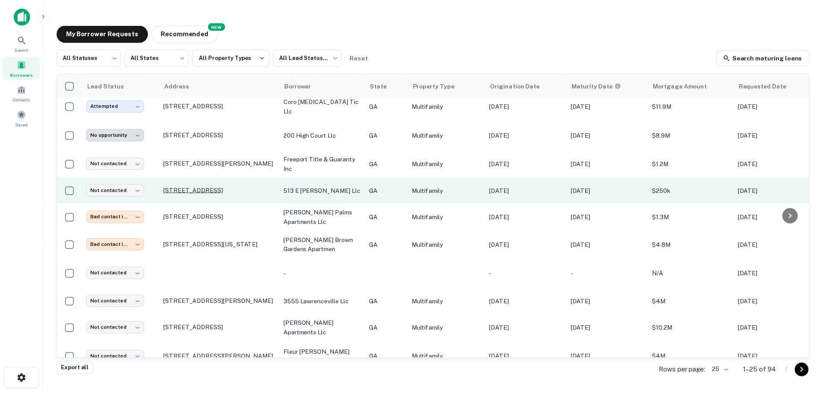
scroll to position [430, 0]
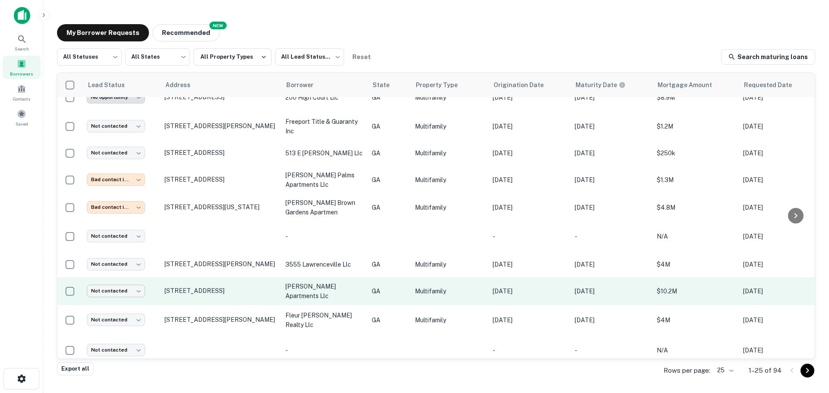
click at [132, 280] on body "Search Borrowers Contacts Saved My Borrower Requests NEW Recommended All Status…" at bounding box center [414, 196] width 829 height 393
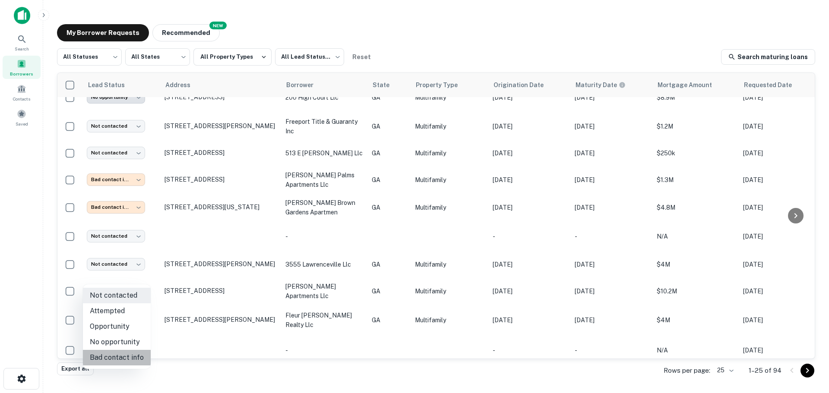
click at [118, 354] on li "Bad contact info" at bounding box center [117, 358] width 68 height 16
type input "**********"
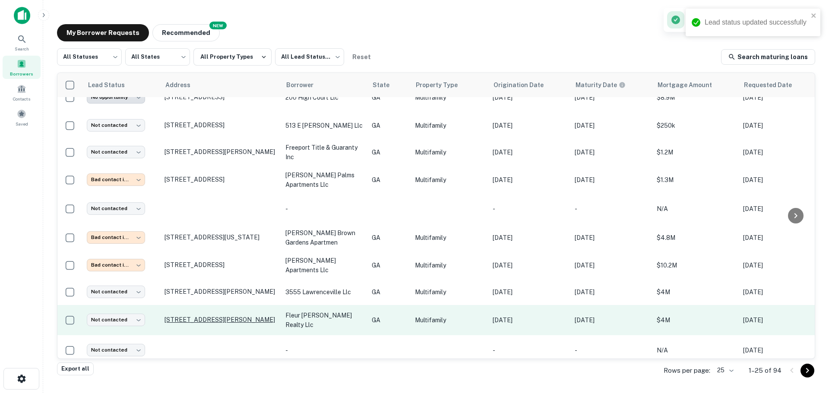
click at [268, 316] on p "[STREET_ADDRESS][PERSON_NAME]" at bounding box center [221, 320] width 112 height 8
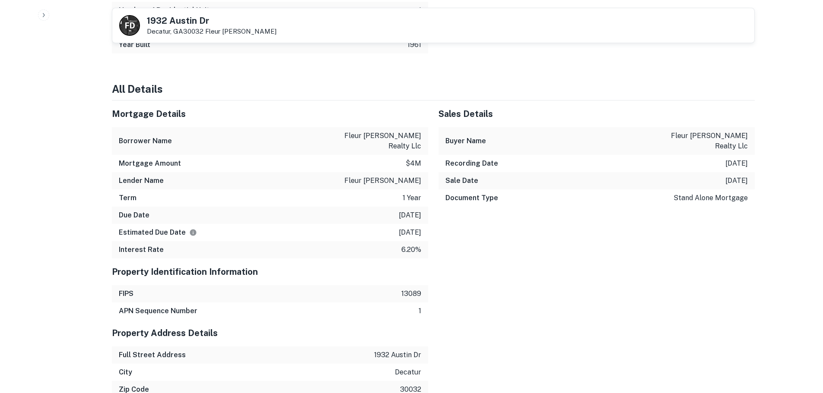
scroll to position [993, 0]
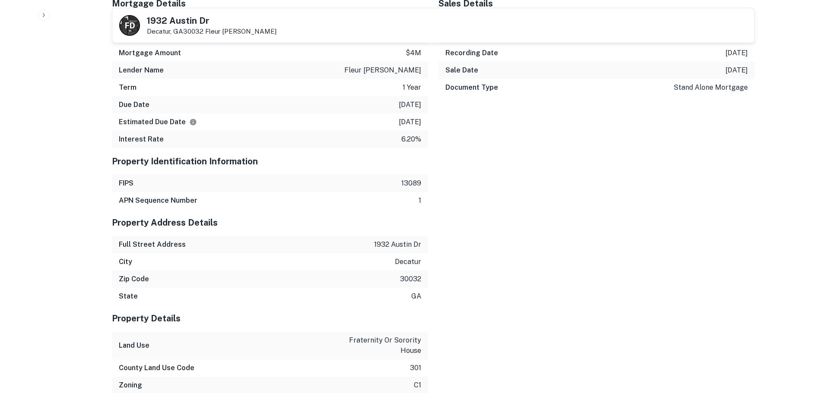
click at [400, 240] on p "1932 austin dr" at bounding box center [397, 245] width 47 height 10
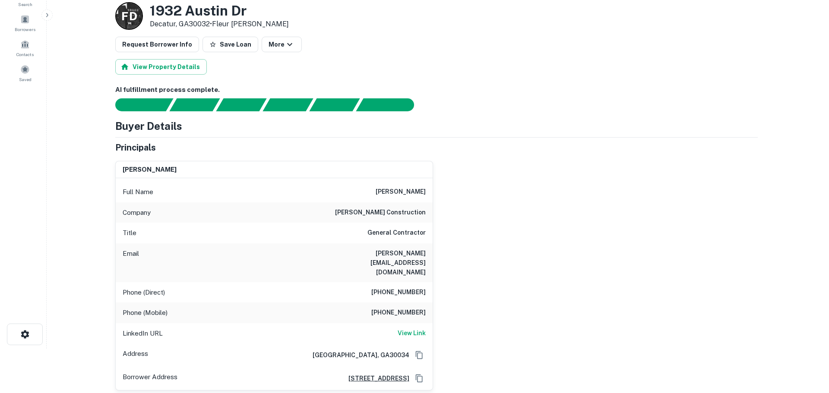
scroll to position [0, 0]
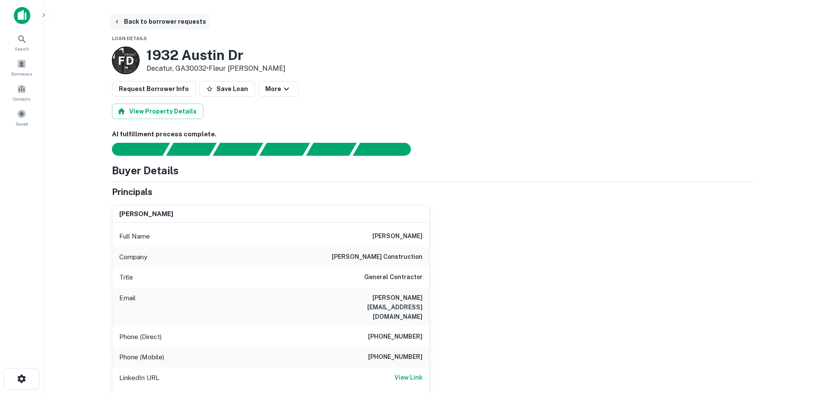
click at [129, 22] on button "Back to borrower requests" at bounding box center [159, 22] width 99 height 16
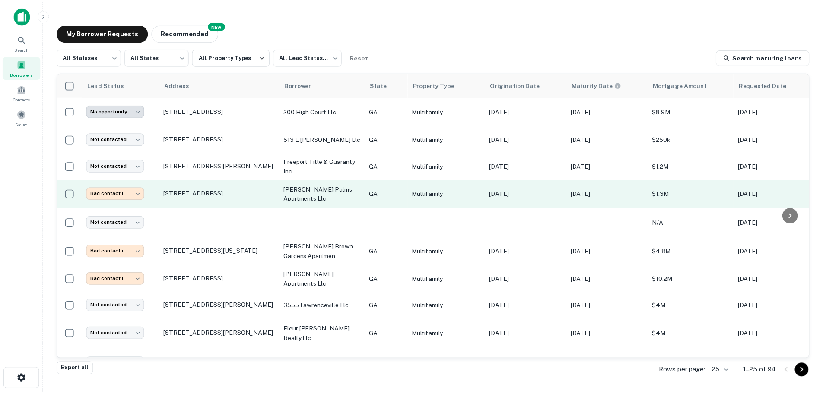
scroll to position [430, 0]
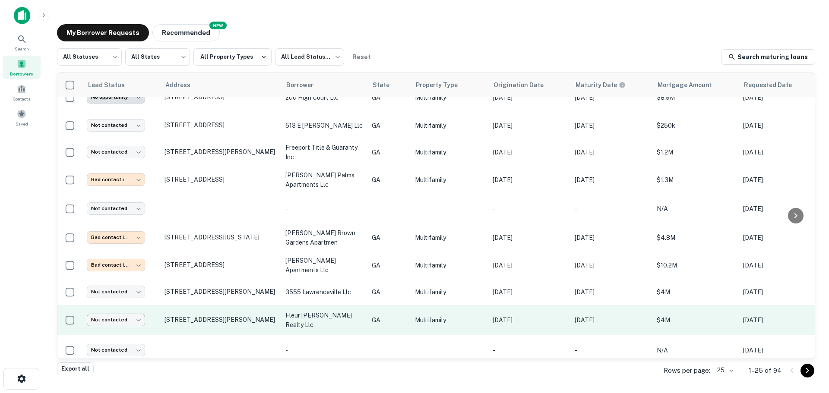
click at [133, 305] on body "Search Borrowers Contacts Saved My Borrower Requests NEW Recommended All Status…" at bounding box center [414, 196] width 829 height 393
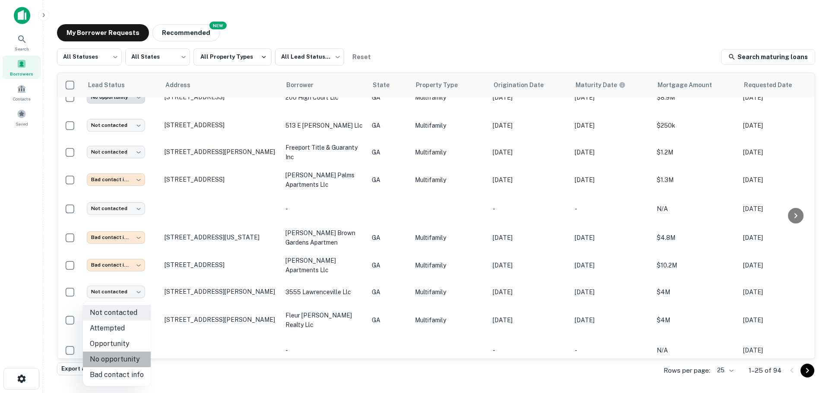
click at [122, 357] on li "No opportunity" at bounding box center [117, 360] width 68 height 16
type input "**********"
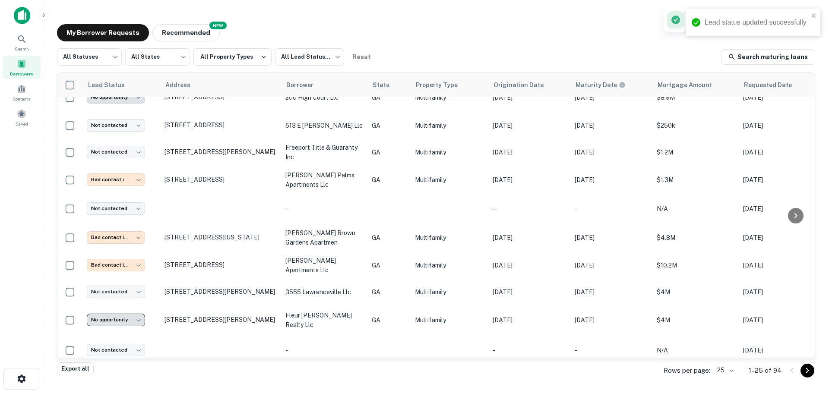
click at [261, 288] on p "[STREET_ADDRESS][PERSON_NAME]" at bounding box center [221, 292] width 112 height 8
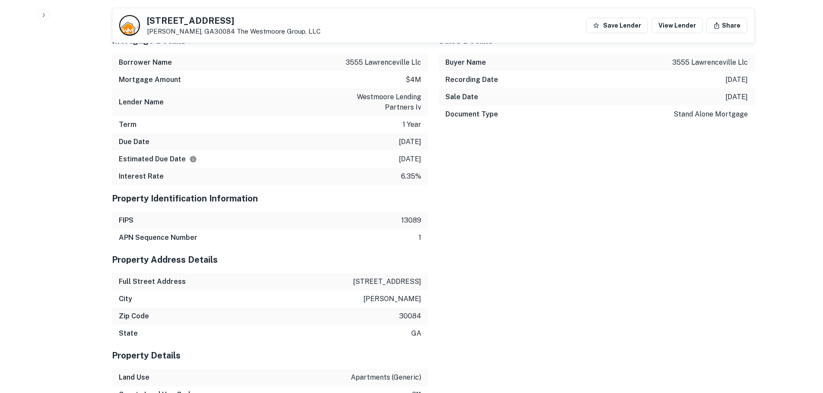
scroll to position [1168, 0]
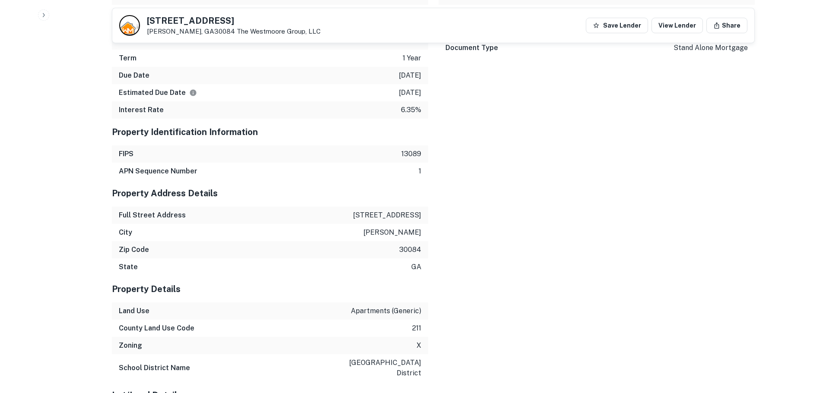
click at [402, 210] on p "[STREET_ADDRESS]" at bounding box center [387, 215] width 68 height 10
click at [447, 247] on div "Mortgage Details Borrower Name 3555 lawrenceville llc Mortgage Amount $4m Lende…" at bounding box center [427, 398] width 653 height 874
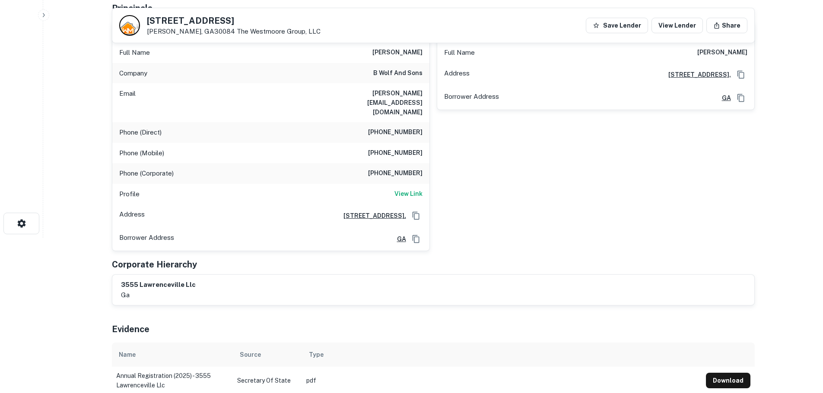
scroll to position [45, 0]
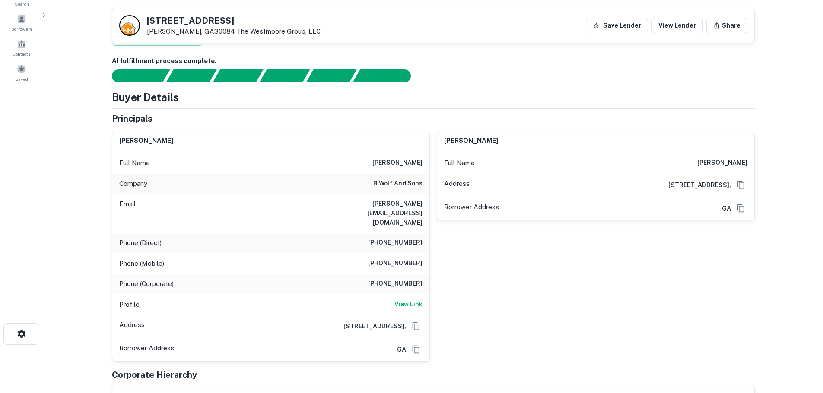
click at [402, 300] on h6 "View Link" at bounding box center [408, 305] width 28 height 10
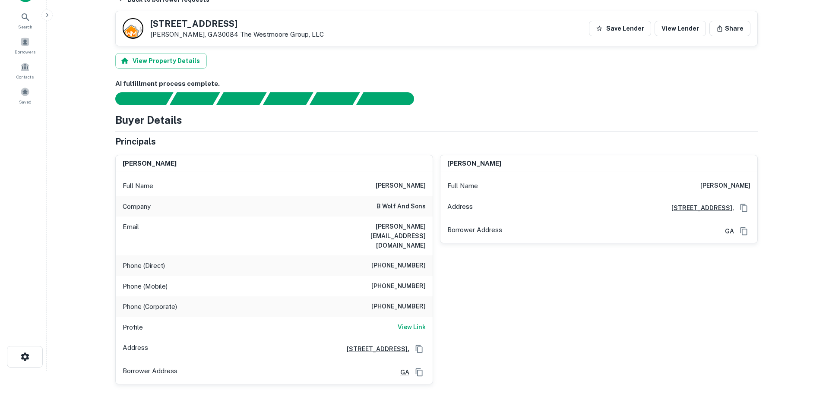
scroll to position [0, 0]
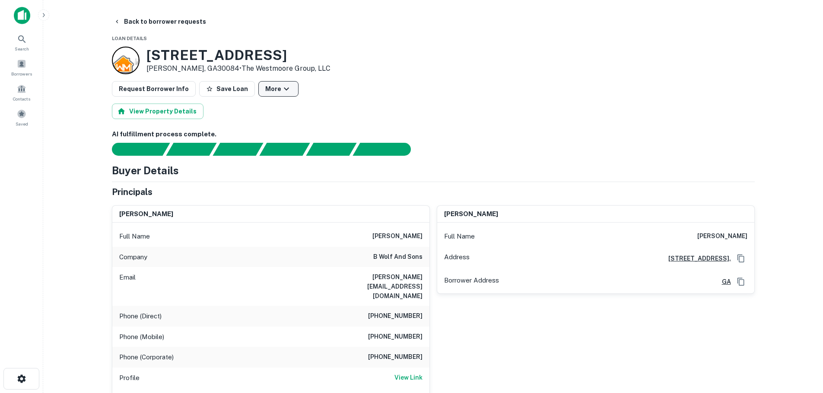
click at [281, 86] on icon "button" at bounding box center [286, 89] width 10 height 10
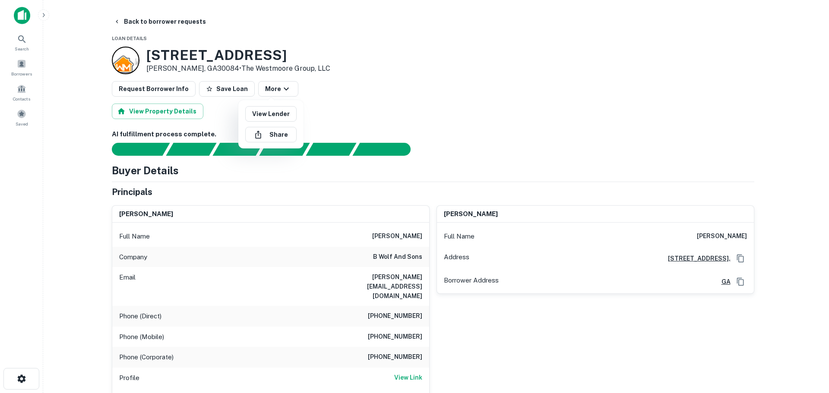
click at [124, 21] on div at bounding box center [414, 196] width 829 height 393
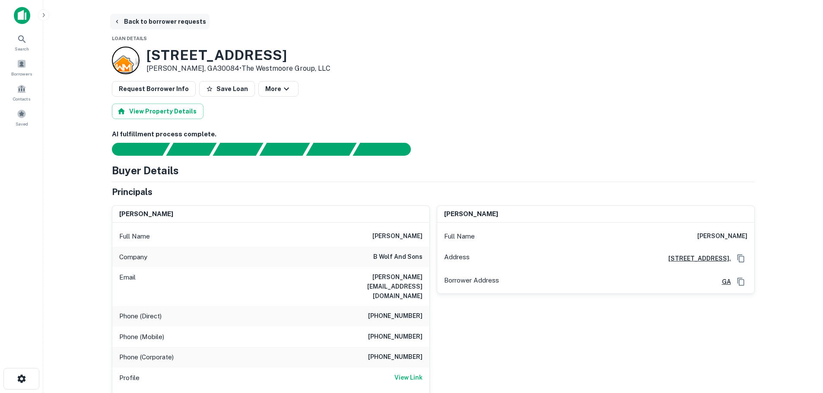
click at [124, 20] on button "Back to borrower requests" at bounding box center [159, 22] width 99 height 16
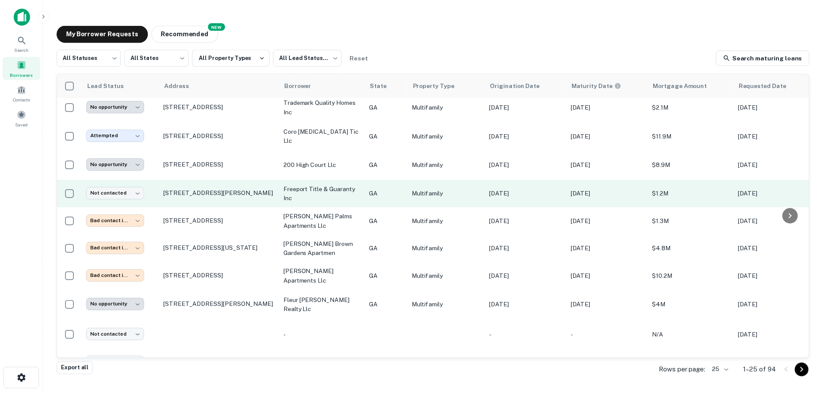
scroll to position [349, 0]
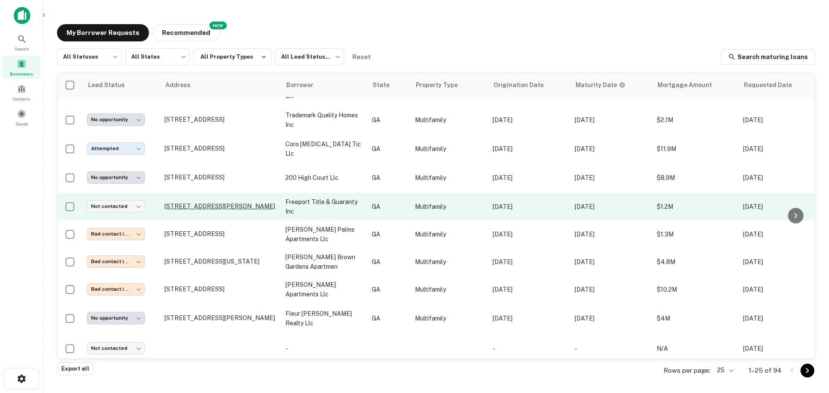
click at [242, 203] on p "[STREET_ADDRESS][PERSON_NAME]" at bounding box center [221, 207] width 112 height 8
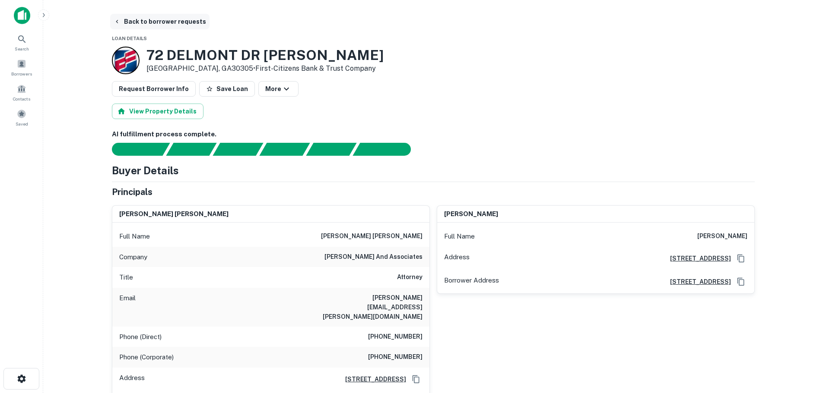
click at [164, 17] on button "Back to borrower requests" at bounding box center [159, 22] width 99 height 16
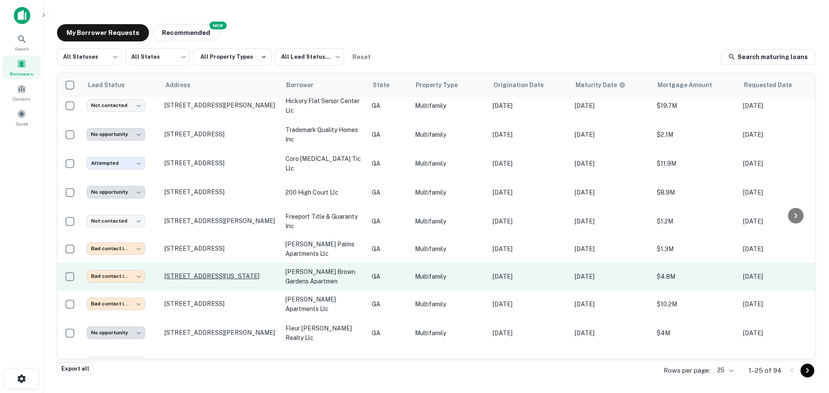
scroll to position [349, 0]
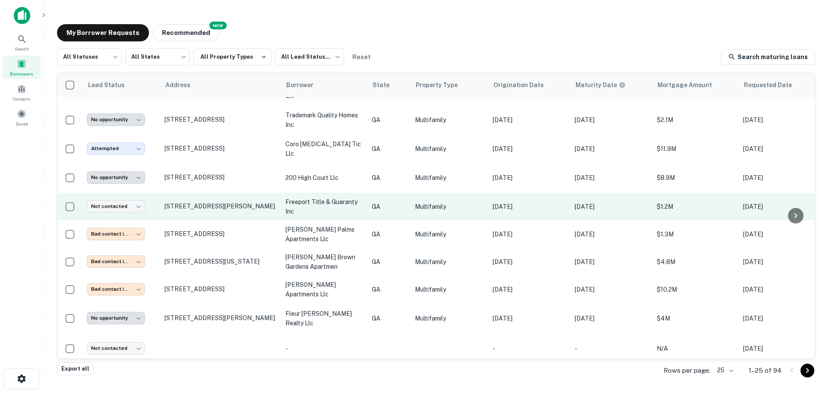
click at [138, 200] on td "Not contacted **** ​" at bounding box center [121, 207] width 78 height 28
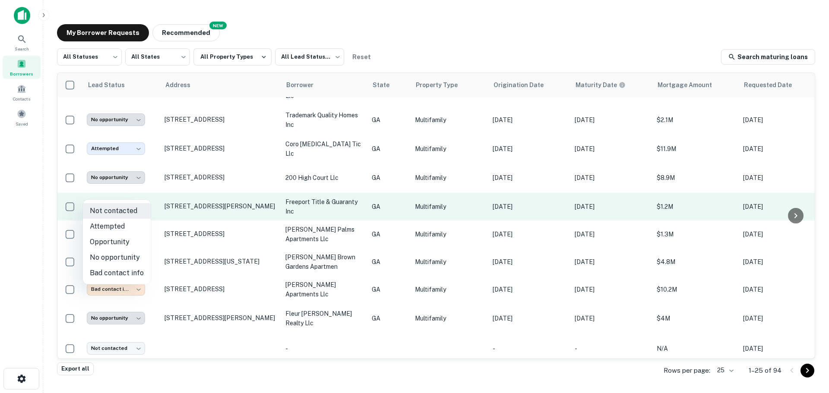
click at [133, 197] on body "Search Borrowers Contacts Saved My Borrower Requests NEW Recommended All Status…" at bounding box center [414, 196] width 829 height 393
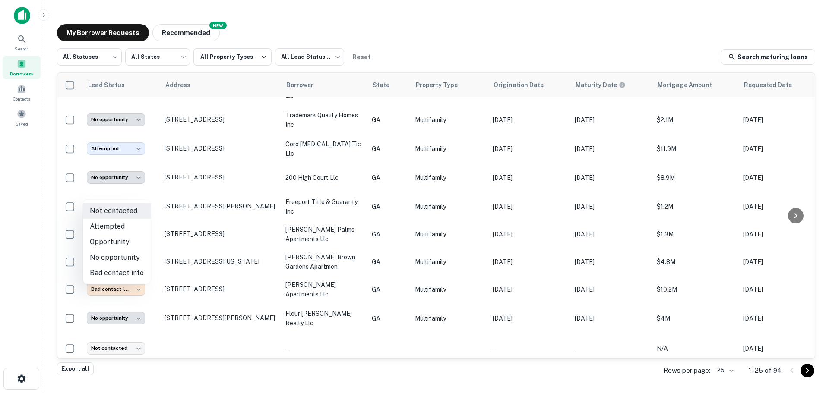
click at [119, 225] on li "Attempted" at bounding box center [117, 227] width 68 height 16
type input "*********"
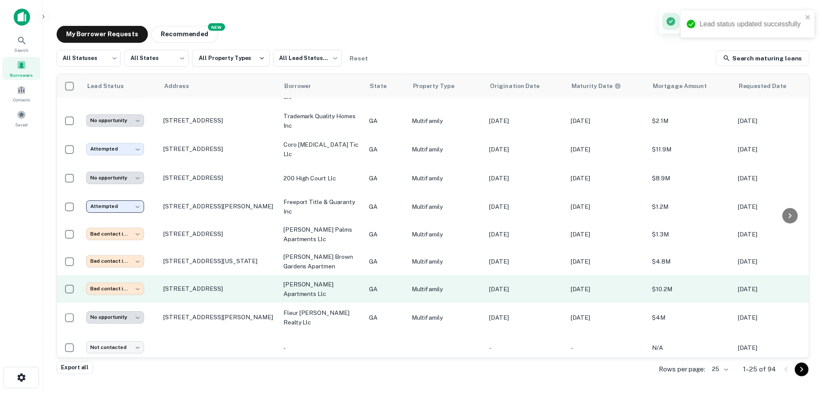
scroll to position [430, 0]
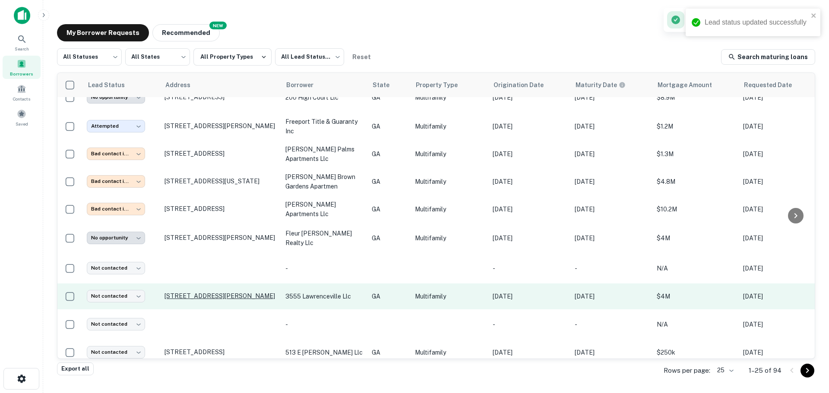
click at [180, 292] on p "[STREET_ADDRESS][PERSON_NAME]" at bounding box center [221, 296] width 112 height 8
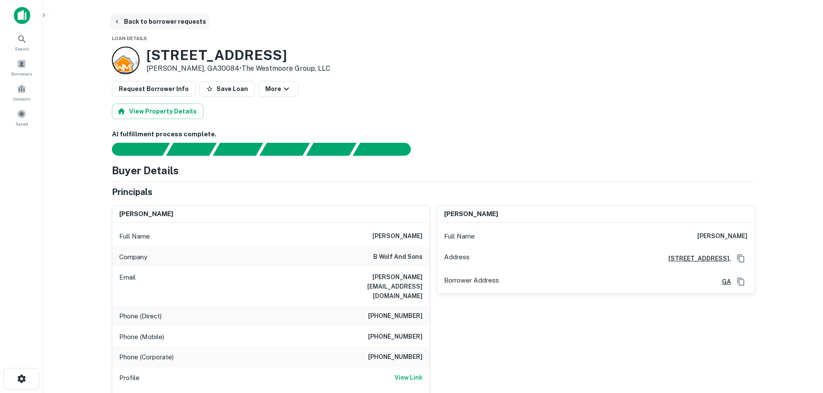
click at [132, 21] on button "Back to borrower requests" at bounding box center [159, 22] width 99 height 16
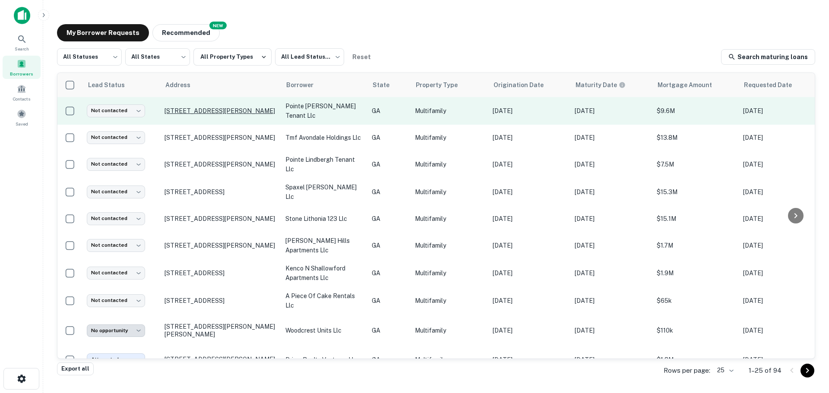
click at [224, 109] on p "[STREET_ADDRESS][PERSON_NAME]" at bounding box center [221, 111] width 112 height 8
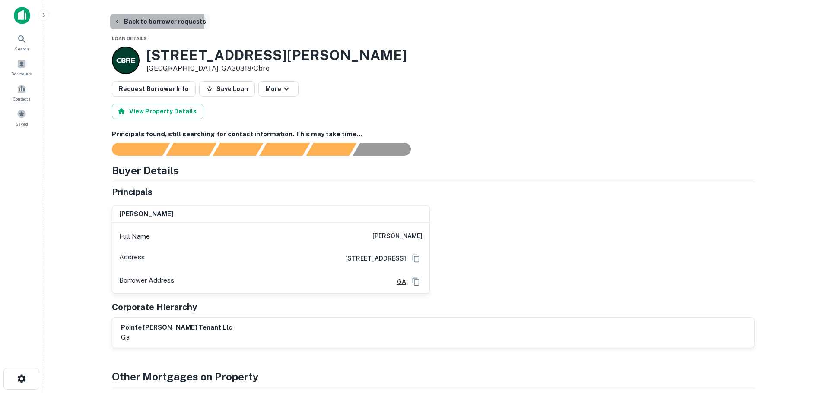
click at [133, 22] on button "Back to borrower requests" at bounding box center [159, 22] width 99 height 16
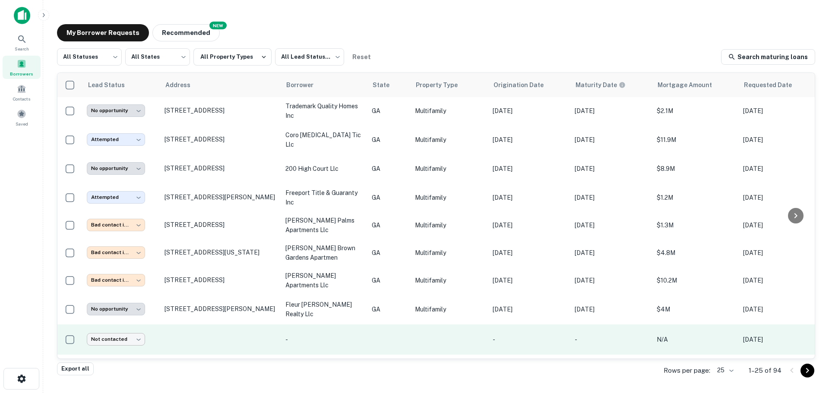
scroll to position [430, 0]
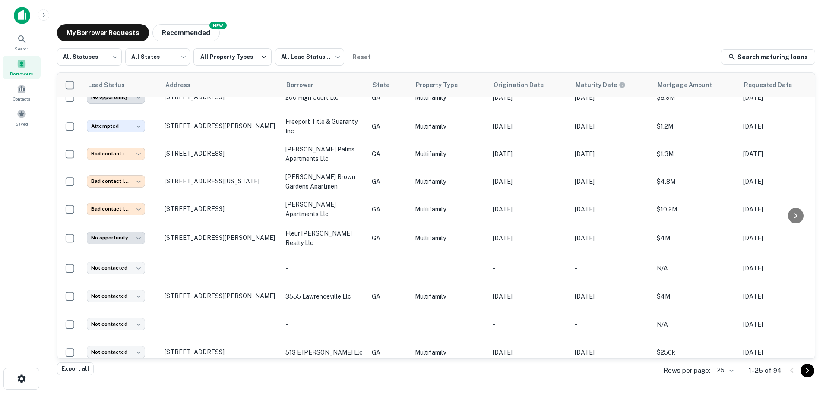
click at [810, 372] on icon "Go to next page" at bounding box center [807, 371] width 10 height 10
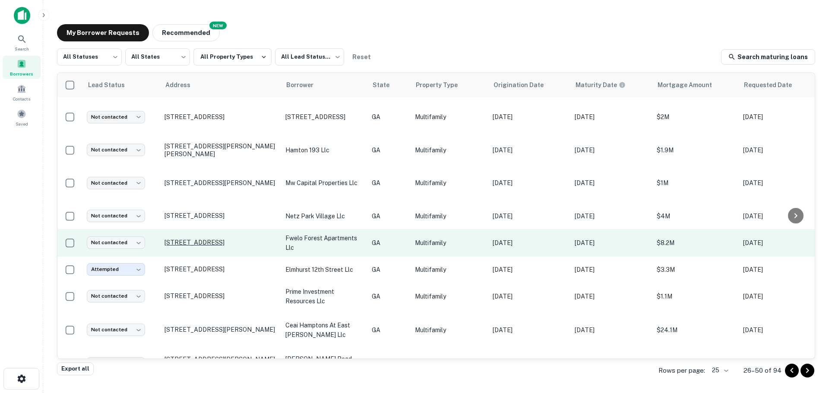
click at [228, 240] on p "[STREET_ADDRESS]" at bounding box center [221, 243] width 112 height 8
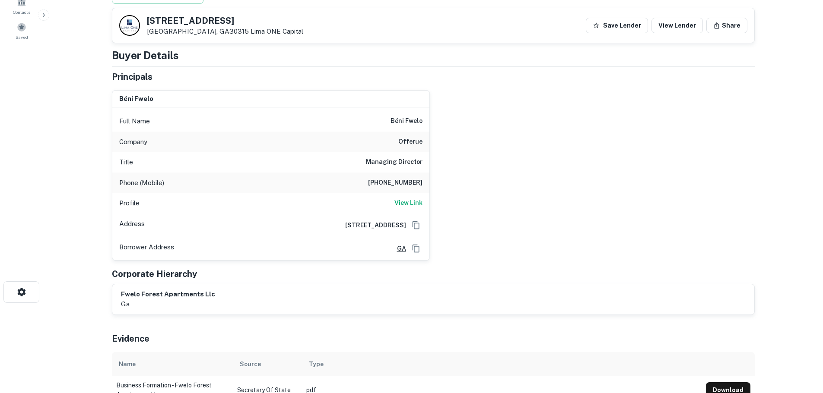
scroll to position [86, 0]
click at [394, 121] on h6 "béni fwelo" at bounding box center [406, 122] width 32 height 10
click at [450, 183] on div "béni fwelo Full Name béni fwelo Company offerue Title Managing Director Phone (…" at bounding box center [430, 173] width 650 height 178
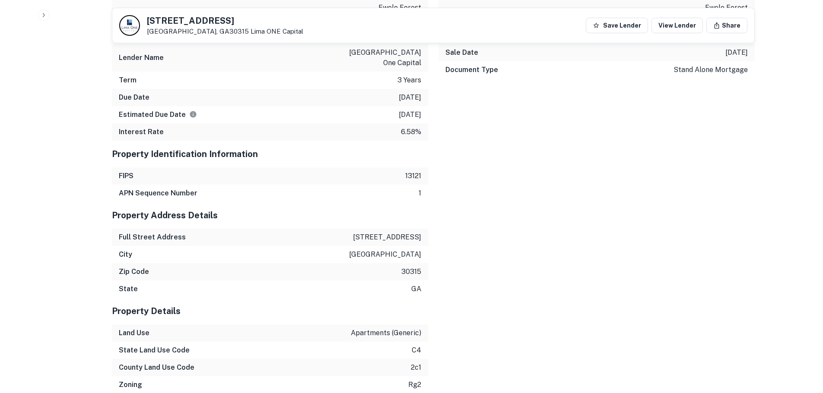
scroll to position [1097, 0]
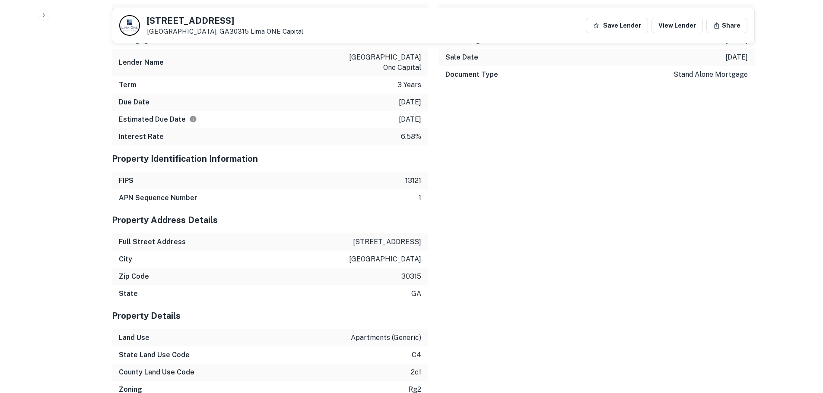
click at [376, 237] on p "[STREET_ADDRESS]" at bounding box center [387, 242] width 68 height 10
click at [422, 243] on div "Full Street Address [STREET_ADDRESS]" at bounding box center [270, 242] width 316 height 17
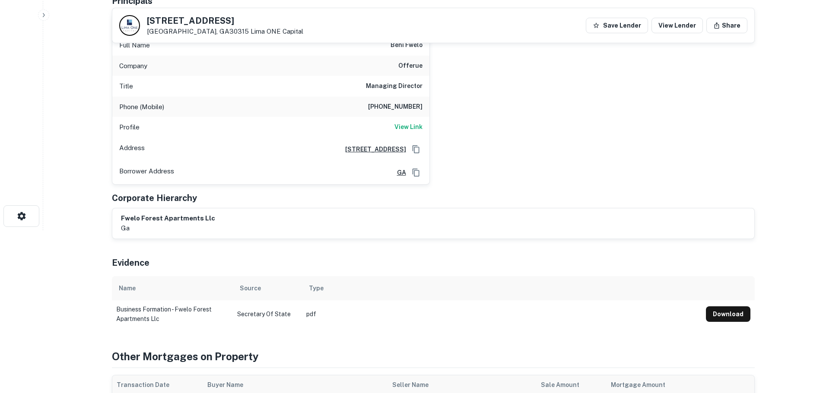
scroll to position [60, 0]
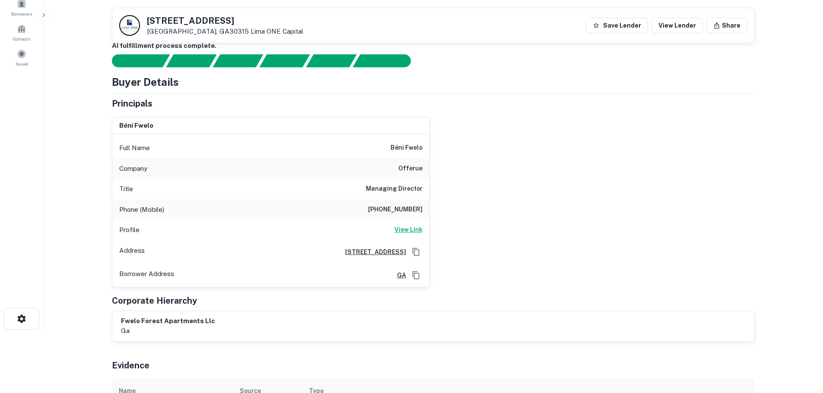
click at [405, 227] on h6 "View Link" at bounding box center [408, 230] width 28 height 10
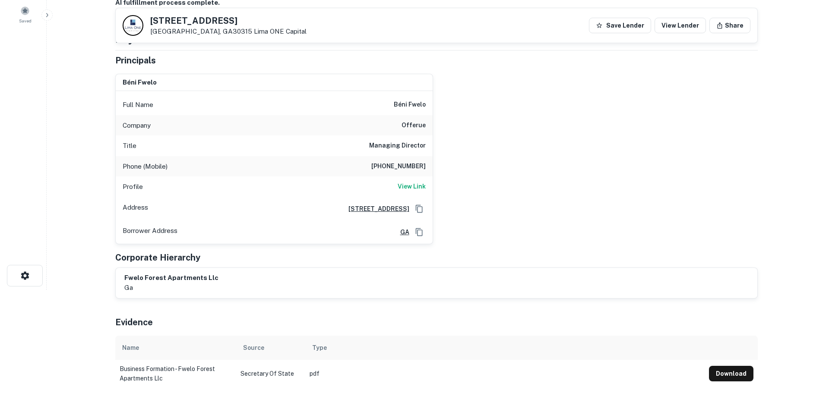
scroll to position [0, 0]
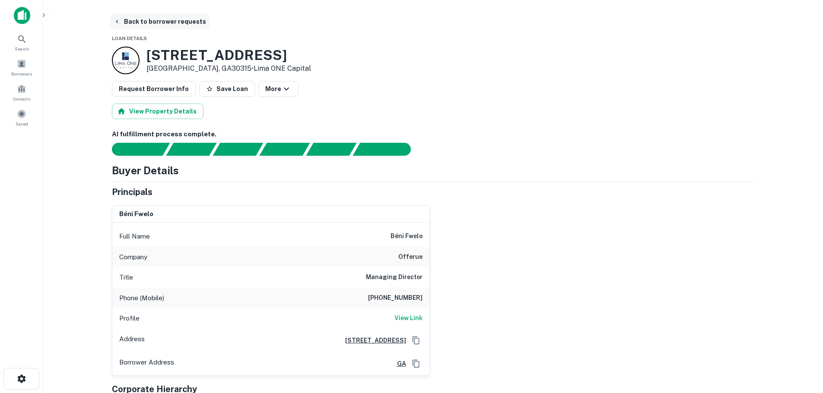
click at [130, 24] on button "Back to borrower requests" at bounding box center [159, 22] width 99 height 16
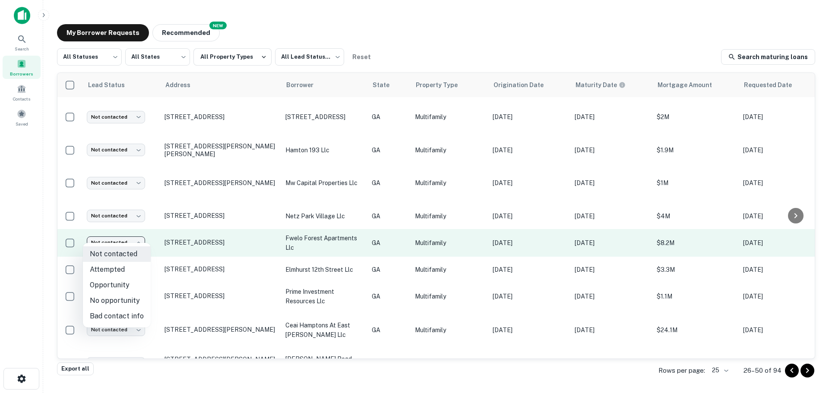
click at [142, 238] on body "Search Borrowers Contacts Saved My Borrower Requests NEW Recommended All Status…" at bounding box center [414, 196] width 829 height 393
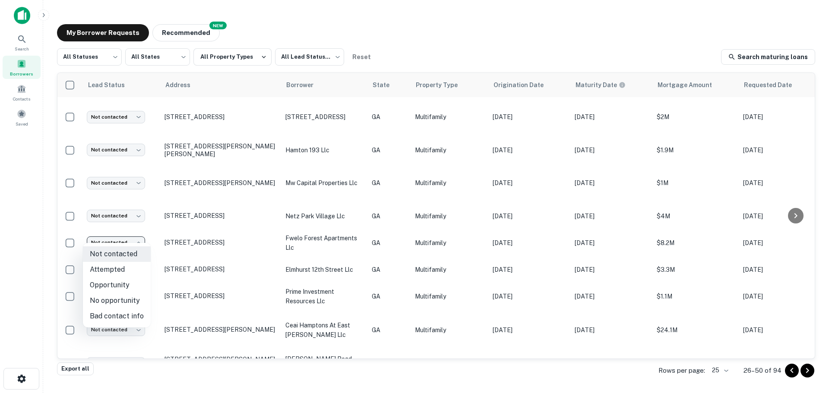
click at [132, 282] on li "Opportunity" at bounding box center [117, 286] width 68 height 16
type input "**********"
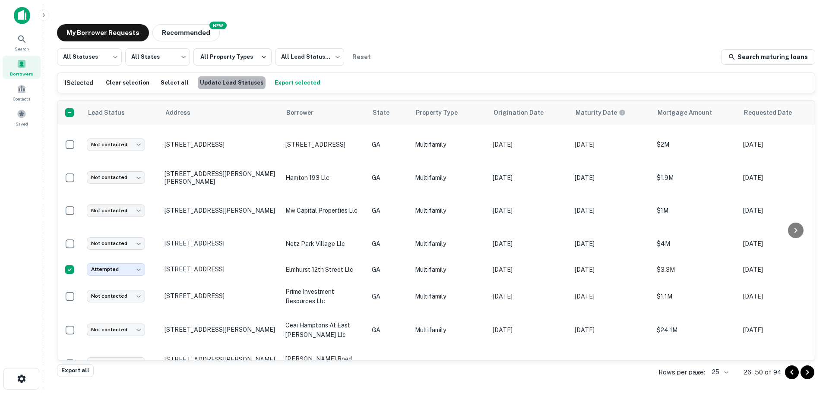
click at [240, 84] on button "Update Lead Statuses" at bounding box center [232, 82] width 68 height 13
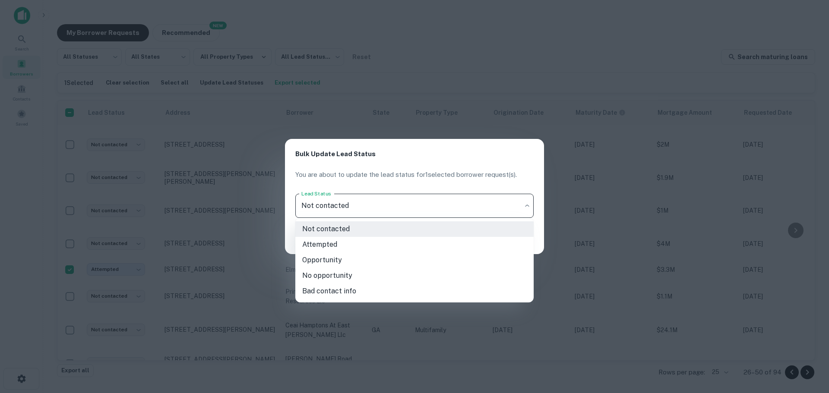
click at [417, 209] on body "Search Borrowers Contacts Saved My Borrower Requests NEW Recommended All Status…" at bounding box center [414, 196] width 829 height 393
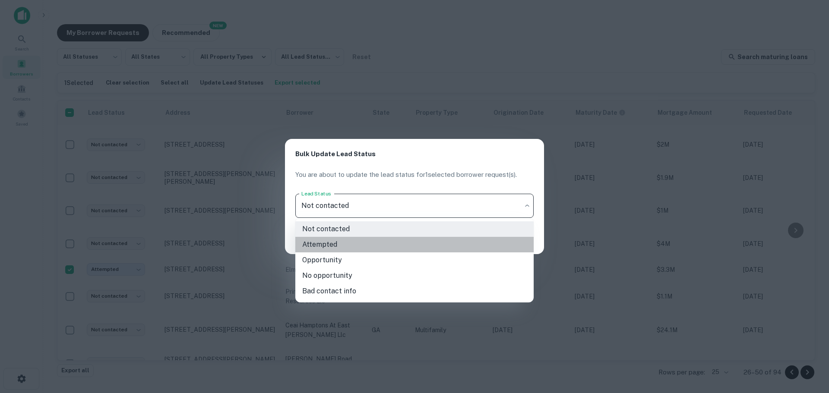
click at [383, 243] on li "Attempted" at bounding box center [414, 245] width 238 height 16
type input "*********"
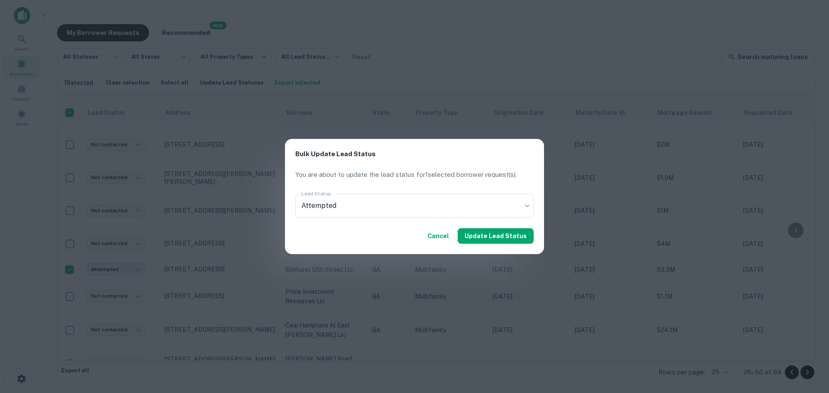
click at [393, 230] on div "Cancel Update Lead Status" at bounding box center [414, 236] width 259 height 36
drag, startPoint x: 505, startPoint y: 237, endPoint x: 362, endPoint y: 260, distance: 145.7
click at [505, 238] on button "Update Lead Status" at bounding box center [496, 236] width 76 height 16
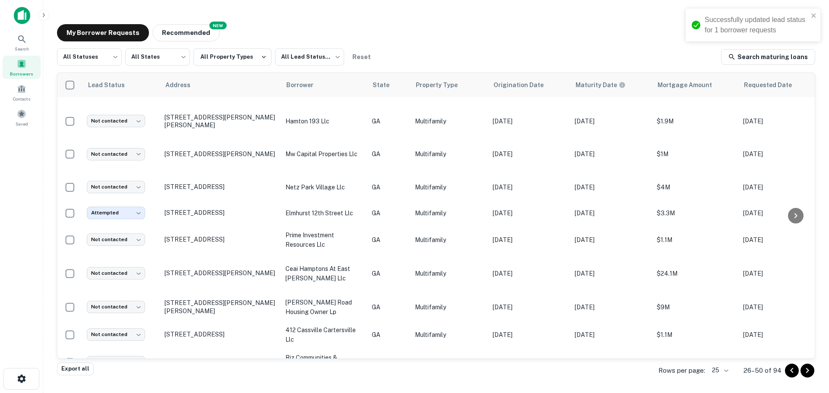
scroll to position [43, 0]
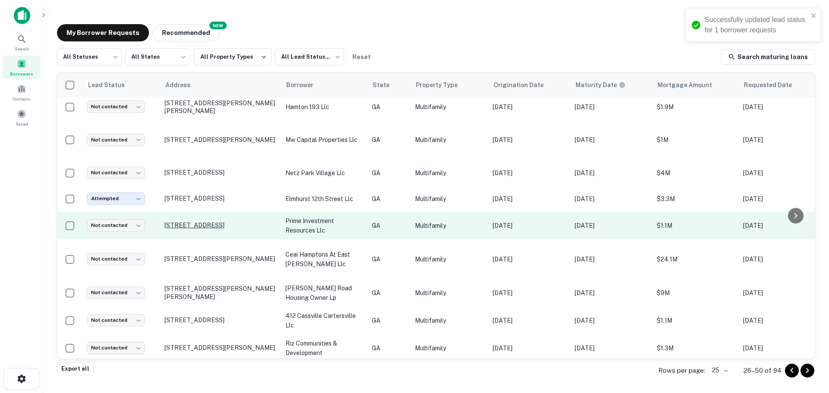
click at [180, 222] on p "[STREET_ADDRESS]" at bounding box center [221, 226] width 112 height 8
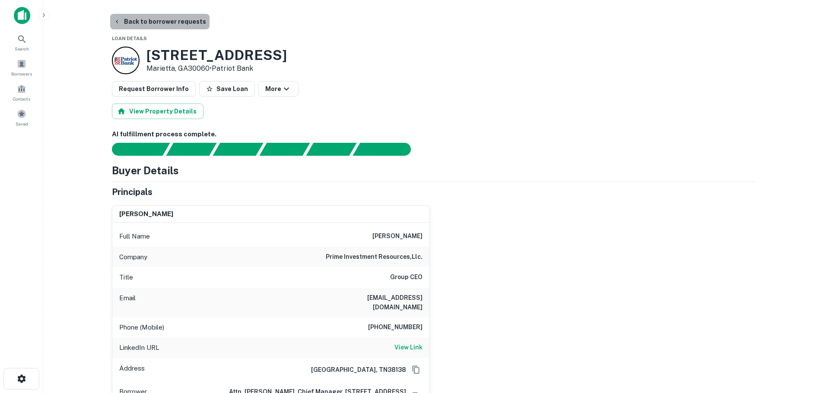
click at [163, 24] on button "Back to borrower requests" at bounding box center [159, 22] width 99 height 16
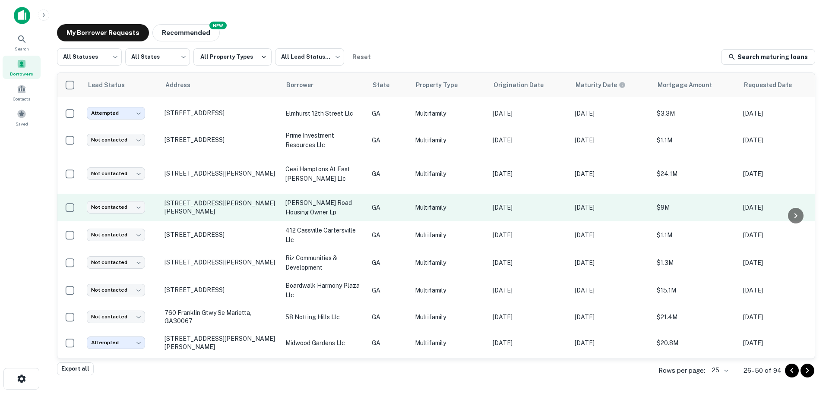
scroll to position [130, 0]
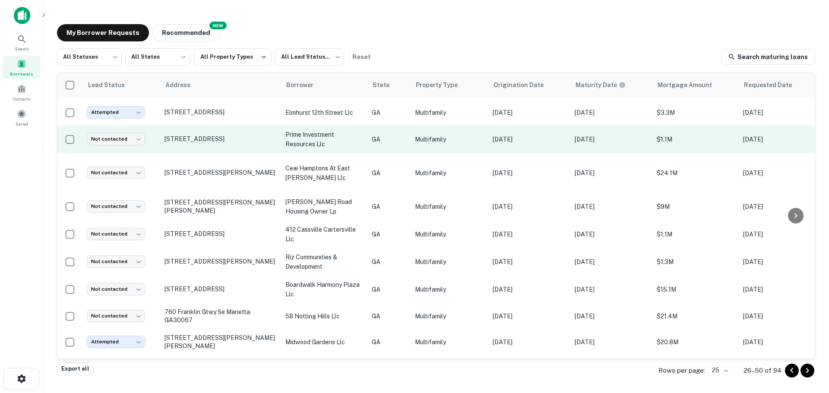
click at [308, 137] on p "prime investment resources llc" at bounding box center [324, 139] width 78 height 19
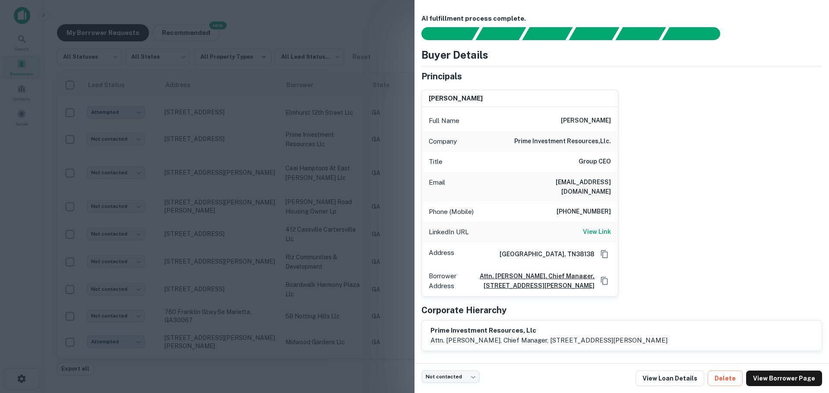
scroll to position [79, 0]
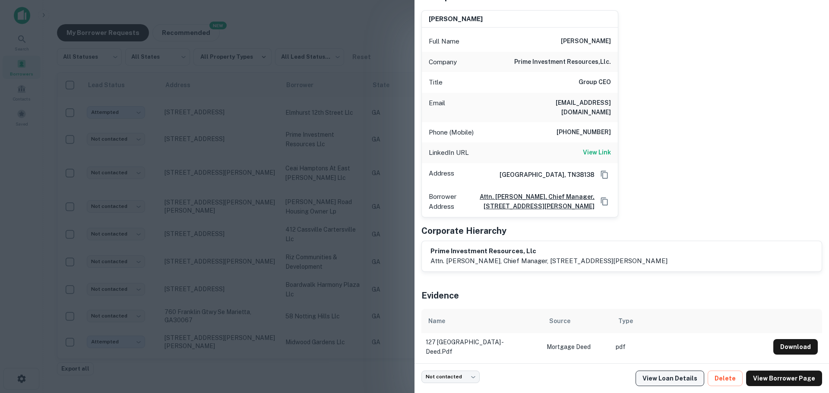
click at [675, 378] on link "View Loan Details" at bounding box center [670, 379] width 69 height 16
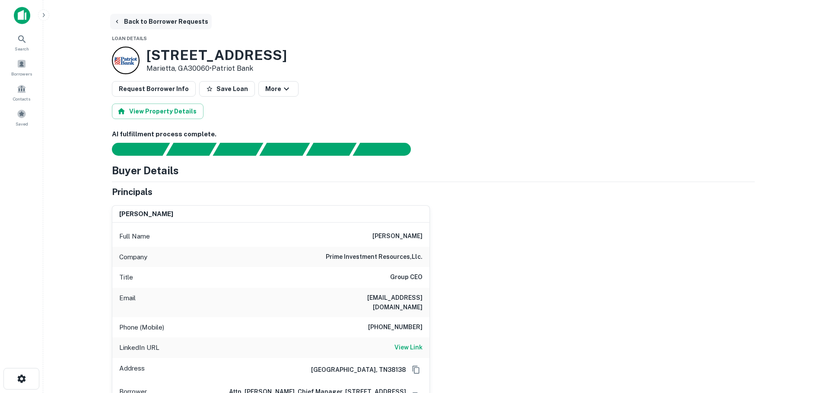
click at [131, 28] on button "Back to Borrower Requests" at bounding box center [160, 22] width 101 height 16
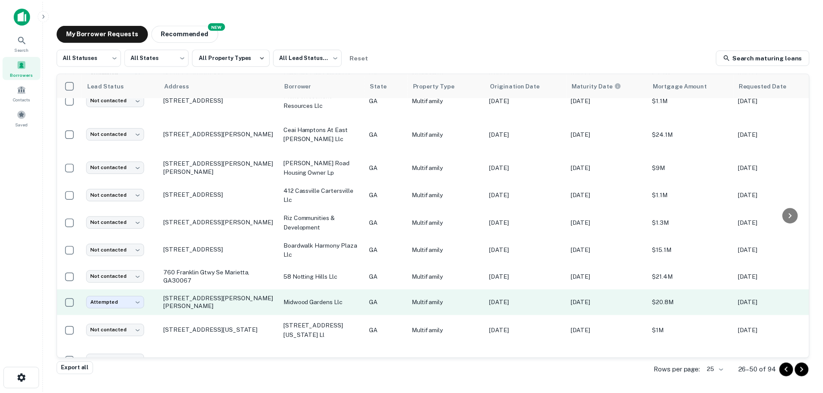
scroll to position [156, 0]
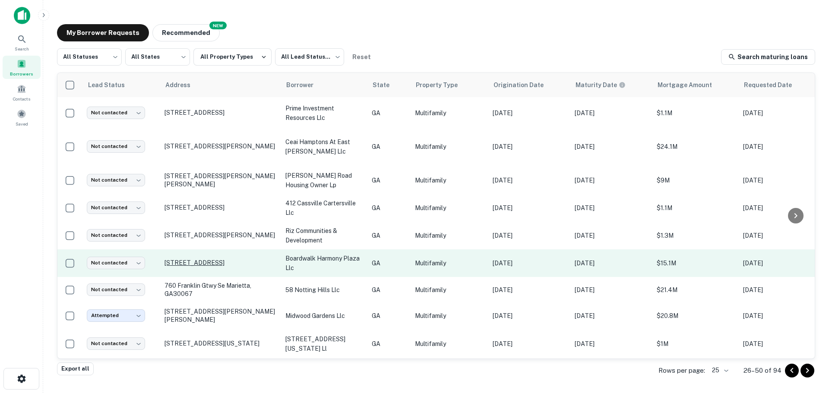
click at [274, 259] on p "[STREET_ADDRESS]" at bounding box center [221, 263] width 112 height 8
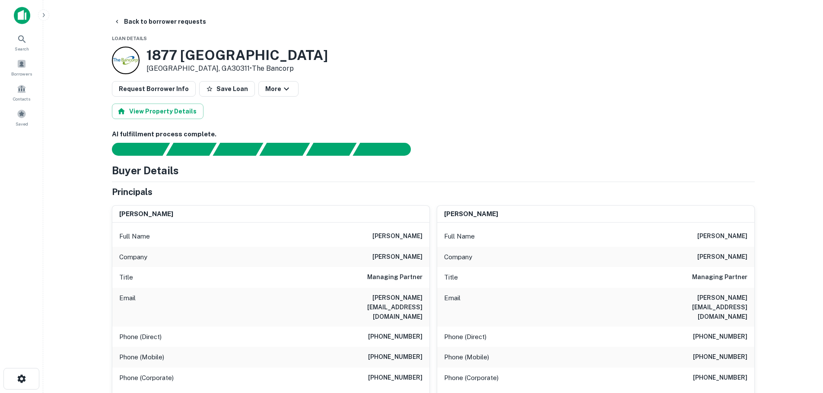
click at [280, 82] on button "More" at bounding box center [278, 89] width 40 height 16
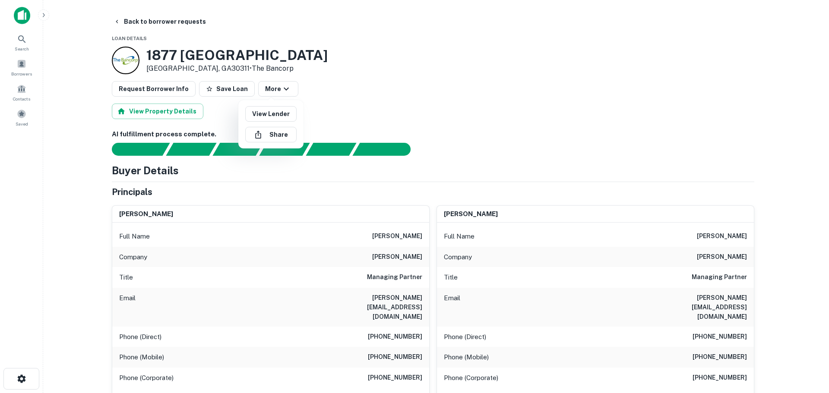
click at [339, 57] on div at bounding box center [414, 196] width 829 height 393
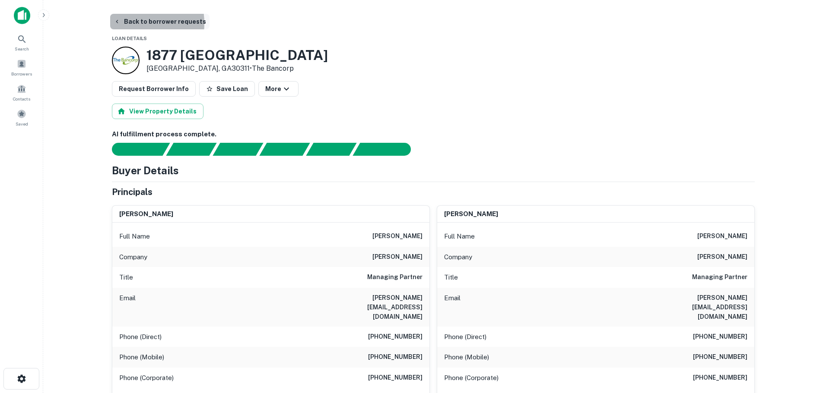
click at [125, 23] on button "Back to borrower requests" at bounding box center [159, 22] width 99 height 16
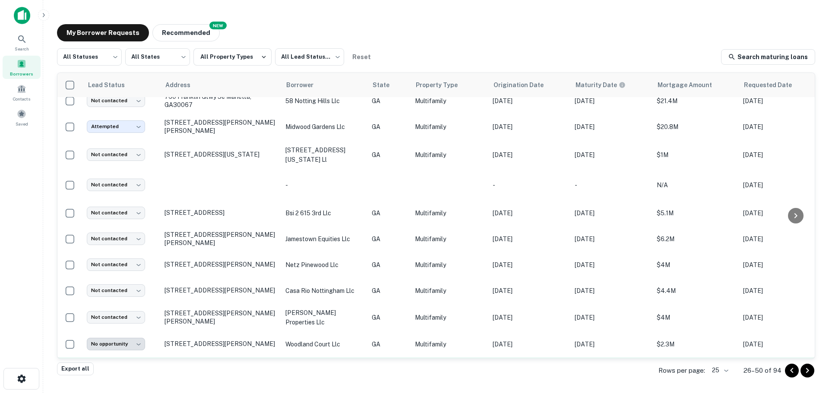
scroll to position [458, 0]
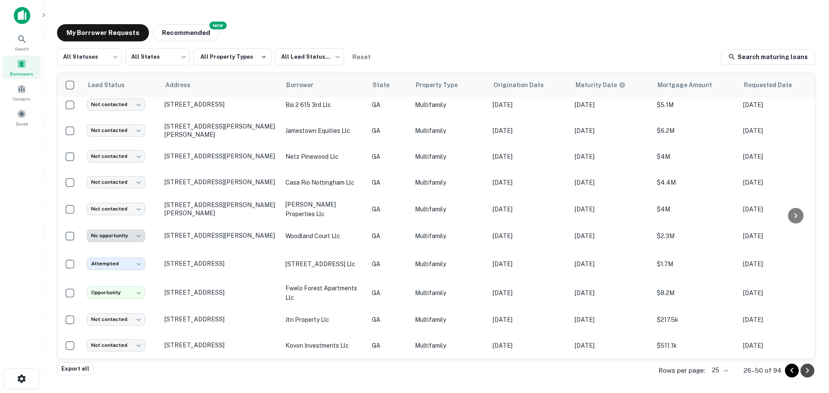
click at [806, 371] on icon "Go to next page" at bounding box center [807, 371] width 10 height 10
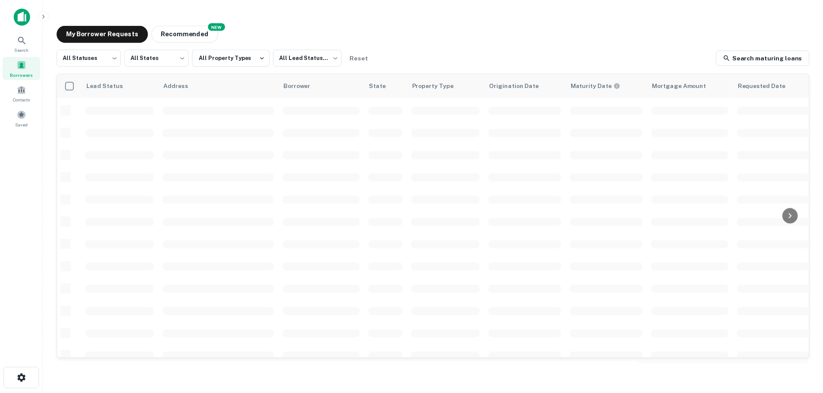
scroll to position [220, 0]
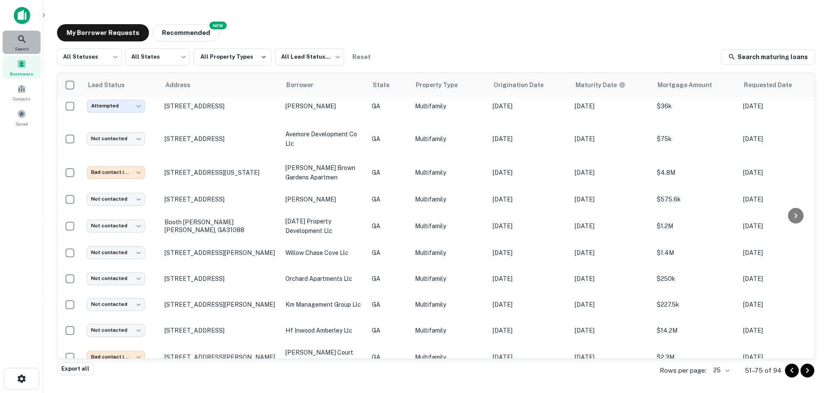
click at [21, 36] on icon at bounding box center [21, 38] width 7 height 7
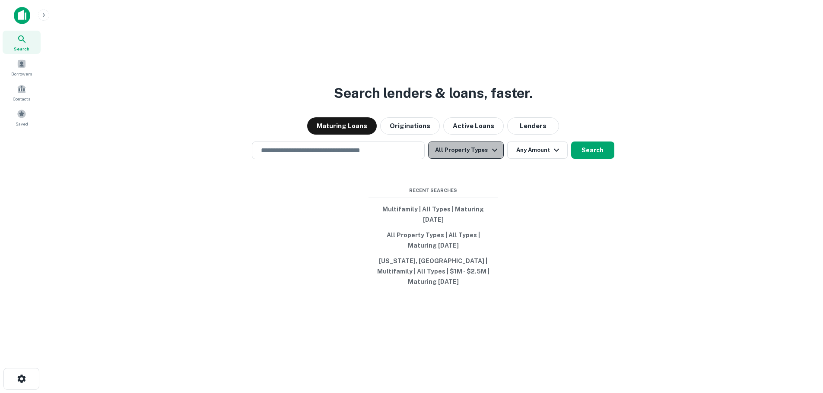
click at [492, 155] on icon "button" at bounding box center [494, 150] width 10 height 10
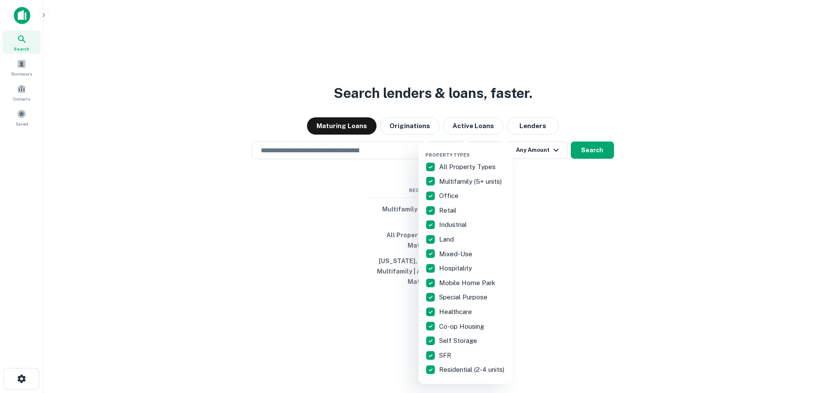
click at [442, 167] on p "All Property Types" at bounding box center [468, 167] width 58 height 10
click at [446, 180] on p "Multifamily (5+ units)" at bounding box center [471, 182] width 64 height 10
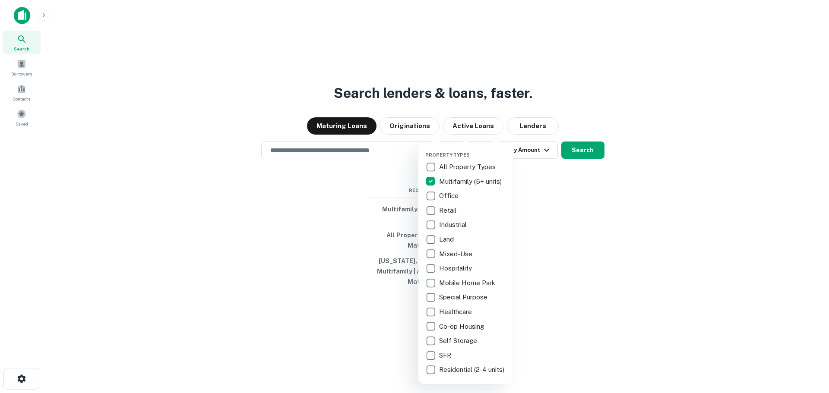
click at [543, 116] on div at bounding box center [414, 196] width 829 height 393
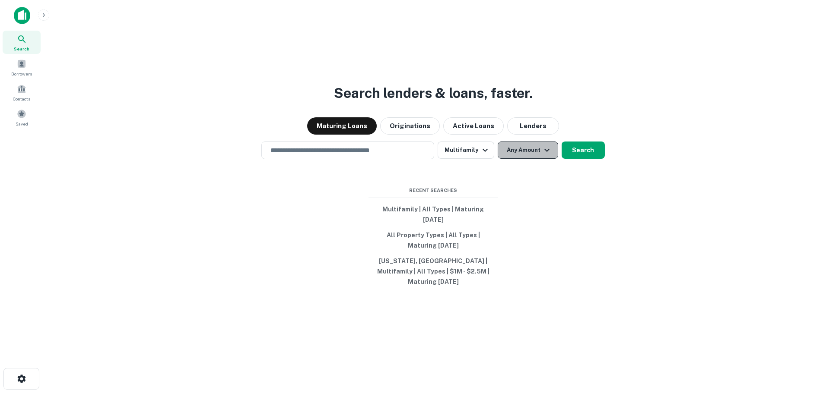
click at [522, 159] on button "Any Amount" at bounding box center [528, 150] width 60 height 17
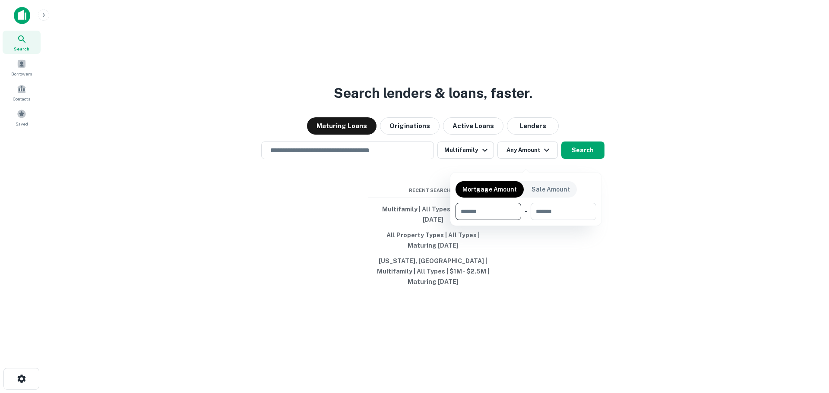
click at [501, 216] on input "number" at bounding box center [486, 211] width 60 height 17
type input "********"
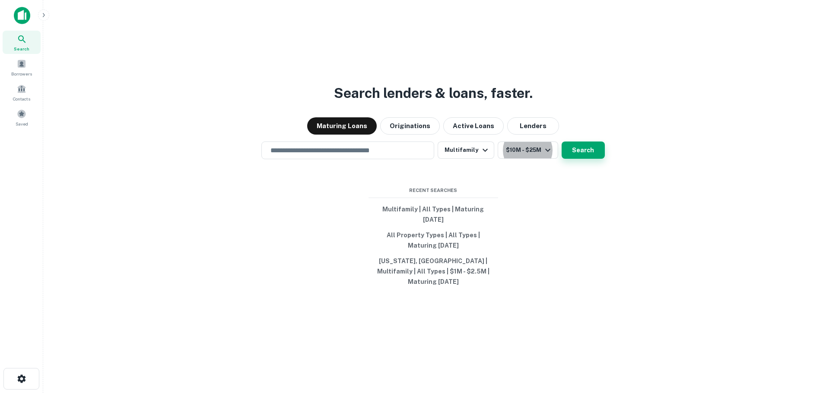
click at [587, 159] on button "Search" at bounding box center [582, 150] width 43 height 17
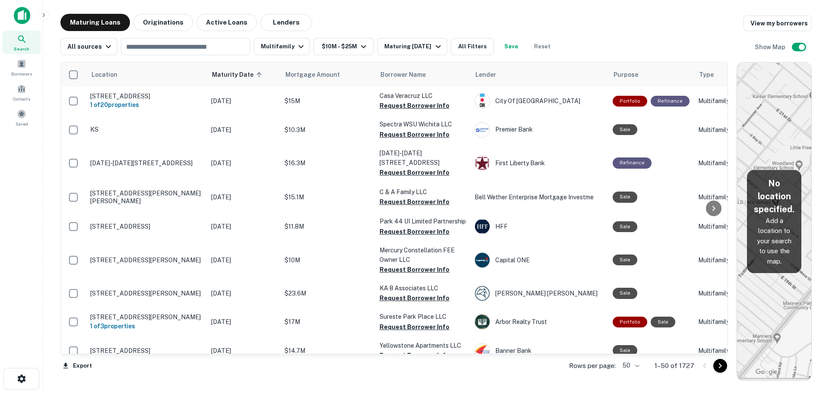
scroll to position [220, 0]
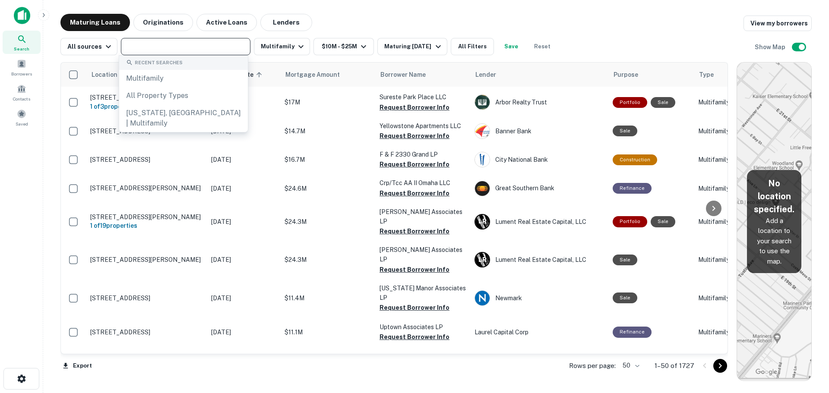
click at [159, 47] on input "text" at bounding box center [185, 47] width 123 height 12
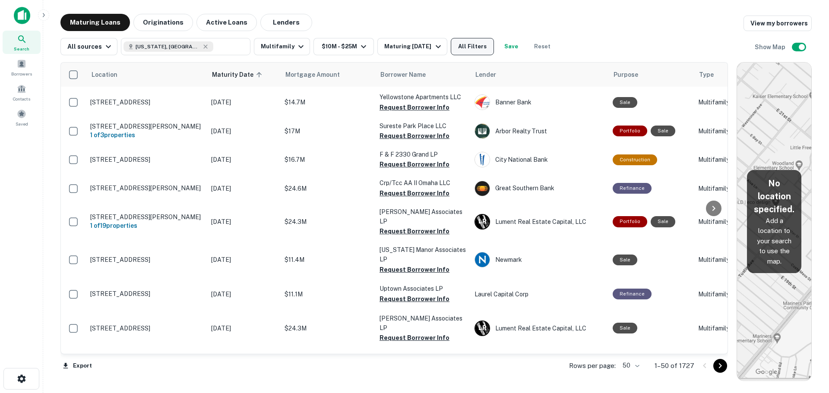
click at [473, 51] on button "All Filters" at bounding box center [472, 46] width 43 height 17
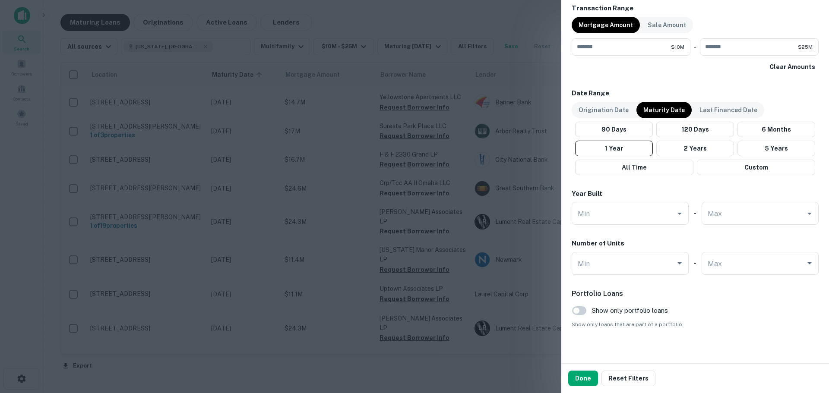
scroll to position [453, 0]
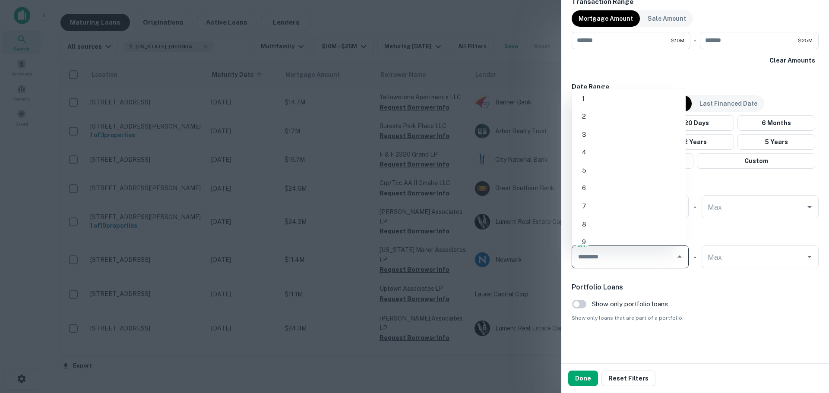
click at [650, 263] on input "Min" at bounding box center [624, 257] width 96 height 15
click at [655, 147] on li "100" at bounding box center [628, 148] width 107 height 16
type input "***"
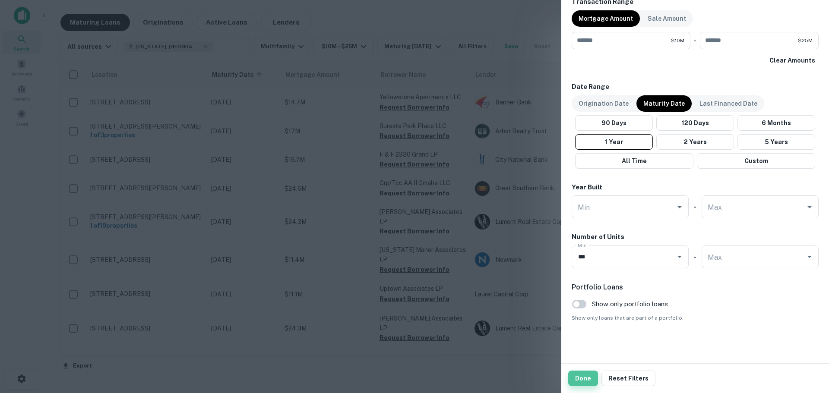
click at [580, 381] on button "Done" at bounding box center [583, 379] width 30 height 16
click at [618, 381] on button "Reset Filters" at bounding box center [629, 379] width 54 height 16
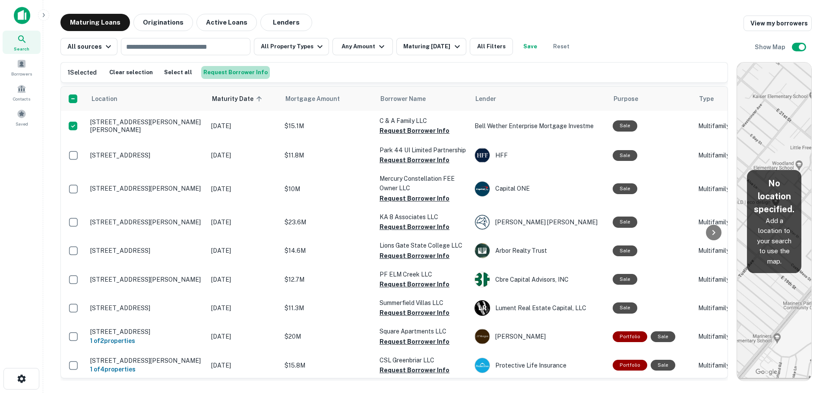
click at [241, 79] on button "Request Borrower Info" at bounding box center [235, 72] width 69 height 13
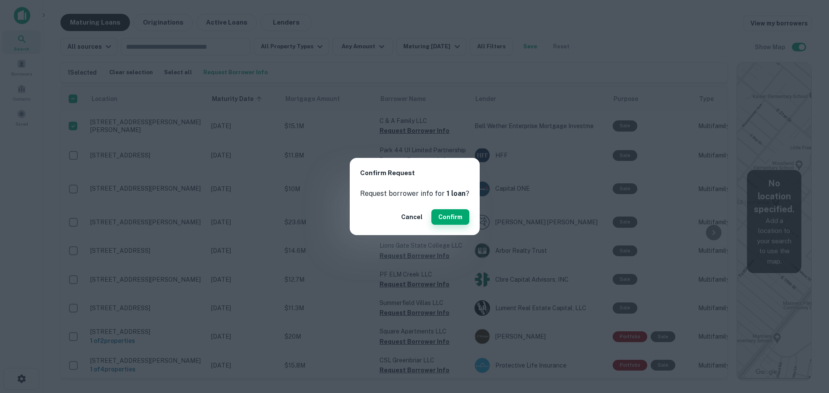
click at [446, 216] on button "Confirm" at bounding box center [450, 217] width 38 height 16
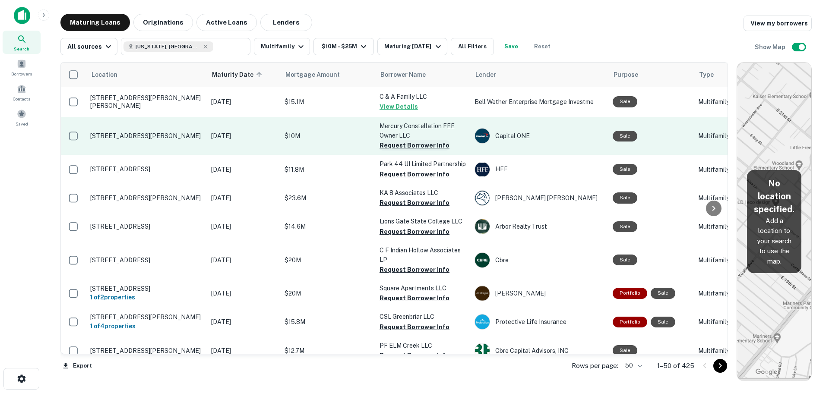
click at [412, 144] on button "Request Borrower Info" at bounding box center [415, 145] width 70 height 10
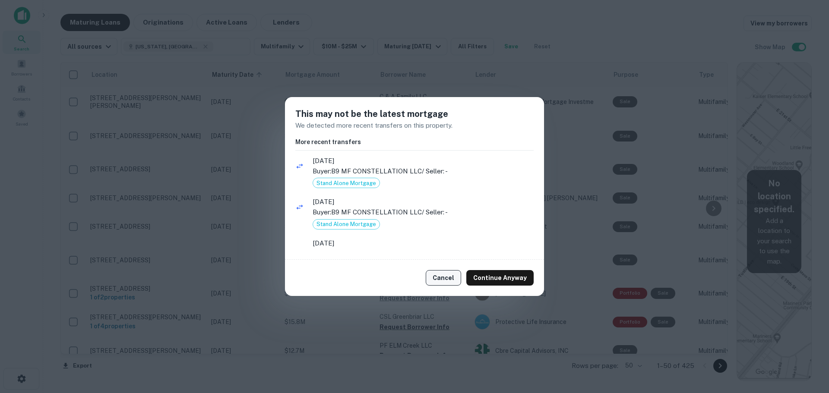
click at [433, 278] on button "Cancel" at bounding box center [443, 278] width 35 height 16
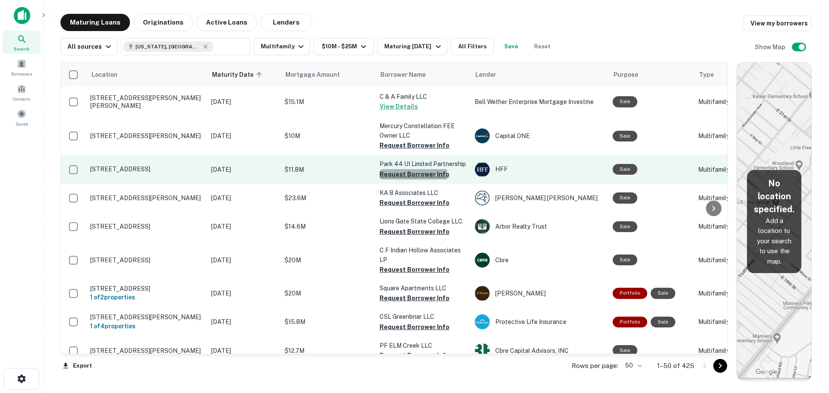
click at [413, 176] on button "Request Borrower Info" at bounding box center [415, 174] width 70 height 10
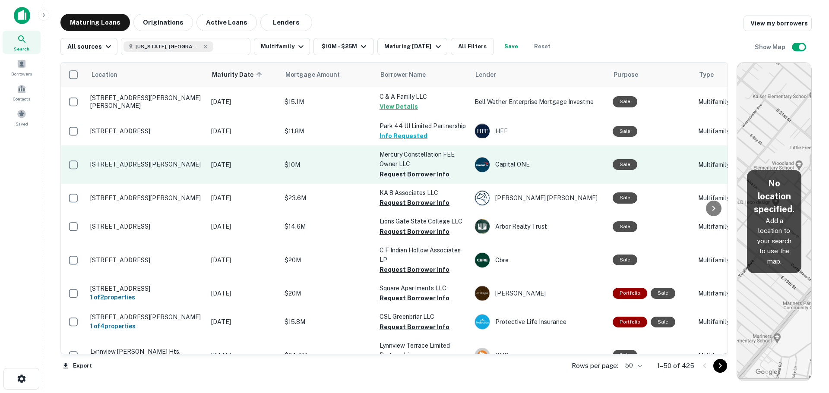
click at [180, 172] on td "1455 S Puget Dr Renton, WA98055" at bounding box center [146, 165] width 121 height 38
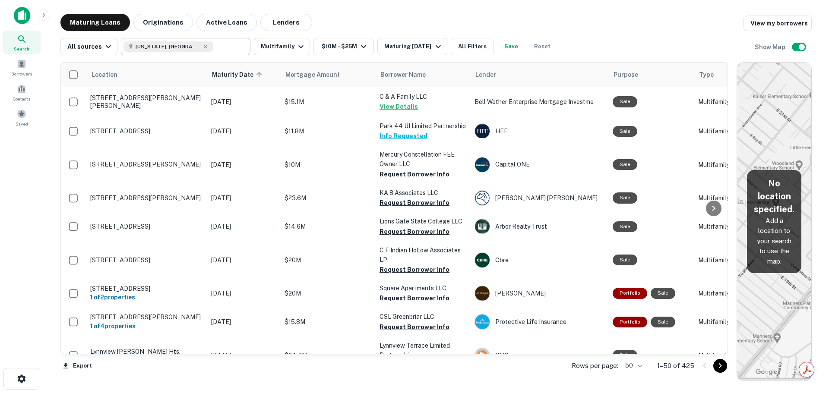
click at [172, 51] on div "Georgia, USA" at bounding box center [169, 46] width 90 height 10
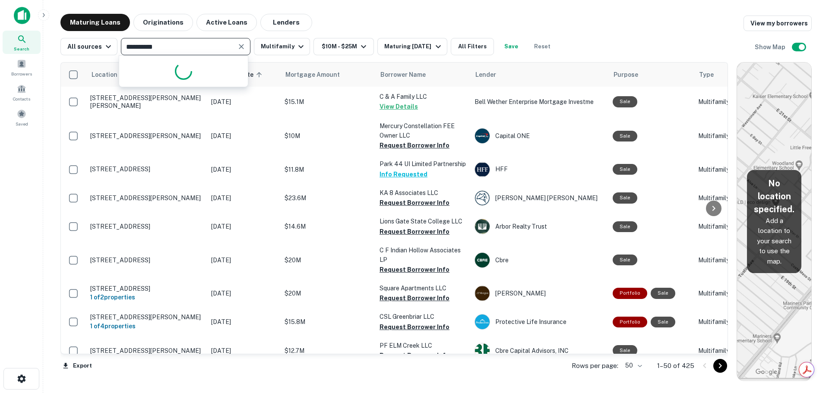
type input "********"
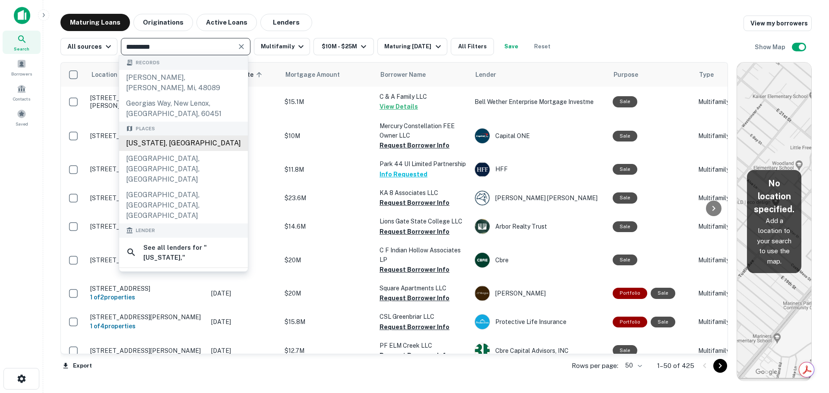
click at [142, 136] on div "Georgia, USA" at bounding box center [183, 144] width 129 height 16
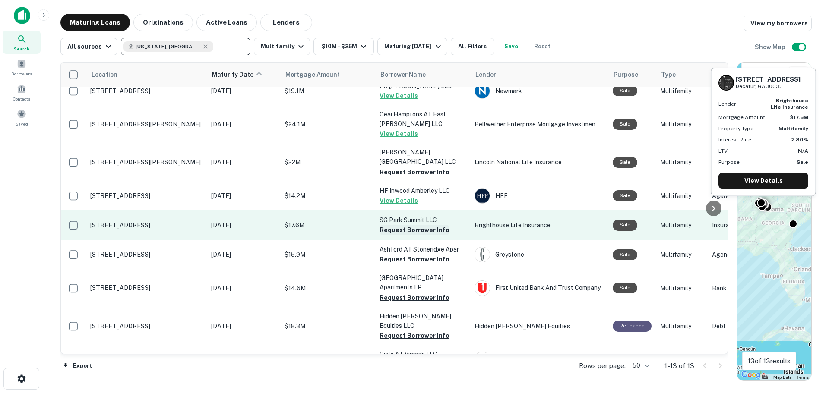
scroll to position [136, 0]
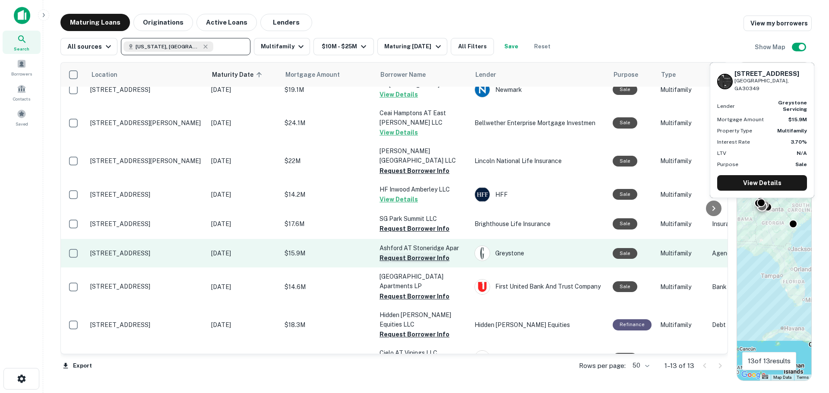
click at [413, 253] on button "Request Borrower Info" at bounding box center [415, 258] width 70 height 10
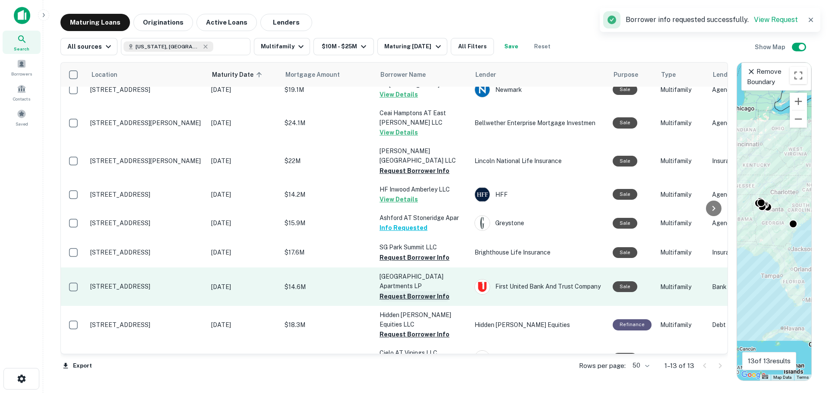
click at [416, 292] on button "Request Borrower Info" at bounding box center [415, 297] width 70 height 10
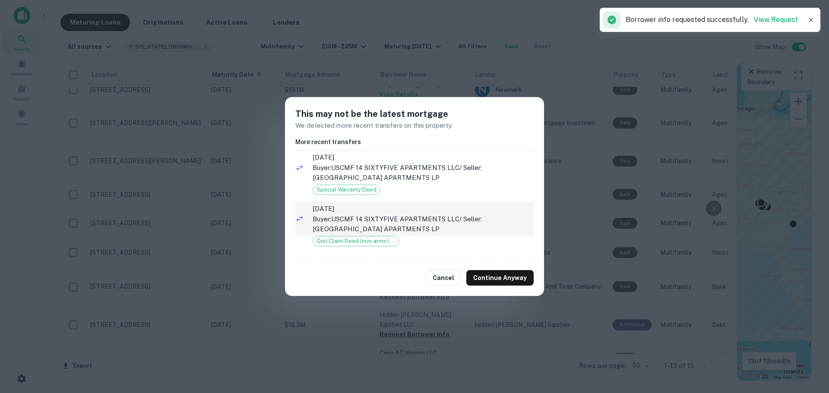
scroll to position [0, 0]
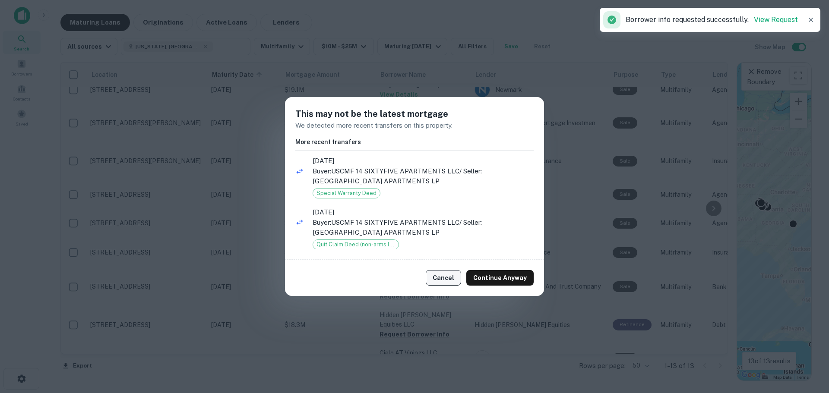
click at [451, 274] on button "Cancel" at bounding box center [443, 278] width 35 height 16
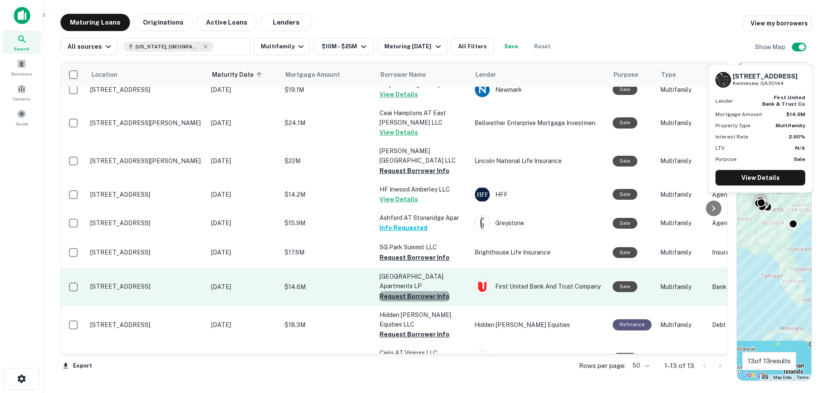
click at [419, 292] on button "Request Borrower Info" at bounding box center [415, 297] width 70 height 10
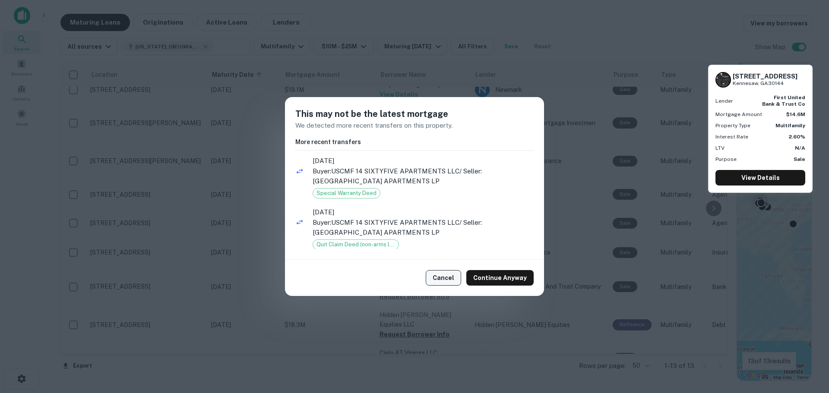
click at [456, 282] on button "Cancel" at bounding box center [443, 278] width 35 height 16
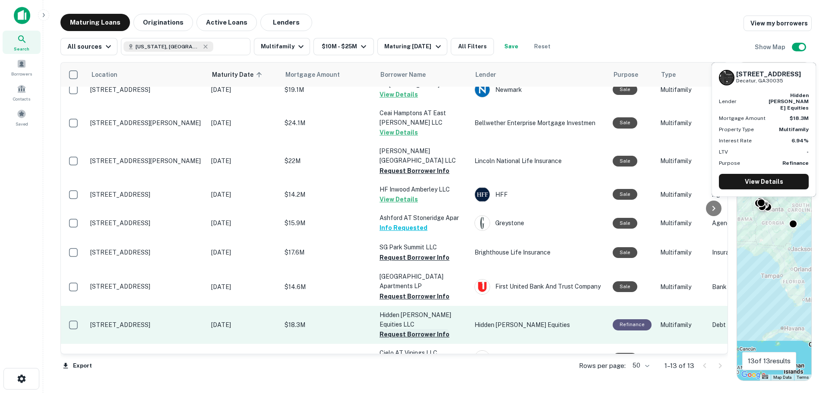
click at [430, 330] on button "Request Borrower Info" at bounding box center [415, 335] width 70 height 10
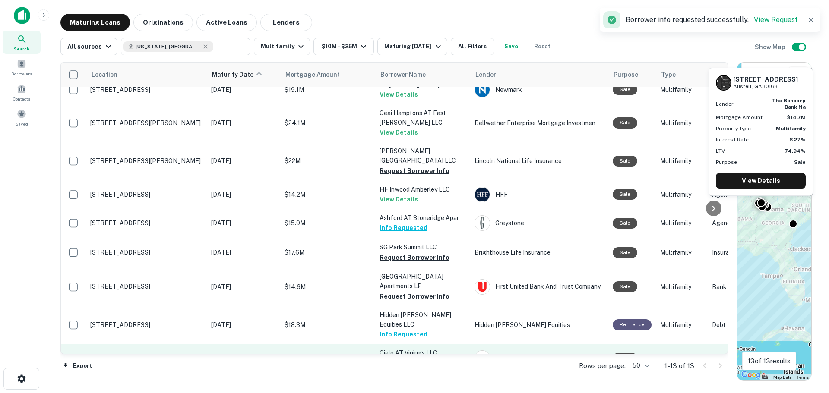
click at [422, 358] on button "Request Borrower Info" at bounding box center [415, 363] width 70 height 10
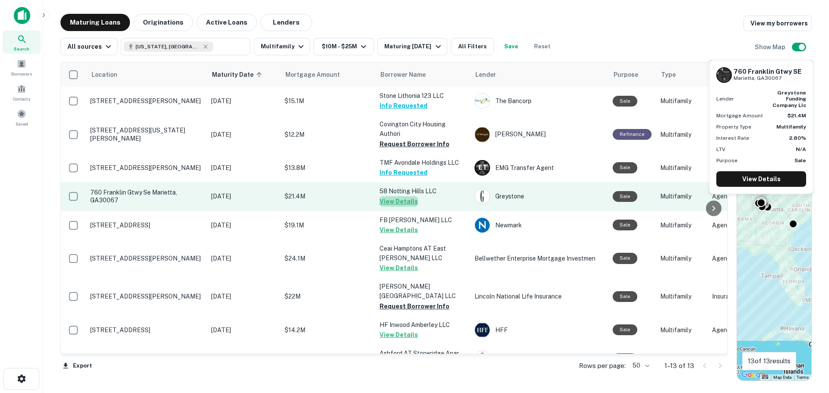
click at [404, 204] on button "View Details" at bounding box center [399, 202] width 38 height 10
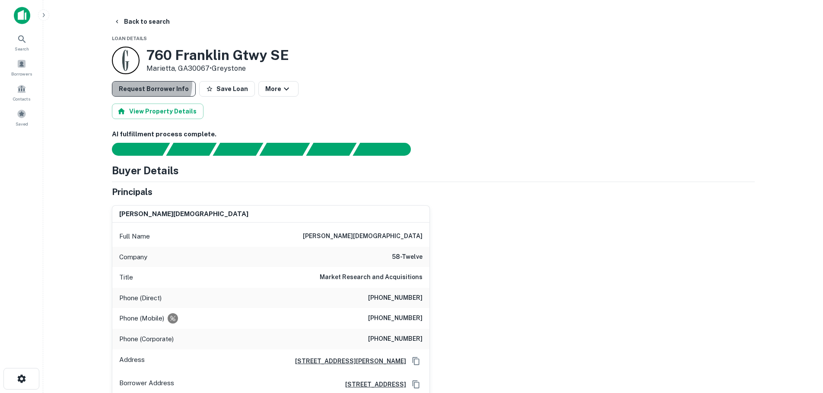
click at [150, 84] on button "Request Borrower Info" at bounding box center [154, 89] width 84 height 16
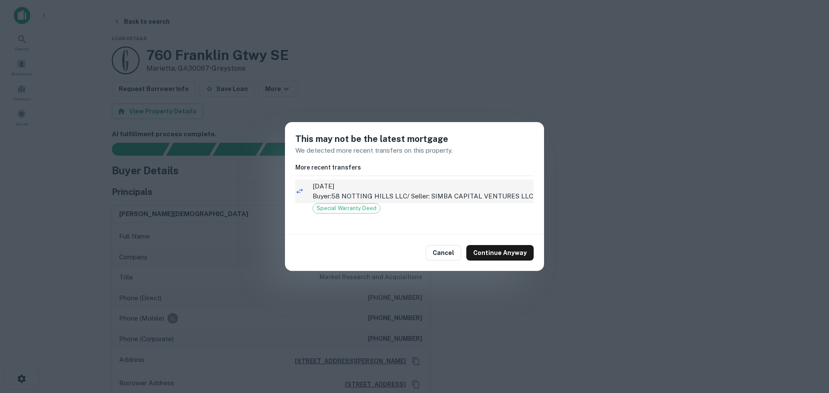
click at [354, 199] on p "Buyer: 58 NOTTING HILLS LLC / Seller: SIMBA CAPITAL VENTURES LLC" at bounding box center [423, 196] width 221 height 10
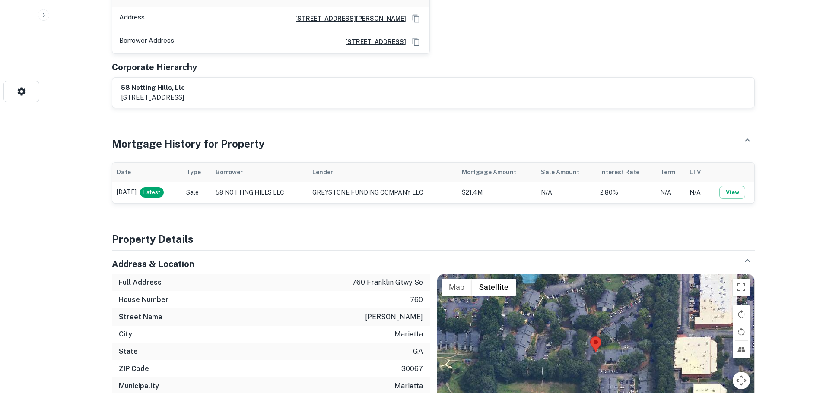
scroll to position [302, 0]
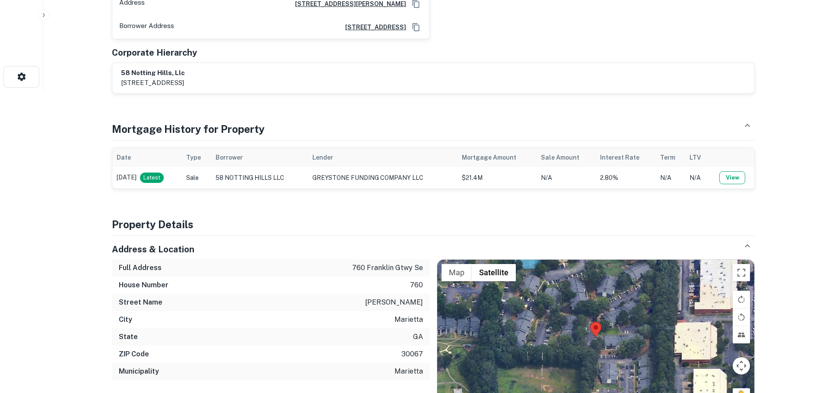
click at [733, 179] on button "View" at bounding box center [732, 177] width 26 height 13
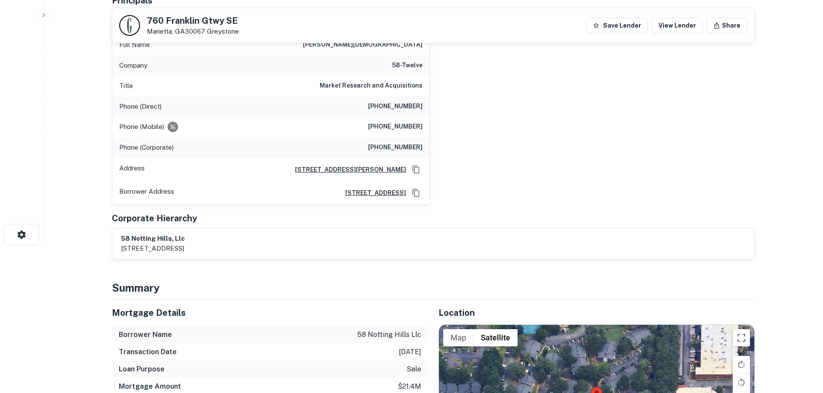
scroll to position [259, 0]
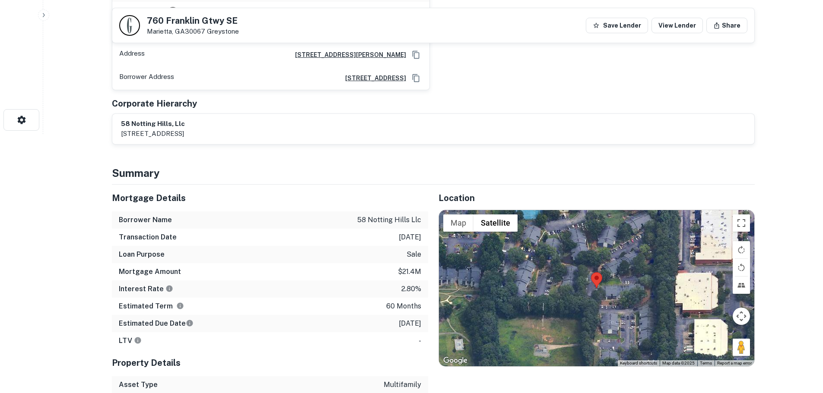
click at [356, 118] on div "58 notting hills, llc 750 franklin gateway se office, marietta, ga, 30067" at bounding box center [433, 129] width 642 height 30
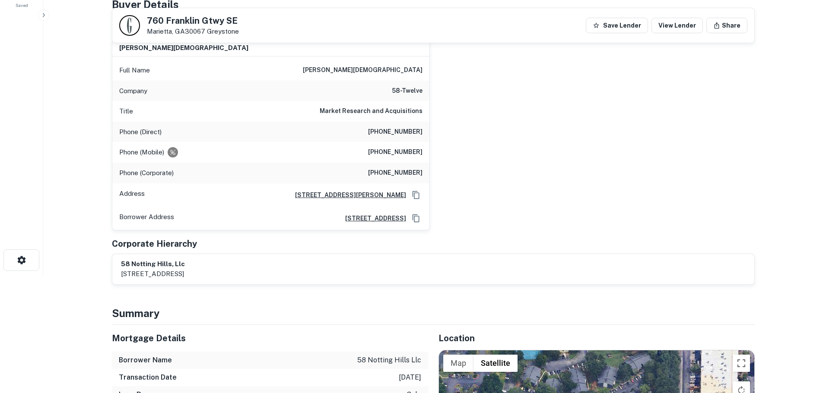
scroll to position [0, 0]
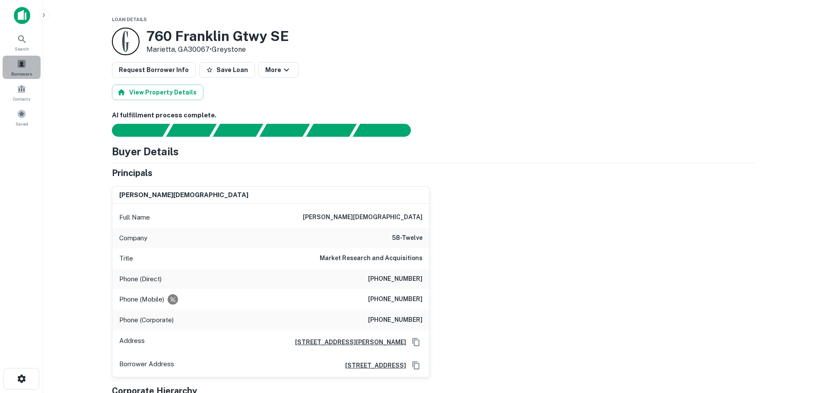
click at [25, 72] on span "Borrowers" at bounding box center [21, 73] width 21 height 7
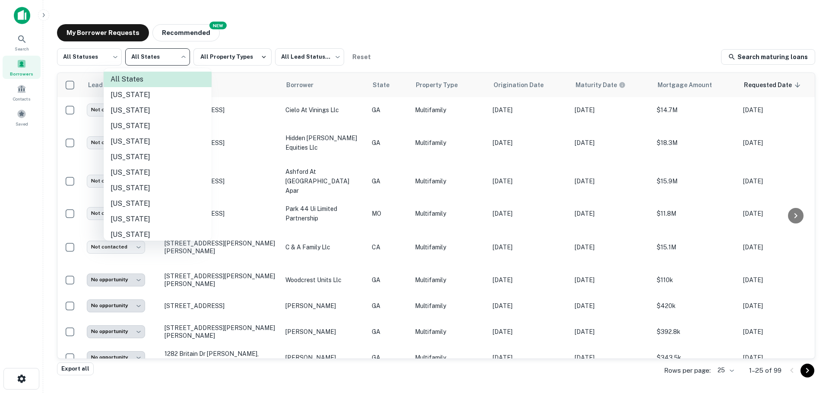
click at [150, 52] on body "Search Borrowers Contacts Saved My Borrower Requests NEW Recommended All Status…" at bounding box center [414, 196] width 829 height 393
click at [135, 242] on div at bounding box center [414, 196] width 829 height 393
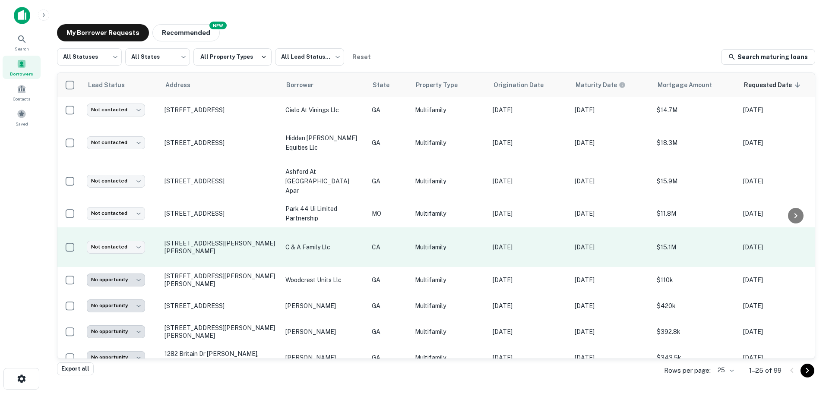
drag, startPoint x: 141, startPoint y: 236, endPoint x: 147, endPoint y: 231, distance: 7.7
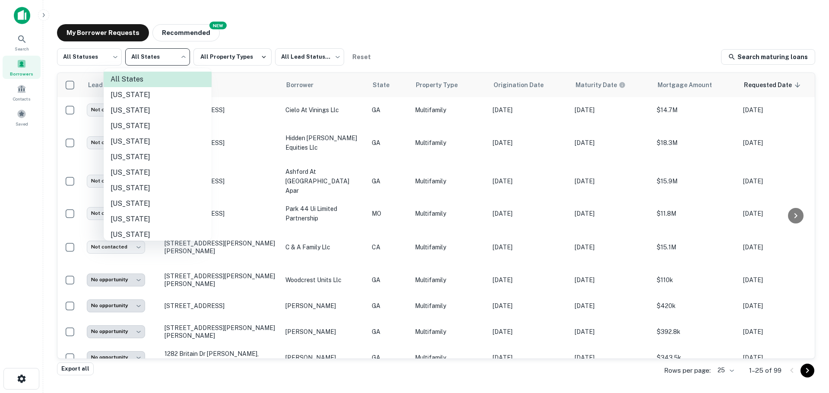
click at [163, 57] on body "Search Borrowers Contacts Saved My Borrower Requests NEW Recommended All Status…" at bounding box center [414, 196] width 829 height 393
click at [137, 236] on li "[US_STATE]" at bounding box center [158, 235] width 108 height 16
type input "**"
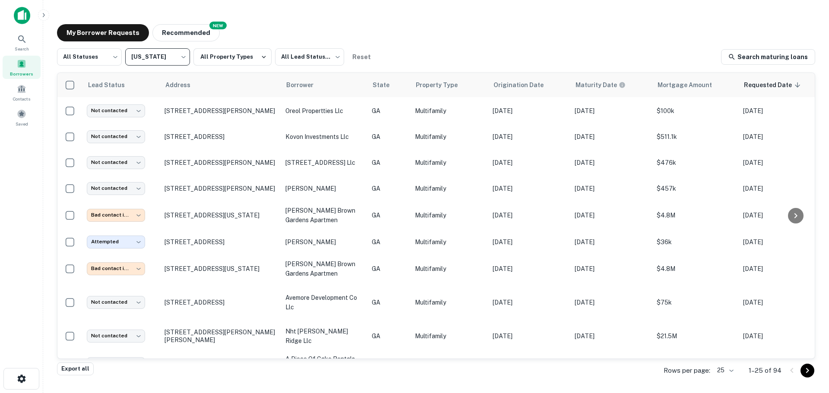
scroll to position [428, 0]
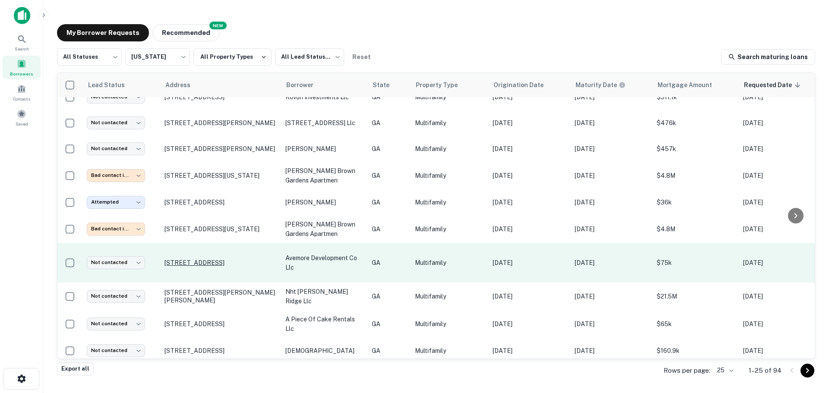
click at [242, 259] on p "[STREET_ADDRESS]" at bounding box center [221, 263] width 112 height 8
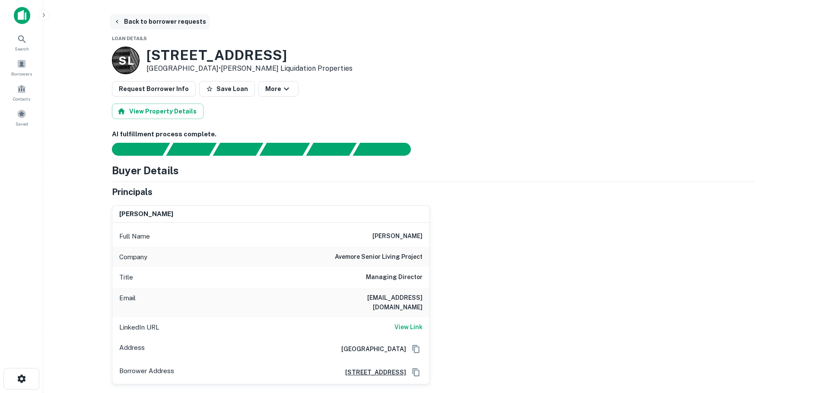
click at [117, 23] on icon "button" at bounding box center [117, 21] width 7 height 7
